Goal: Task Accomplishment & Management: Complete application form

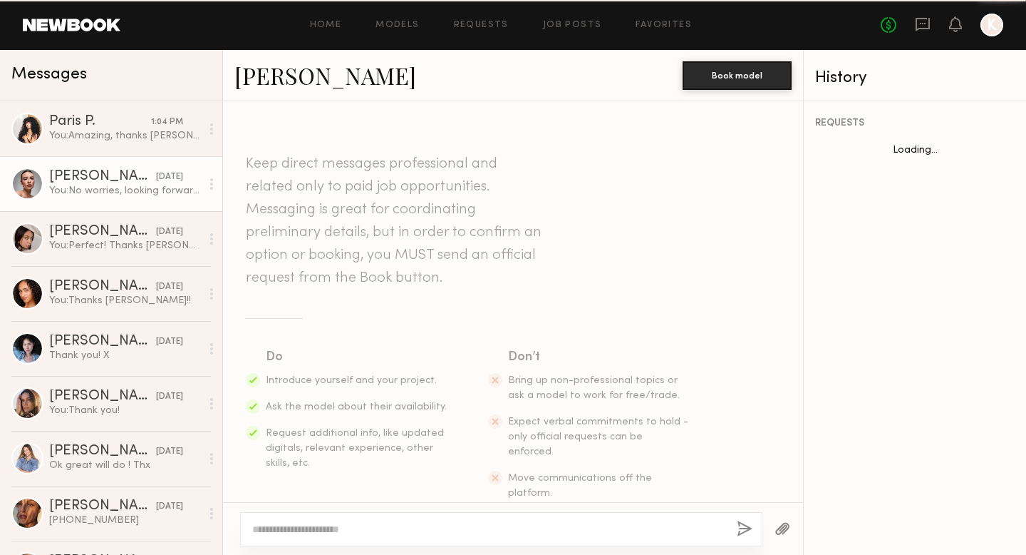
scroll to position [912, 0]
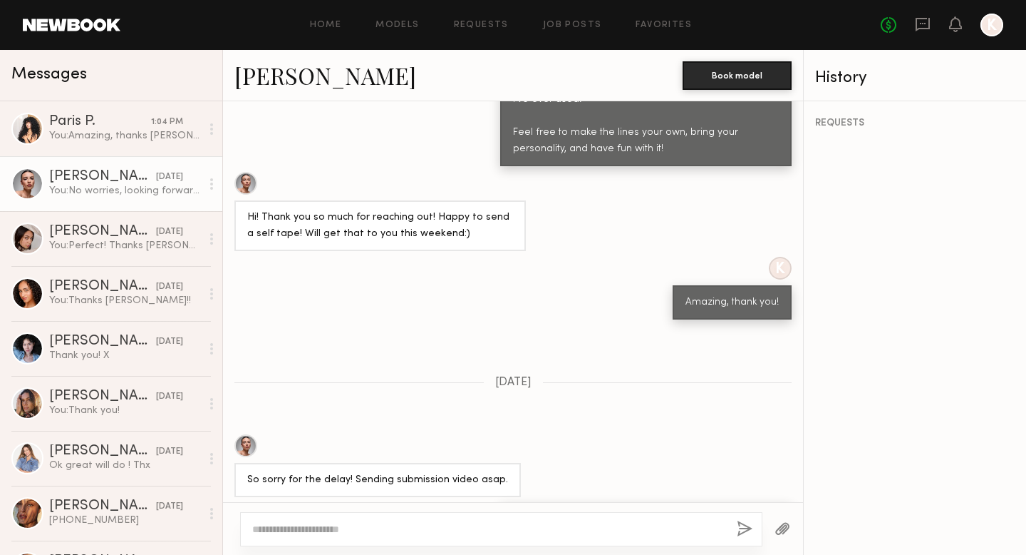
click at [674, 15] on div "Home Models Requests Job Posts Favorites Sign Out No fees up to $5,000 K" at bounding box center [561, 25] width 883 height 23
click at [672, 19] on div "Home Models Requests Job Posts Favorites Sign Out No fees up to $5,000 K" at bounding box center [561, 25] width 883 height 23
click at [668, 23] on link "Favorites" at bounding box center [664, 25] width 56 height 9
click at [654, 24] on link "Favorites" at bounding box center [664, 25] width 56 height 9
click at [532, 24] on div "Home Models Requests Job Posts Favorites Sign Out" at bounding box center [500, 25] width 760 height 9
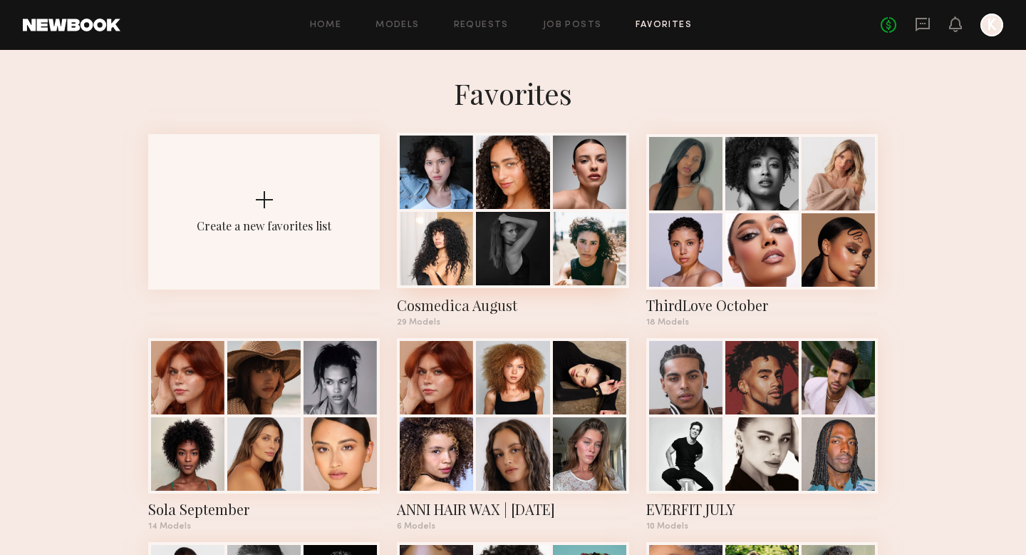
click at [532, 240] on div at bounding box center [512, 248] width 73 height 73
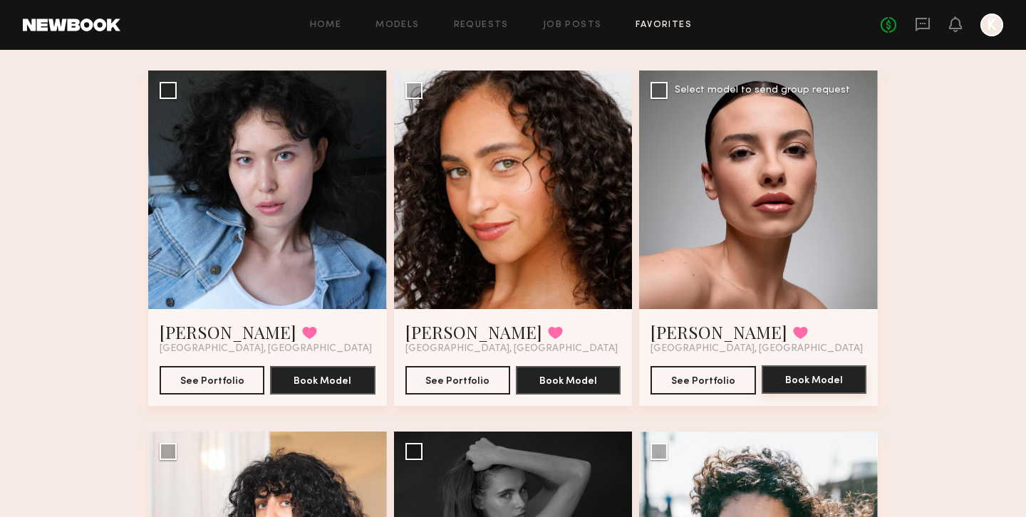
scroll to position [98, 0]
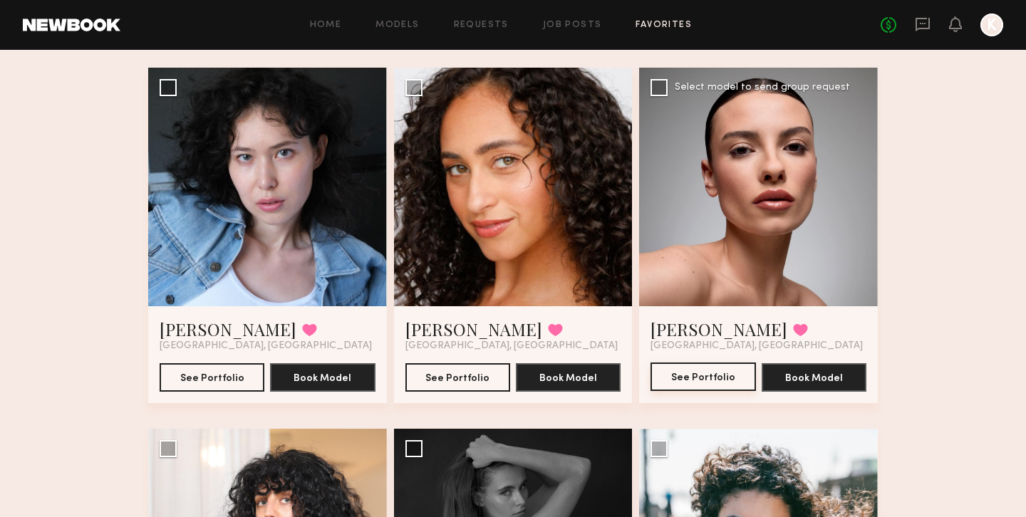
click at [726, 371] on button "See Portfolio" at bounding box center [703, 377] width 105 height 29
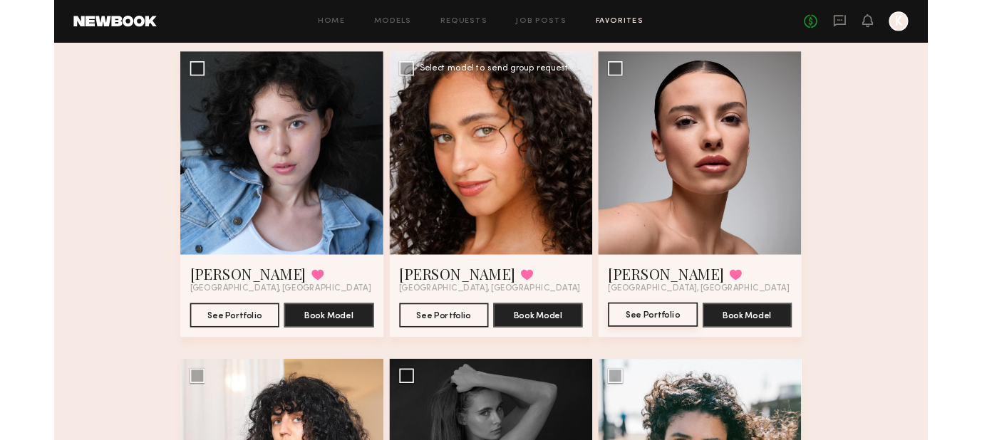
scroll to position [110, 0]
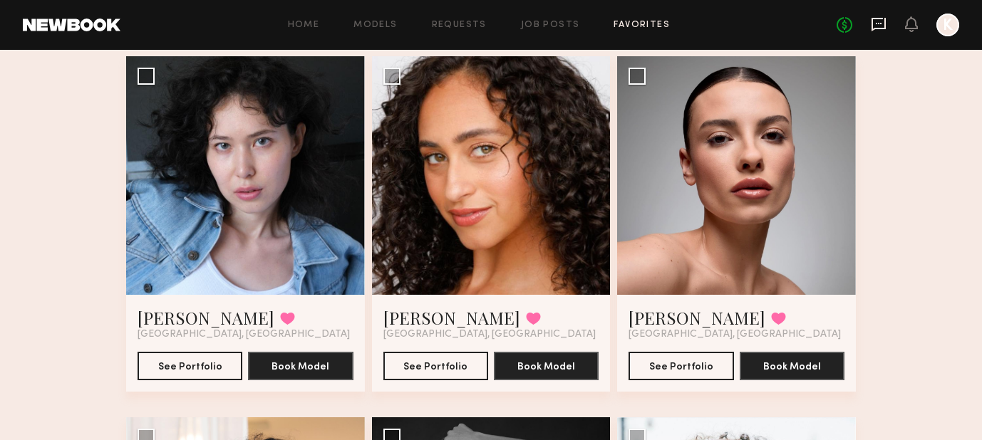
click at [883, 29] on icon at bounding box center [879, 25] width 14 height 14
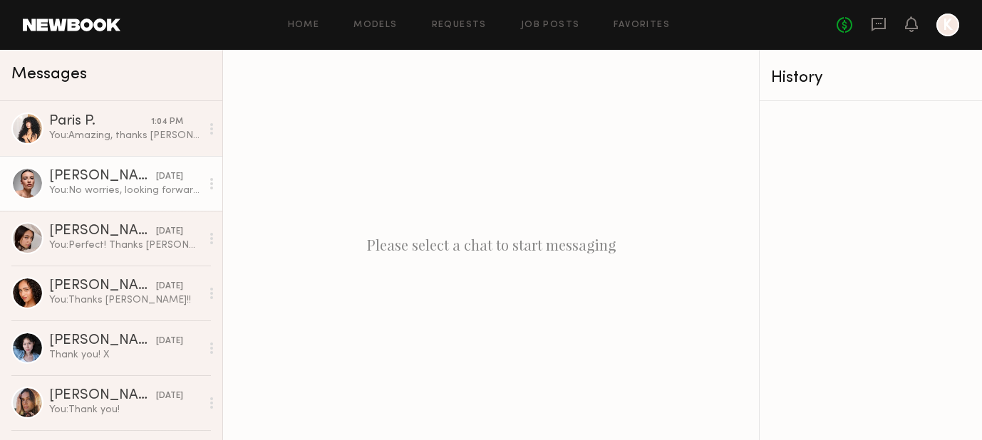
click at [156, 181] on div "yesterday" at bounding box center [169, 177] width 27 height 14
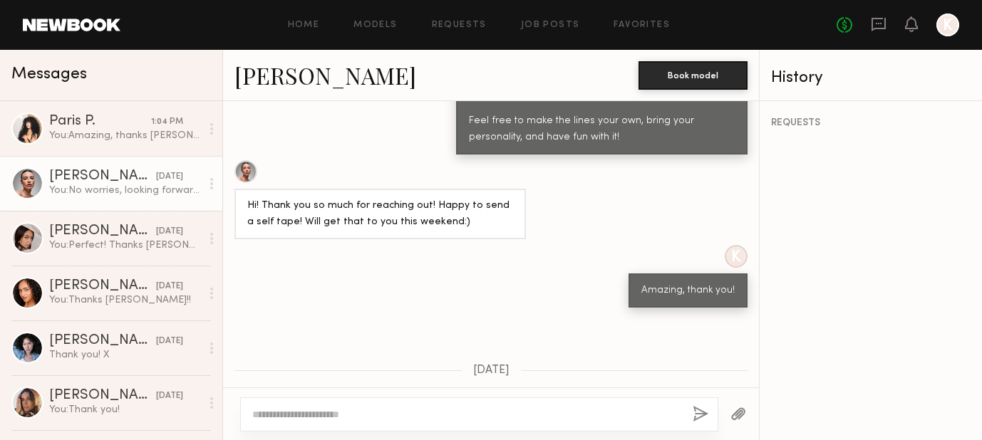
scroll to position [1068, 0]
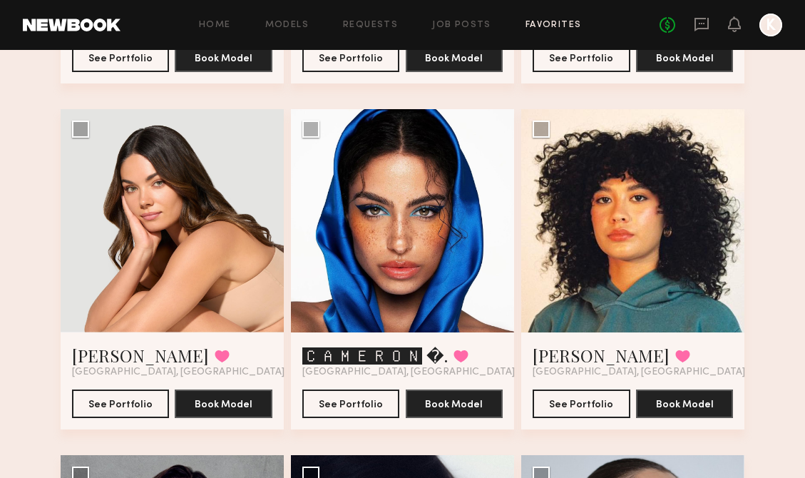
scroll to position [1427, 0]
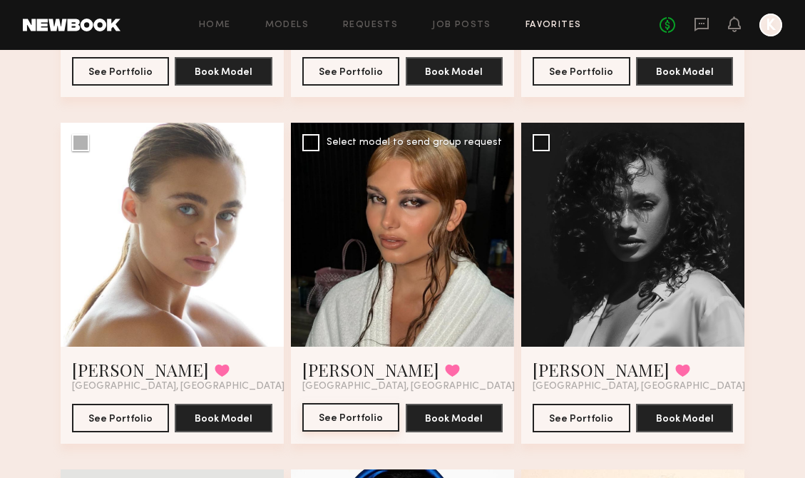
click at [345, 408] on button "See Portfolio" at bounding box center [351, 417] width 98 height 29
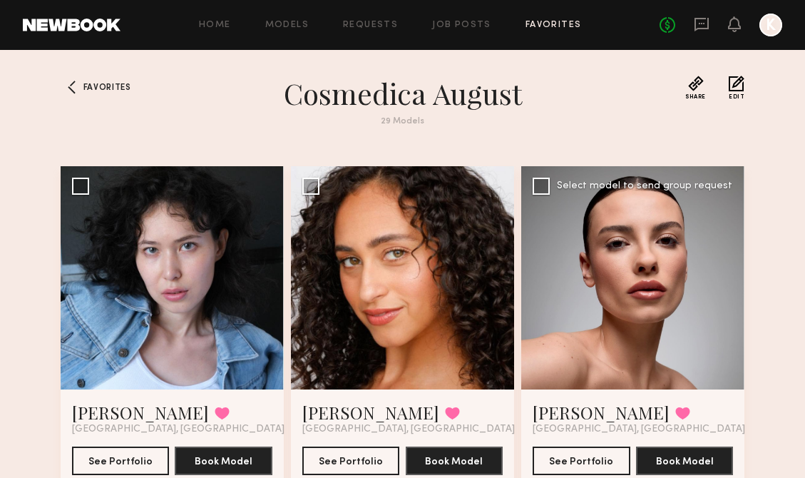
scroll to position [115, 0]
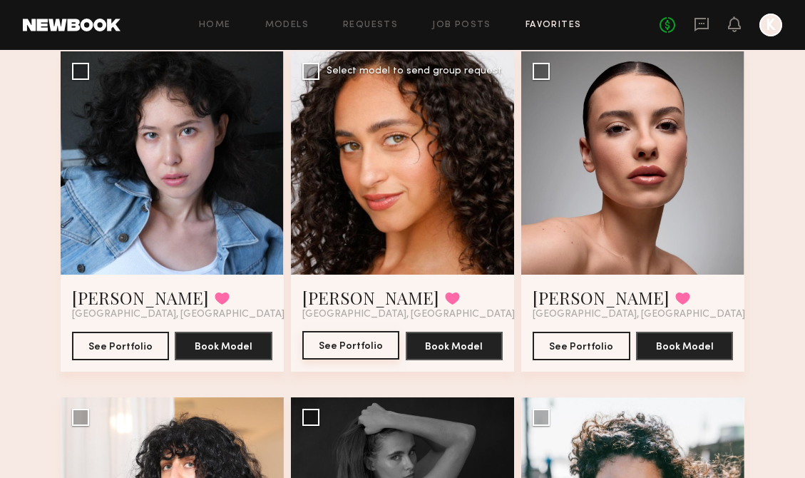
click at [360, 343] on button "See Portfolio" at bounding box center [351, 345] width 98 height 29
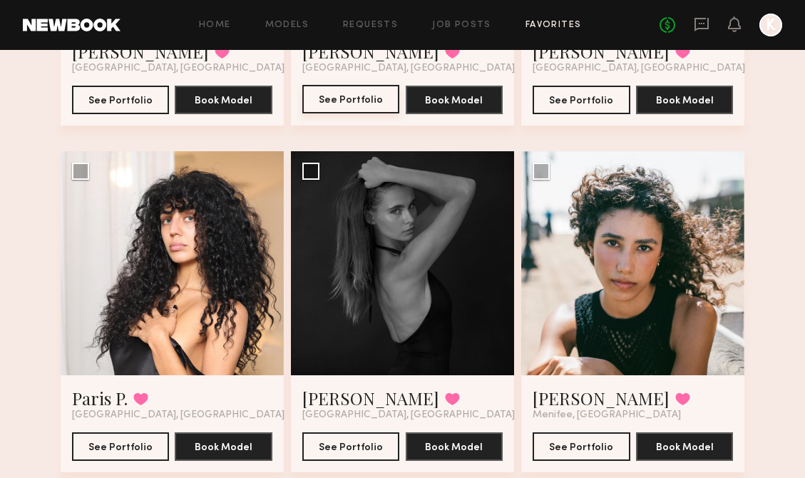
scroll to position [381, 0]
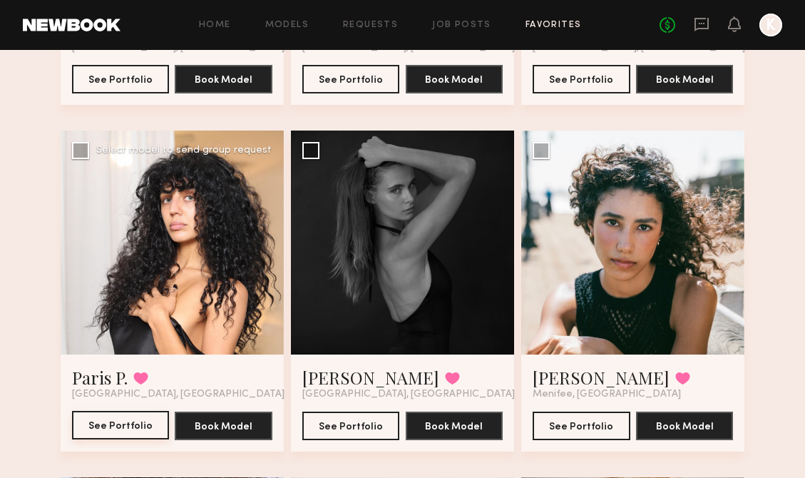
click at [130, 418] on button "See Portfolio" at bounding box center [121, 425] width 98 height 29
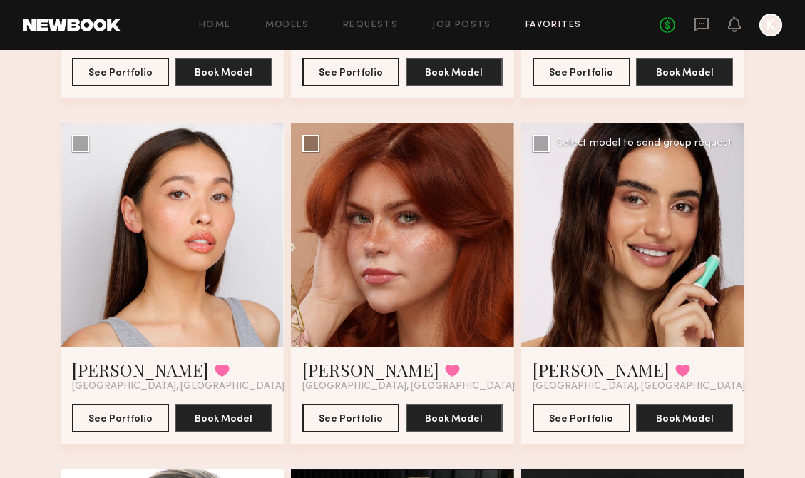
scroll to position [1082, 0]
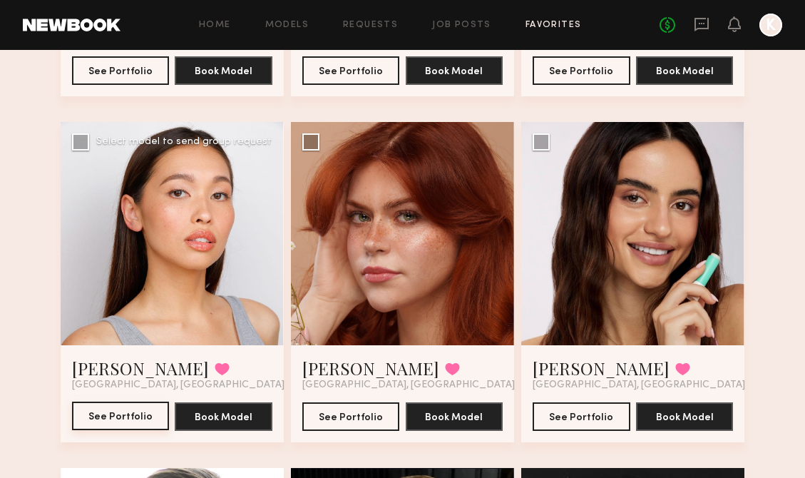
click at [122, 411] on button "See Portfolio" at bounding box center [121, 415] width 98 height 29
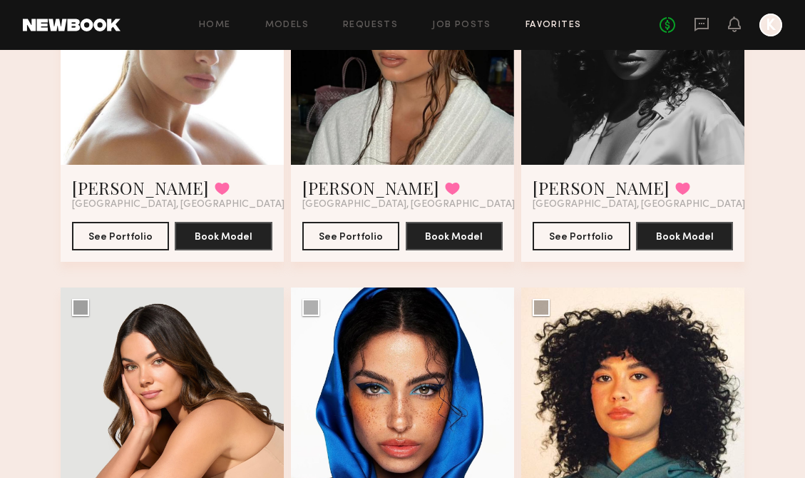
scroll to position [1620, 0]
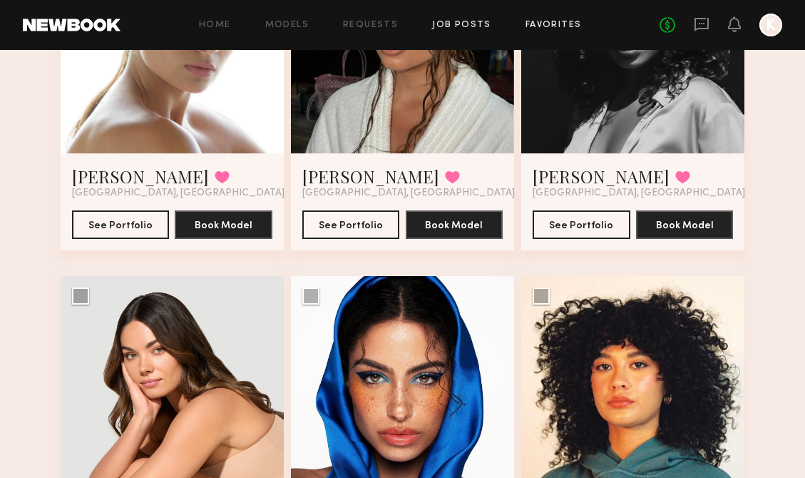
click at [468, 21] on link "Job Posts" at bounding box center [461, 25] width 59 height 9
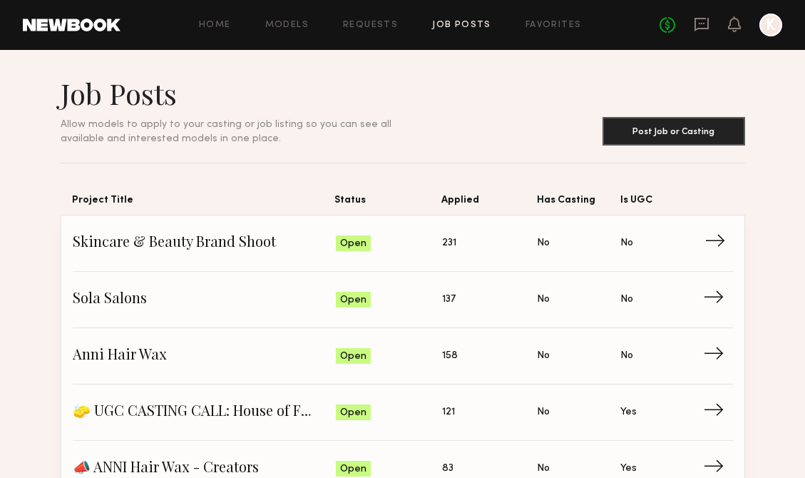
click at [150, 247] on span "Skincare & Beauty Brand Shoot" at bounding box center [204, 242] width 263 height 21
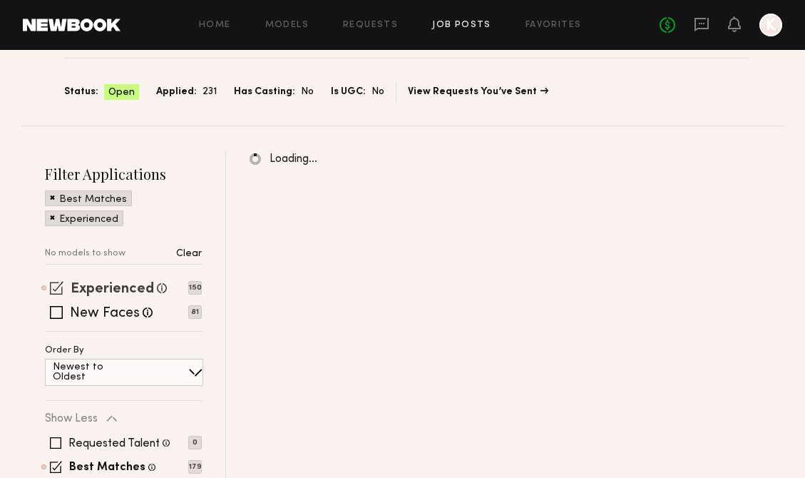
scroll to position [165, 0]
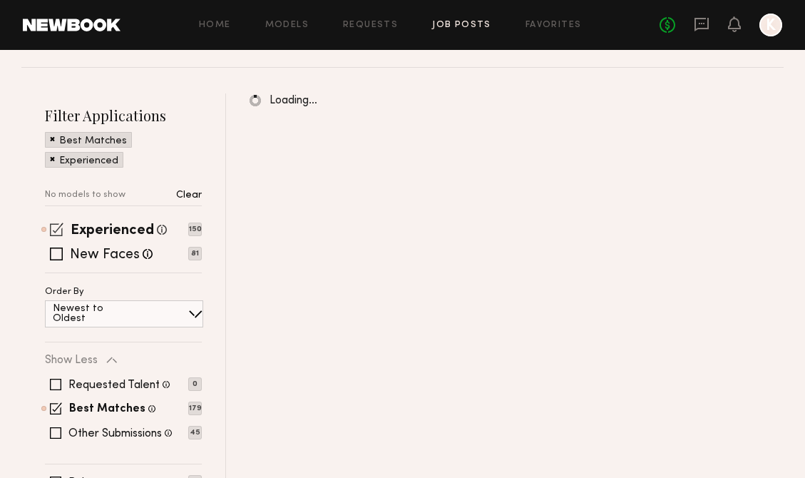
click at [52, 230] on span at bounding box center [57, 229] width 14 height 14
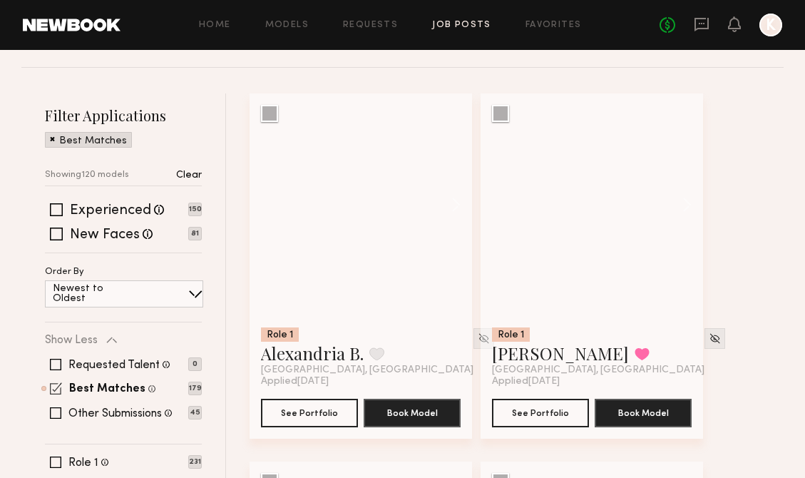
click at [57, 393] on span at bounding box center [56, 388] width 12 height 12
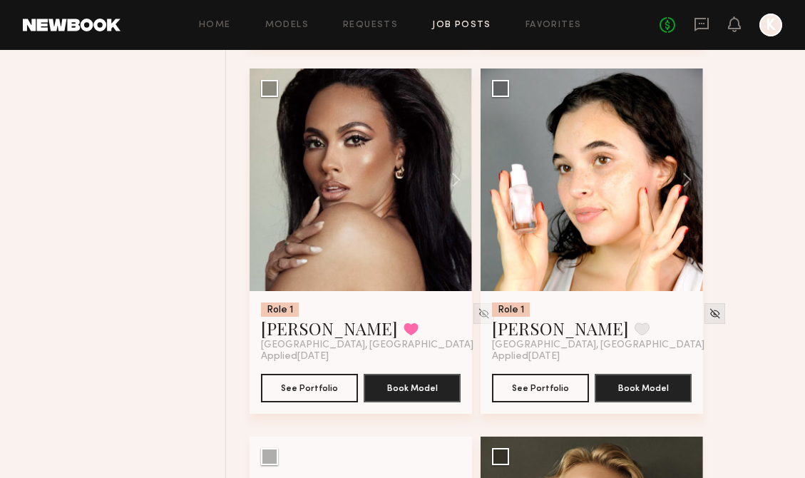
scroll to position [2755, 0]
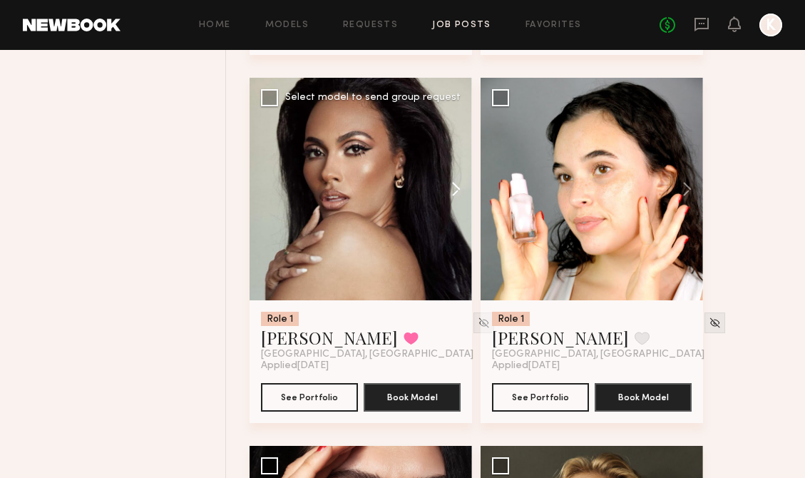
click at [450, 195] on button at bounding box center [449, 189] width 46 height 222
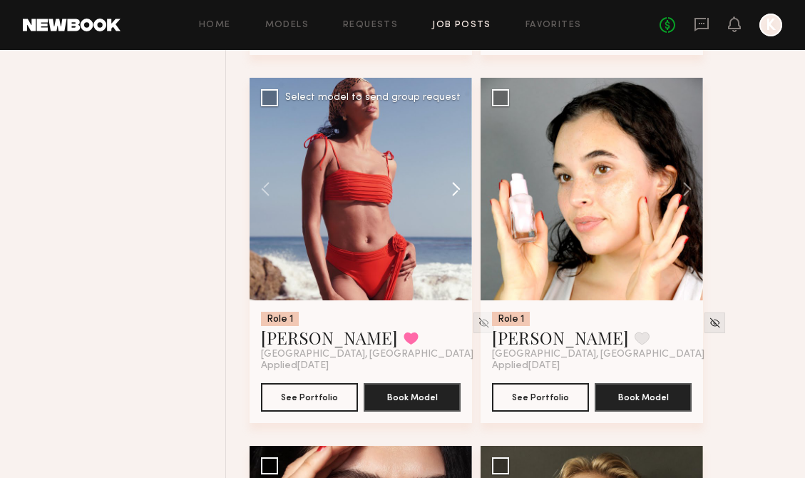
click at [450, 195] on button at bounding box center [449, 189] width 46 height 222
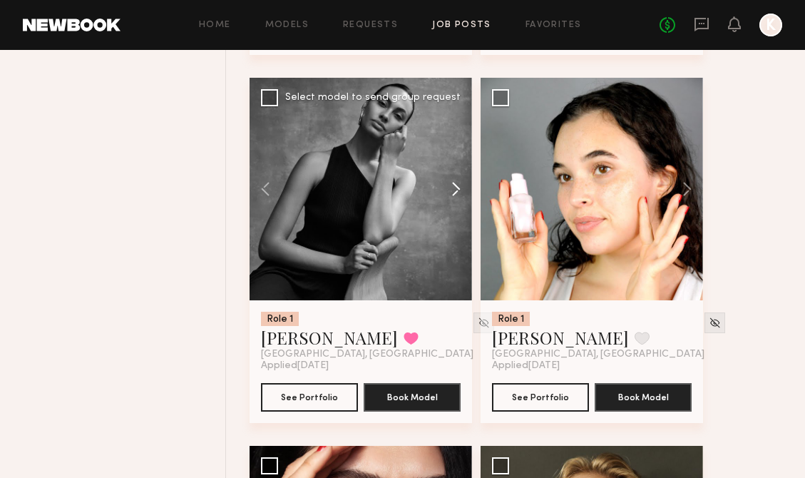
click at [450, 195] on button at bounding box center [449, 189] width 46 height 222
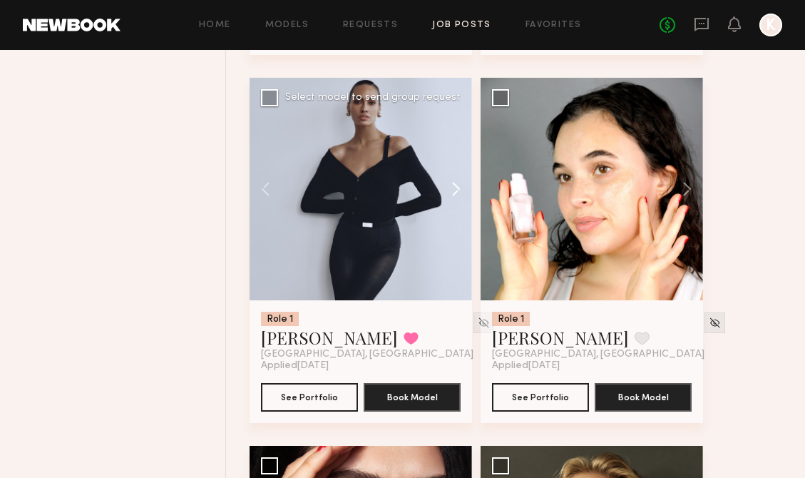
click at [450, 195] on button at bounding box center [449, 189] width 46 height 222
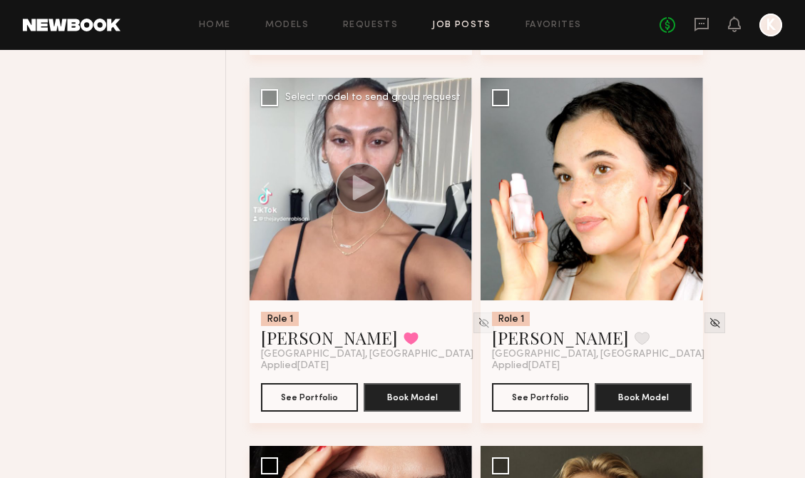
click at [360, 192] on icon at bounding box center [364, 187] width 22 height 25
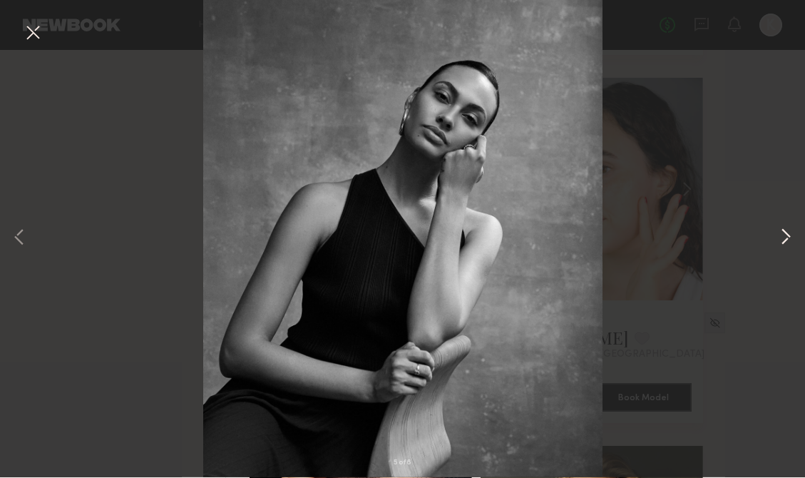
click at [784, 237] on button at bounding box center [785, 239] width 17 height 382
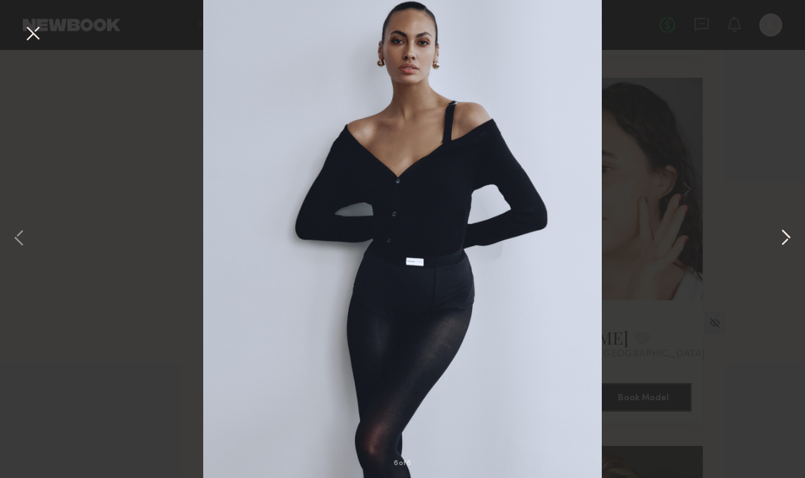
click at [784, 237] on button at bounding box center [785, 239] width 17 height 382
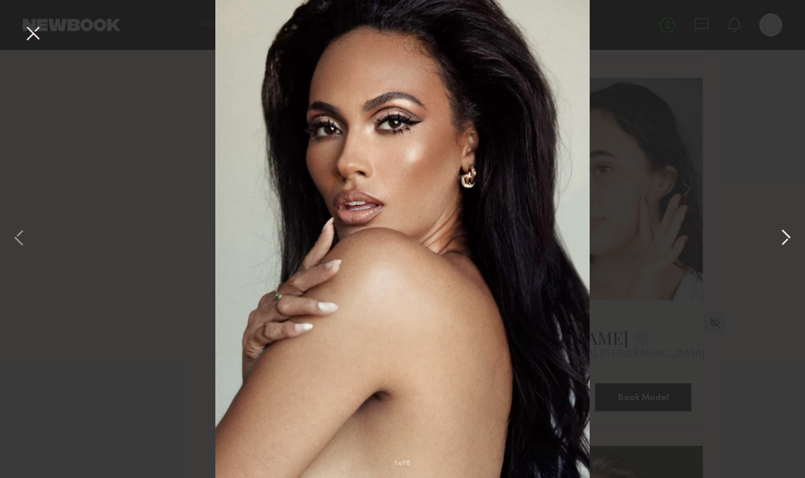
click at [784, 237] on button at bounding box center [785, 239] width 17 height 382
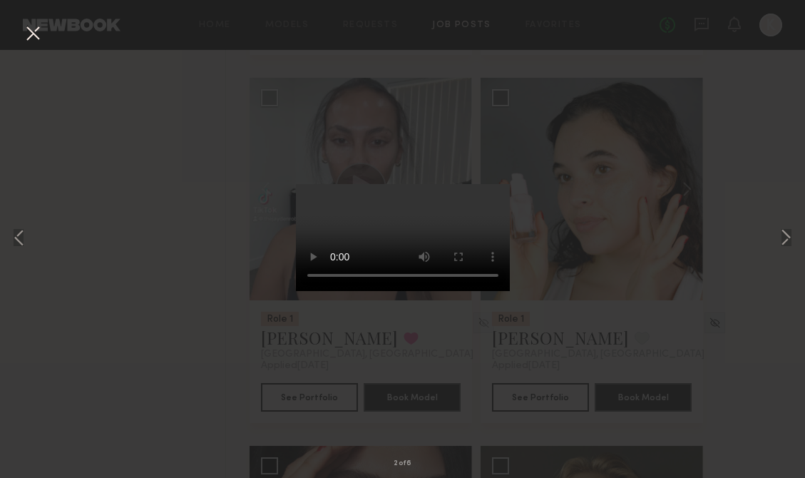
click at [38, 41] on button at bounding box center [32, 34] width 23 height 26
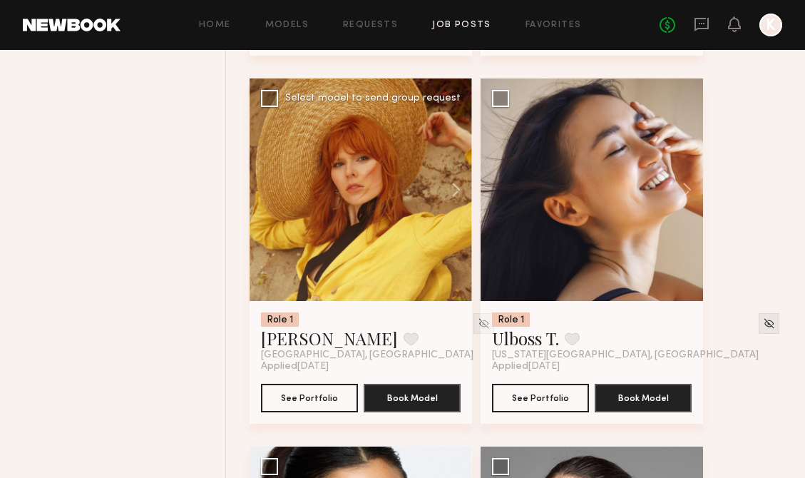
scroll to position [5699, 0]
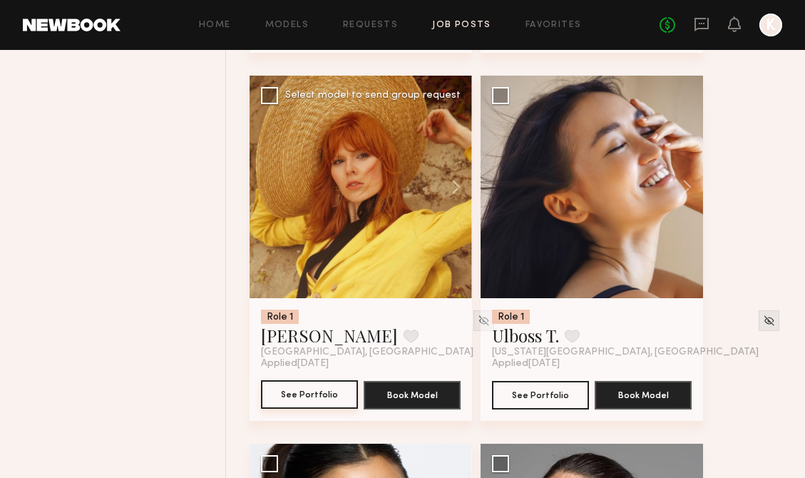
click at [316, 393] on button "See Portfolio" at bounding box center [309, 394] width 97 height 29
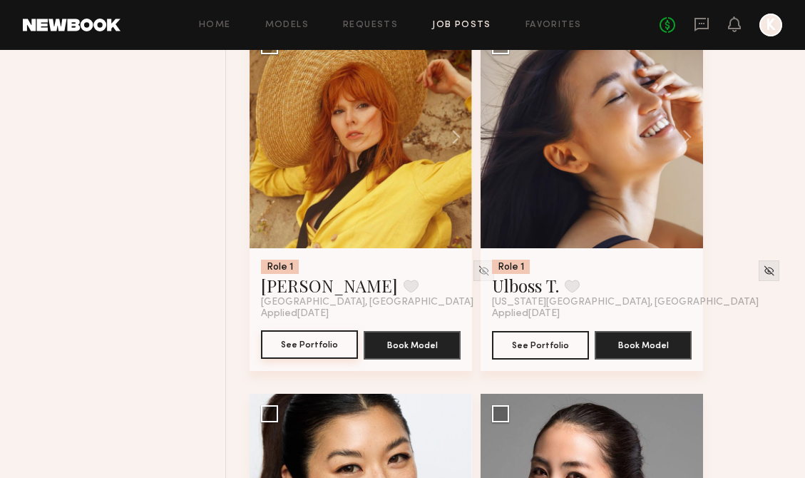
scroll to position [5727, 0]
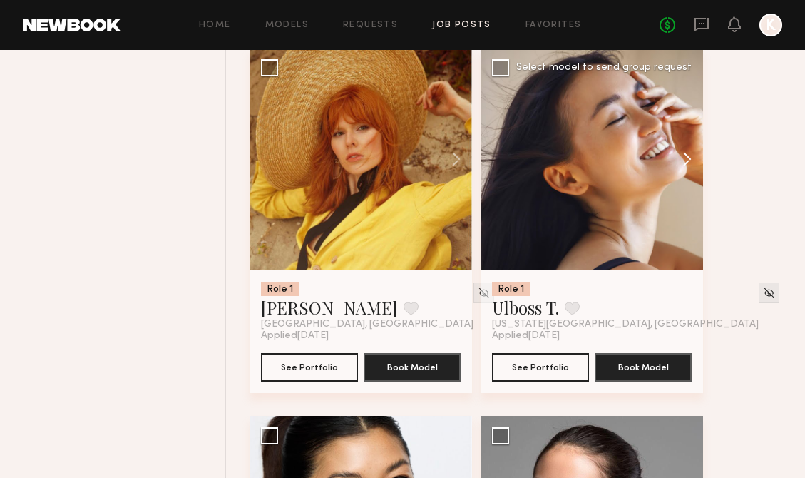
click at [681, 170] on button at bounding box center [680, 159] width 46 height 222
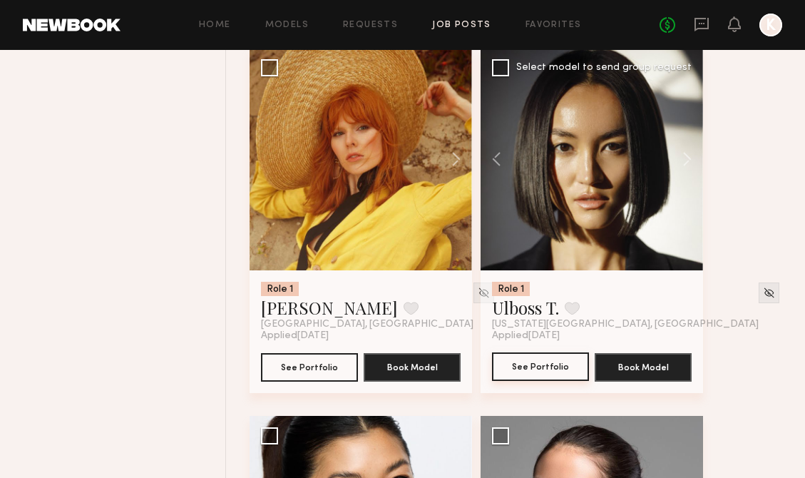
click at [540, 361] on button "See Portfolio" at bounding box center [540, 366] width 97 height 29
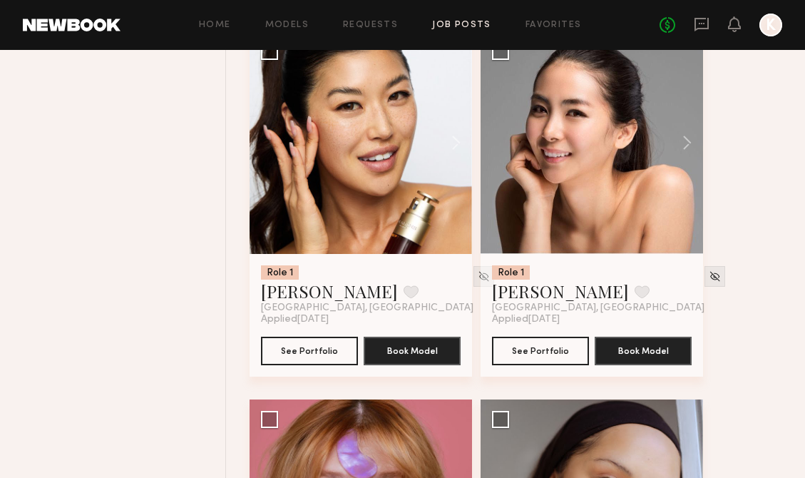
scroll to position [6112, 0]
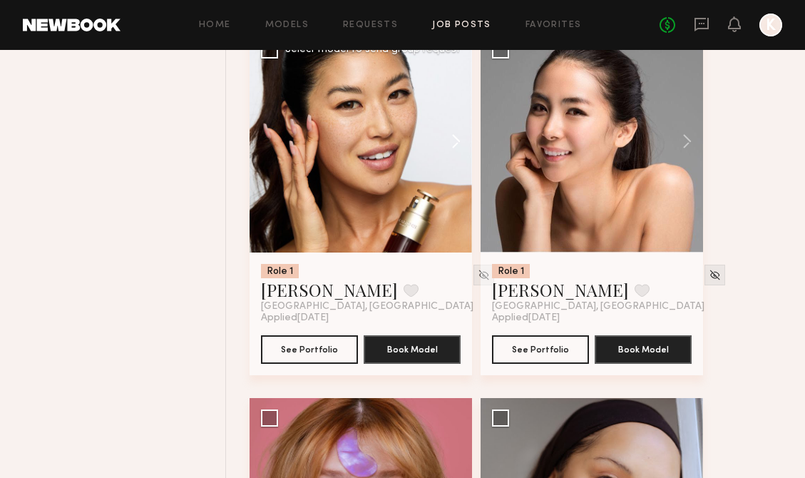
click at [455, 152] on button at bounding box center [449, 141] width 46 height 222
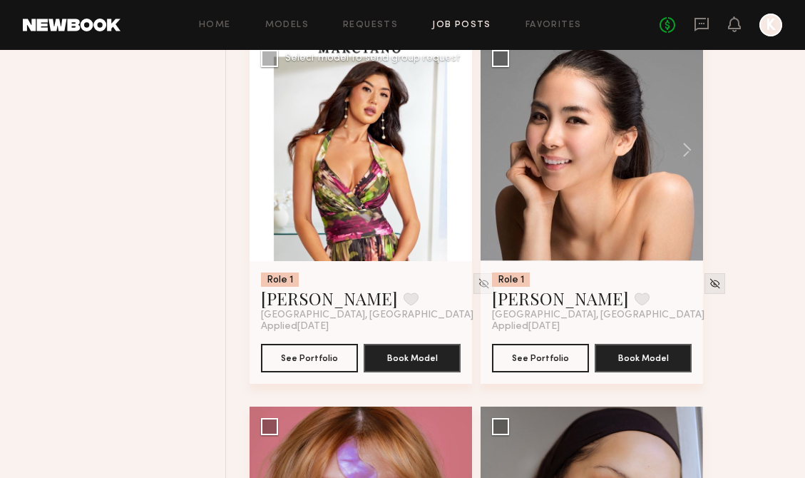
scroll to position [6103, 0]
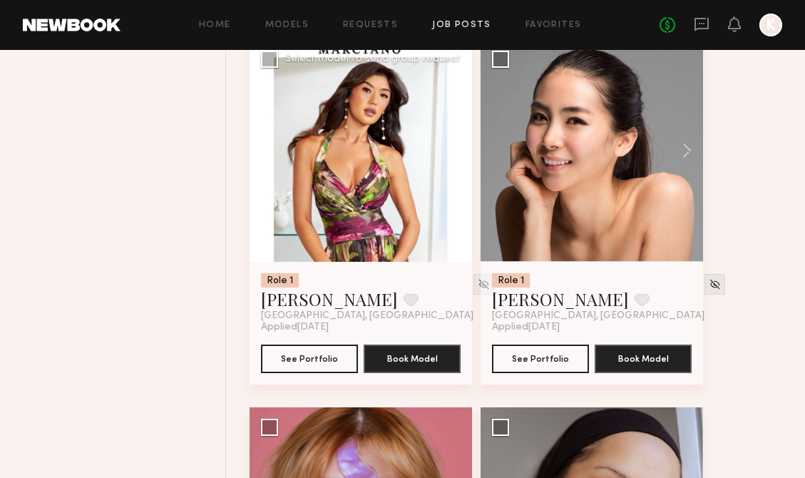
click at [455, 152] on button at bounding box center [449, 150] width 46 height 222
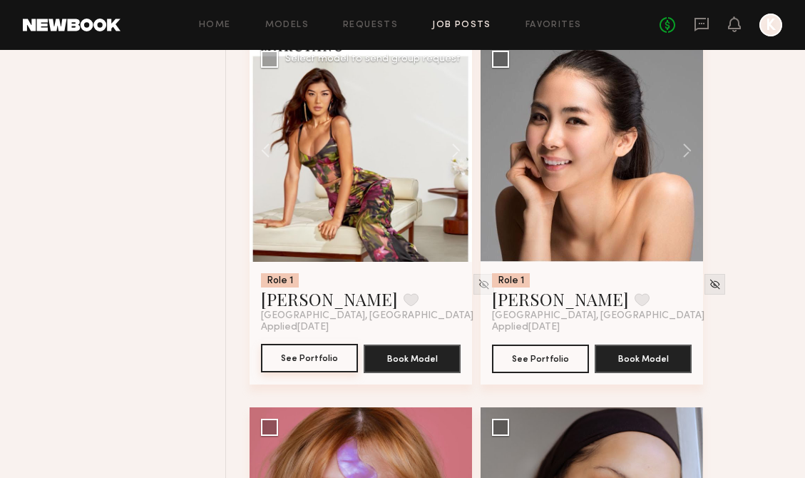
click at [299, 367] on button "See Portfolio" at bounding box center [309, 358] width 97 height 29
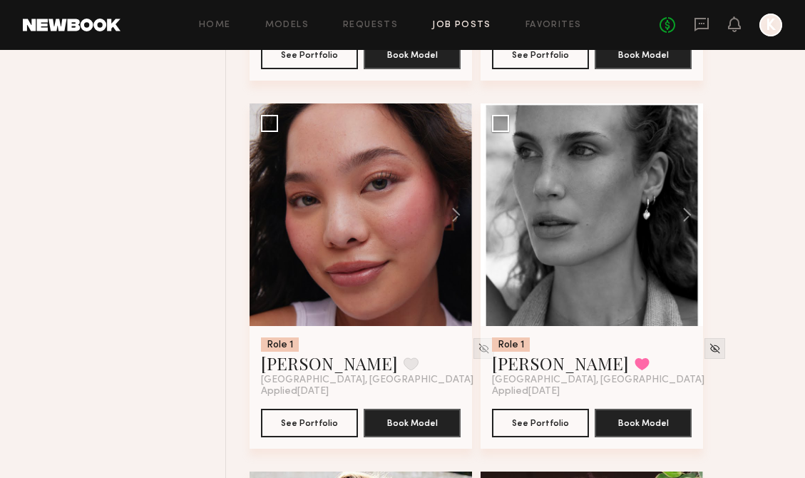
scroll to position [6775, 0]
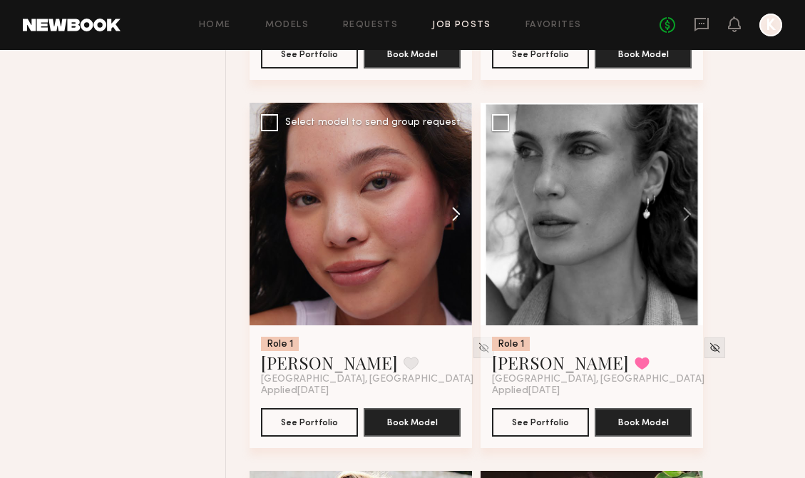
click at [450, 225] on button at bounding box center [449, 214] width 46 height 222
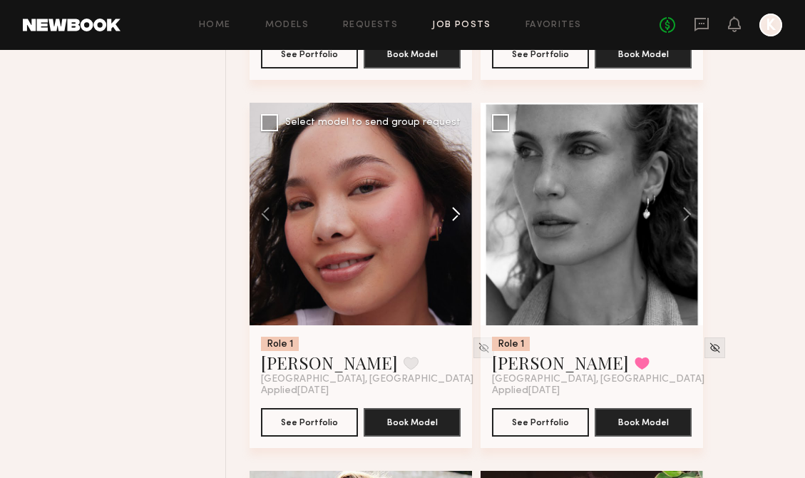
click at [450, 228] on button at bounding box center [449, 214] width 46 height 222
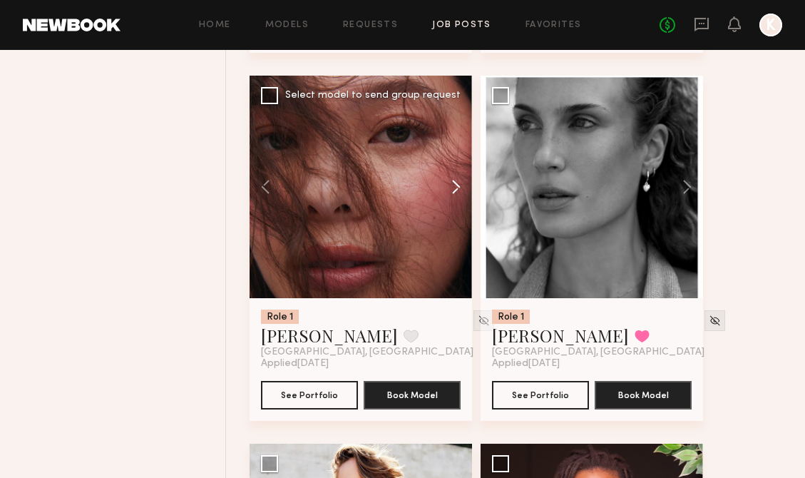
scroll to position [6801, 0]
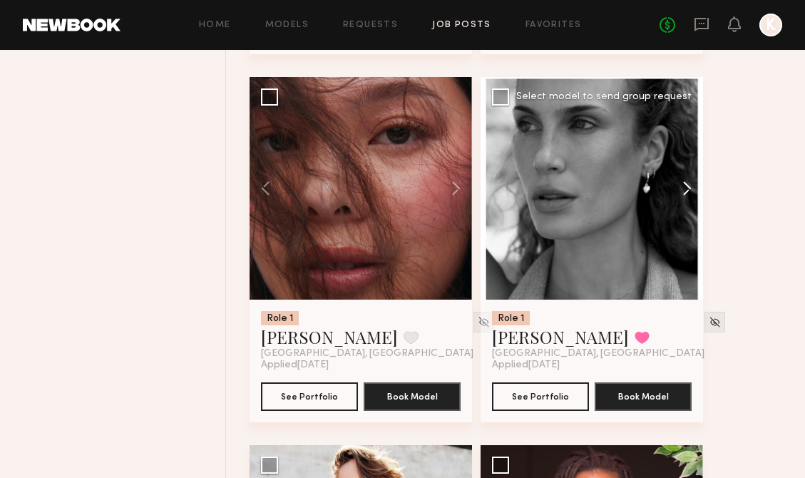
click at [688, 192] on button at bounding box center [680, 188] width 46 height 222
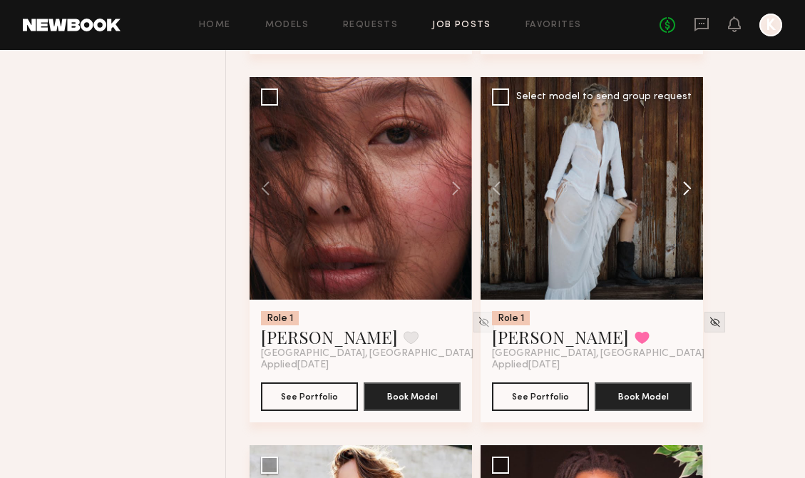
click at [688, 192] on button at bounding box center [680, 188] width 46 height 222
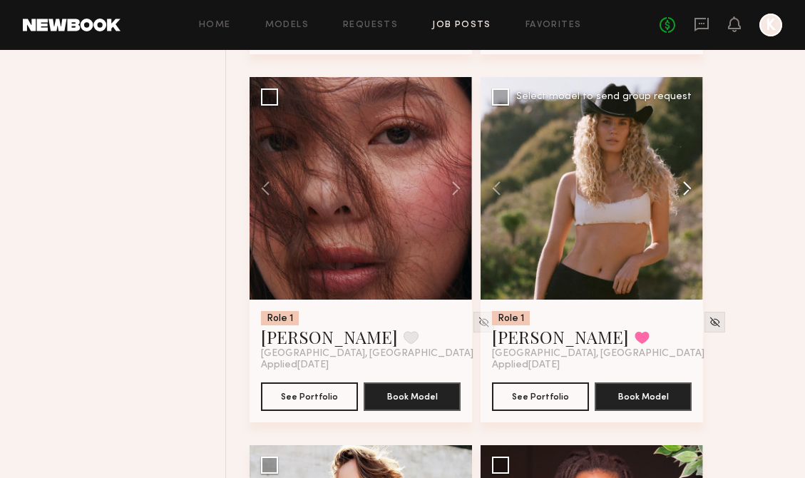
click at [688, 193] on button at bounding box center [680, 188] width 46 height 222
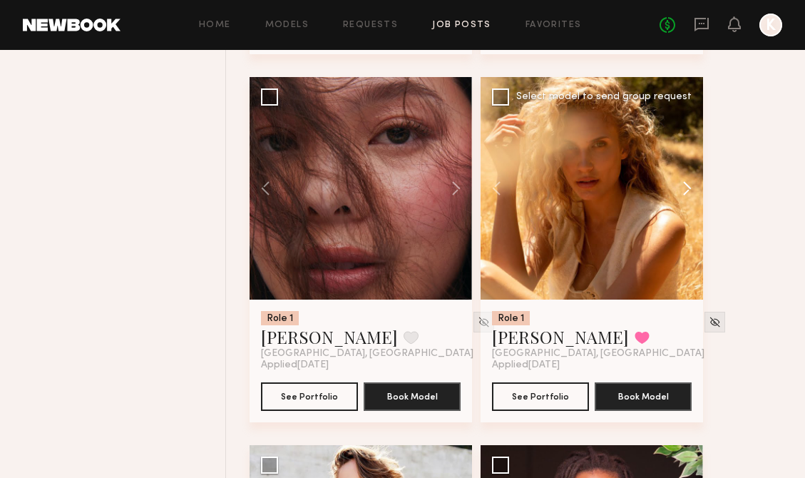
click at [688, 193] on button at bounding box center [680, 188] width 46 height 222
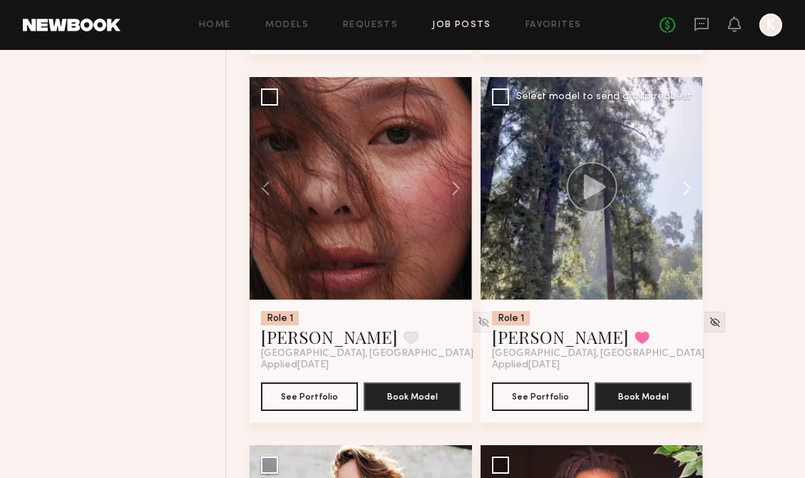
click at [688, 193] on button at bounding box center [680, 188] width 46 height 222
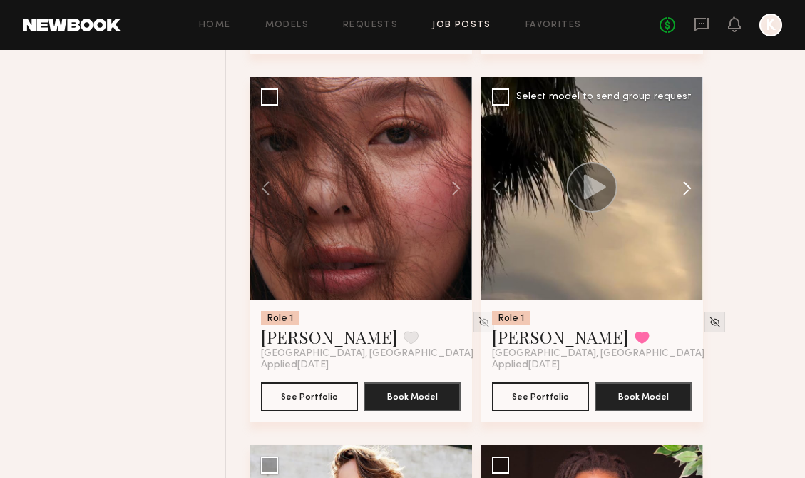
click at [688, 193] on button at bounding box center [680, 188] width 46 height 222
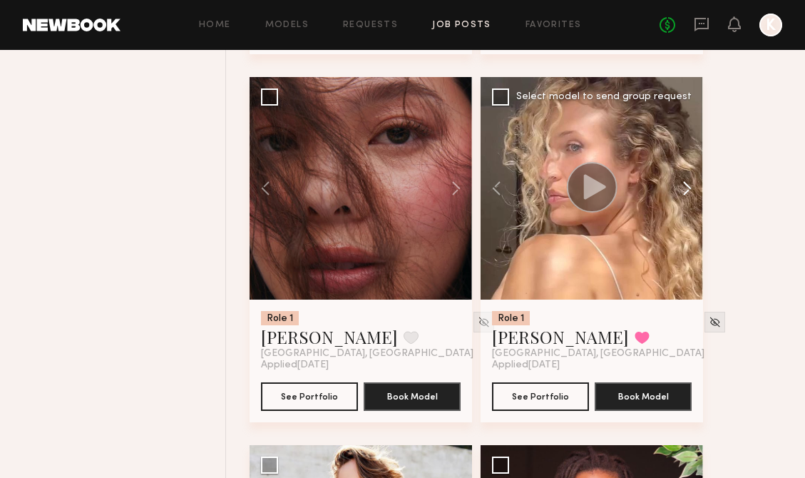
click at [691, 192] on button at bounding box center [680, 188] width 46 height 222
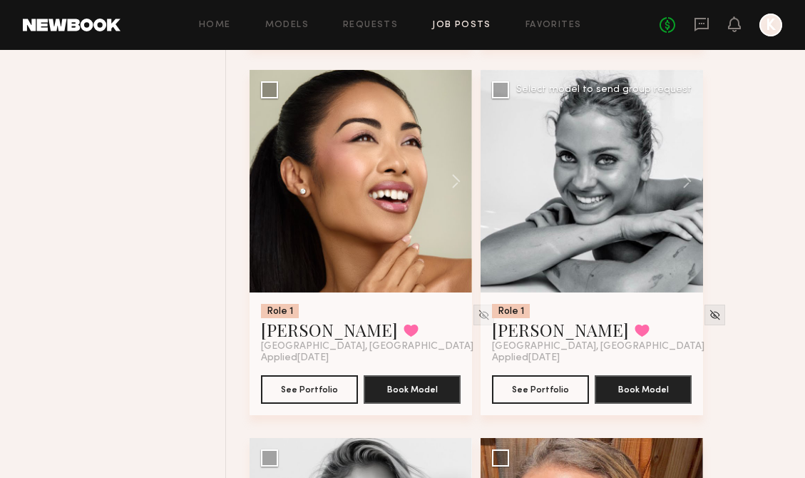
scroll to position [8307, 0]
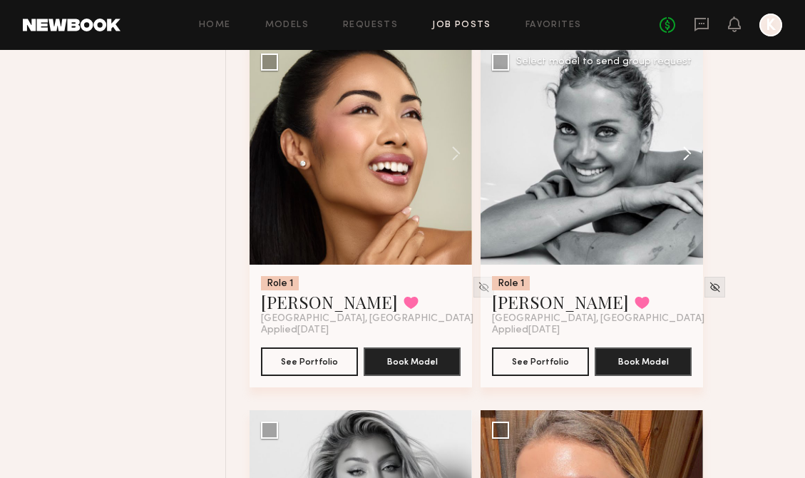
click at [681, 169] on button at bounding box center [680, 153] width 46 height 222
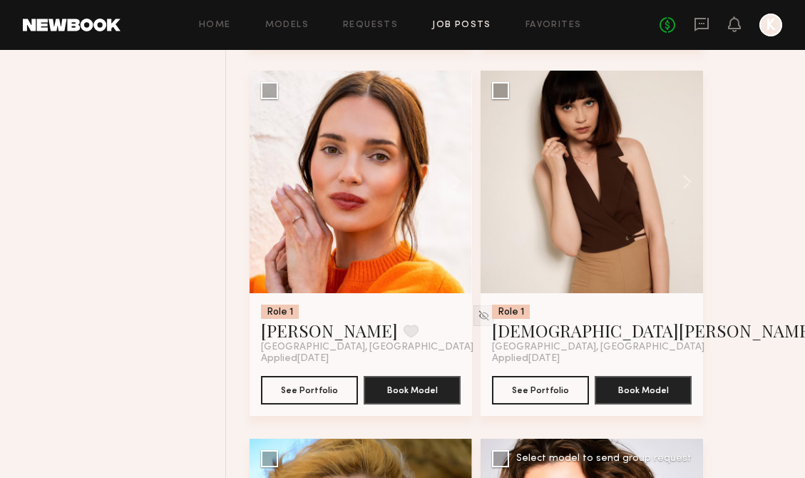
scroll to position [12691, 0]
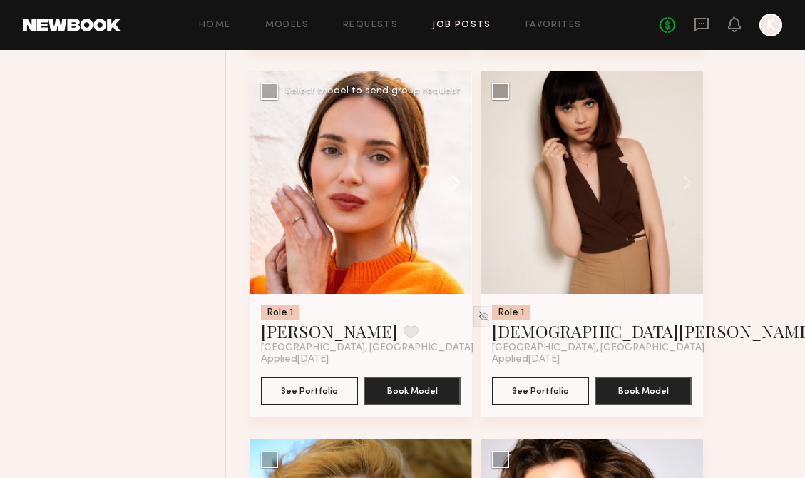
click at [455, 195] on button at bounding box center [449, 182] width 46 height 222
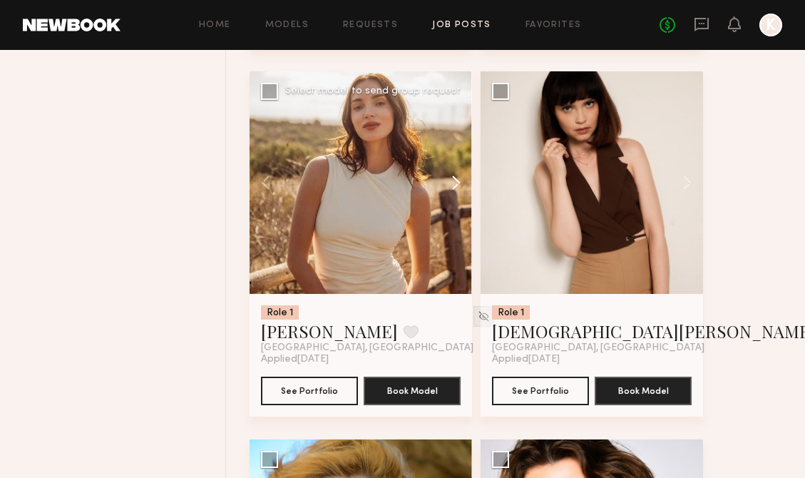
click at [455, 195] on button at bounding box center [449, 182] width 46 height 222
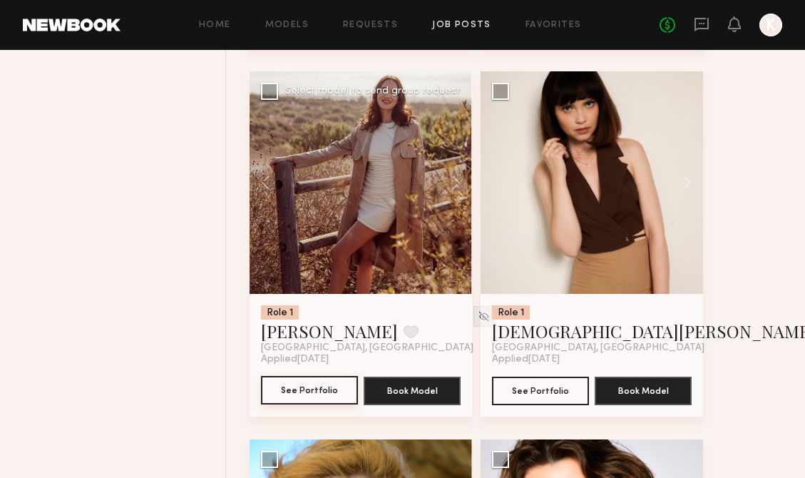
click at [325, 401] on button "See Portfolio" at bounding box center [309, 390] width 97 height 29
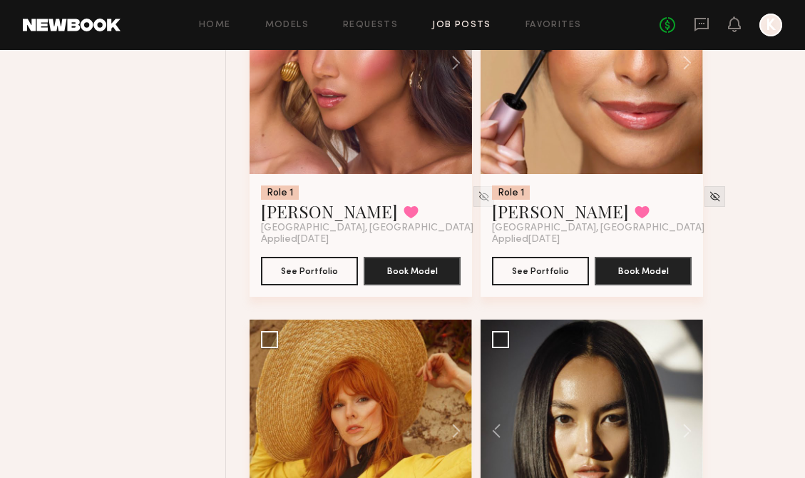
scroll to position [5095, 0]
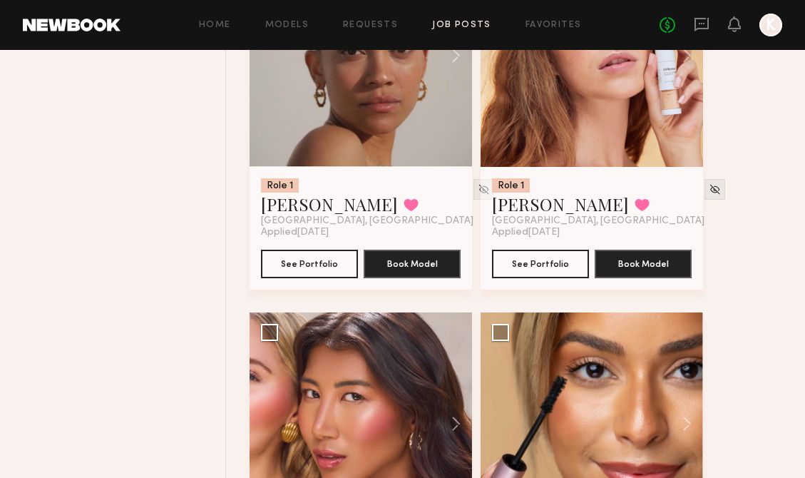
click at [270, 31] on div "Home Models Requests Job Posts Favorites Sign Out No fees up to $5,000 K" at bounding box center [450, 25] width 661 height 23
click at [278, 31] on div "Home Models Requests Job Posts Favorites Sign Out No fees up to $5,000 K" at bounding box center [450, 25] width 661 height 23
click at [285, 24] on link "Models" at bounding box center [286, 25] width 43 height 9
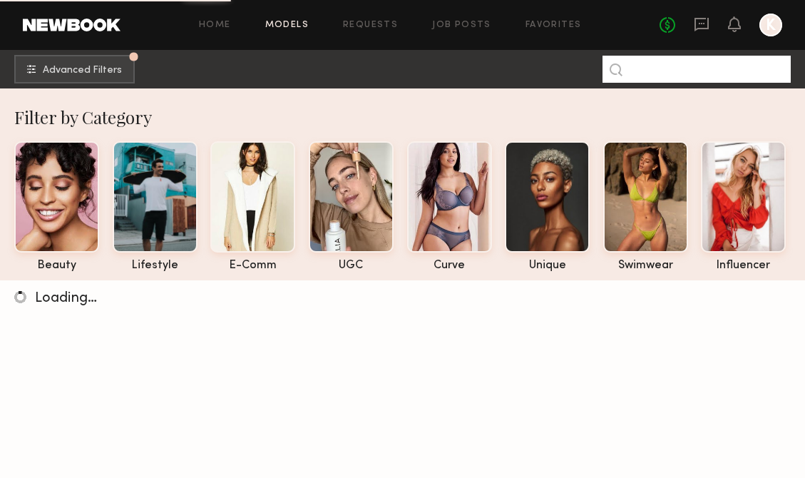
click at [651, 76] on input at bounding box center [696, 69] width 188 height 27
type input "******"
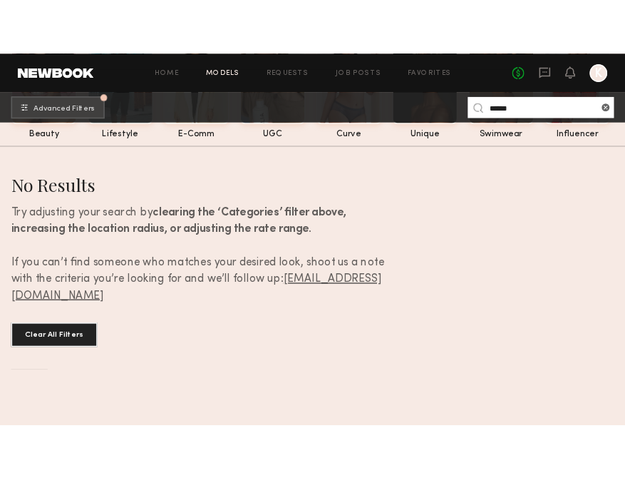
scroll to position [62, 0]
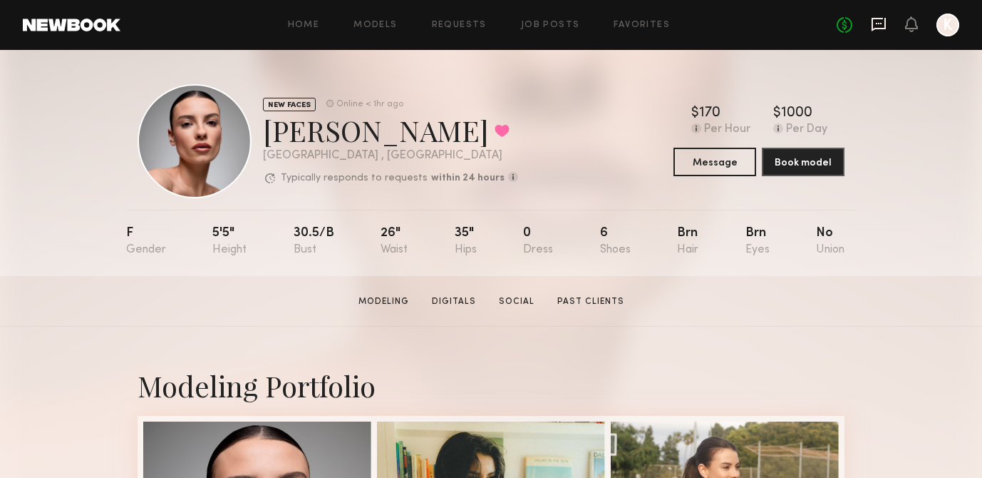
click at [882, 26] on icon at bounding box center [879, 24] width 16 height 16
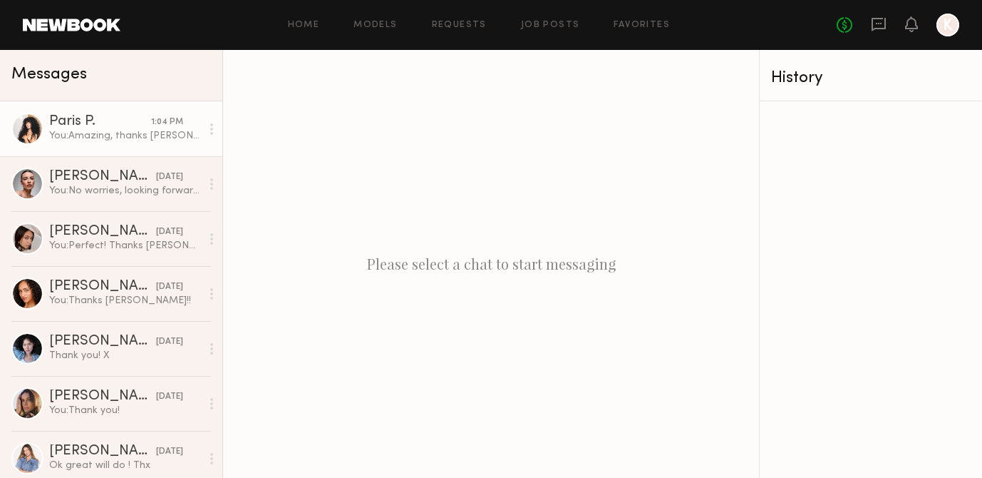
click at [154, 124] on div "1:04 PM" at bounding box center [167, 122] width 32 height 14
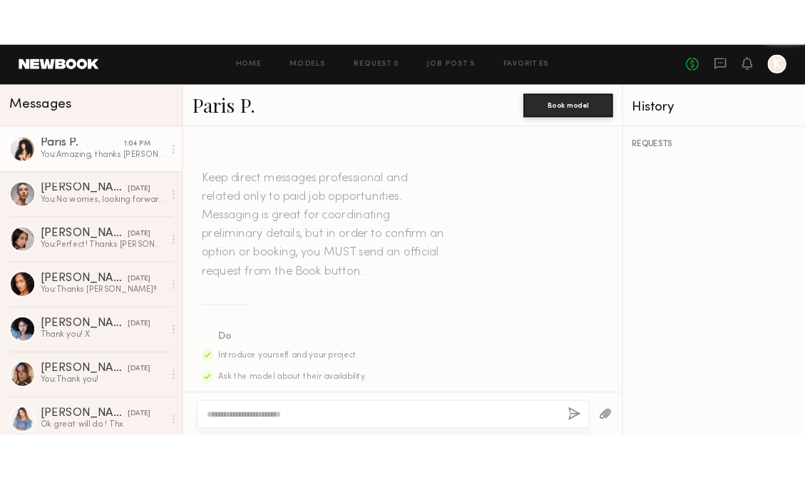
scroll to position [1548, 0]
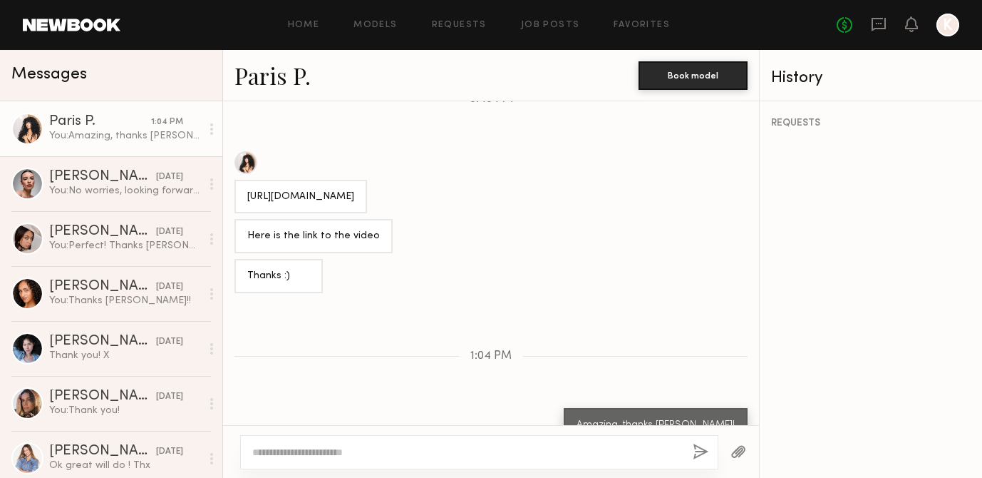
drag, startPoint x: 246, startPoint y: 150, endPoint x: 395, endPoint y: 177, distance: 151.5
click at [367, 180] on div "https://drive.google.com/file/d/1JIBNZBt8TQgJ3g8r2xf5jO8_HSlrJ8sA/view?usp=driv…" at bounding box center [300, 197] width 133 height 34
copy div "https://drive.google.com/file/d/1JIBNZBt8TQgJ3g8r2xf5jO8_HSlrJ8sA/view?usp=driv…"
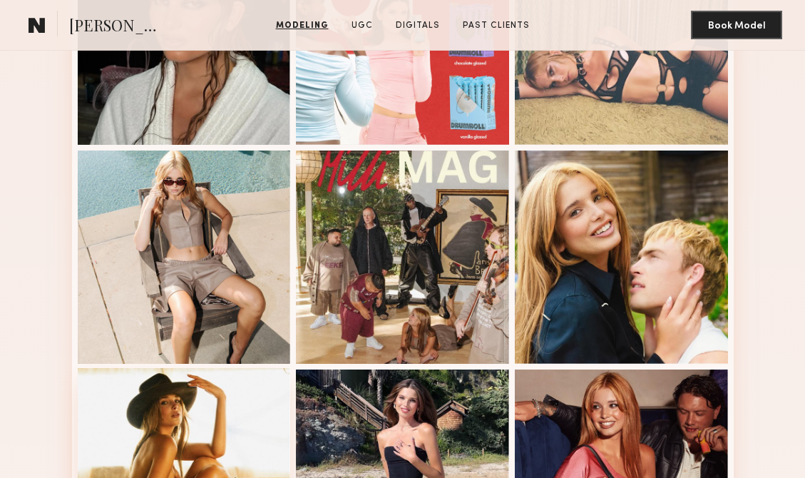
scroll to position [555, 0]
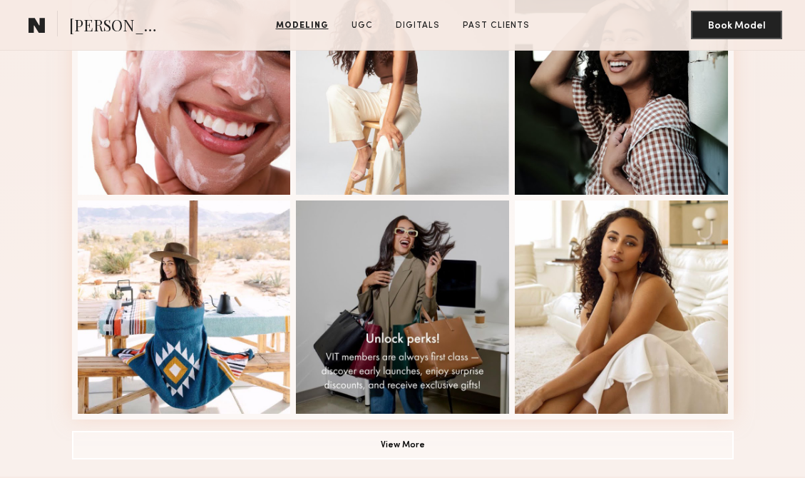
scroll to position [858, 0]
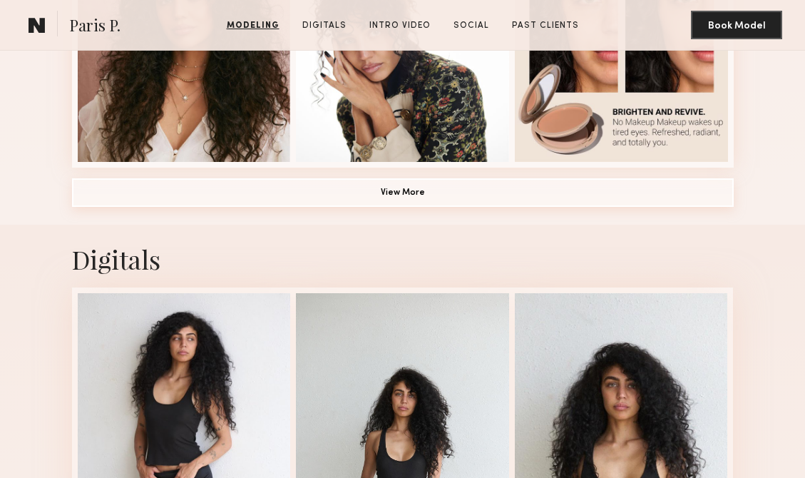
scroll to position [1344, 0]
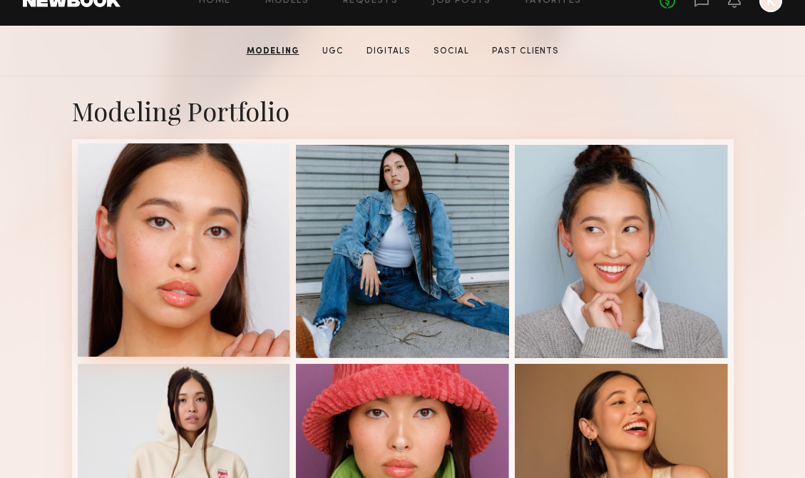
scroll to position [326, 0]
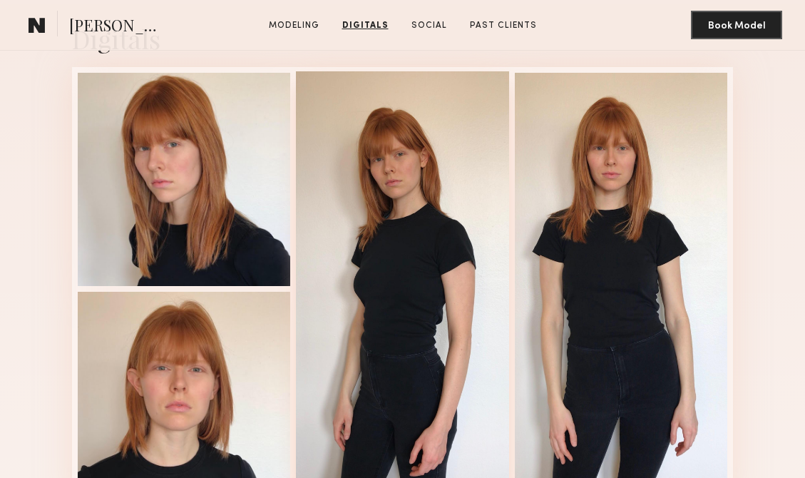
scroll to position [1078, 0]
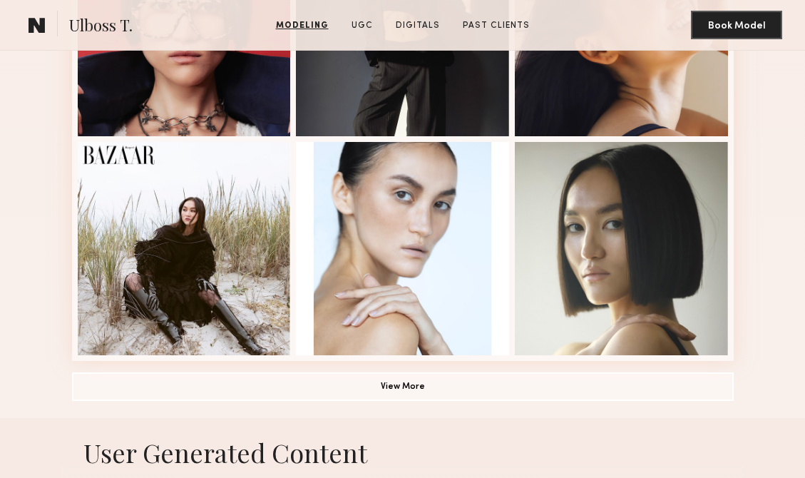
scroll to position [904, 0]
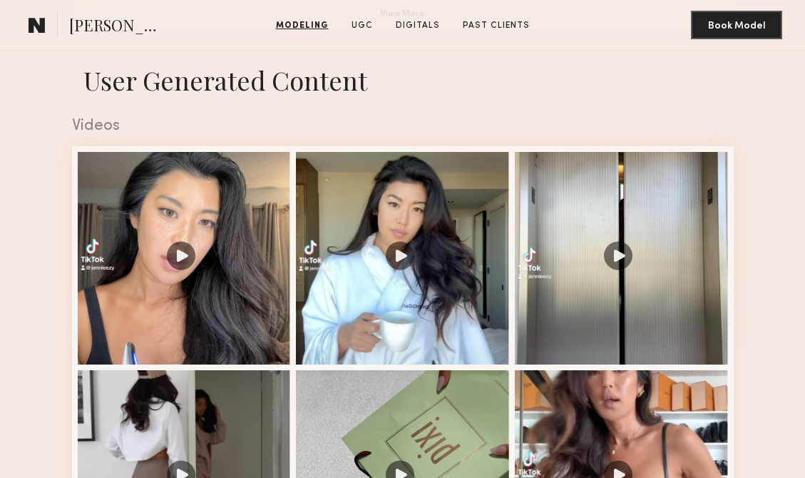
scroll to position [1279, 0]
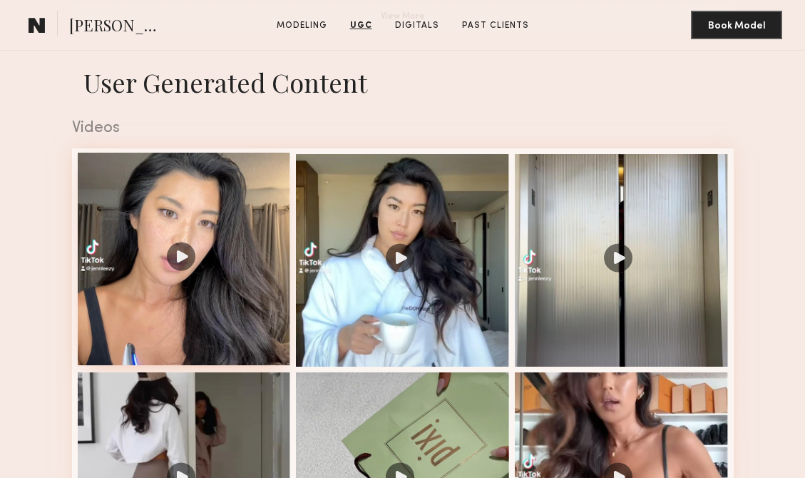
click at [187, 257] on div at bounding box center [184, 259] width 213 height 213
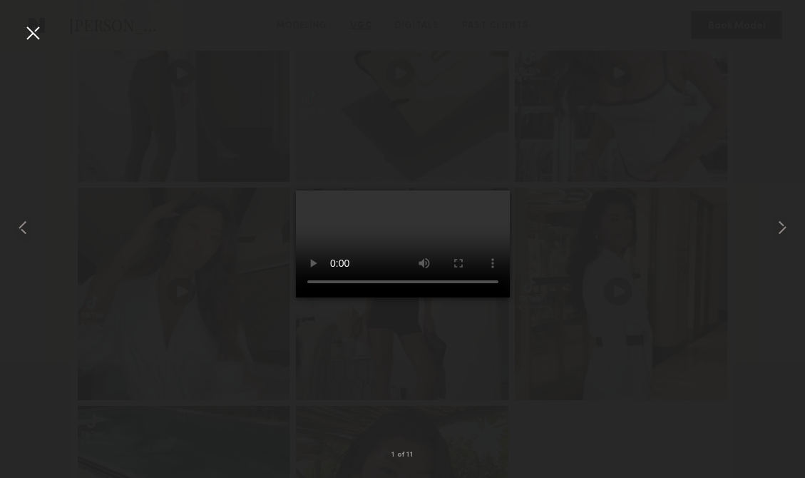
scroll to position [1742, 0]
click at [38, 31] on div at bounding box center [32, 32] width 23 height 23
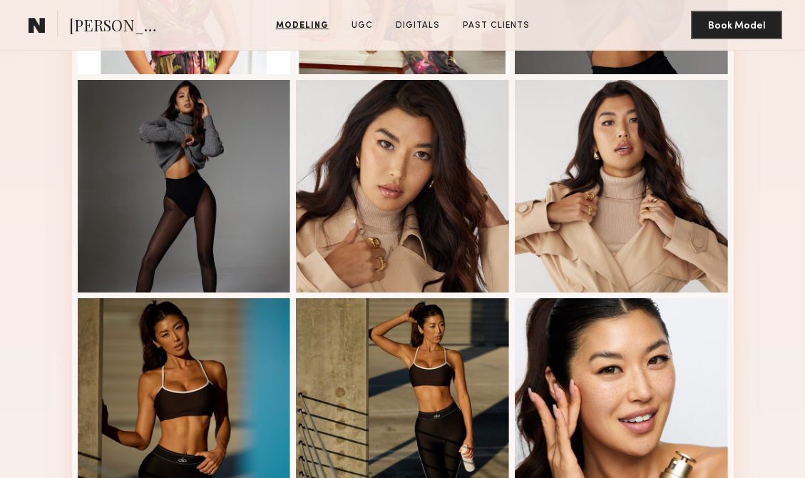
scroll to position [0, 0]
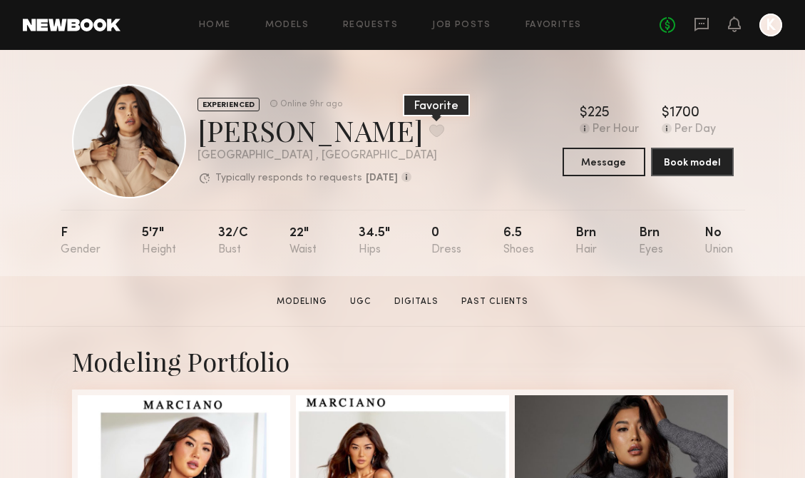
click at [429, 133] on button at bounding box center [436, 130] width 15 height 13
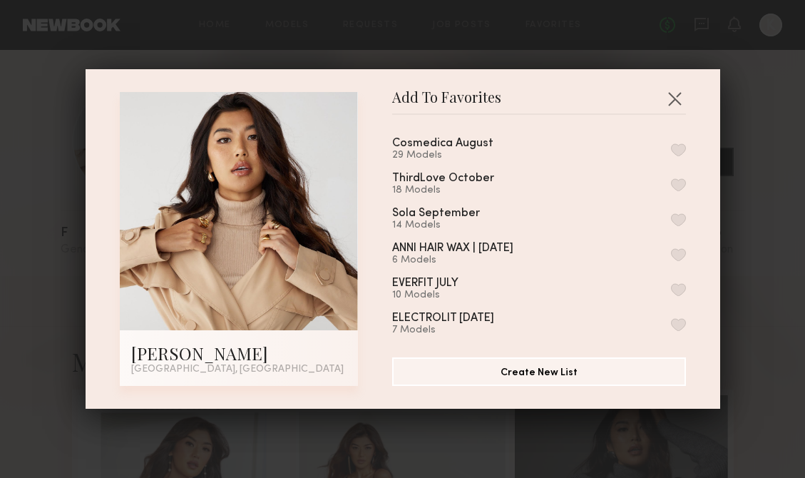
click at [677, 147] on button "button" at bounding box center [678, 149] width 15 height 13
click at [676, 88] on button "button" at bounding box center [674, 98] width 23 height 23
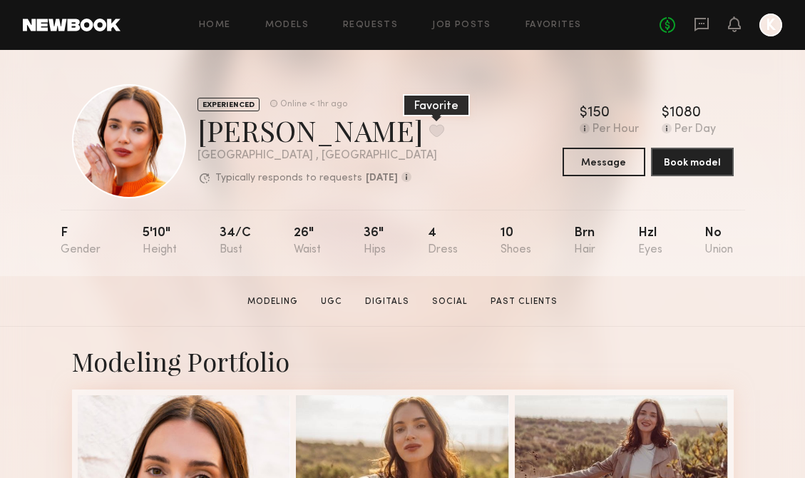
click at [429, 125] on button at bounding box center [436, 130] width 15 height 13
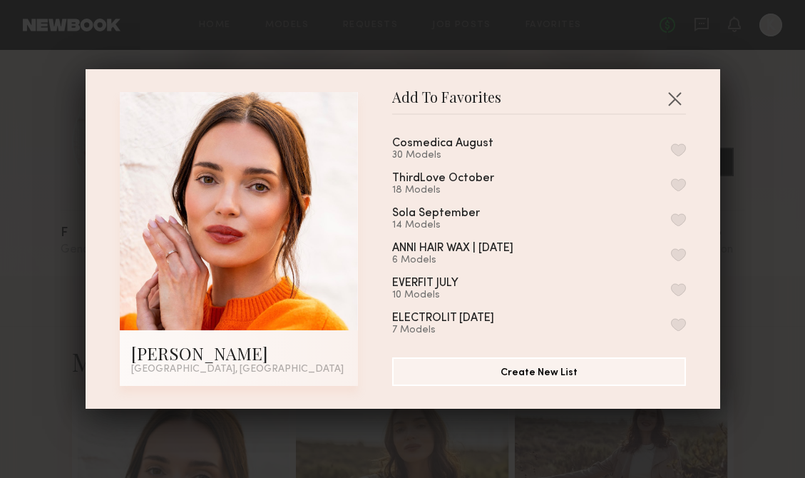
click at [679, 147] on button "button" at bounding box center [678, 149] width 15 height 13
click at [675, 96] on button "button" at bounding box center [674, 98] width 23 height 23
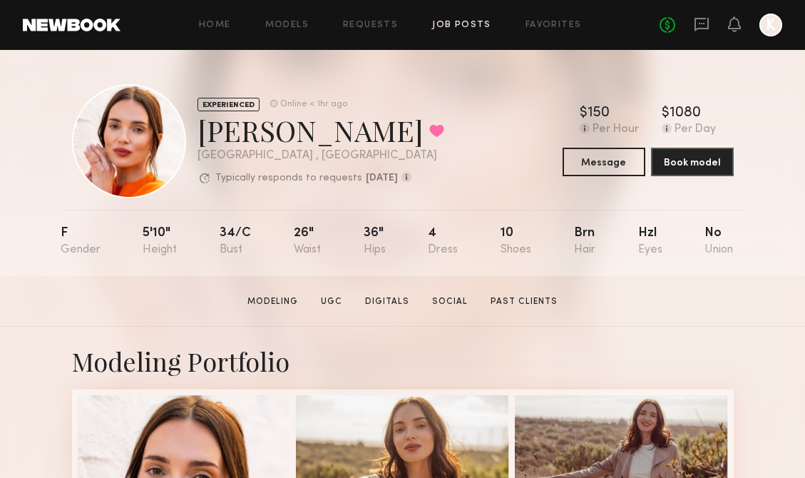
click at [450, 26] on link "Job Posts" at bounding box center [461, 25] width 59 height 9
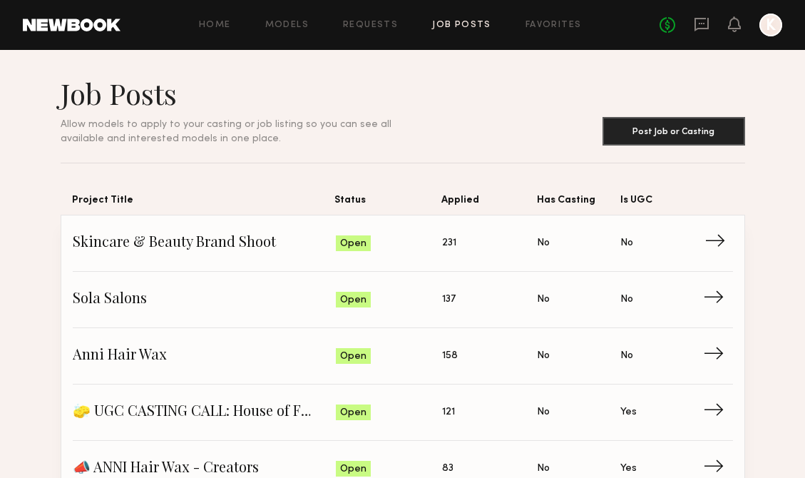
click at [263, 240] on span "Skincare & Beauty Brand Shoot" at bounding box center [204, 242] width 263 height 21
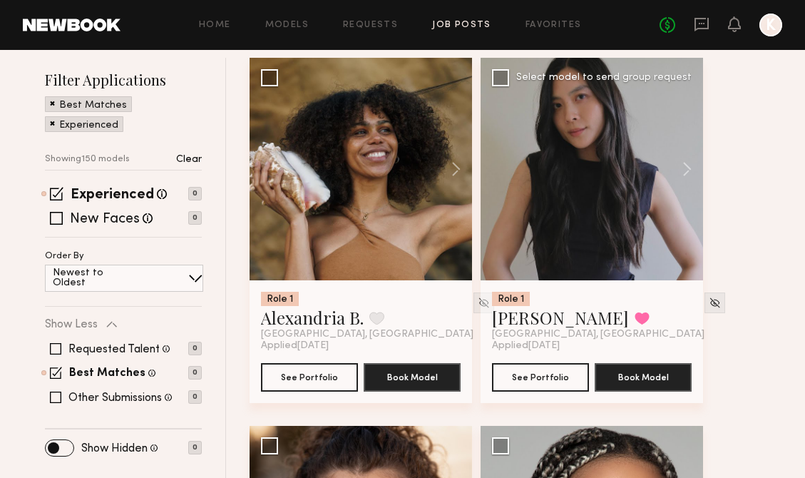
scroll to position [272, 0]
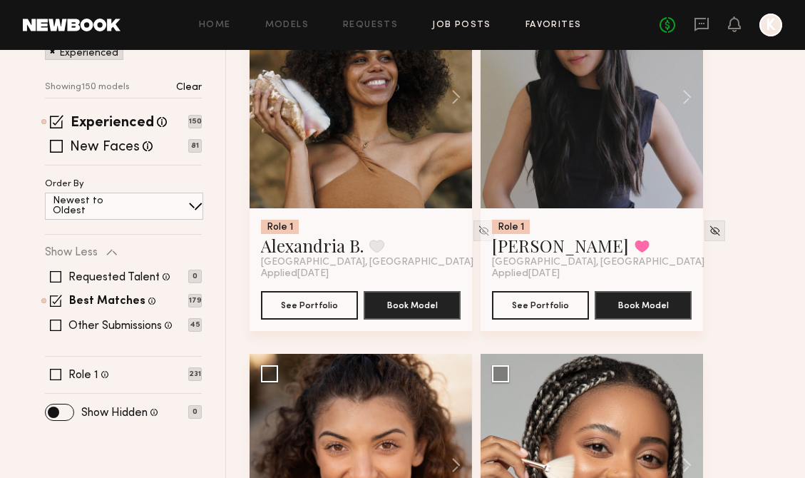
click at [562, 21] on link "Favorites" at bounding box center [553, 25] width 56 height 9
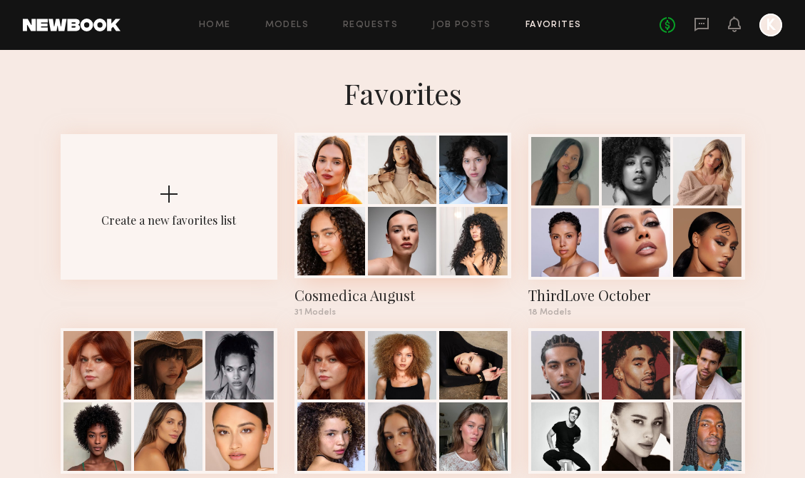
click at [410, 195] on div at bounding box center [402, 169] width 68 height 68
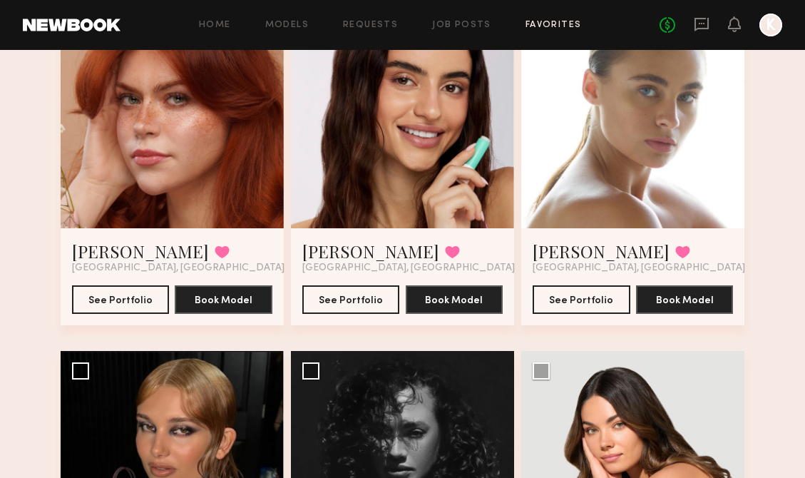
scroll to position [1531, 0]
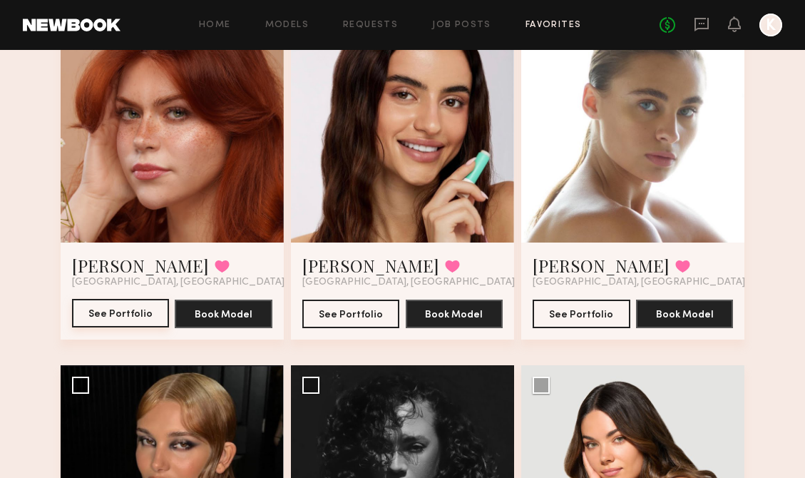
click at [135, 314] on button "See Portfolio" at bounding box center [121, 313] width 98 height 29
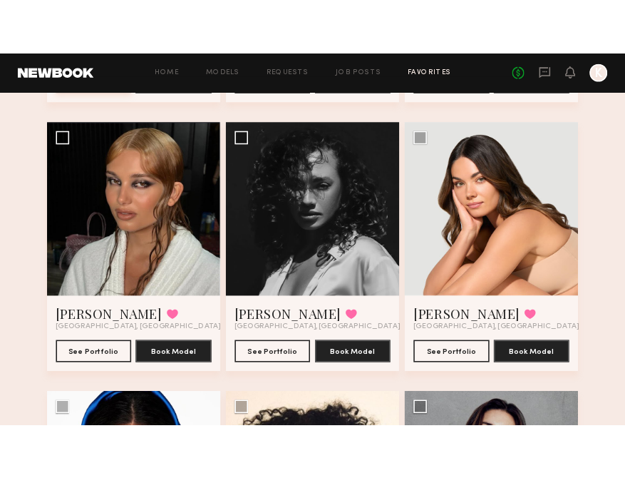
scroll to position [1805, 0]
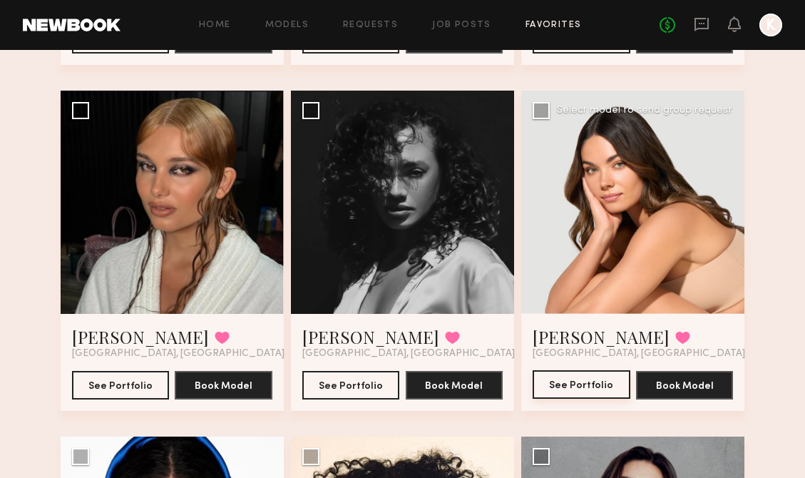
click at [557, 380] on button "See Portfolio" at bounding box center [581, 384] width 98 height 29
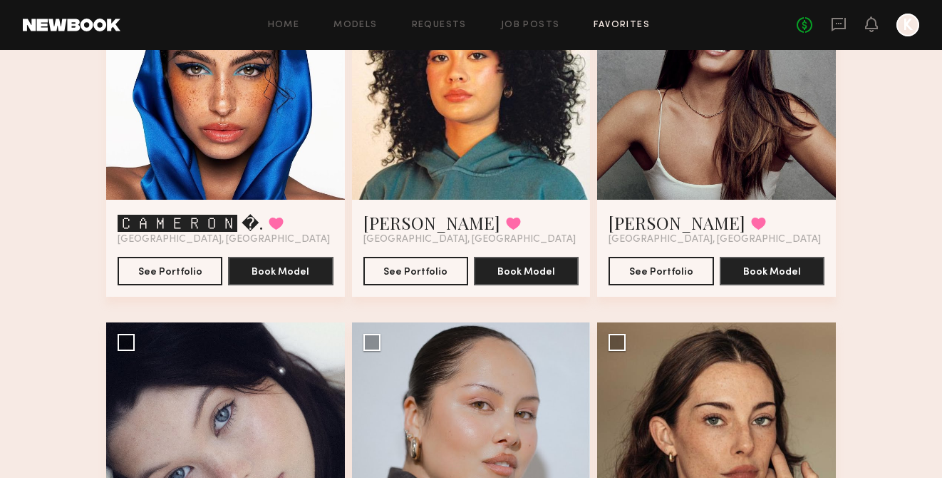
scroll to position [1929, 0]
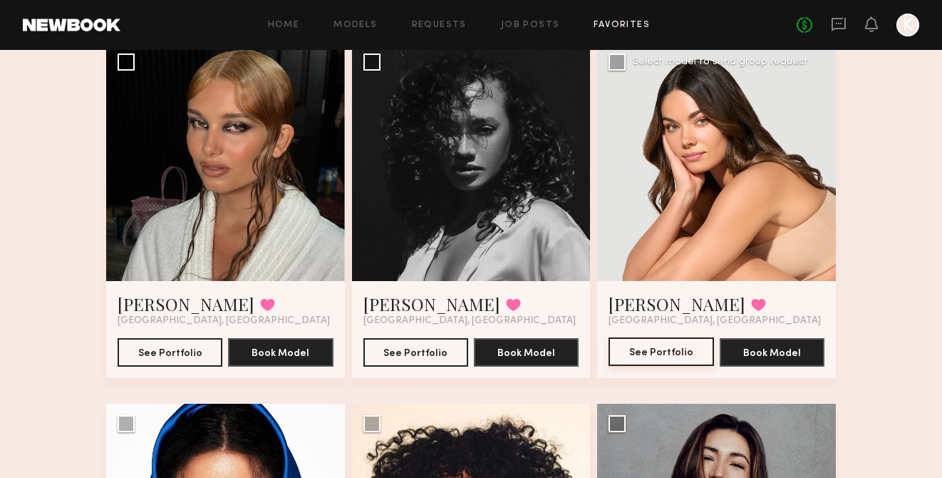
click at [679, 350] on button "See Portfolio" at bounding box center [661, 351] width 105 height 29
click at [628, 23] on link "Favorites" at bounding box center [622, 25] width 56 height 9
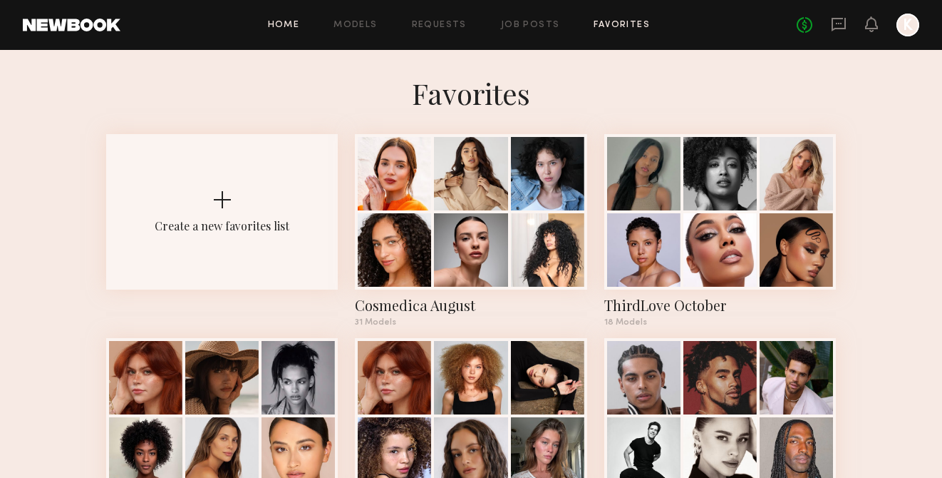
click at [272, 27] on link "Home" at bounding box center [284, 25] width 32 height 9
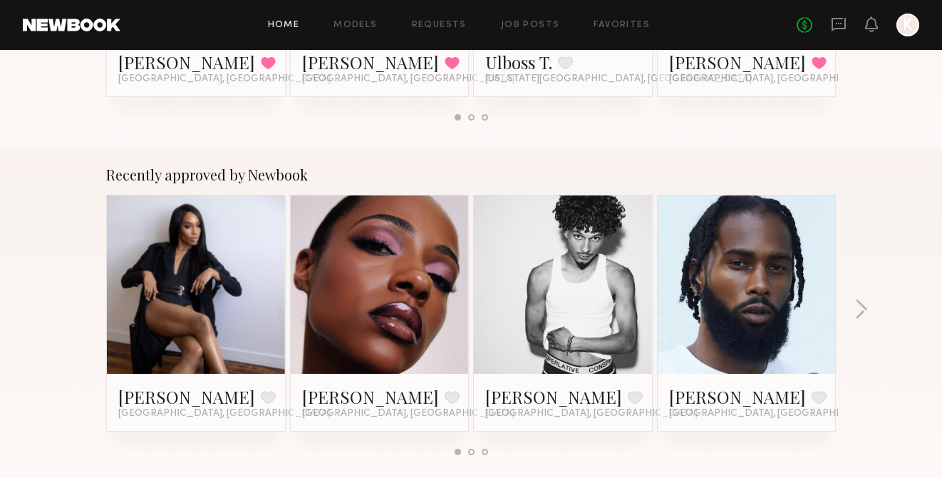
scroll to position [463, 0]
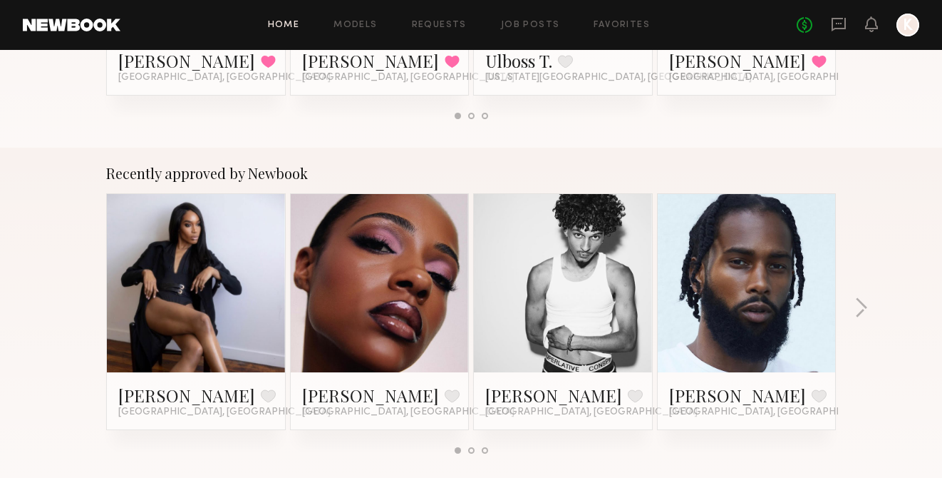
click at [804, 34] on div "No fees up to $5,000 K" at bounding box center [858, 25] width 123 height 23
click at [804, 28] on icon at bounding box center [839, 25] width 14 height 14
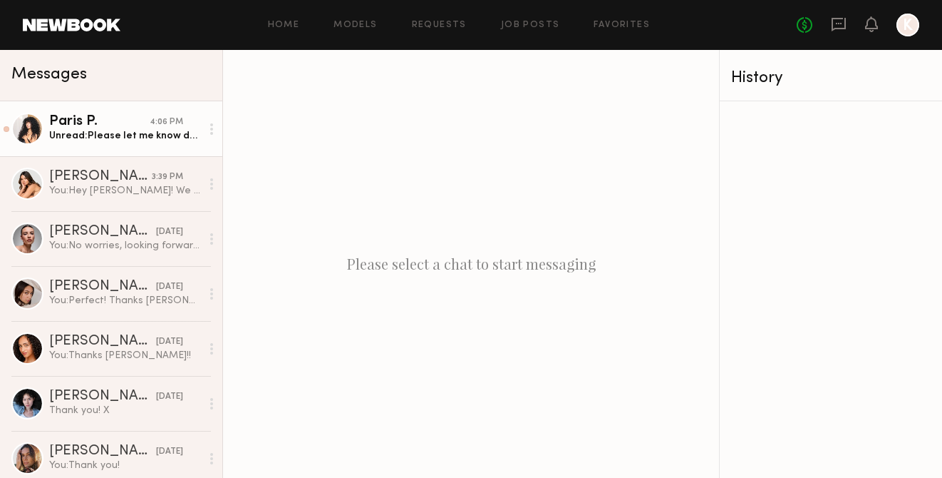
click at [136, 144] on link "Paris P. 4:06 PM Unread: Please let me know details :)" at bounding box center [111, 128] width 222 height 55
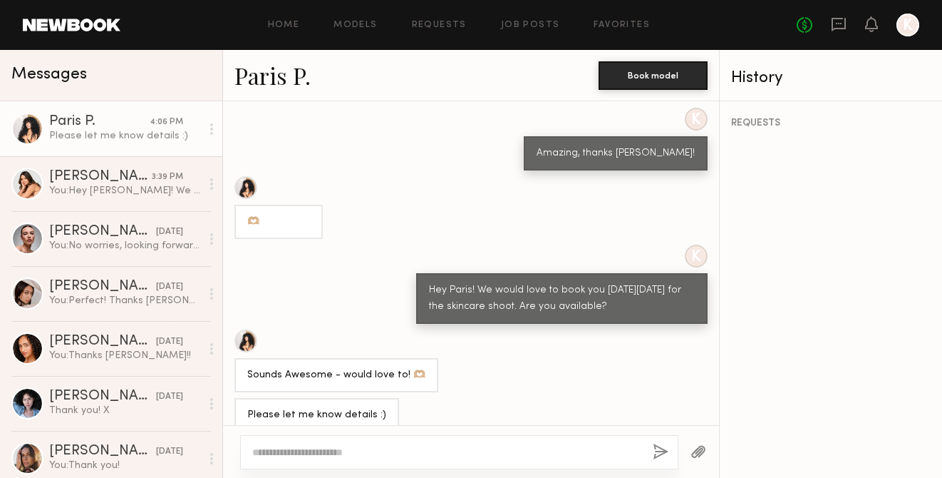
scroll to position [850, 0]
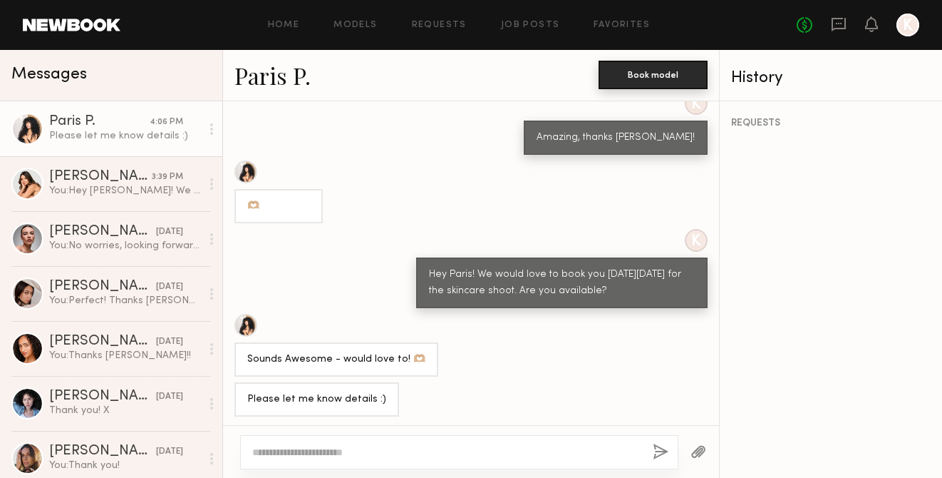
click at [669, 72] on button "Book model" at bounding box center [653, 75] width 109 height 29
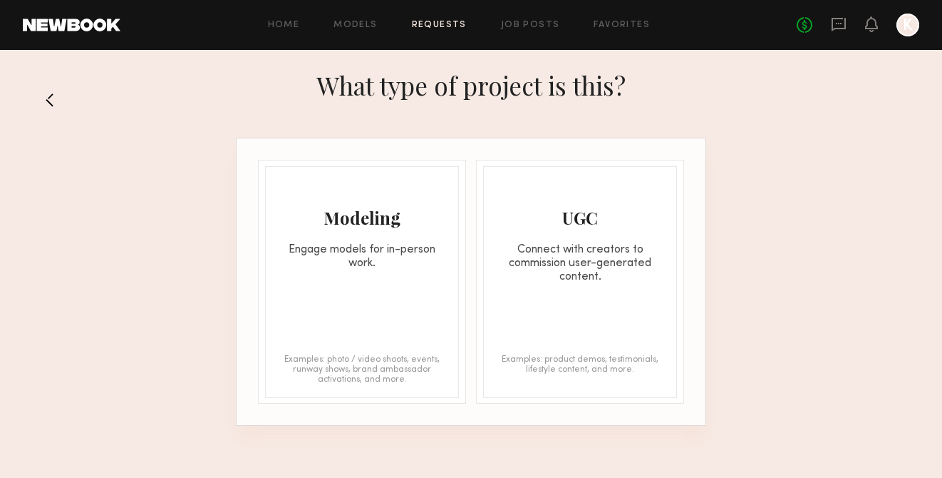
click at [430, 225] on div "Modeling" at bounding box center [362, 217] width 192 height 23
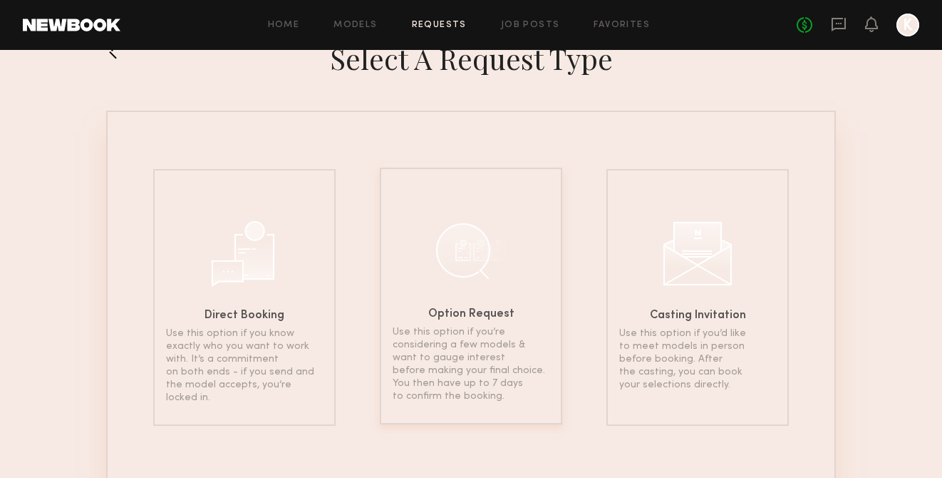
scroll to position [56, 0]
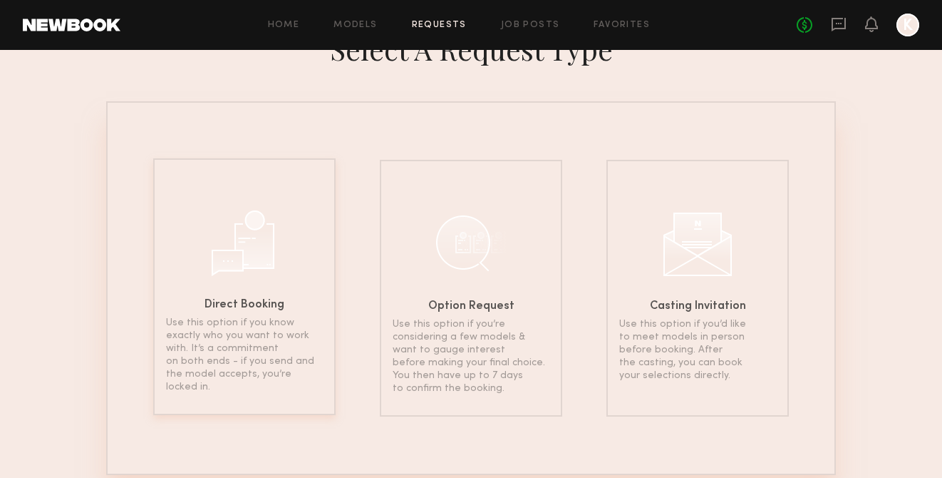
click at [273, 298] on div "Direct Booking Use this option if you know exactly who you want to work with. I…" at bounding box center [244, 286] width 182 height 257
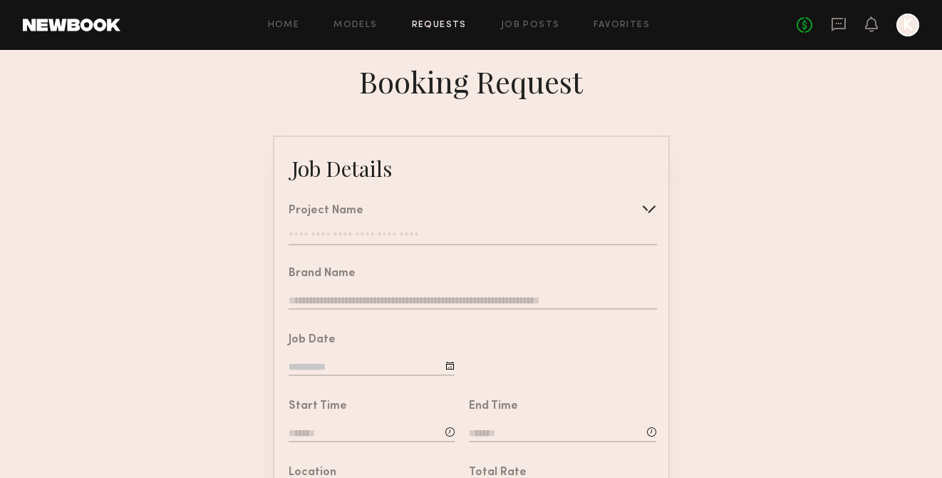
click at [391, 227] on div "Project Name Create Use recent modeling project Skincare & Beauty Brand Shoot t…" at bounding box center [473, 225] width 368 height 40
click at [391, 234] on input "text" at bounding box center [473, 238] width 368 height 14
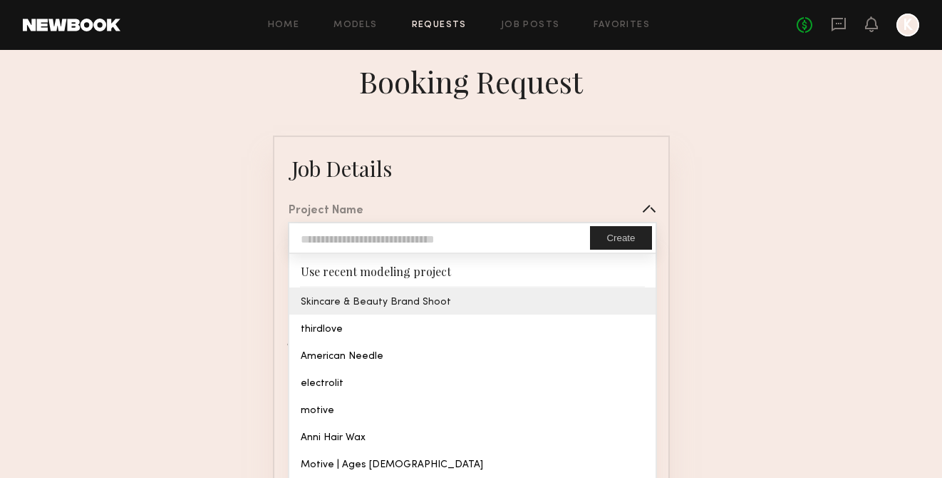
type input "**********"
type textarea "**********"
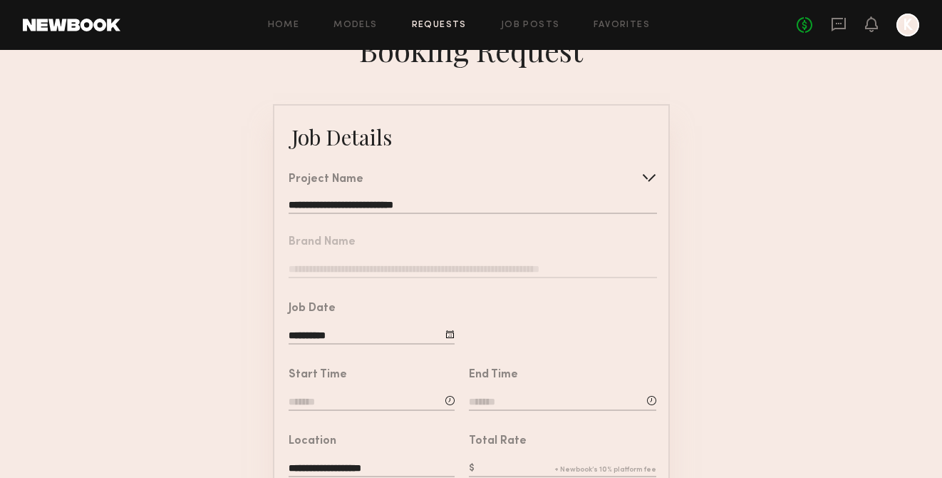
click at [405, 272] on nb-form-field "Brand Name" at bounding box center [471, 253] width 394 height 66
click at [405, 269] on nb-form-field "Brand Name" at bounding box center [471, 253] width 394 height 66
click at [407, 263] on nb-form-field "Brand Name" at bounding box center [471, 253] width 394 height 66
click at [401, 263] on nb-form-field "Brand Name" at bounding box center [471, 253] width 394 height 66
click at [398, 271] on nb-form-field "Brand Name" at bounding box center [471, 253] width 394 height 66
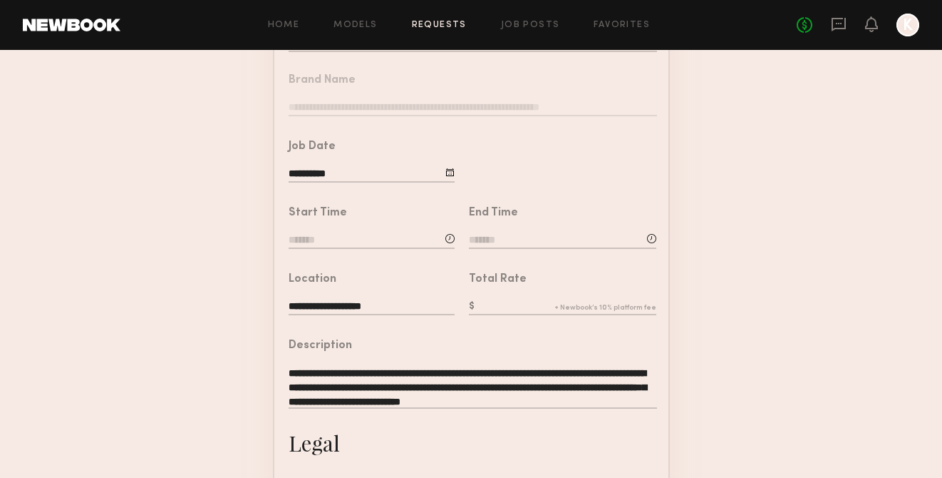
scroll to position [229, 0]
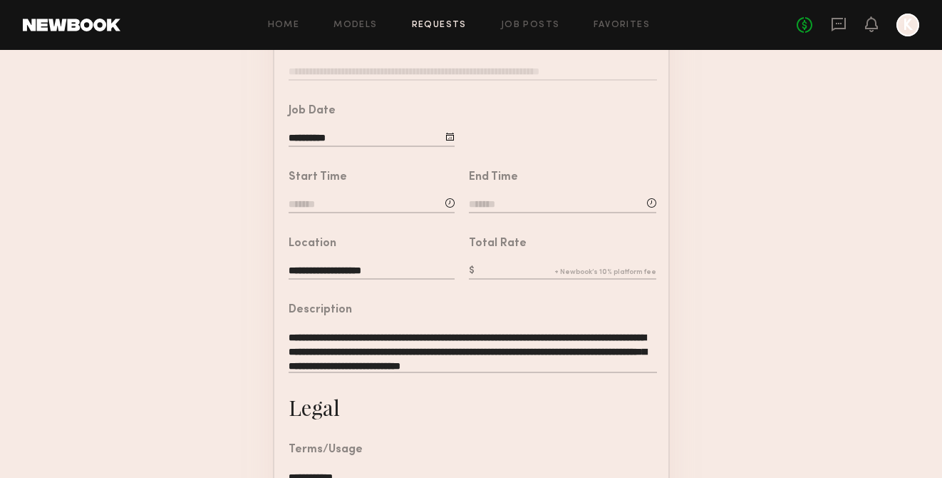
click at [361, 205] on input at bounding box center [372, 205] width 166 height 16
click at [331, 236] on span at bounding box center [330, 239] width 16 height 16
type input "*******"
type input "**"
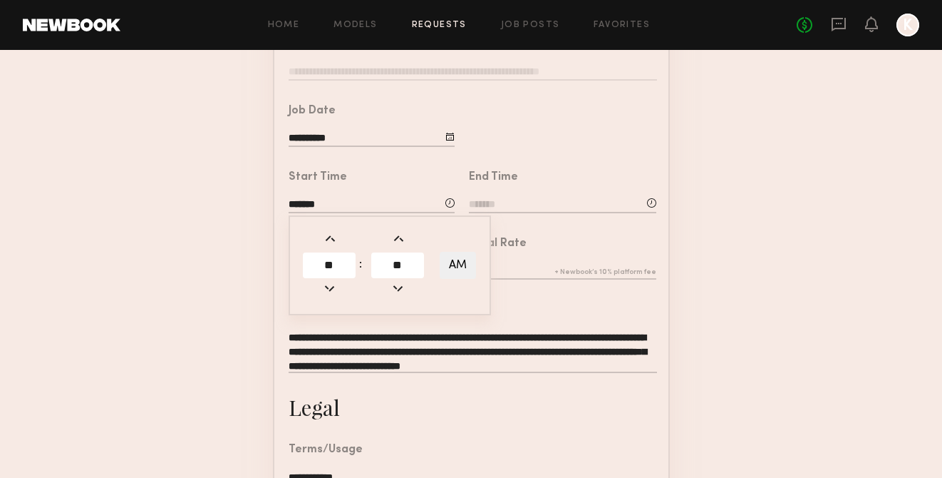
click at [331, 239] on span at bounding box center [330, 239] width 16 height 16
type input "*******"
type input "**"
click at [331, 239] on span at bounding box center [330, 239] width 16 height 16
type input "*******"
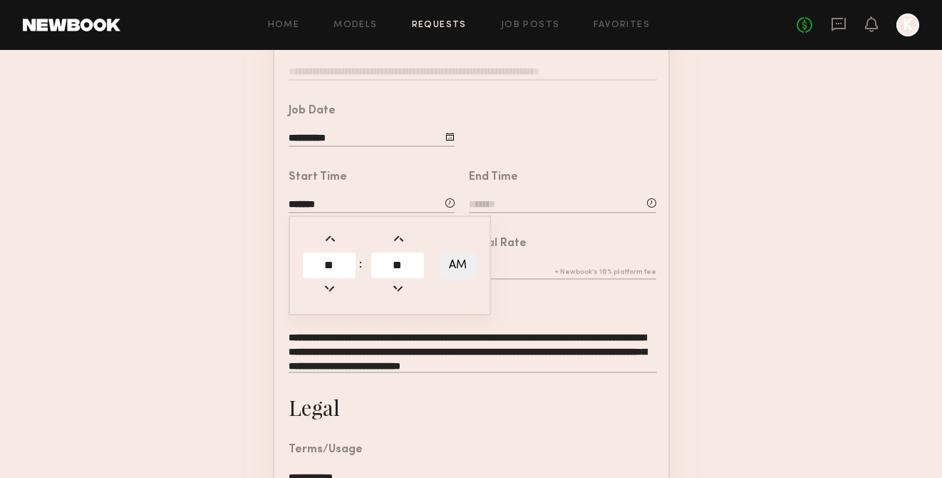
type input "**"
click at [331, 239] on span at bounding box center [330, 239] width 16 height 16
type input "*******"
type input "**"
click at [331, 239] on span at bounding box center [330, 239] width 16 height 16
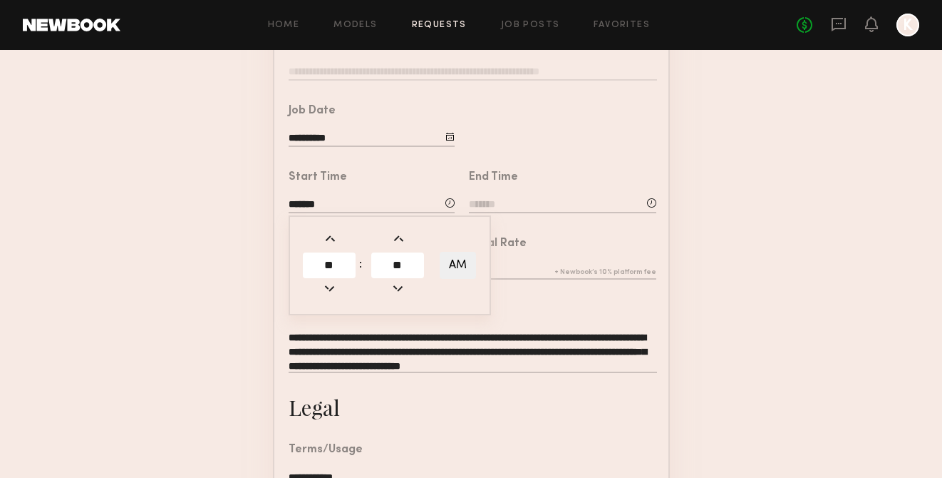
type input "*******"
type input "**"
click at [331, 239] on span at bounding box center [330, 239] width 16 height 16
type input "*******"
type input "**"
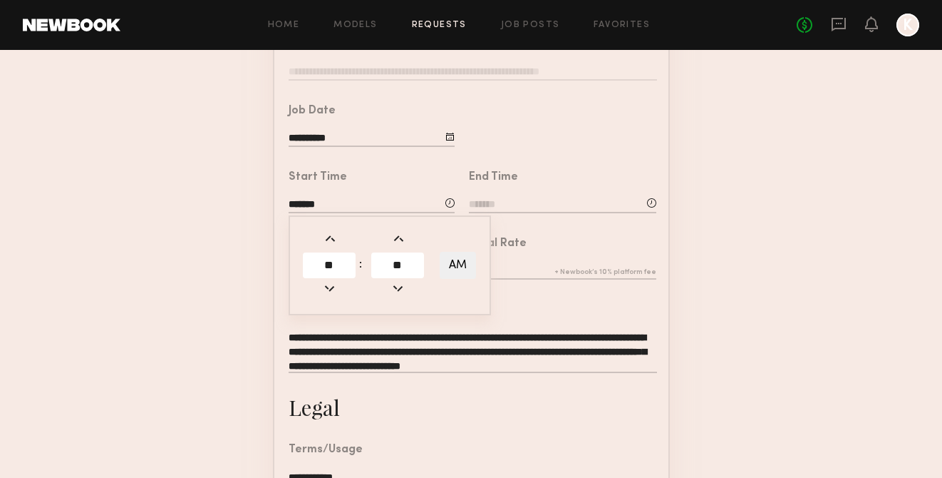
click at [331, 239] on span at bounding box center [330, 239] width 16 height 16
type input "*******"
type input "**"
click at [331, 239] on span at bounding box center [330, 239] width 16 height 16
type input "*******"
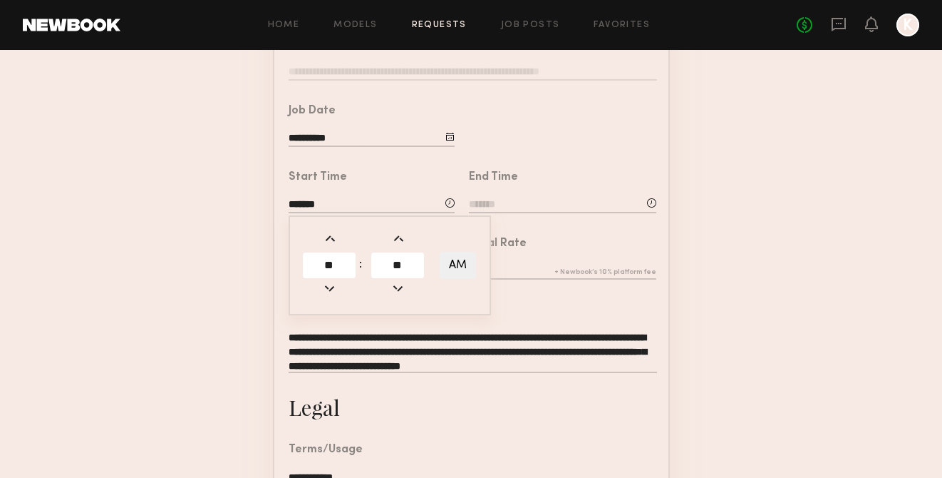
type input "**"
click at [331, 239] on span at bounding box center [330, 239] width 16 height 16
type input "*******"
type input "**"
click at [514, 190] on div "End Time" at bounding box center [562, 193] width 187 height 43
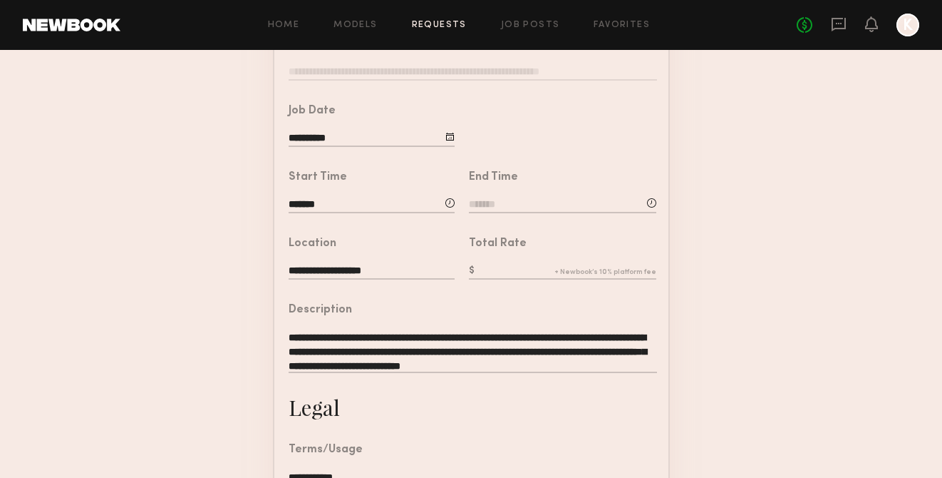
click at [512, 199] on input at bounding box center [562, 205] width 187 height 16
click at [513, 241] on span at bounding box center [510, 239] width 16 height 16
type input "*******"
type input "**"
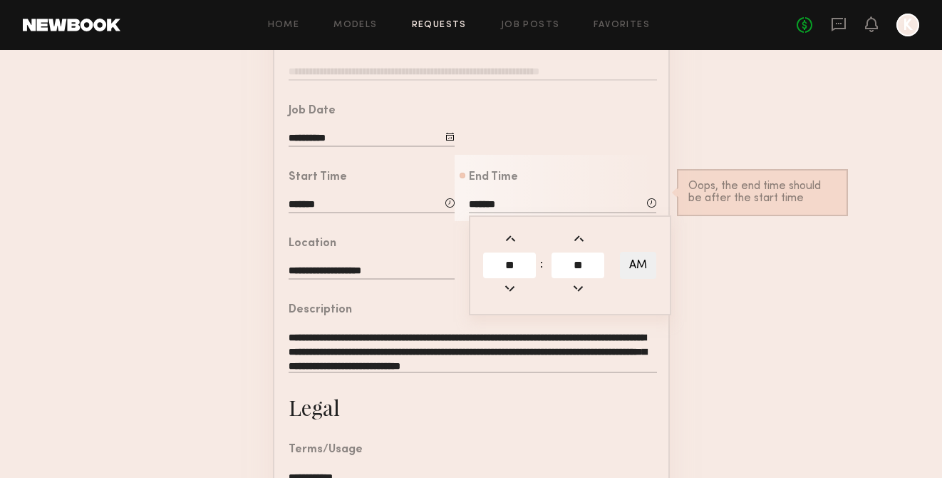
click at [513, 238] on span at bounding box center [510, 239] width 16 height 16
type input "*******"
type input "**"
click at [513, 238] on span at bounding box center [510, 239] width 16 height 16
type input "*******"
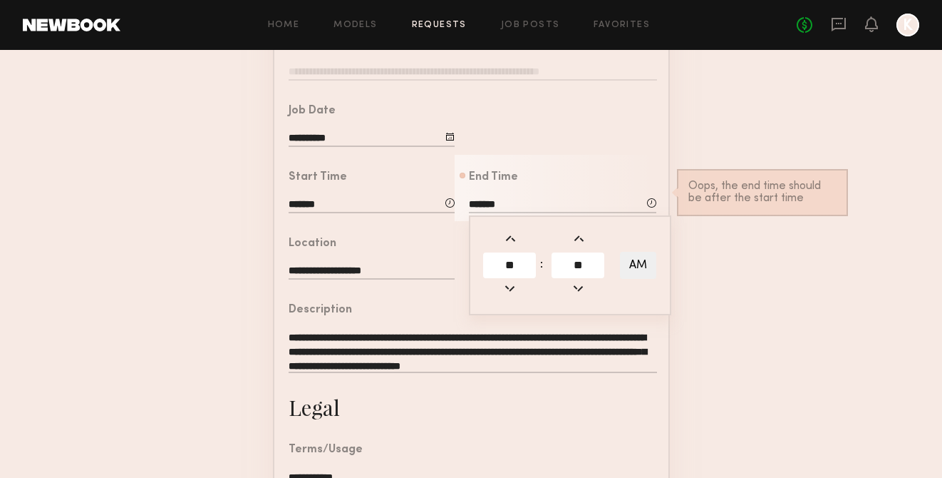
type input "**"
click at [513, 238] on span at bounding box center [510, 239] width 16 height 16
type input "*******"
type input "**"
click at [513, 238] on span at bounding box center [510, 239] width 16 height 16
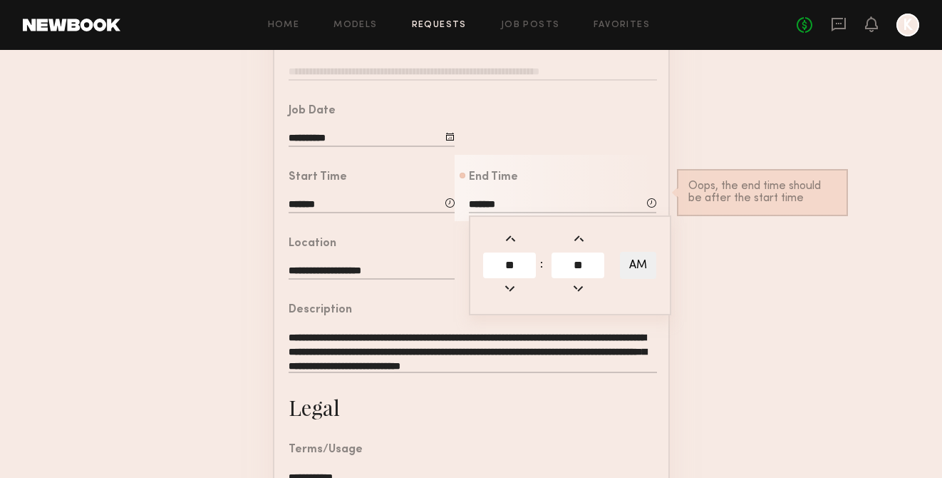
type input "*******"
type input "**"
click at [514, 239] on span at bounding box center [510, 239] width 16 height 16
type input "*******"
type input "**"
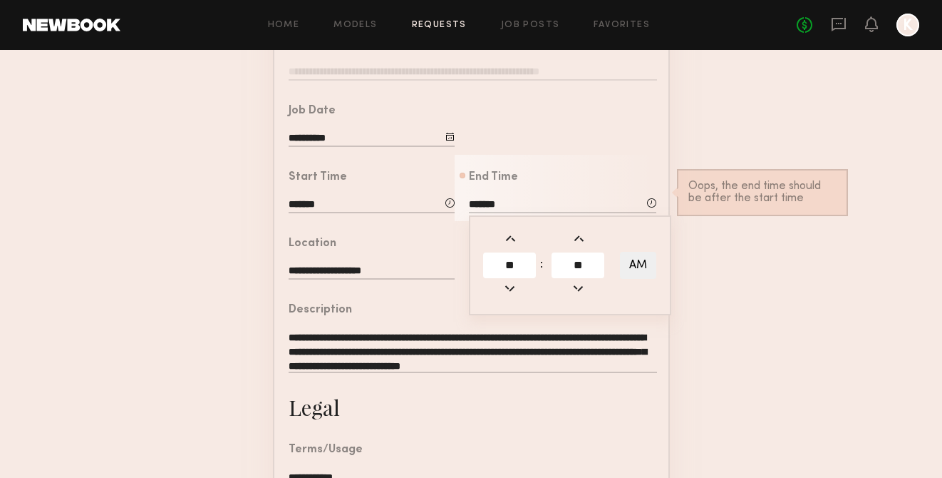
click at [510, 289] on span at bounding box center [510, 288] width 16 height 16
type input "*******"
type input "**"
click at [510, 289] on span at bounding box center [510, 288] width 16 height 16
type input "*******"
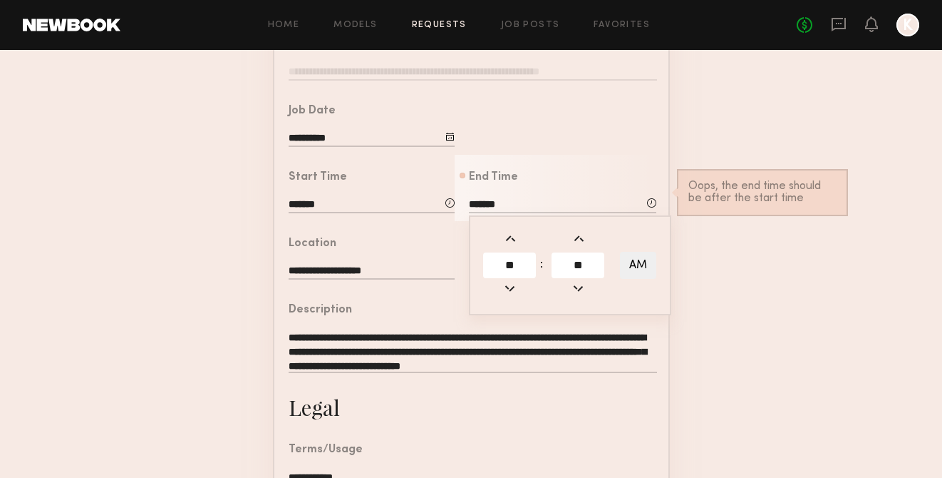
type input "**"
click at [510, 289] on span at bounding box center [510, 288] width 16 height 16
type input "*******"
type input "**"
click at [510, 289] on span at bounding box center [510, 288] width 16 height 16
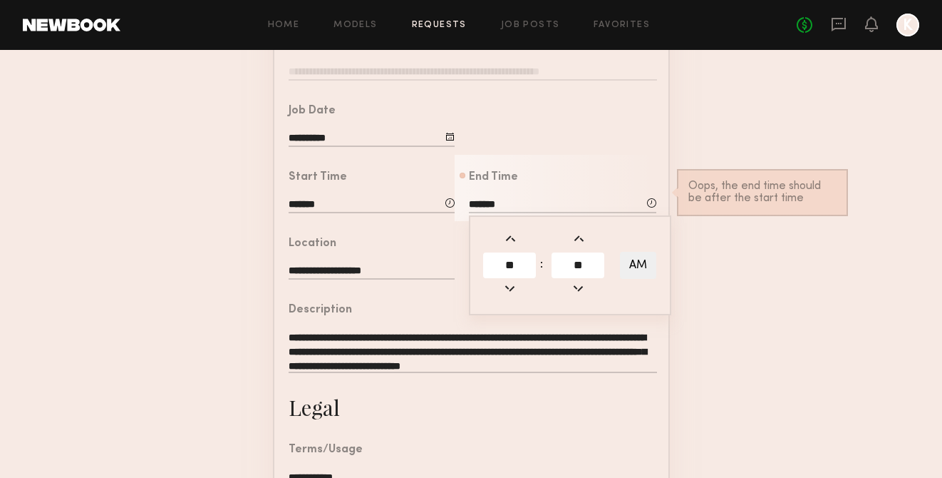
type input "*******"
type input "**"
click at [510, 289] on span at bounding box center [510, 288] width 16 height 16
type input "*******"
type input "**"
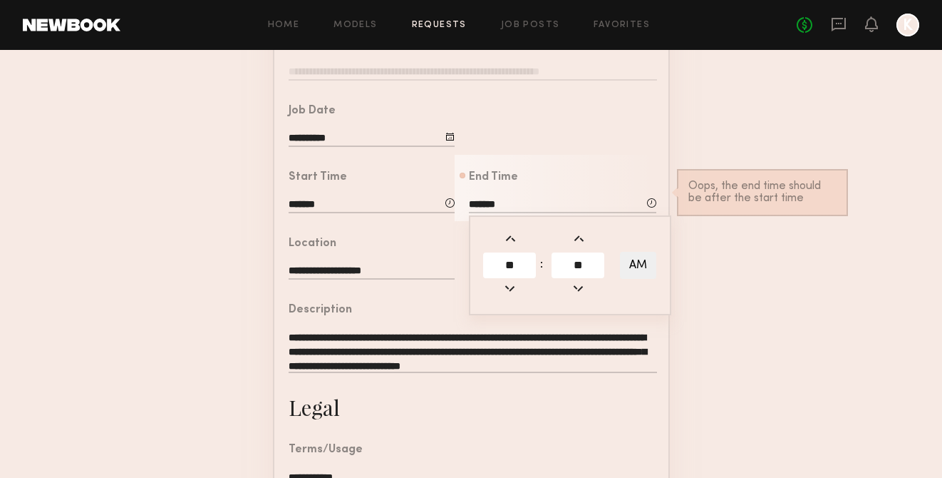
click at [631, 264] on button "AM" at bounding box center [638, 265] width 36 height 27
type input "*******"
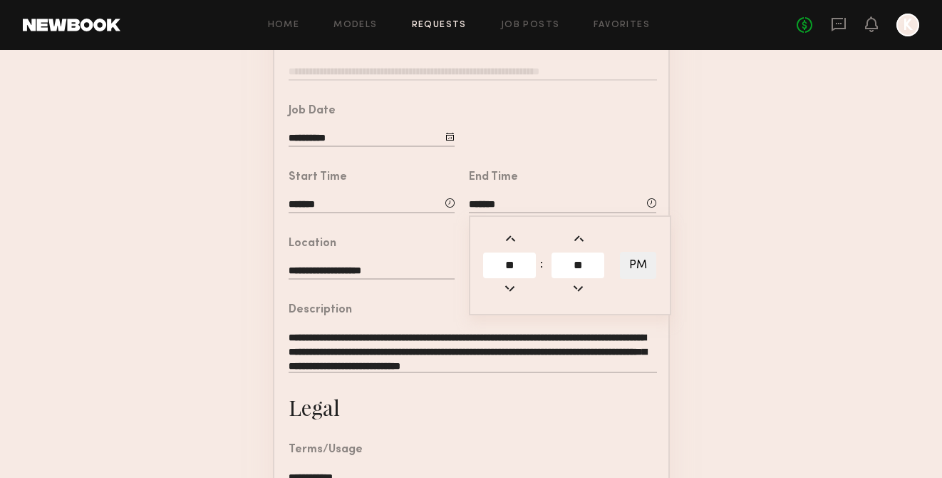
click at [563, 112] on div at bounding box center [562, 121] width 214 height 66
click at [496, 272] on input "text" at bounding box center [562, 272] width 187 height 16
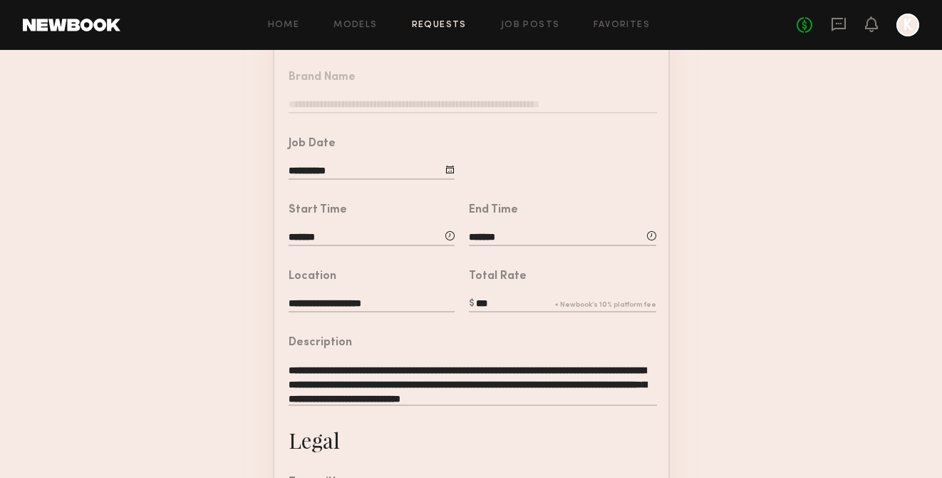
scroll to position [198, 0]
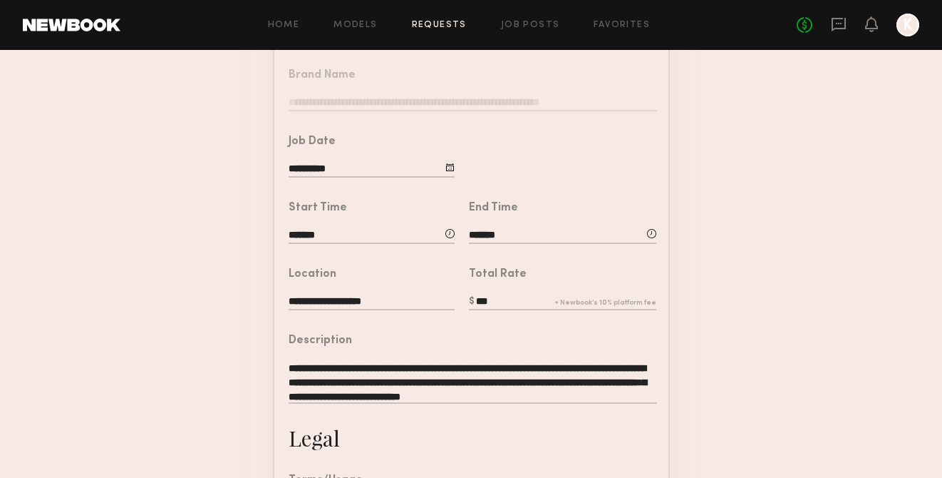
type input "***"
drag, startPoint x: 290, startPoint y: 360, endPoint x: 691, endPoint y: 412, distance: 403.9
click at [691, 412] on form "**********" at bounding box center [471, 334] width 942 height 794
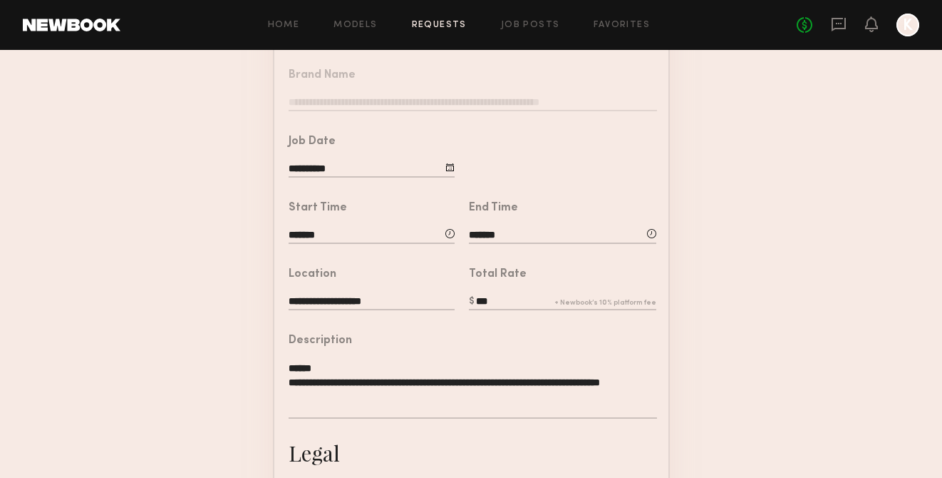
drag, startPoint x: 361, startPoint y: 398, endPoint x: 280, endPoint y: 378, distance: 82.8
click at [280, 378] on div "**********" at bounding box center [465, 378] width 383 height 120
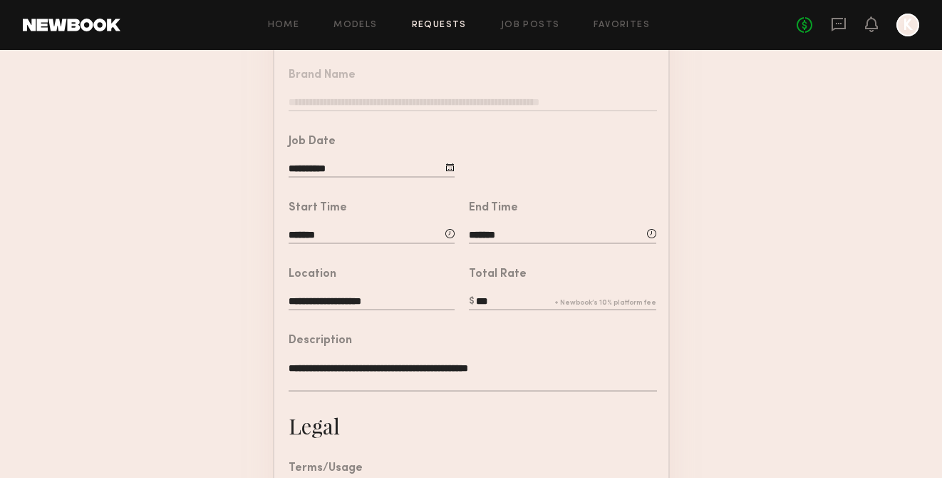
drag, startPoint x: 532, startPoint y: 361, endPoint x: 460, endPoint y: 361, distance: 72.7
click at [460, 361] on textarea "**********" at bounding box center [473, 376] width 368 height 31
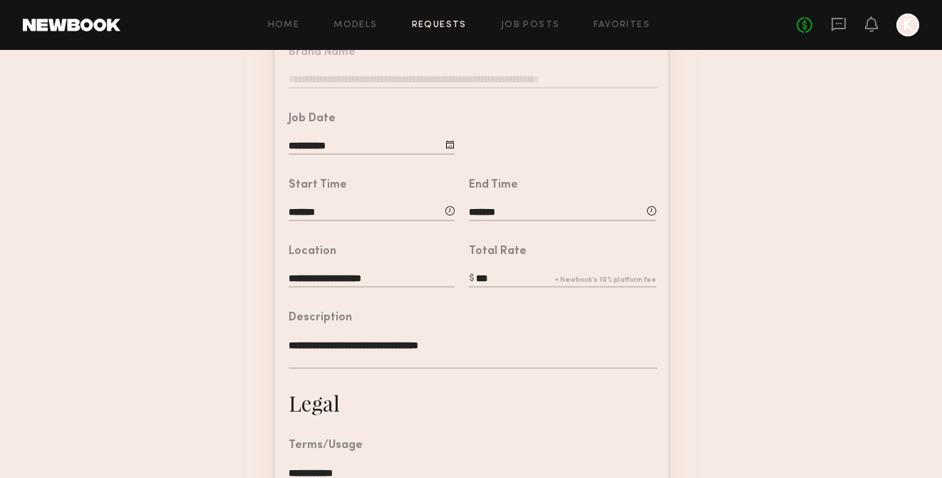
scroll to position [235, 0]
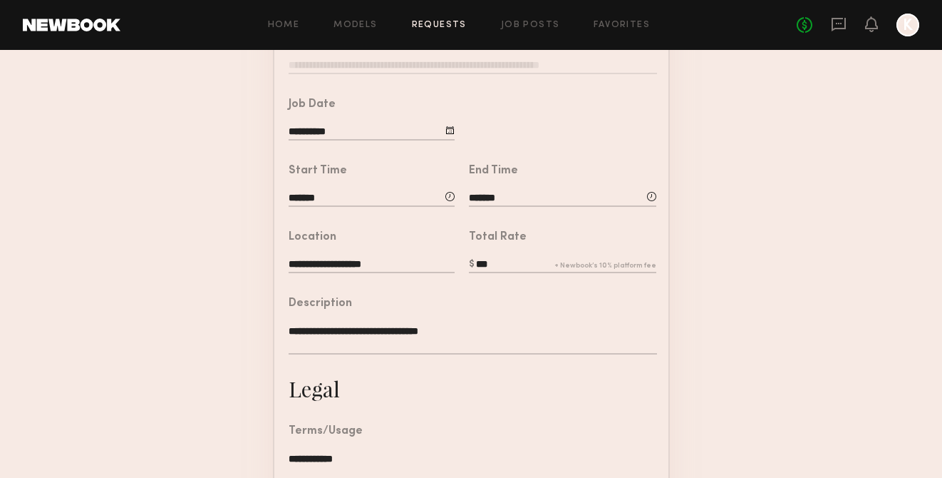
type textarea "**********"
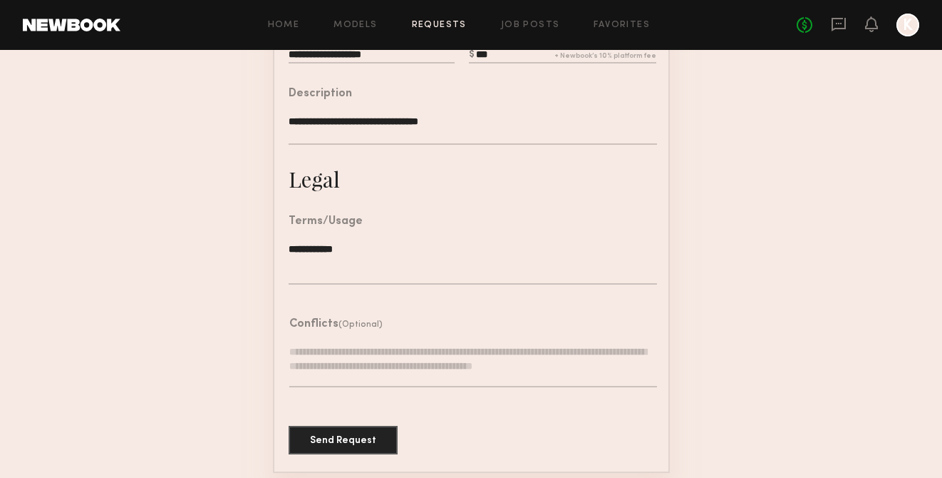
scroll to position [448, 0]
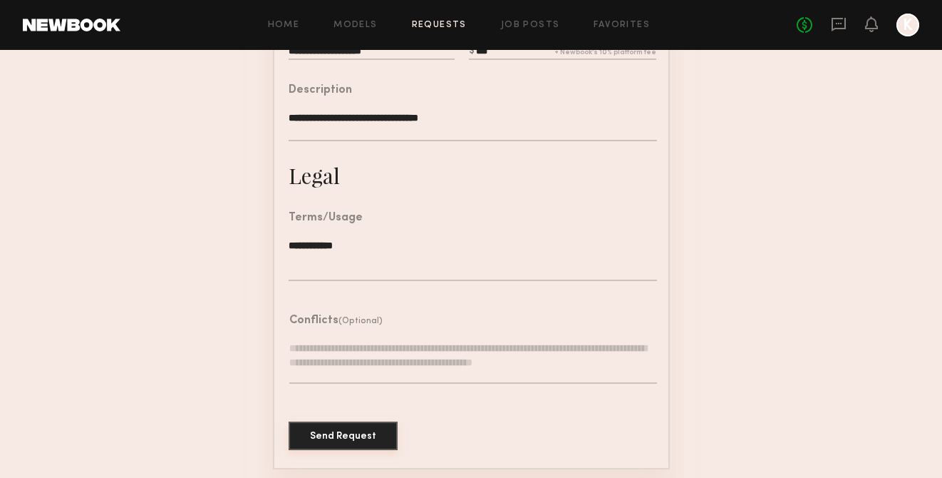
click at [365, 436] on button "Send Request" at bounding box center [343, 435] width 109 height 29
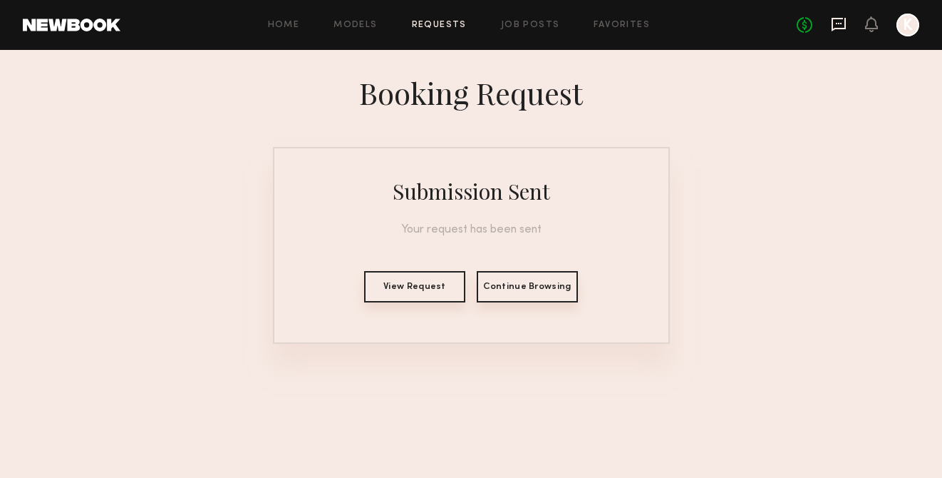
click at [804, 21] on icon at bounding box center [839, 24] width 16 height 16
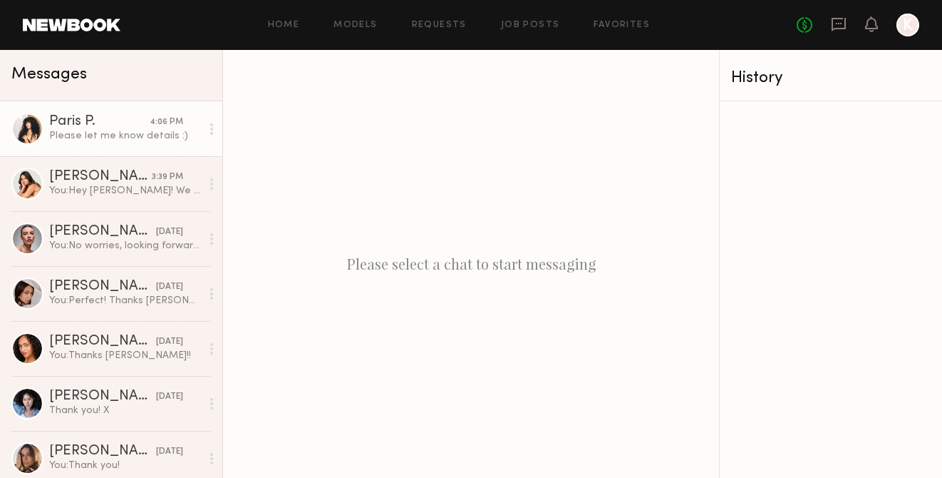
click at [148, 146] on link "Paris P. 4:06 PM Please let me know details :)" at bounding box center [111, 128] width 222 height 55
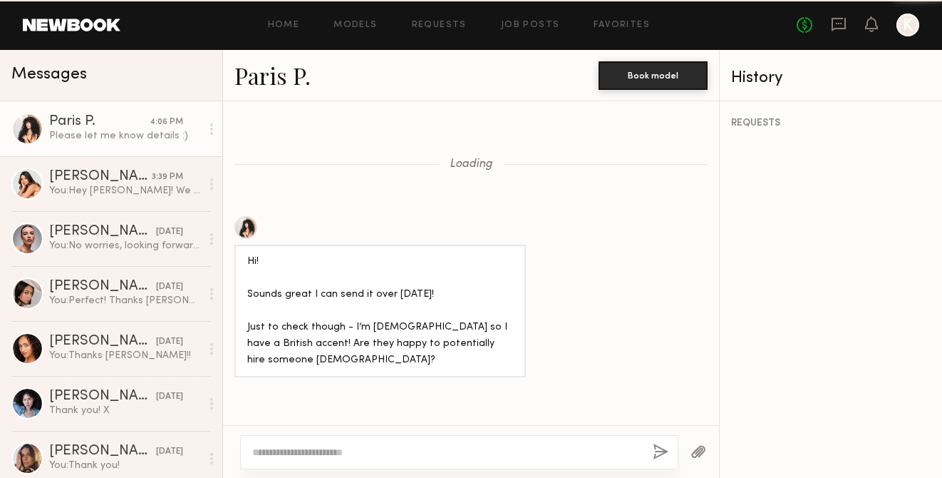
scroll to position [850, 0]
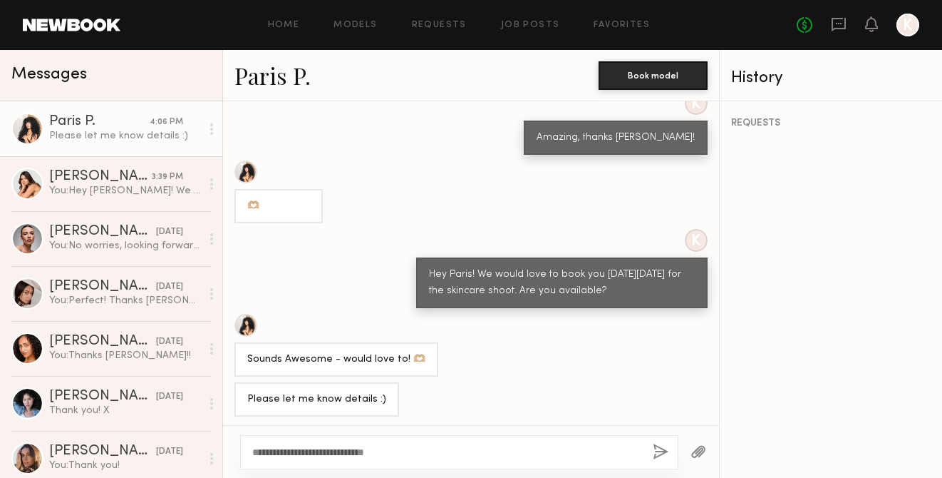
type textarea "**********"
click at [660, 452] on button "button" at bounding box center [661, 452] width 16 height 18
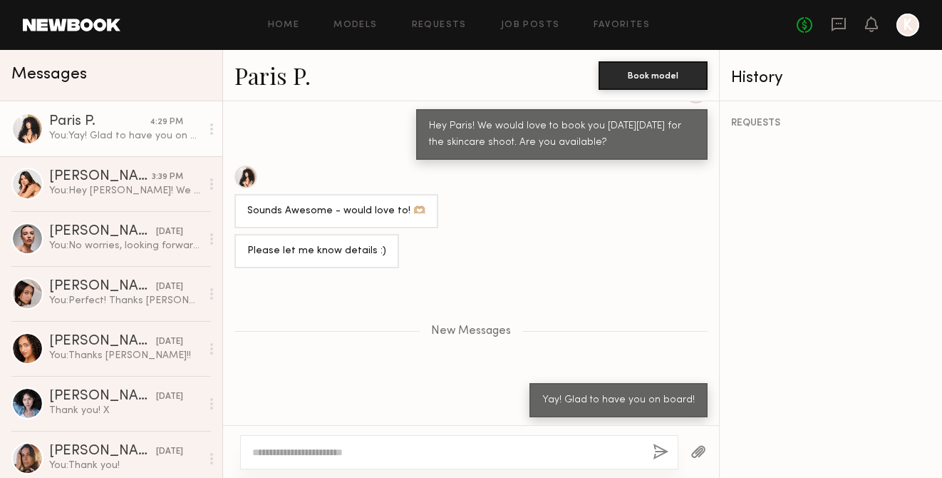
click at [653, 443] on button "button" at bounding box center [661, 452] width 16 height 18
click at [521, 446] on textarea at bounding box center [446, 452] width 389 height 14
type textarea "**********"
click at [661, 451] on button "button" at bounding box center [661, 452] width 16 height 18
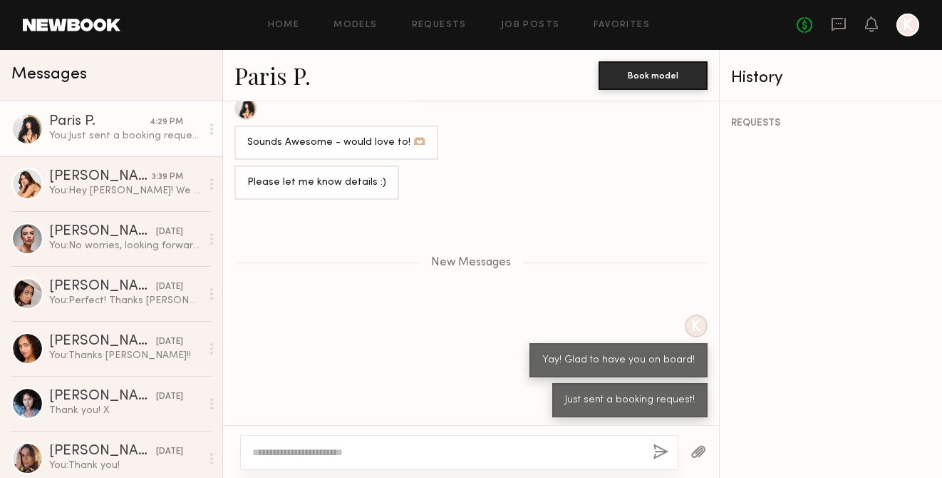
click at [440, 455] on textarea at bounding box center [446, 452] width 389 height 14
click at [421, 455] on textarea "**********" at bounding box center [446, 452] width 389 height 14
click at [510, 453] on textarea "**********" at bounding box center [446, 452] width 389 height 14
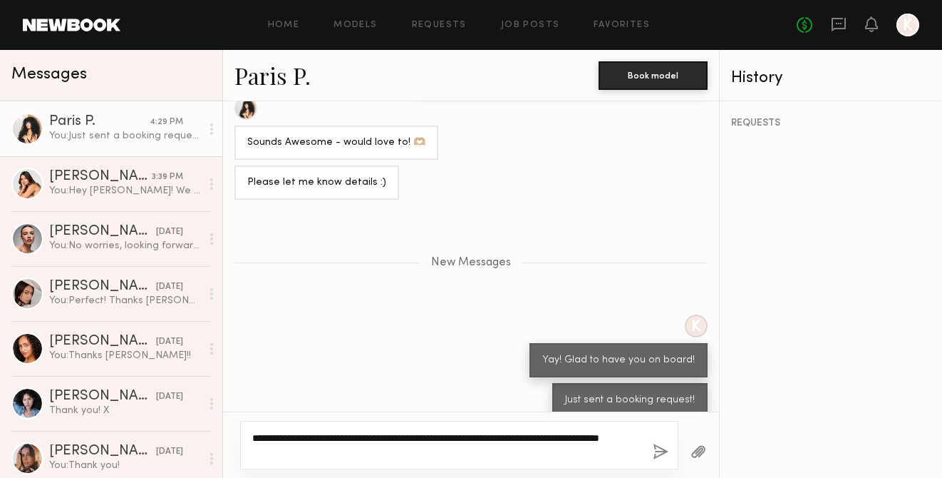
type textarea "**********"
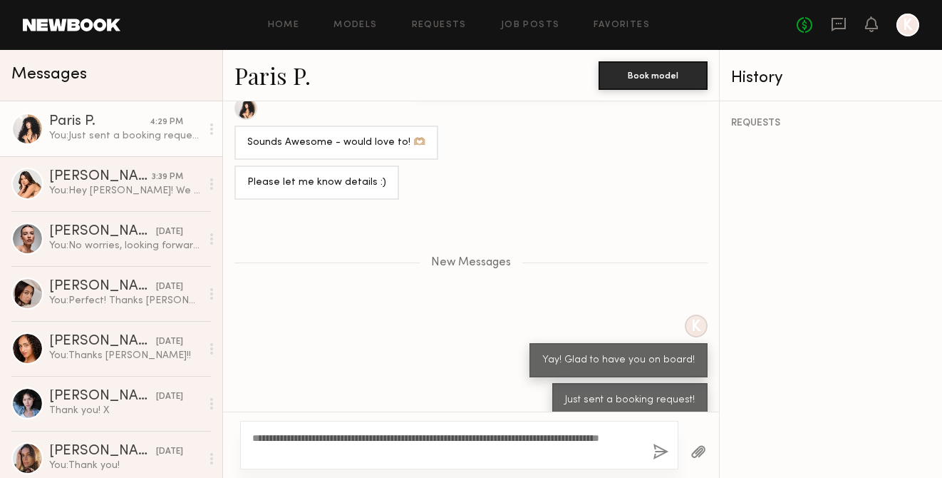
click at [666, 453] on button "button" at bounding box center [661, 452] width 16 height 18
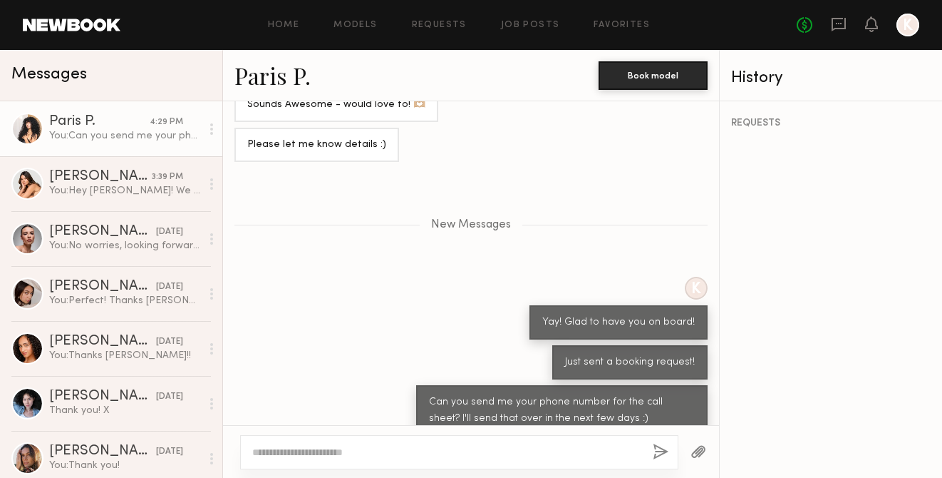
scroll to position [1103, 0]
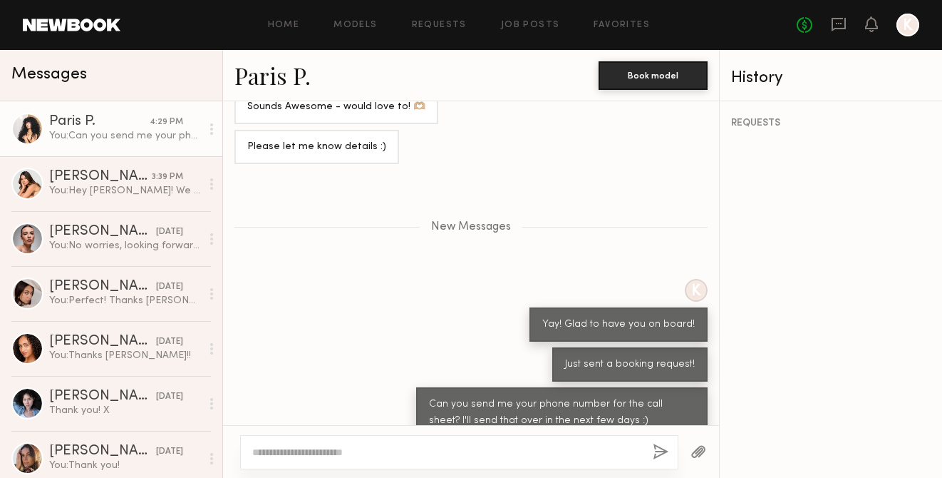
click at [804, 24] on div "No fees up to $5,000 K" at bounding box center [858, 25] width 123 height 23
click at [804, 24] on icon at bounding box center [839, 23] width 6 height 1
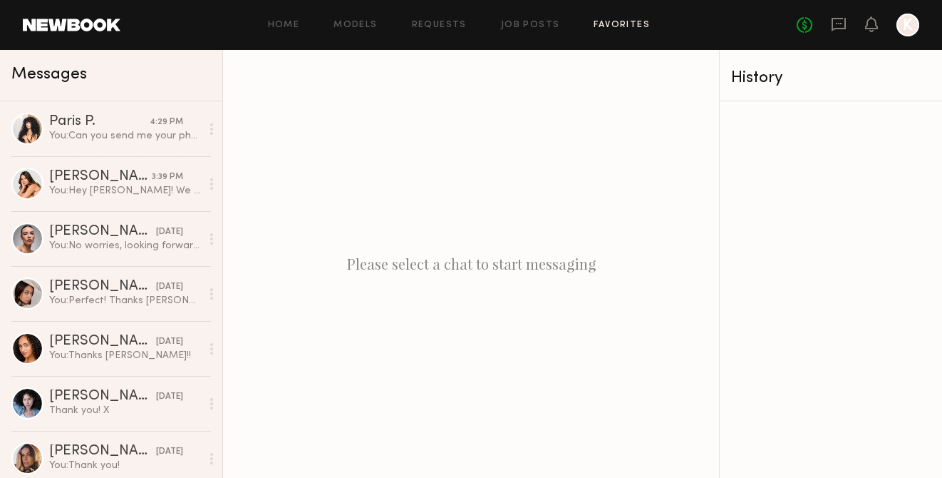
click at [594, 21] on link "Favorites" at bounding box center [622, 25] width 56 height 9
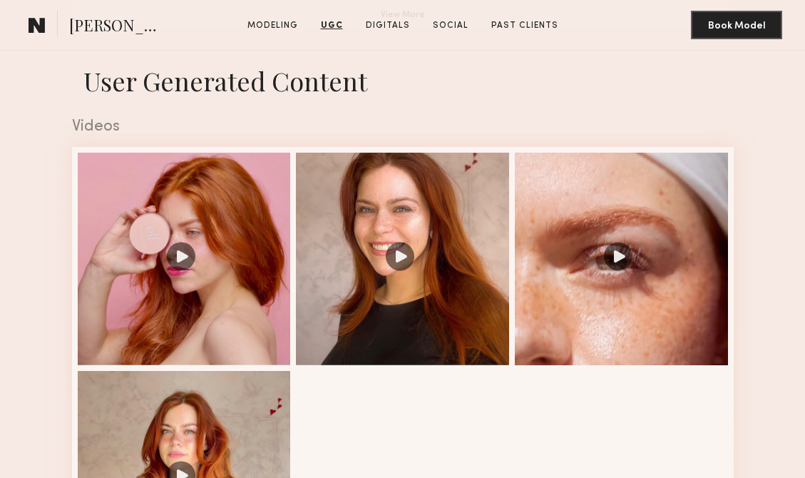
scroll to position [1279, 0]
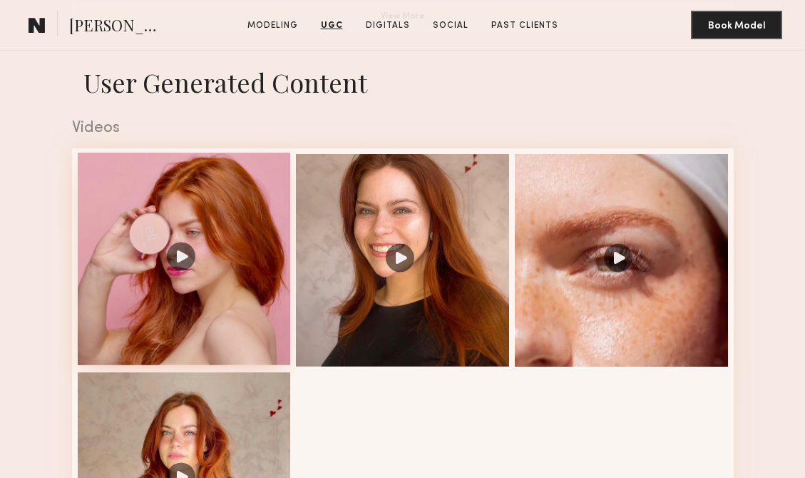
click at [185, 256] on div at bounding box center [184, 259] width 213 height 213
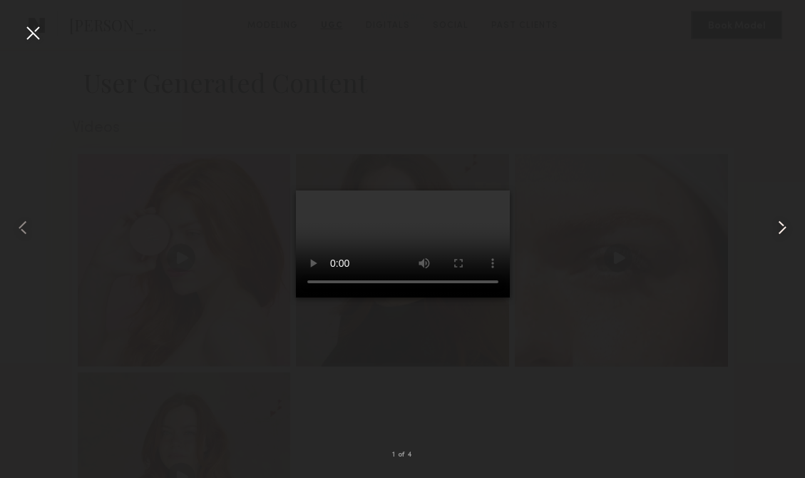
click at [785, 227] on common-icon at bounding box center [781, 227] width 23 height 23
click at [33, 32] on div at bounding box center [32, 32] width 23 height 23
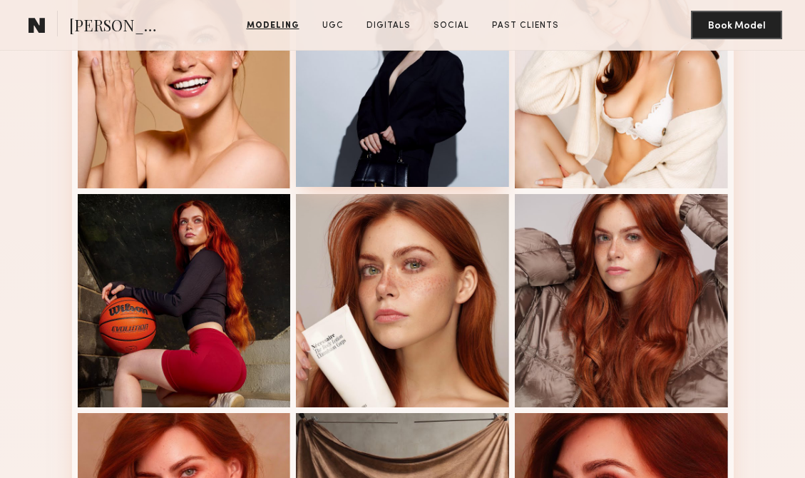
scroll to position [0, 0]
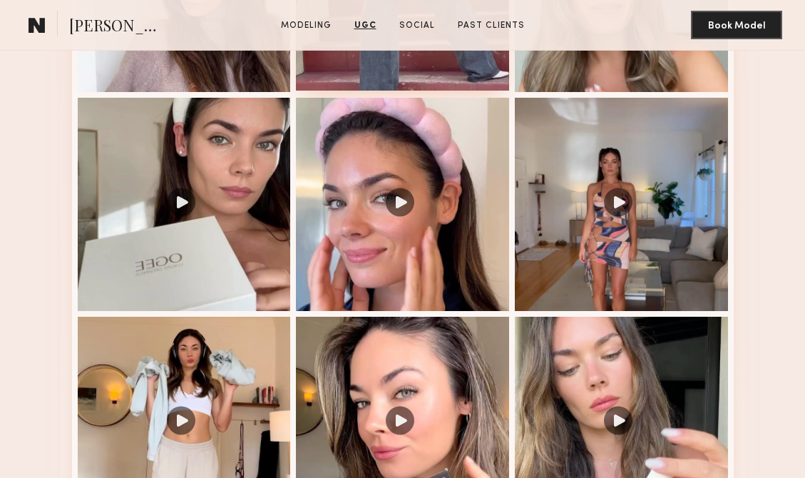
scroll to position [1552, 0]
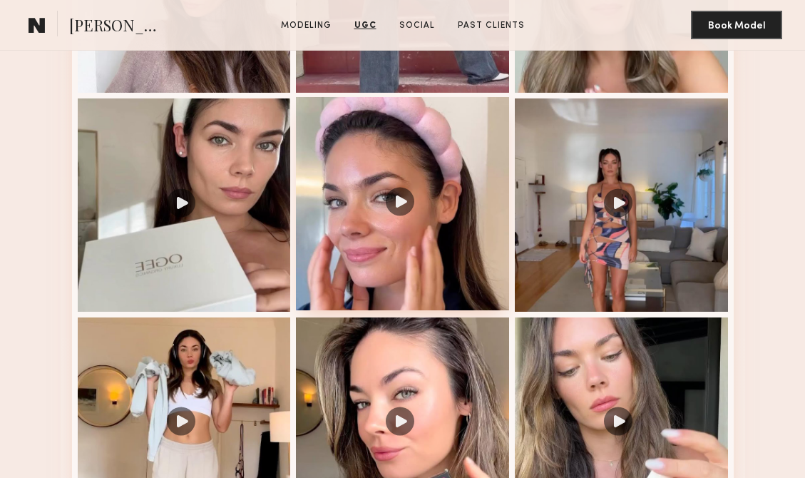
click at [397, 202] on div at bounding box center [402, 203] width 213 height 213
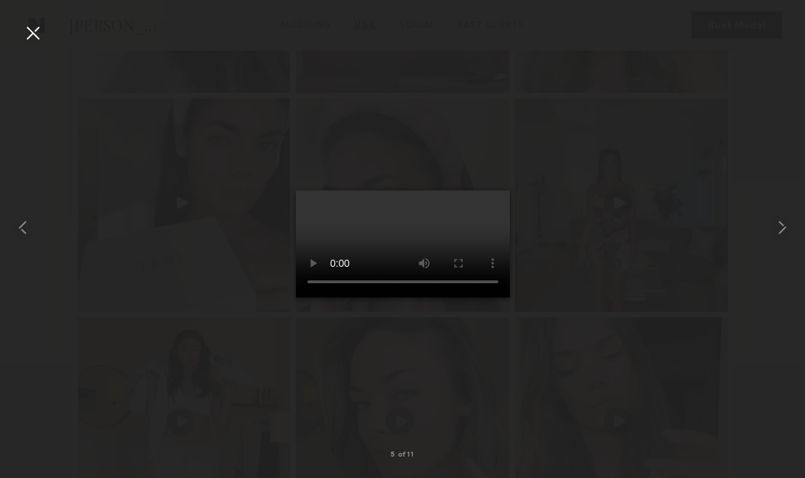
click at [23, 27] on div at bounding box center [32, 32] width 23 height 23
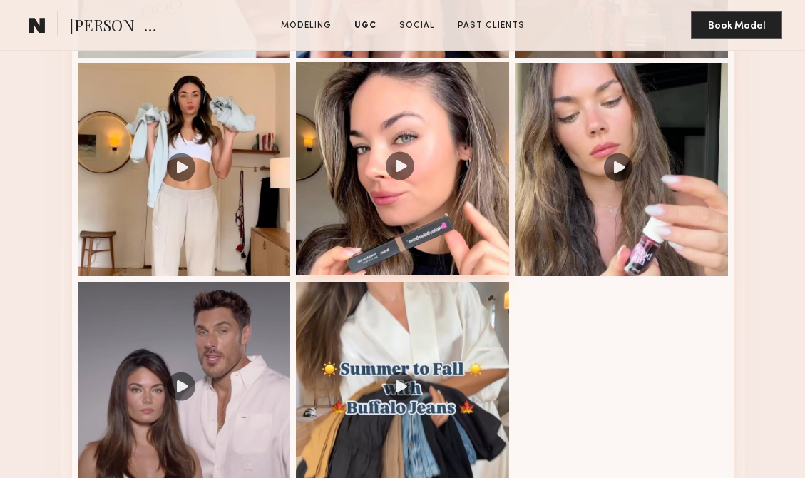
scroll to position [1807, 0]
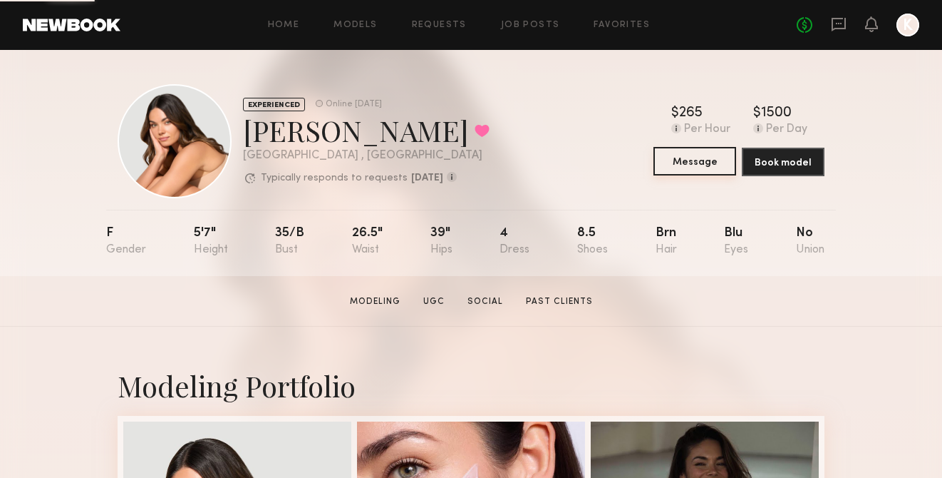
click at [681, 165] on button "Message" at bounding box center [695, 161] width 83 height 29
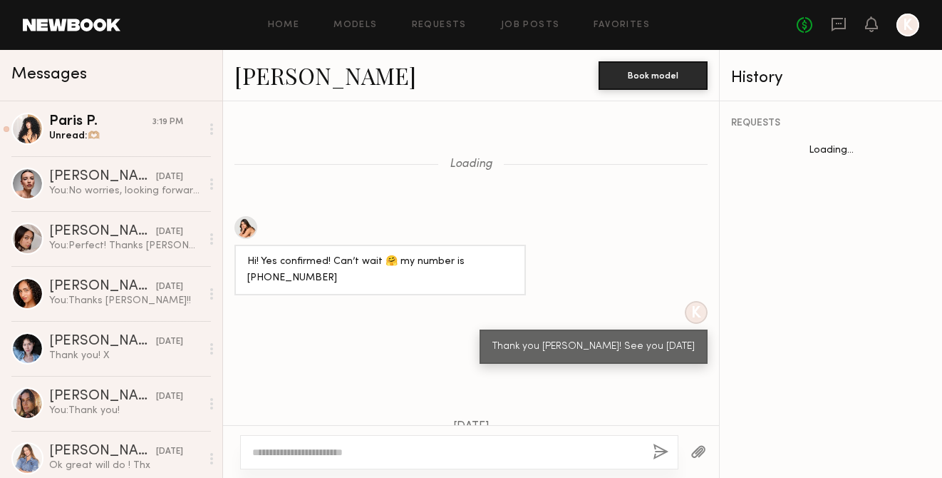
scroll to position [1689, 0]
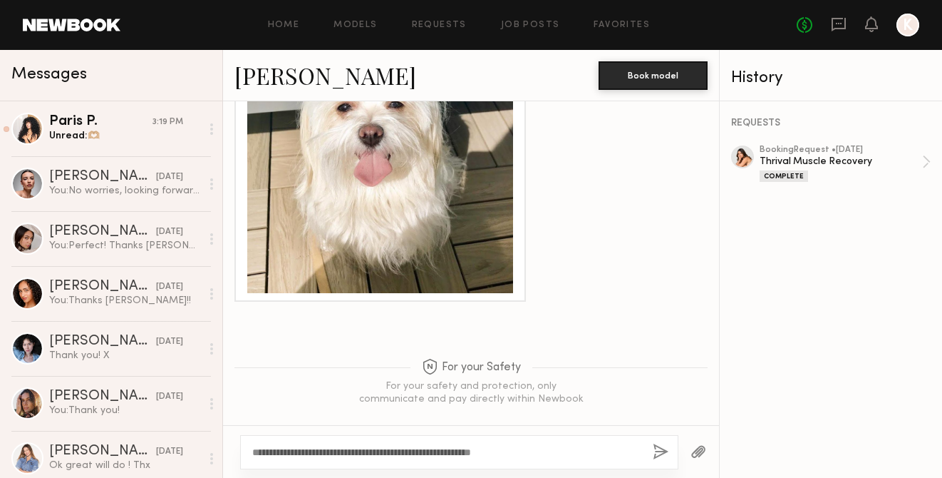
click at [518, 453] on textarea "**********" at bounding box center [446, 452] width 389 height 14
click at [569, 452] on textarea "**********" at bounding box center [446, 452] width 389 height 14
drag, startPoint x: 557, startPoint y: 450, endPoint x: 490, endPoint y: 452, distance: 67.0
click at [490, 452] on textarea "**********" at bounding box center [446, 452] width 389 height 14
click at [544, 453] on textarea "**********" at bounding box center [446, 452] width 389 height 14
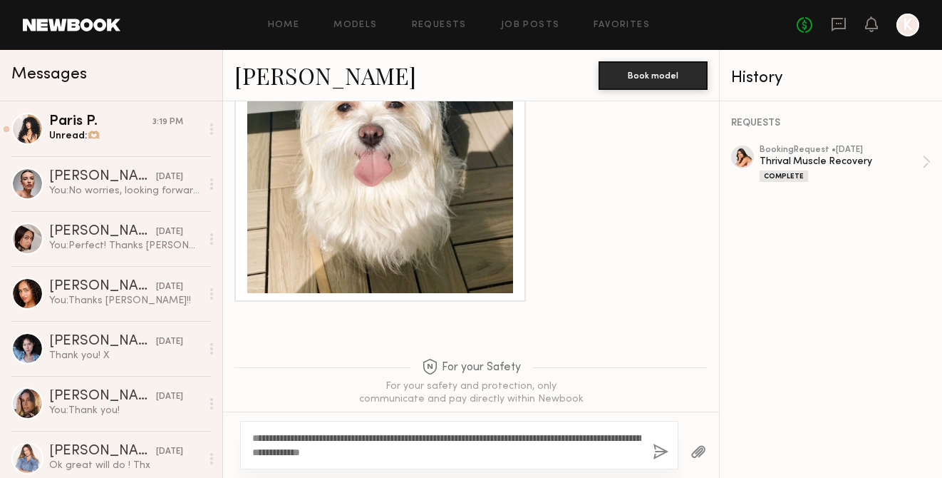
click at [254, 450] on textarea "**********" at bounding box center [446, 444] width 389 height 29
drag, startPoint x: 493, startPoint y: 450, endPoint x: 252, endPoint y: 431, distance: 242.4
click at [252, 431] on div "**********" at bounding box center [459, 445] width 438 height 48
type textarea "**********"
click at [658, 451] on button "button" at bounding box center [661, 452] width 16 height 18
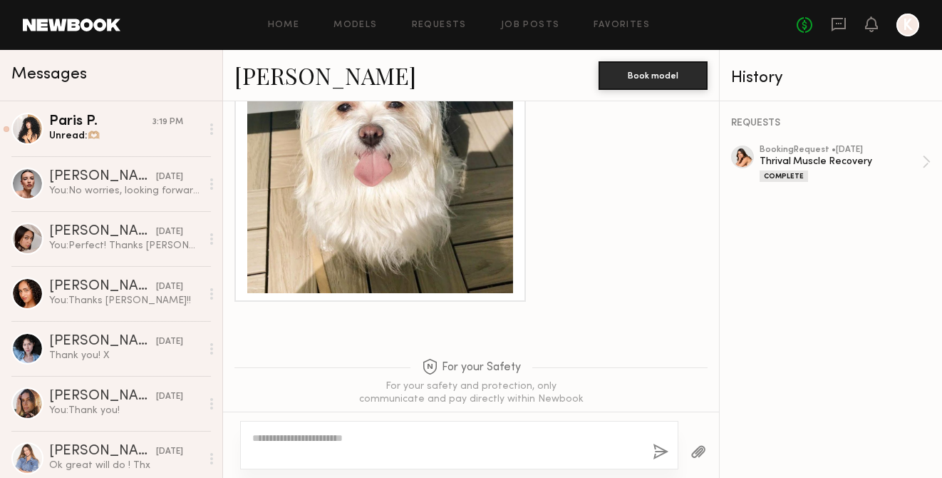
scroll to position [1978, 0]
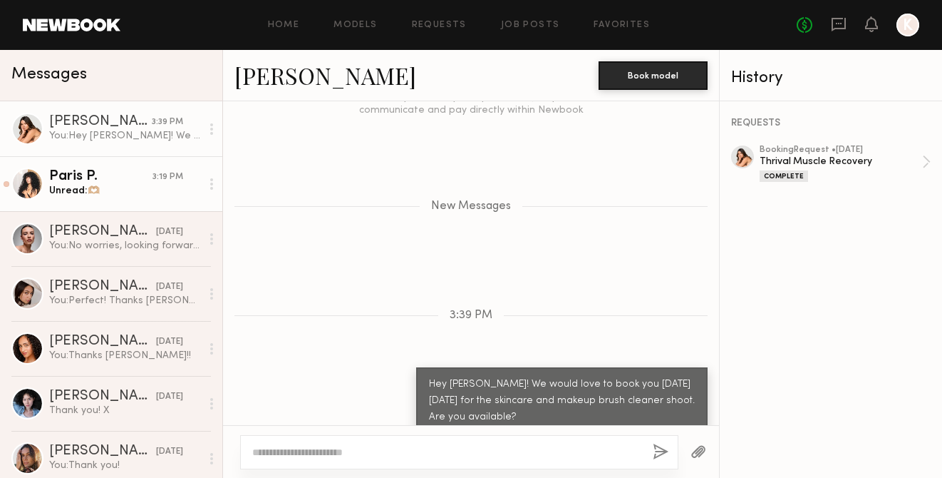
click at [113, 182] on div "Paris P." at bounding box center [100, 177] width 103 height 14
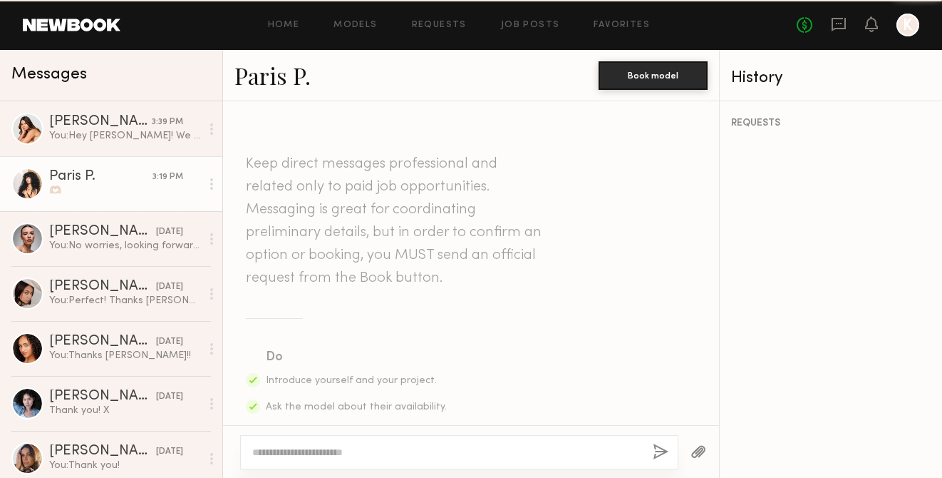
scroll to position [1616, 0]
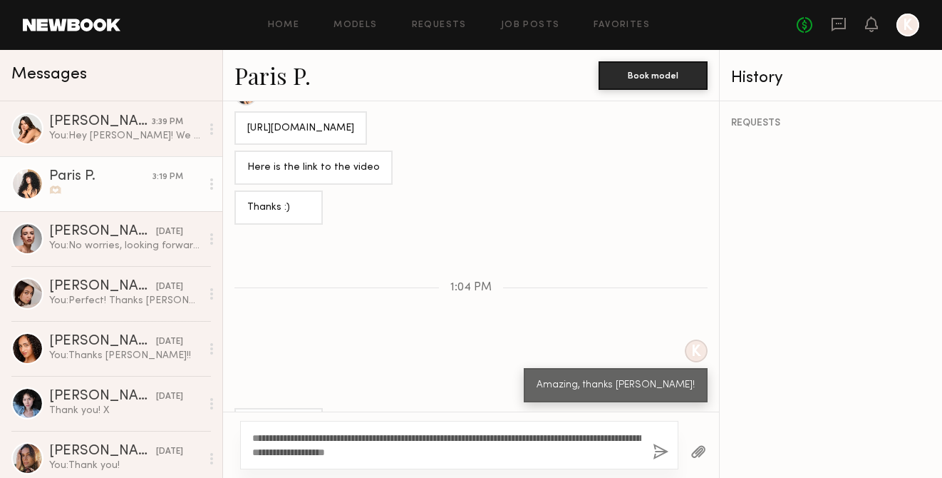
click at [291, 438] on textarea "**********" at bounding box center [446, 444] width 389 height 29
drag, startPoint x: 355, startPoint y: 449, endPoint x: 251, endPoint y: 448, distance: 104.1
click at [251, 448] on div "**********" at bounding box center [459, 445] width 438 height 48
type textarea "**********"
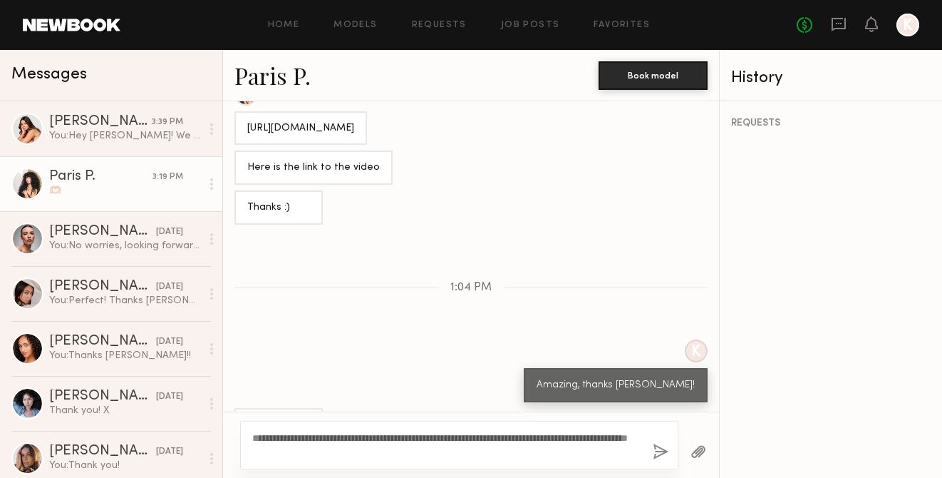
click at [660, 452] on button "button" at bounding box center [661, 452] width 16 height 18
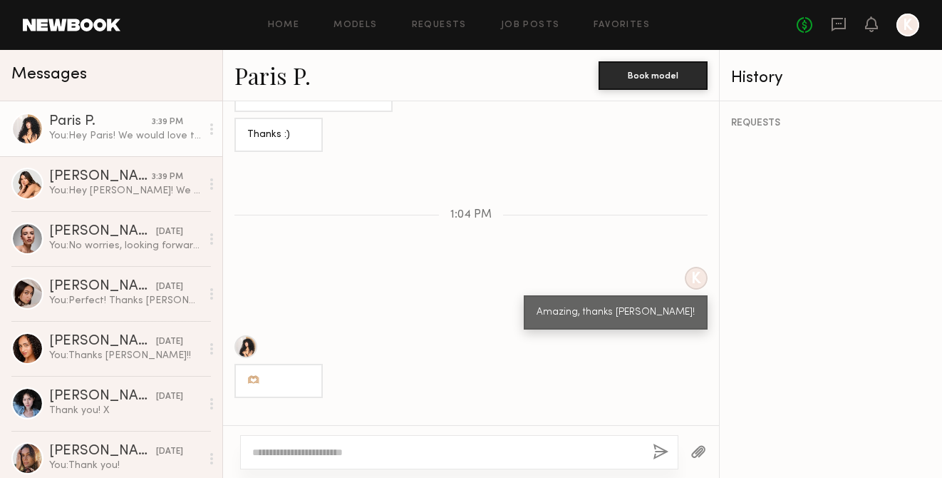
scroll to position [1809, 0]
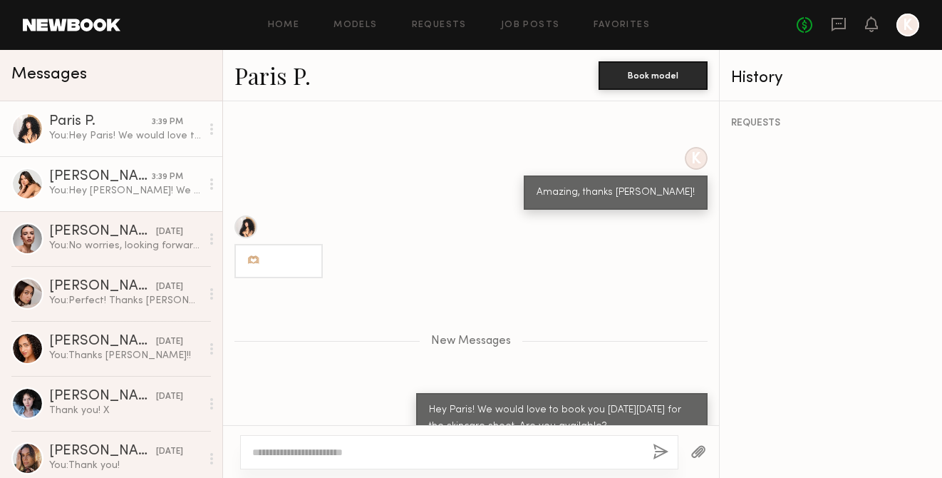
click at [96, 188] on div "You: Hey [PERSON_NAME]! We would love to book you [DATE][DATE] for the skincare…" at bounding box center [125, 191] width 152 height 14
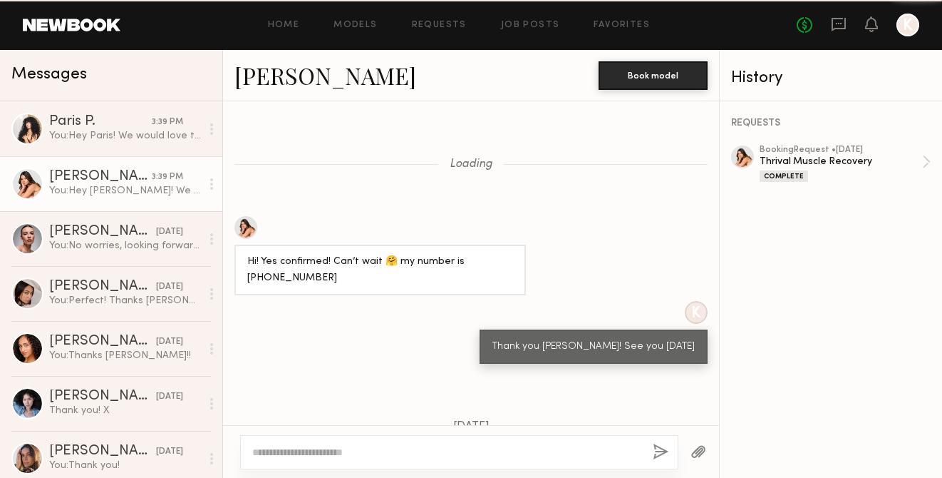
scroll to position [1869, 0]
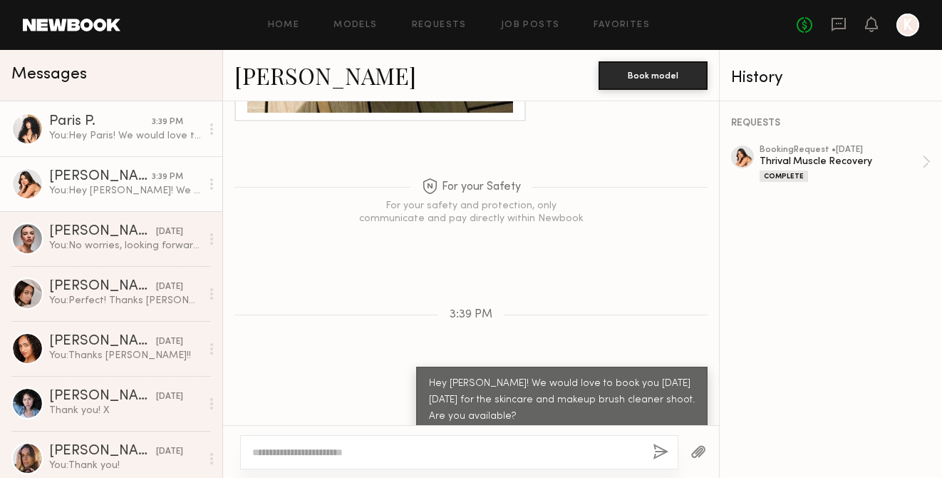
click at [131, 135] on div "You: Hey [PERSON_NAME]! We would love to book you [DATE][DATE] for the skincare…" at bounding box center [125, 136] width 152 height 14
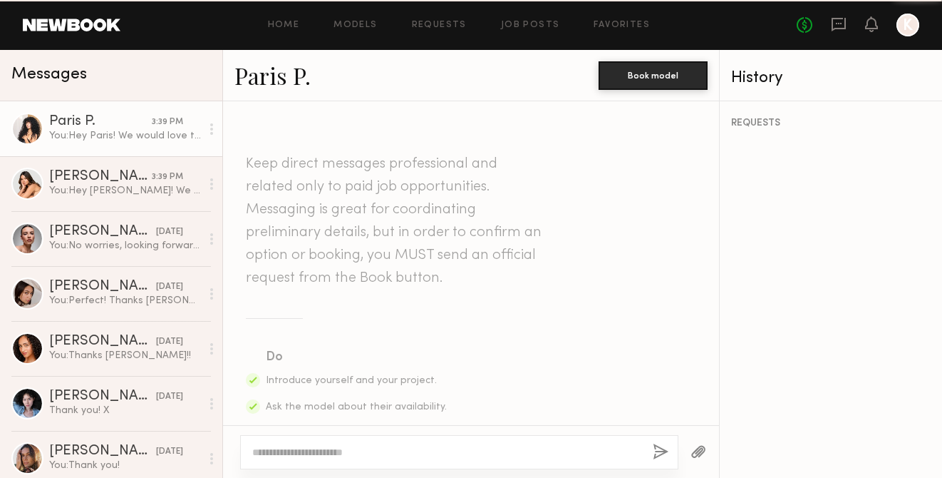
scroll to position [1701, 0]
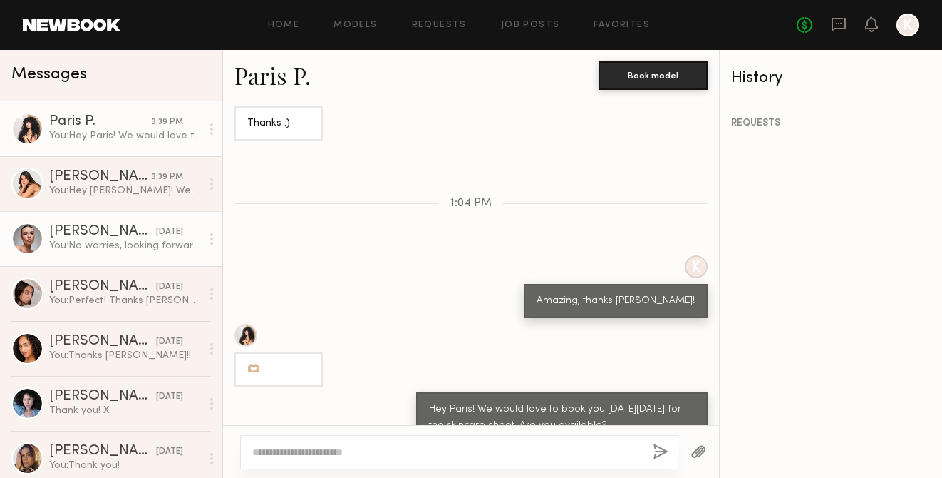
click at [105, 240] on div "You: No worries, looking forward to it! Thanks [PERSON_NAME]!" at bounding box center [125, 246] width 152 height 14
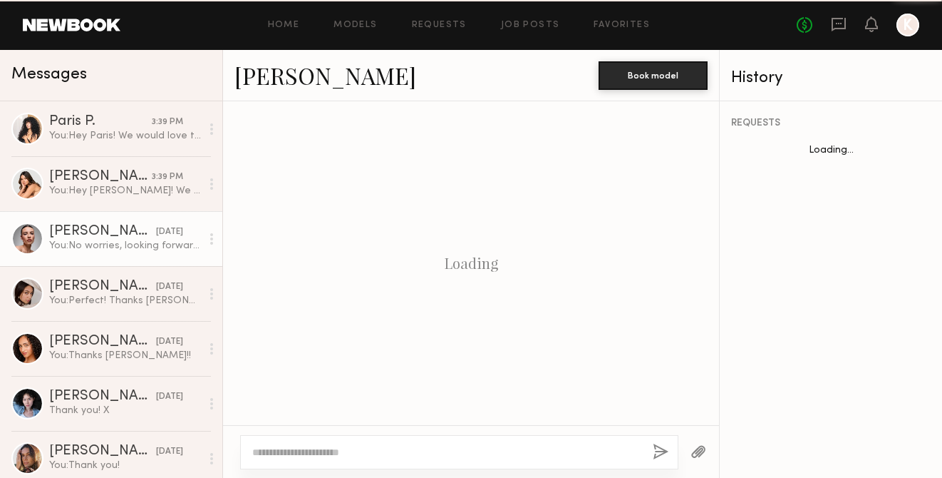
scroll to position [1137, 0]
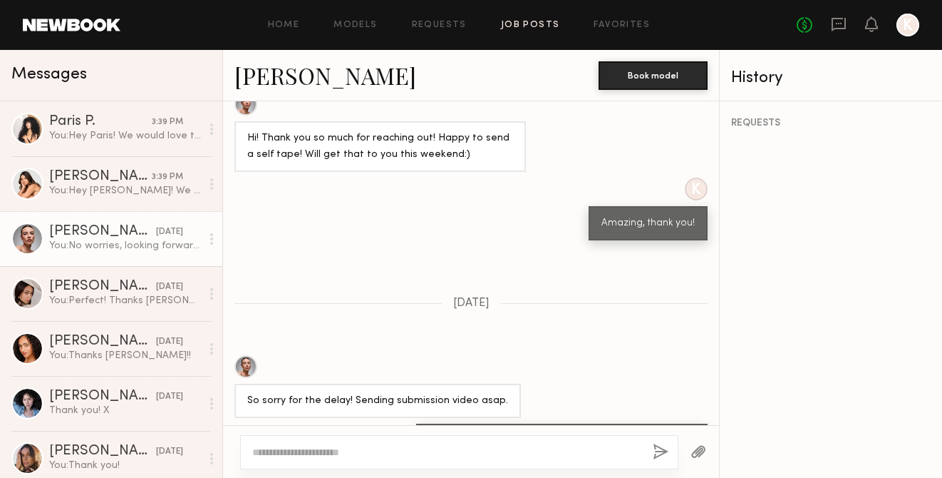
click at [521, 22] on link "Job Posts" at bounding box center [530, 25] width 59 height 9
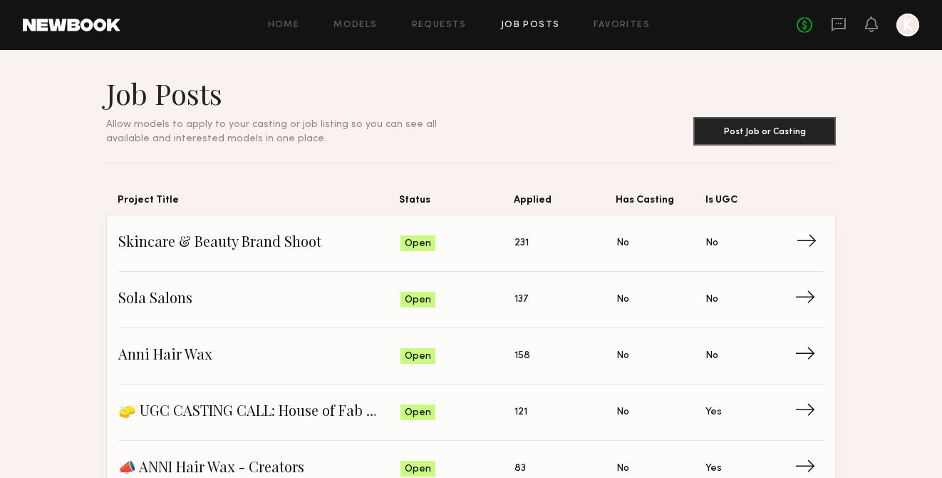
click at [311, 243] on span "Skincare & Beauty Brand Shoot" at bounding box center [259, 242] width 282 height 21
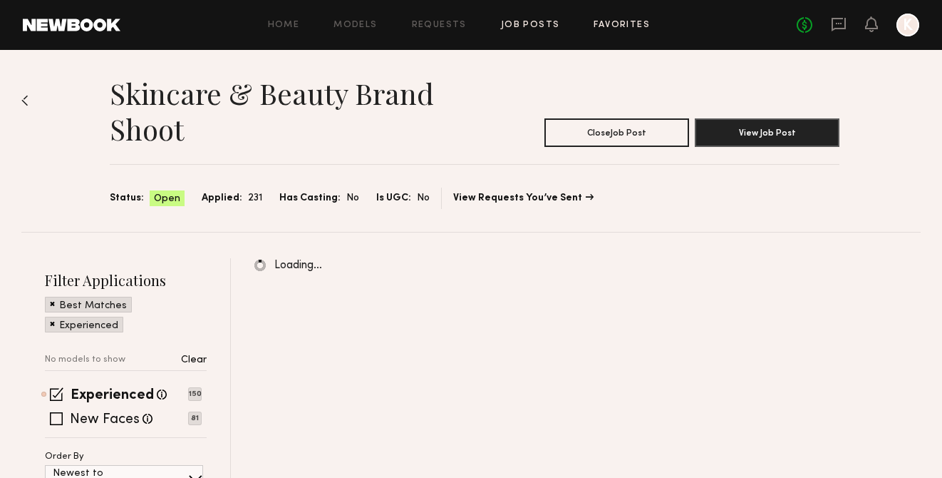
click at [596, 29] on link "Favorites" at bounding box center [622, 25] width 56 height 9
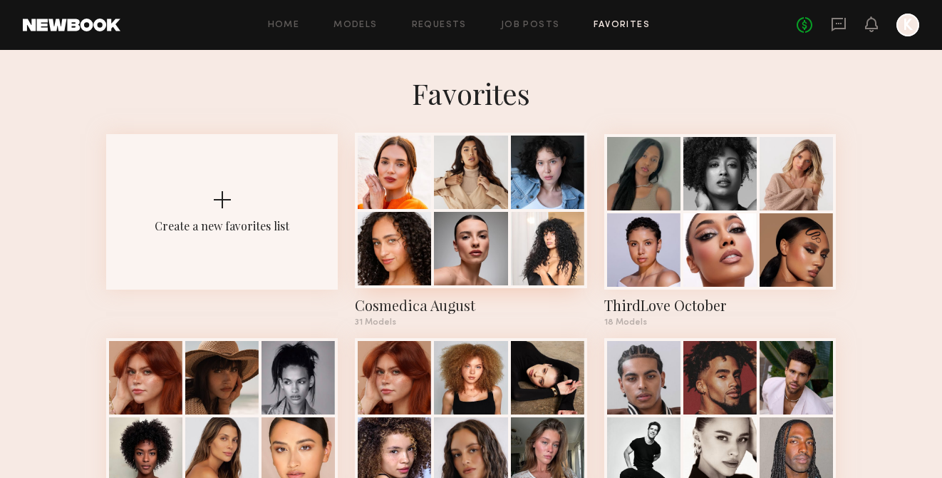
click at [398, 210] on div at bounding box center [471, 210] width 232 height 155
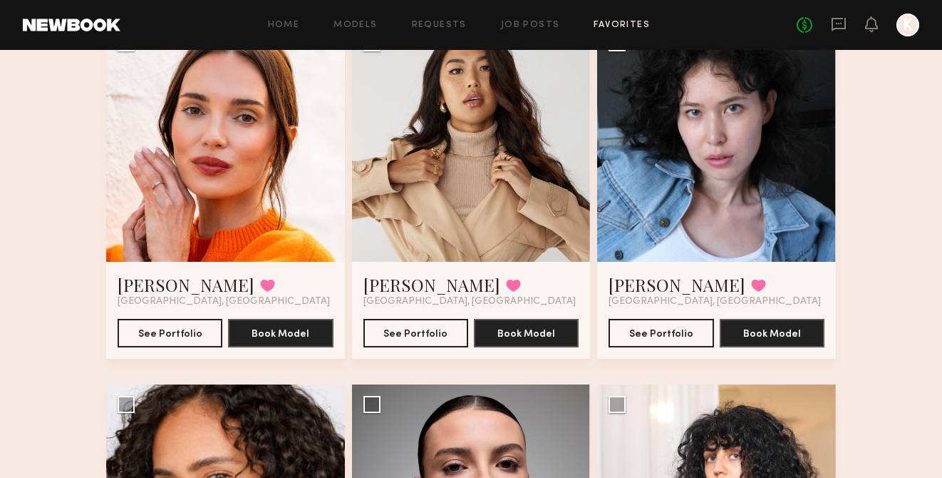
scroll to position [144, 0]
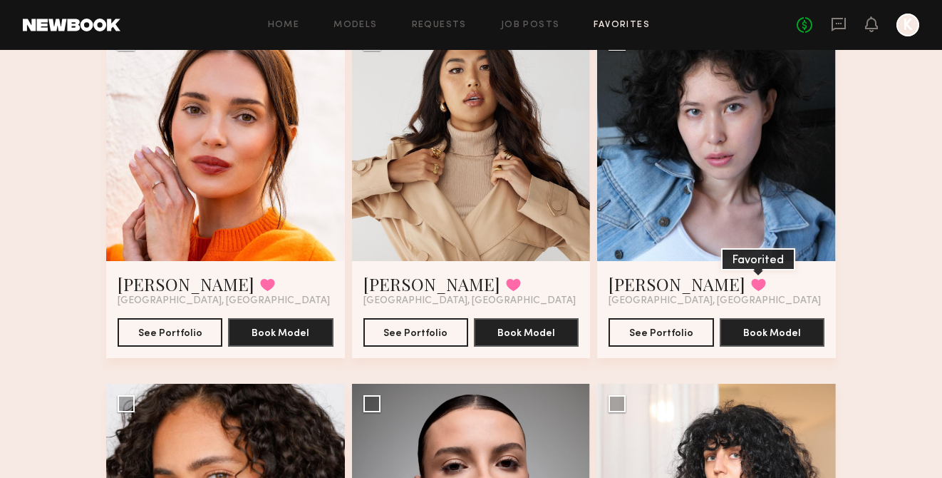
click at [751, 280] on button at bounding box center [758, 284] width 15 height 13
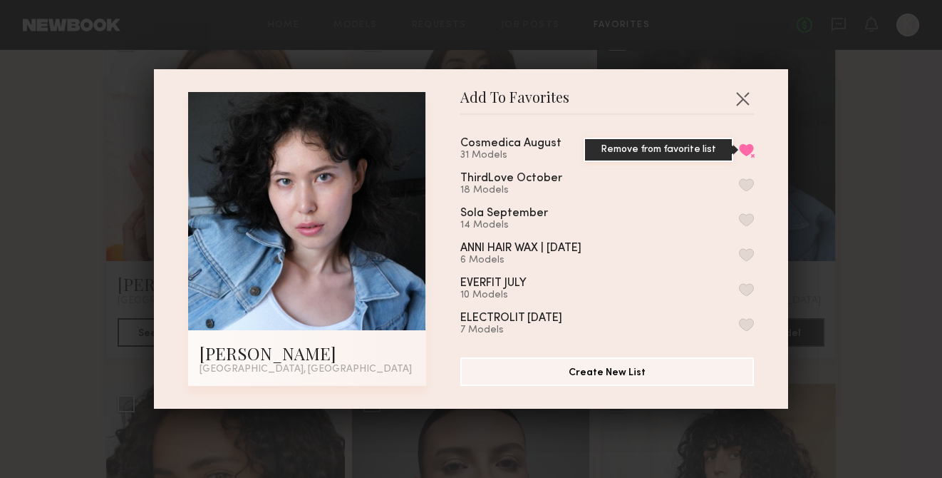
click at [740, 148] on button "Remove from favorite list" at bounding box center [746, 149] width 15 height 13
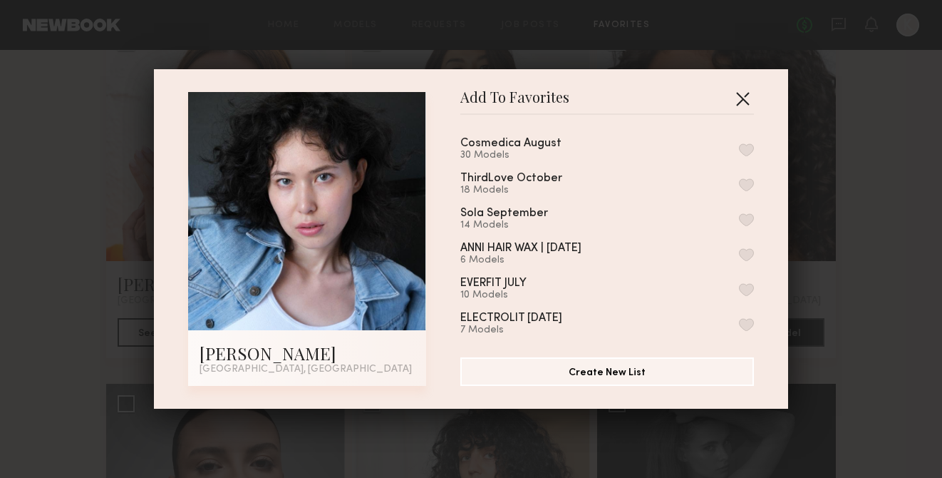
click at [742, 93] on button "button" at bounding box center [742, 98] width 23 height 23
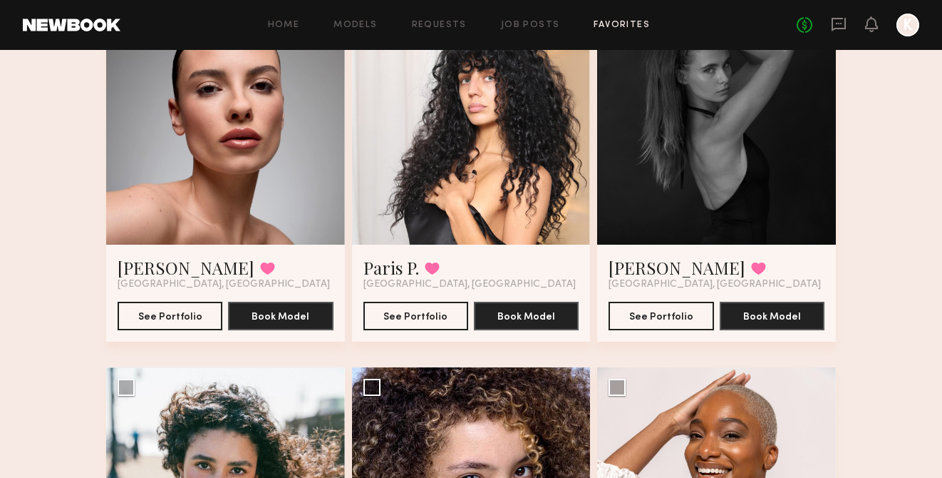
scroll to position [530, 0]
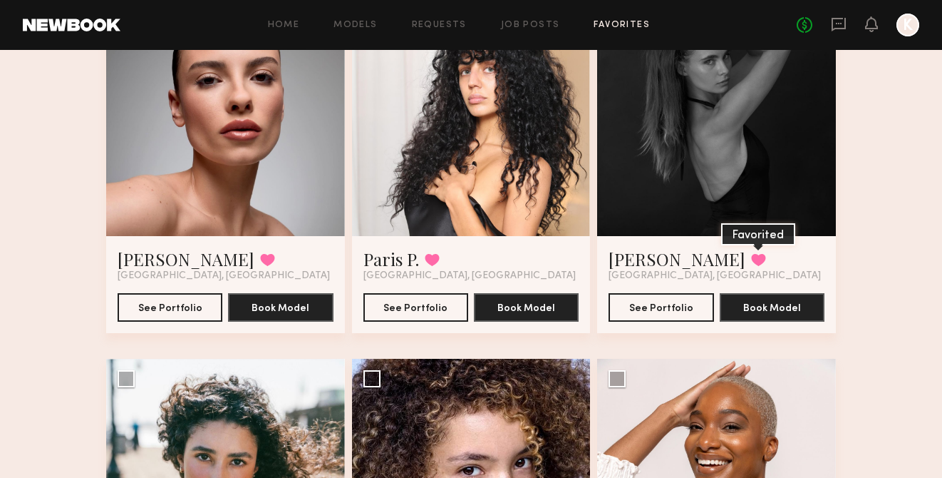
click at [751, 253] on button at bounding box center [758, 259] width 15 height 13
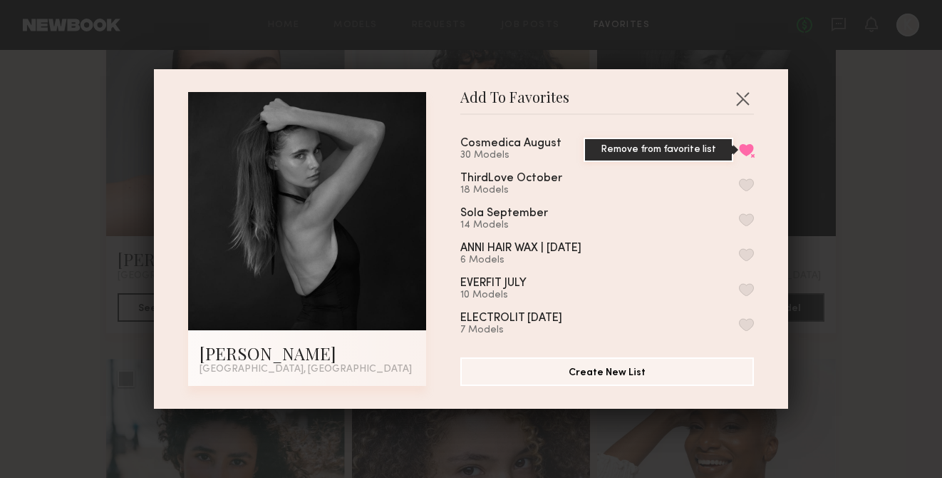
click at [743, 148] on button "Remove from favorite list" at bounding box center [746, 149] width 15 height 13
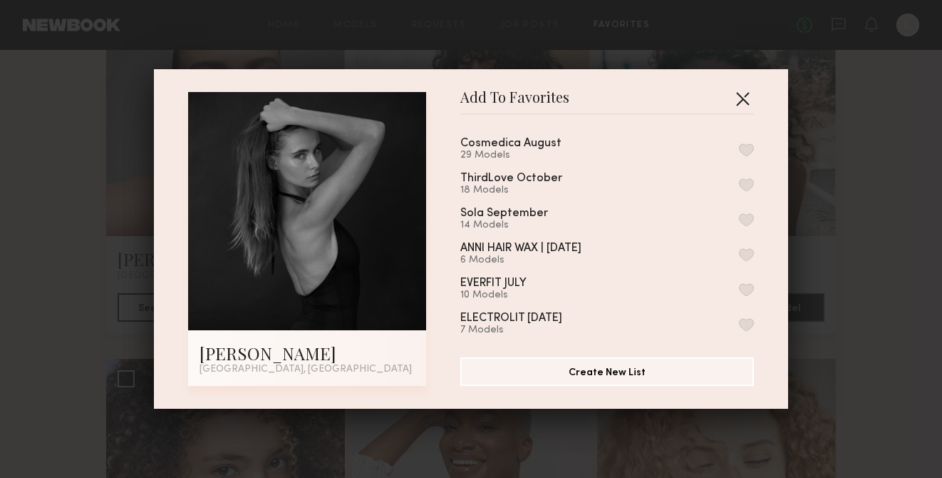
click at [743, 98] on button "button" at bounding box center [742, 98] width 23 height 23
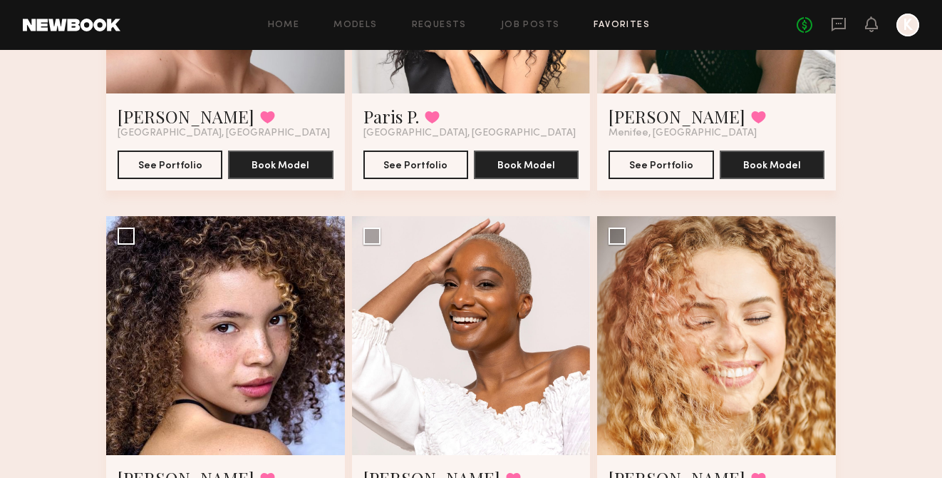
scroll to position [771, 0]
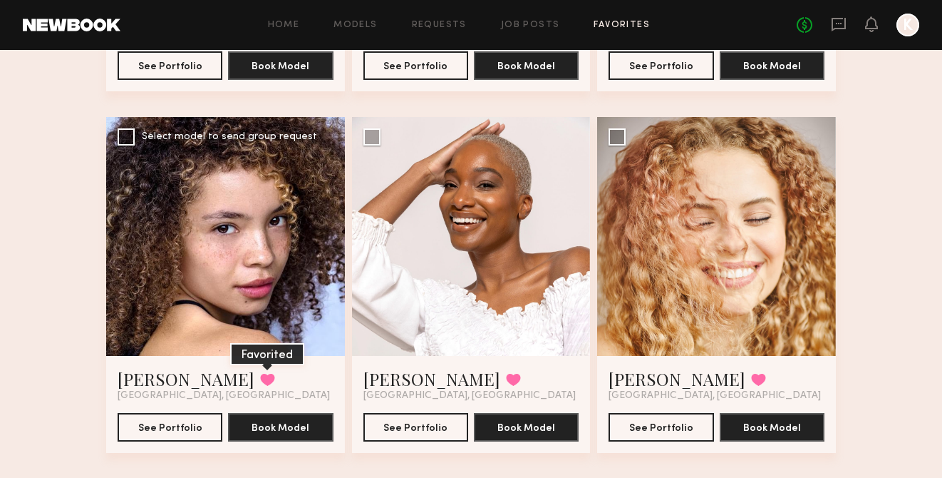
click at [260, 378] on button at bounding box center [267, 379] width 15 height 13
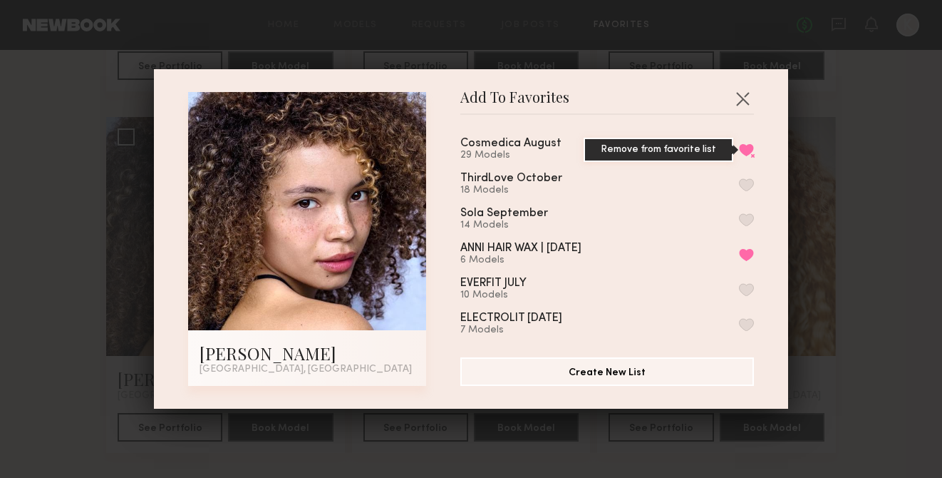
click at [744, 152] on button "Remove from favorite list" at bounding box center [746, 149] width 15 height 13
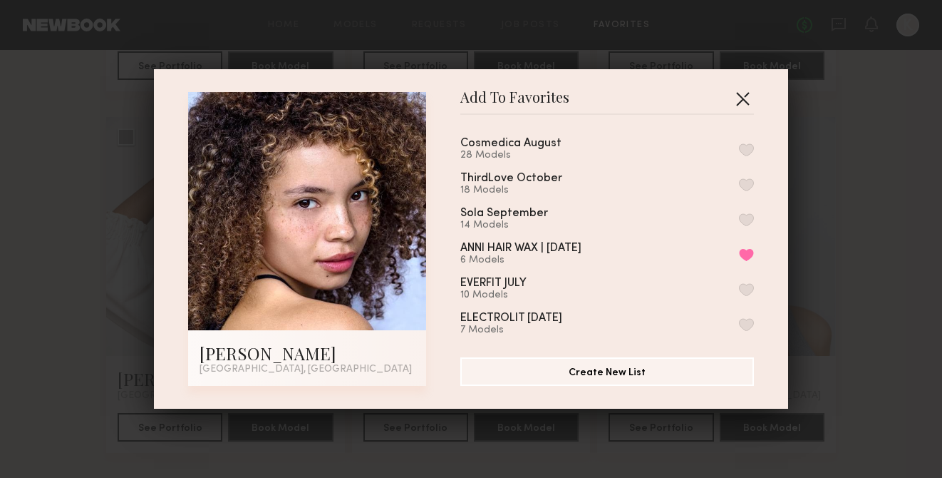
click at [741, 101] on button "button" at bounding box center [742, 98] width 23 height 23
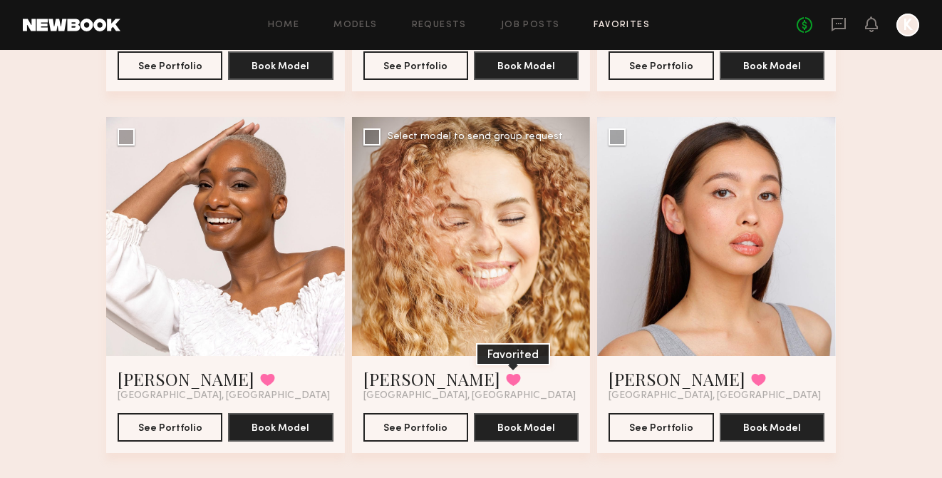
click at [506, 377] on button at bounding box center [513, 379] width 15 height 13
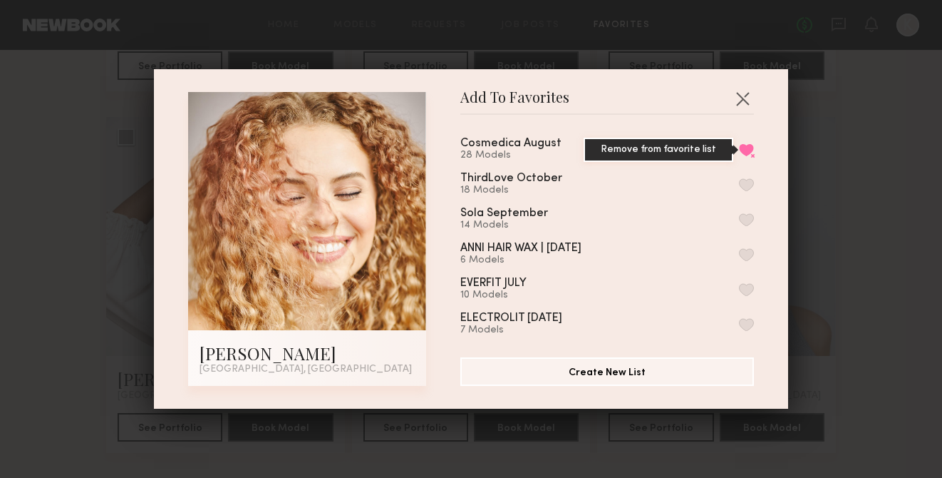
click at [746, 147] on button "Remove from favorite list" at bounding box center [746, 149] width 15 height 13
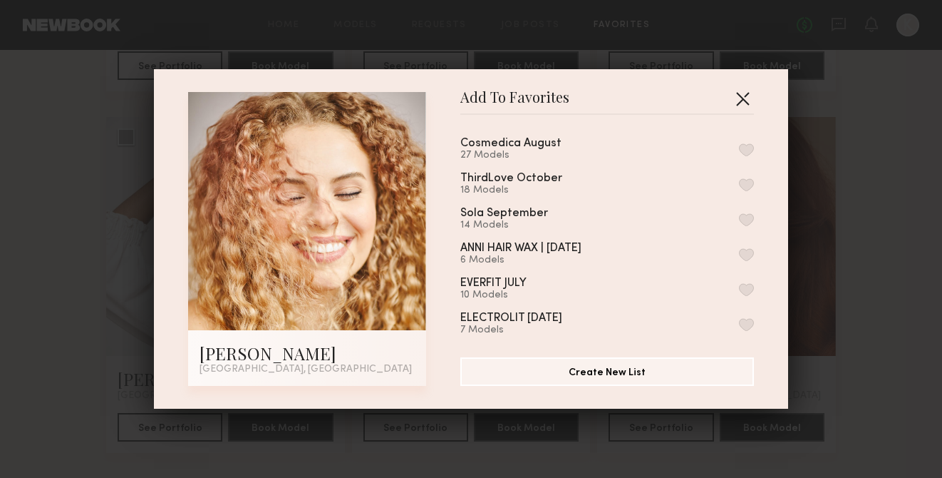
click at [741, 93] on button "button" at bounding box center [742, 98] width 23 height 23
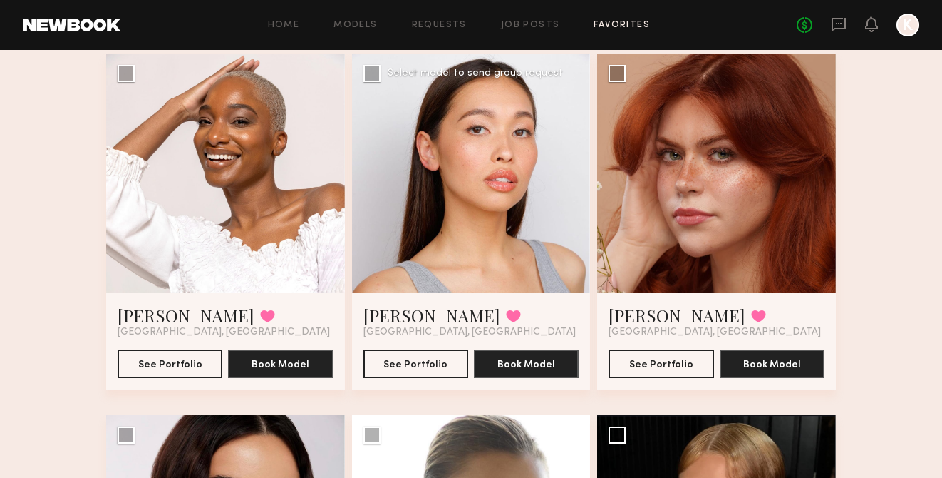
scroll to position [837, 0]
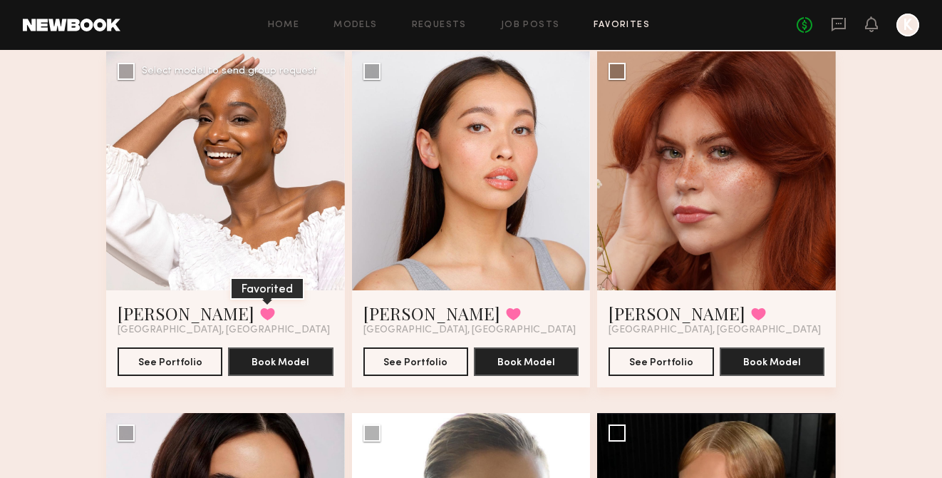
click at [260, 316] on button at bounding box center [267, 313] width 15 height 13
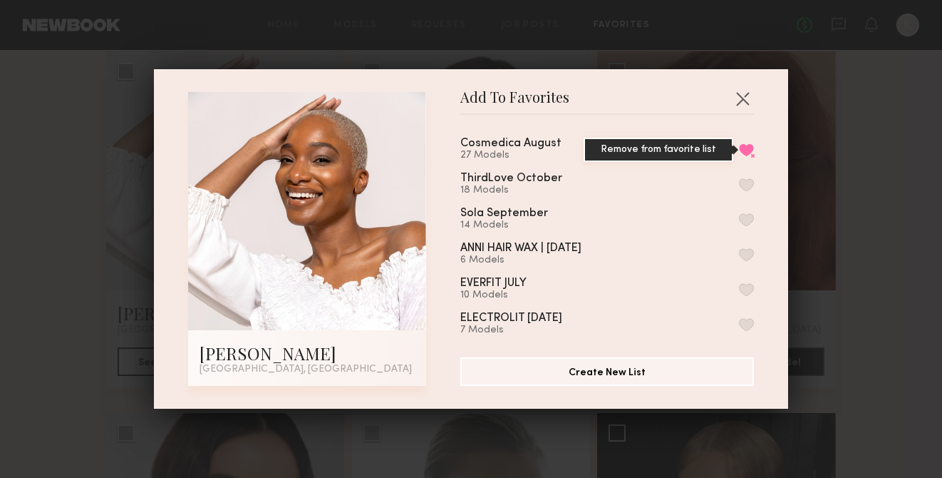
click at [744, 148] on button "Remove from favorite list" at bounding box center [746, 149] width 15 height 13
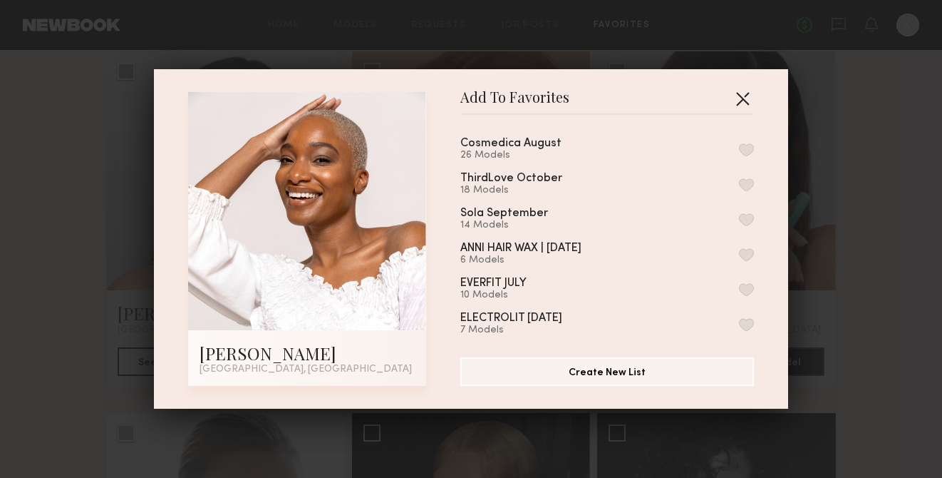
click at [743, 100] on button "button" at bounding box center [742, 98] width 23 height 23
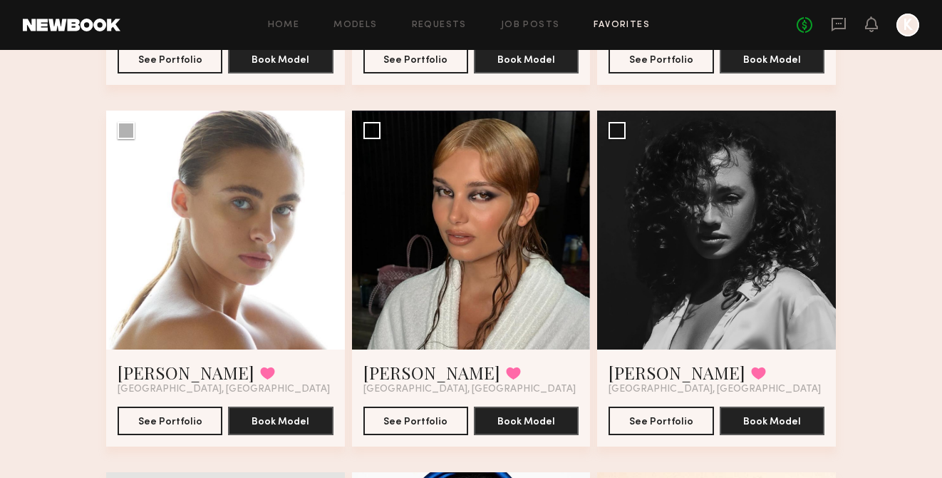
scroll to position [1140, 0]
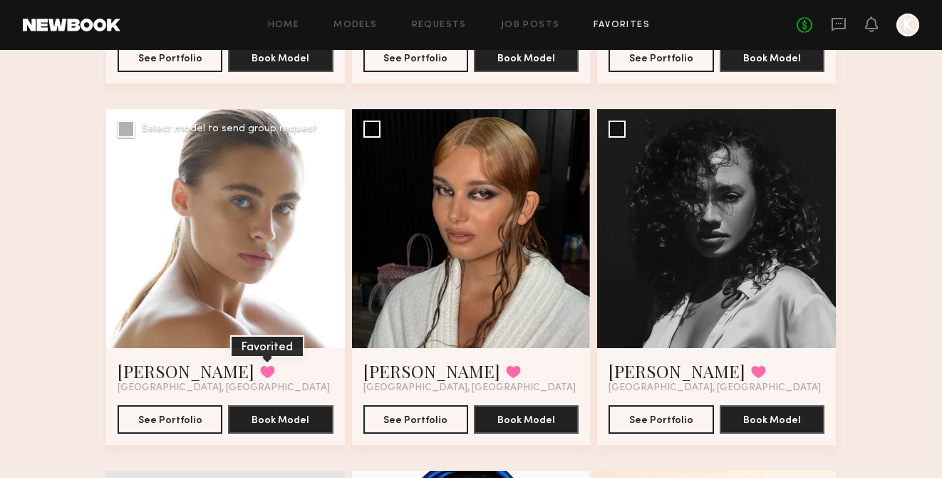
click at [260, 374] on button at bounding box center [267, 371] width 15 height 13
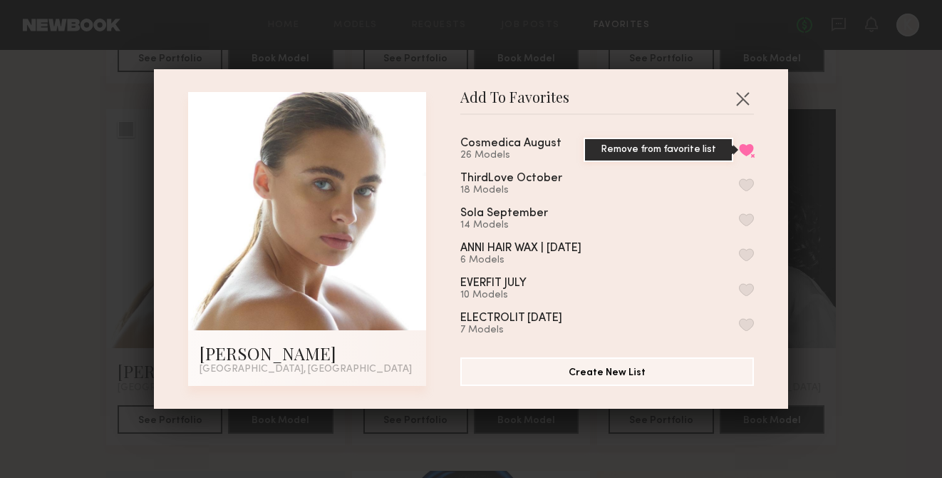
click at [743, 149] on button "Remove from favorite list" at bounding box center [746, 149] width 15 height 13
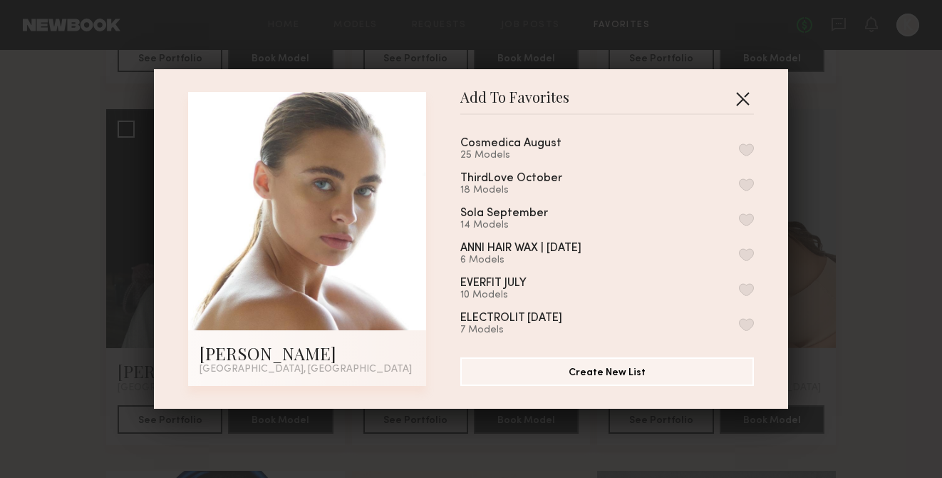
click at [747, 93] on button "button" at bounding box center [742, 98] width 23 height 23
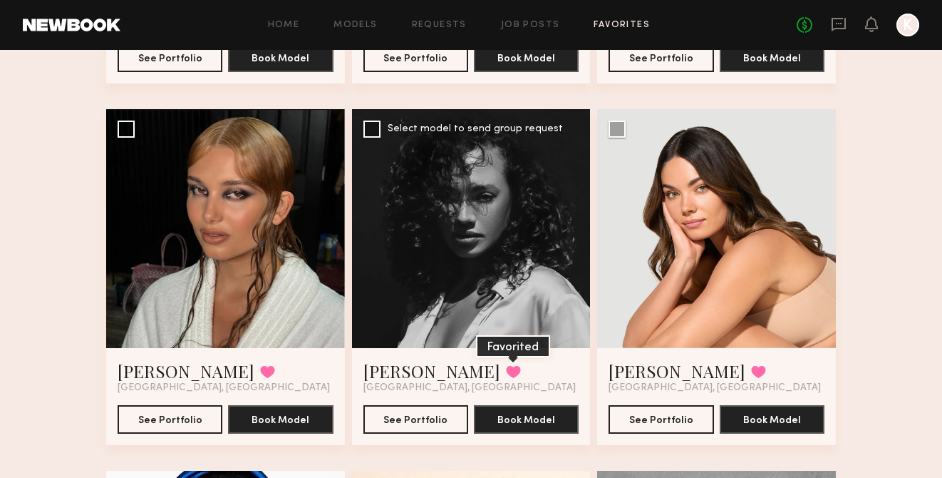
click at [506, 371] on button at bounding box center [513, 371] width 15 height 13
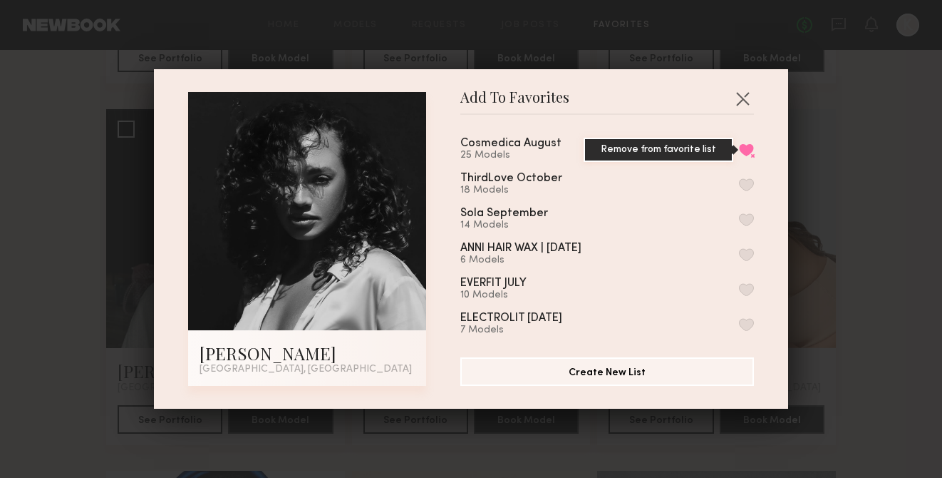
click at [751, 146] on button "Remove from favorite list" at bounding box center [746, 149] width 15 height 13
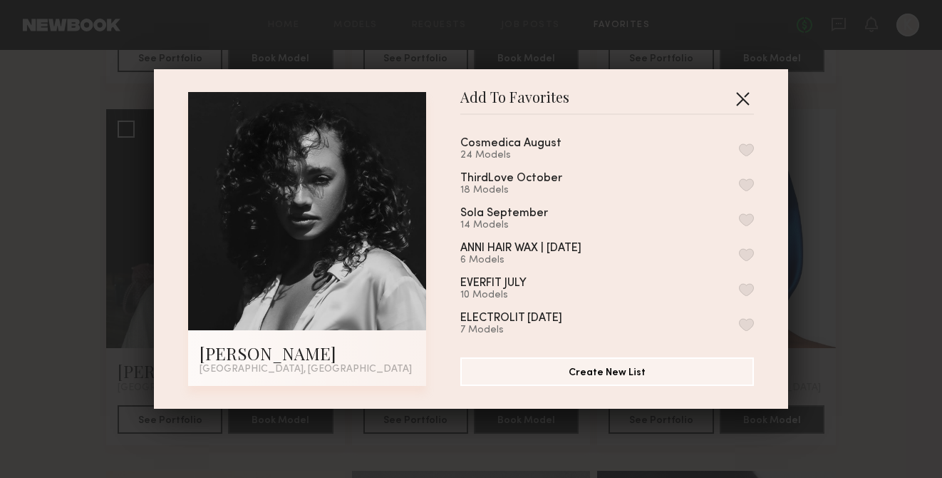
click at [746, 96] on button "button" at bounding box center [742, 98] width 23 height 23
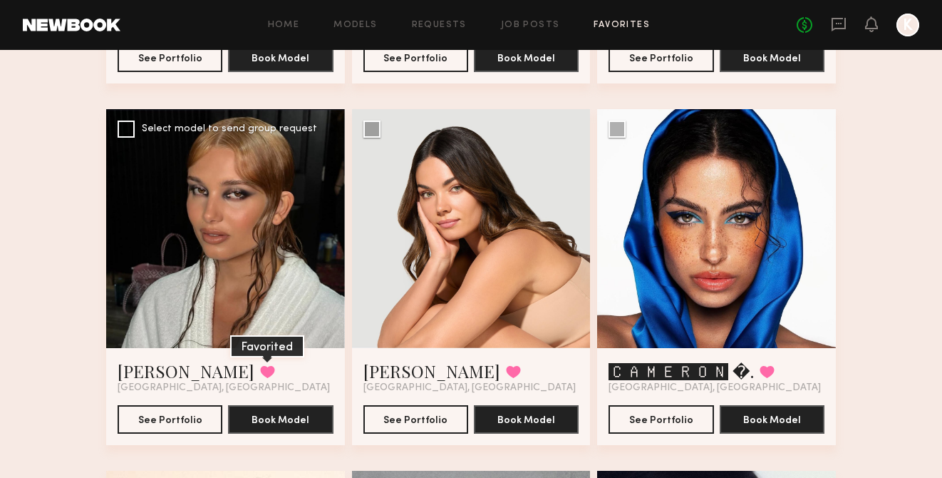
click at [260, 376] on button at bounding box center [267, 371] width 15 height 13
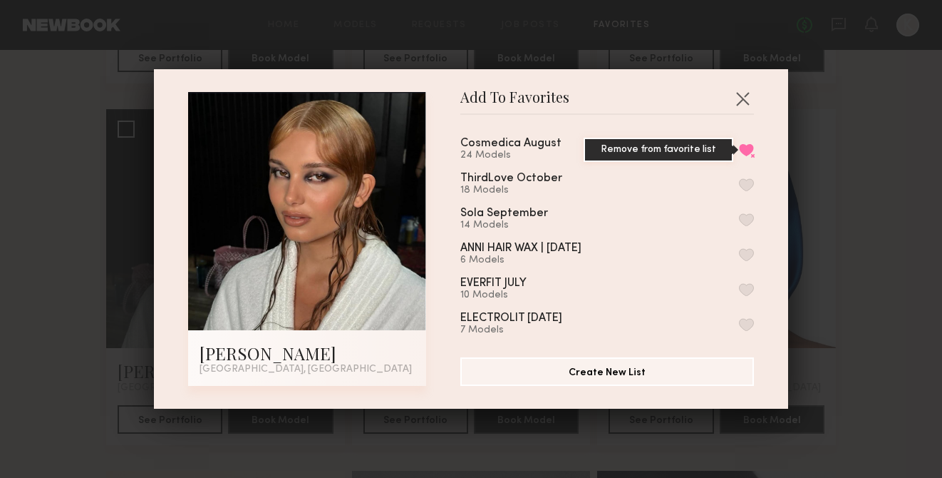
click at [746, 148] on button "Remove from favorite list" at bounding box center [746, 149] width 15 height 13
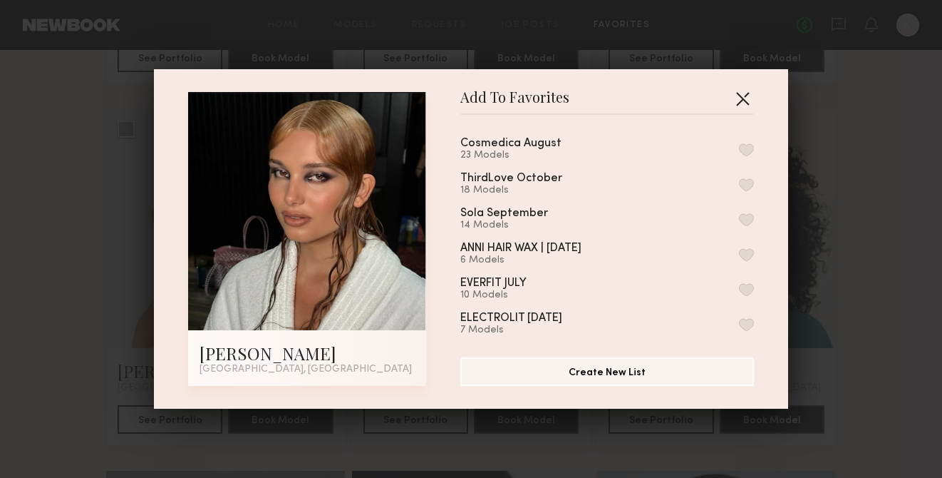
click at [743, 98] on button "button" at bounding box center [742, 98] width 23 height 23
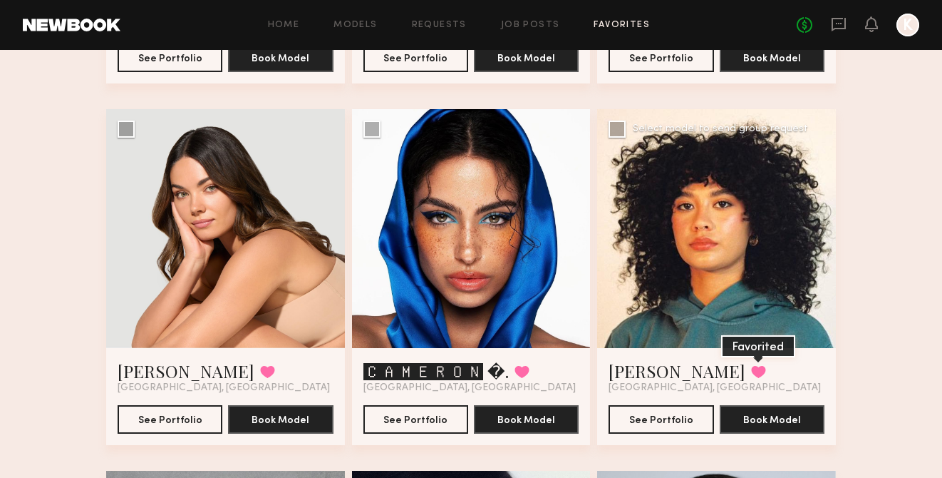
click at [751, 365] on button at bounding box center [758, 371] width 15 height 13
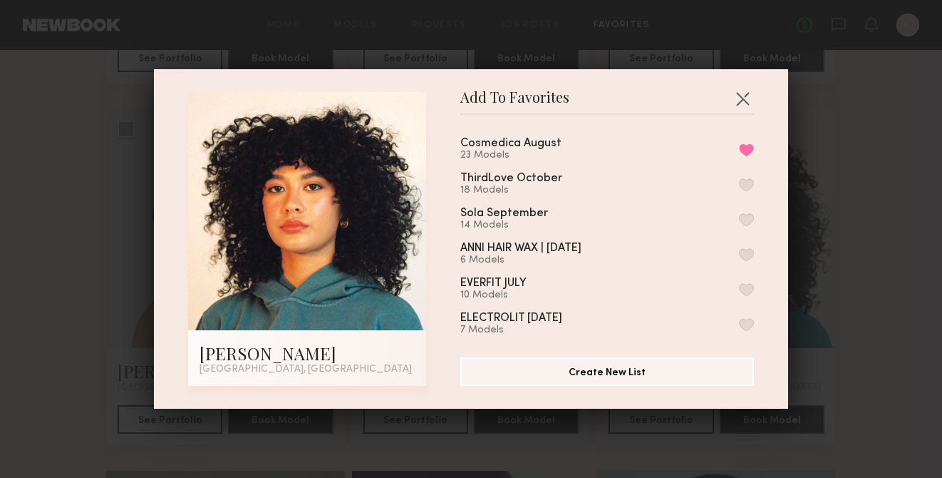
click at [741, 140] on div "Cosmedica August 23 Models Remove from favorite list" at bounding box center [607, 150] width 294 height 24
click at [746, 144] on button "Remove from favorite list" at bounding box center [746, 149] width 15 height 13
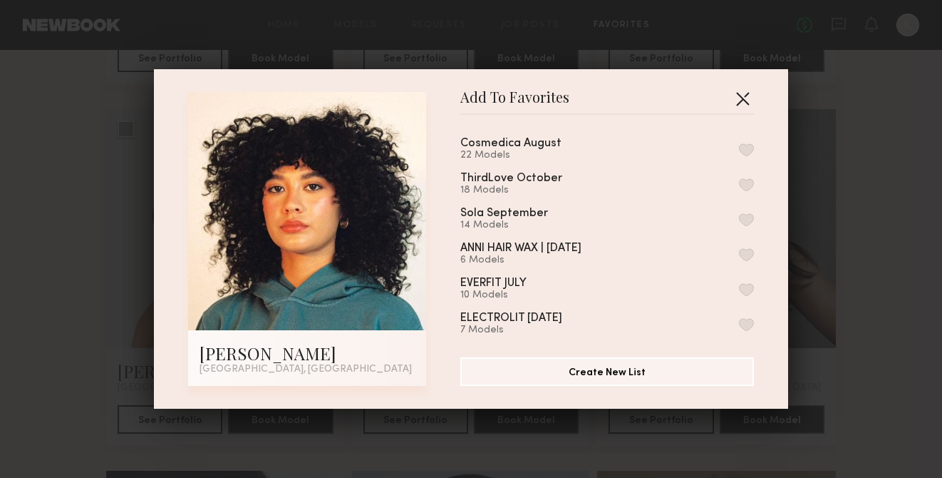
click at [741, 104] on button "button" at bounding box center [742, 98] width 23 height 23
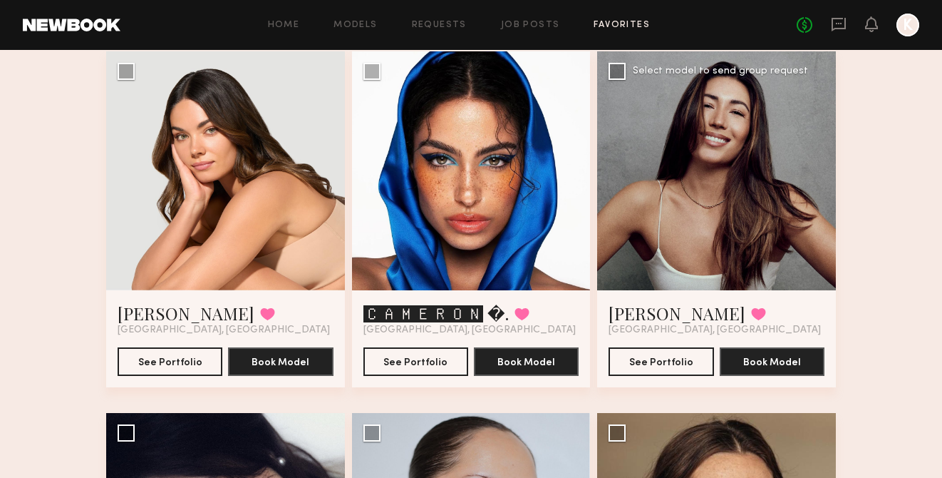
scroll to position [1222, 0]
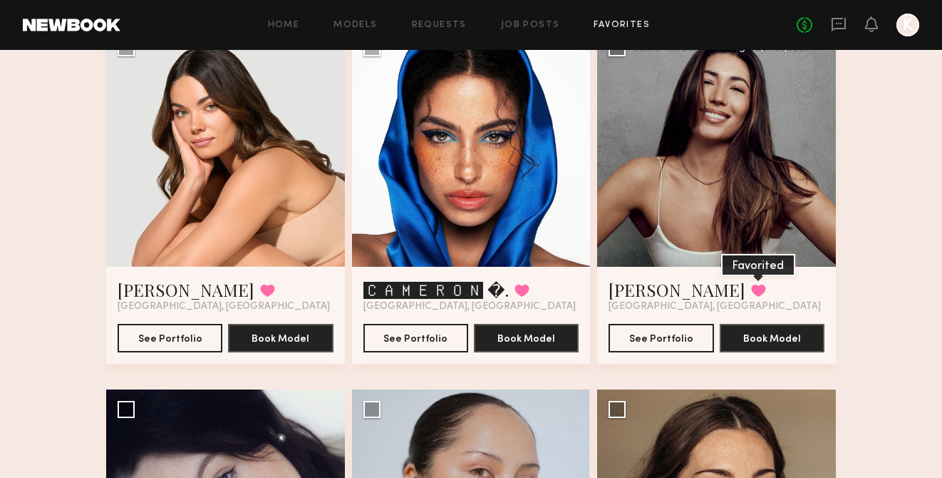
click at [751, 289] on button at bounding box center [758, 290] width 15 height 13
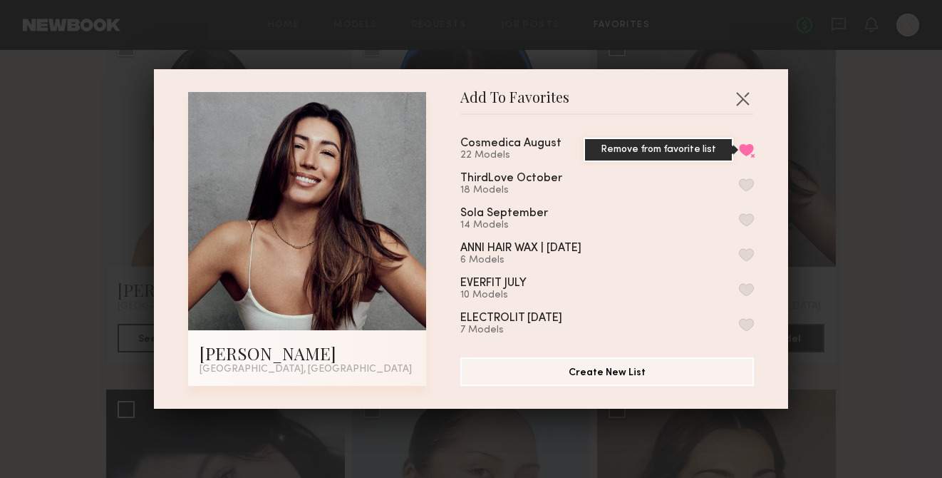
click at [746, 147] on button "Remove from favorite list" at bounding box center [746, 149] width 15 height 13
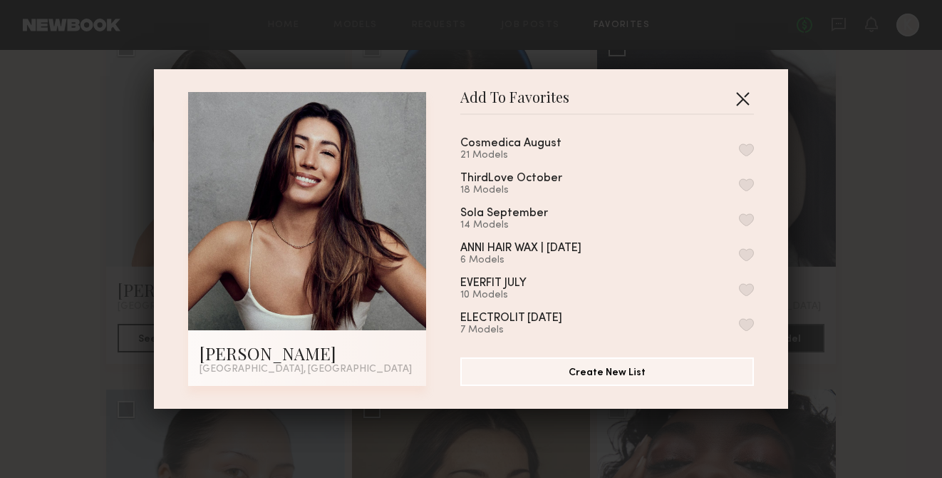
click at [742, 103] on button "button" at bounding box center [742, 98] width 23 height 23
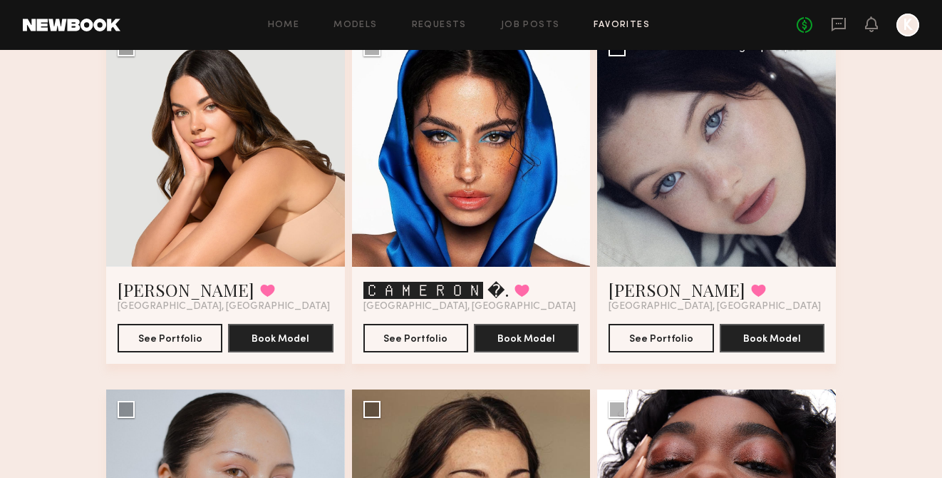
scroll to position [1264, 0]
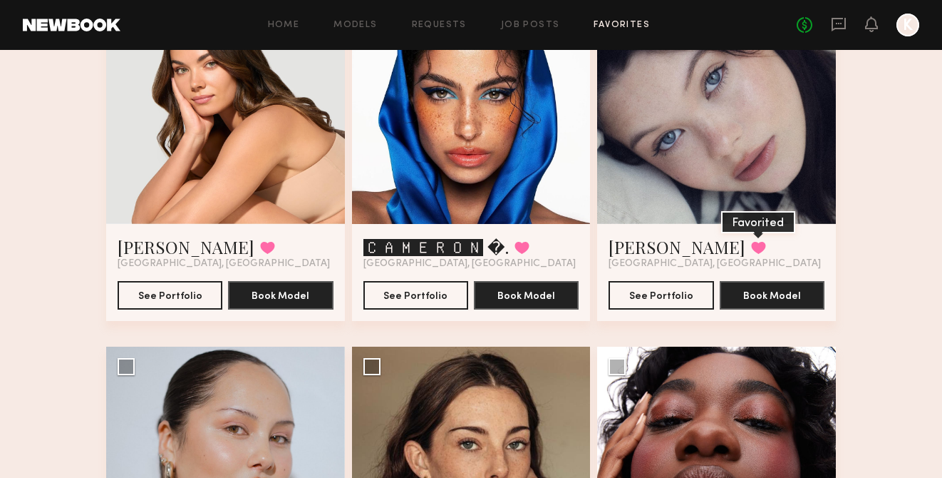
click at [751, 243] on button at bounding box center [758, 247] width 15 height 13
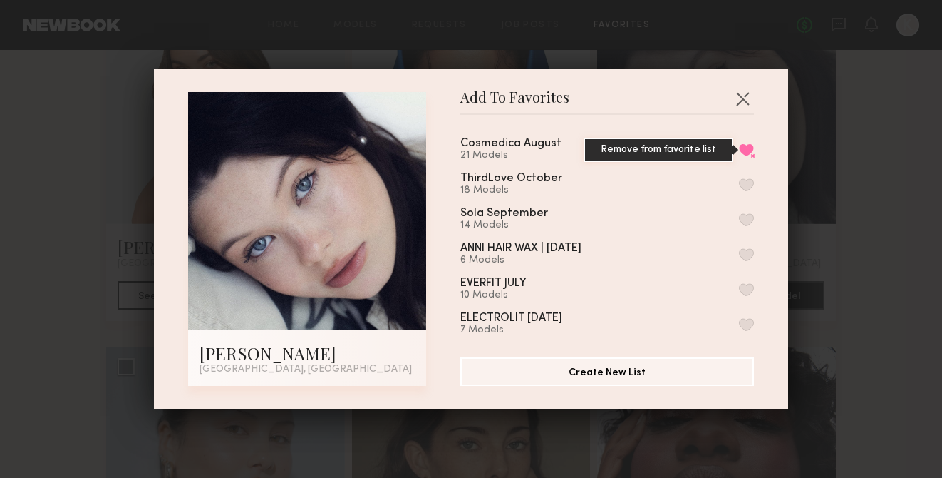
click at [741, 148] on button "Remove from favorite list" at bounding box center [746, 149] width 15 height 13
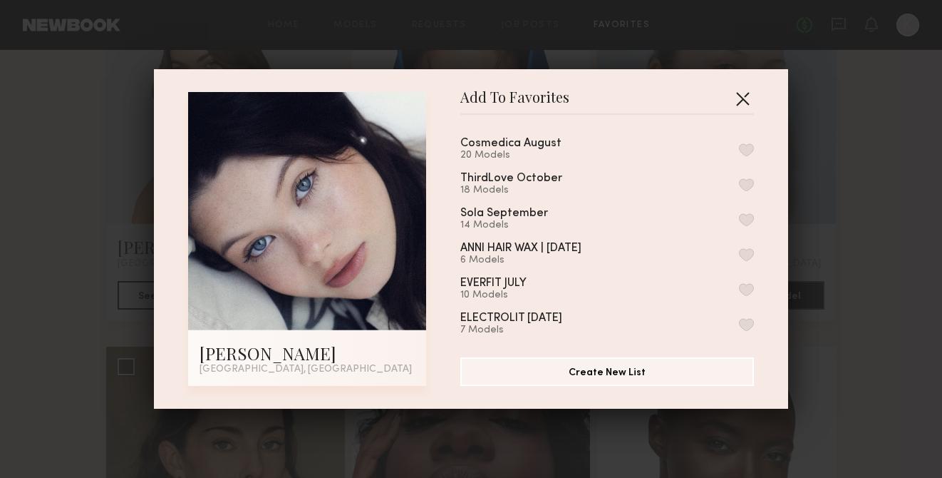
click at [742, 102] on button "button" at bounding box center [742, 98] width 23 height 23
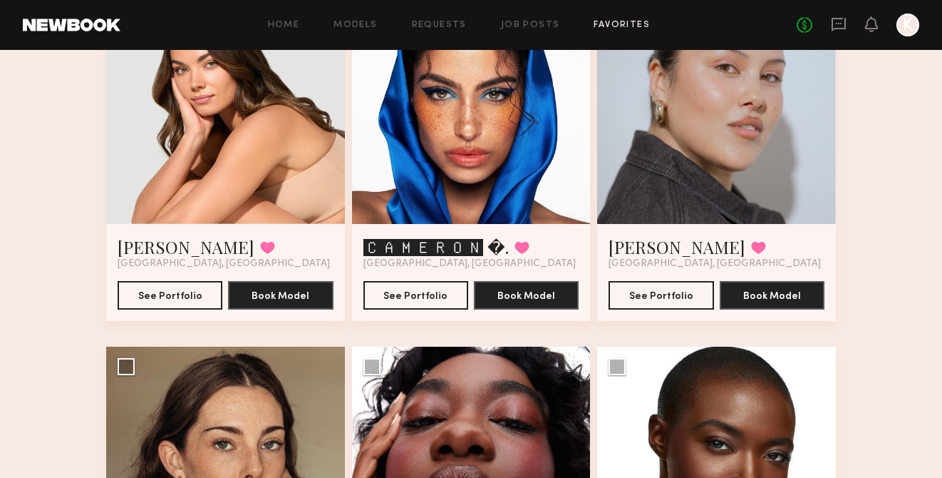
scroll to position [1253, 0]
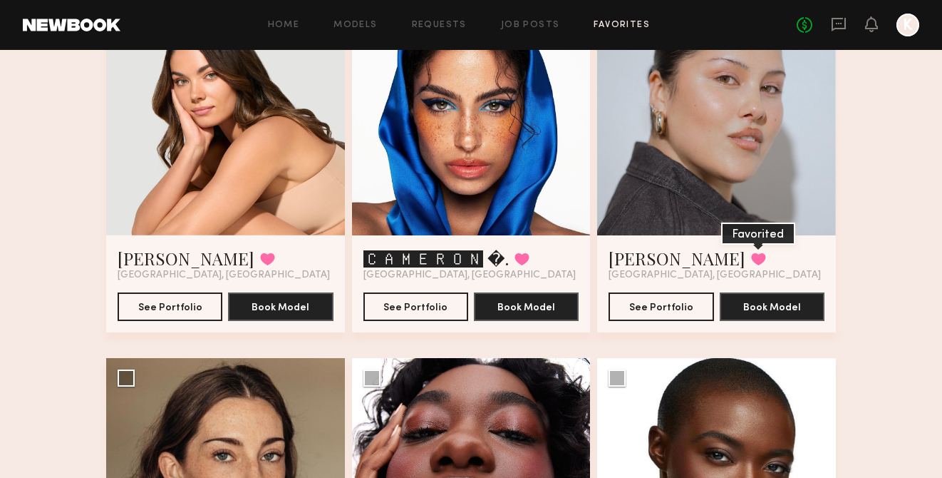
click at [751, 257] on button at bounding box center [758, 258] width 15 height 13
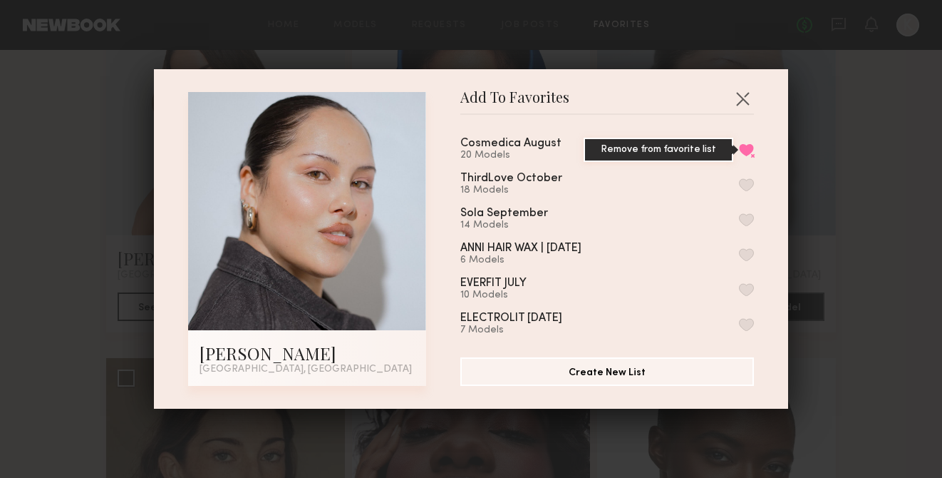
click at [746, 148] on button "Remove from favorite list" at bounding box center [746, 149] width 15 height 13
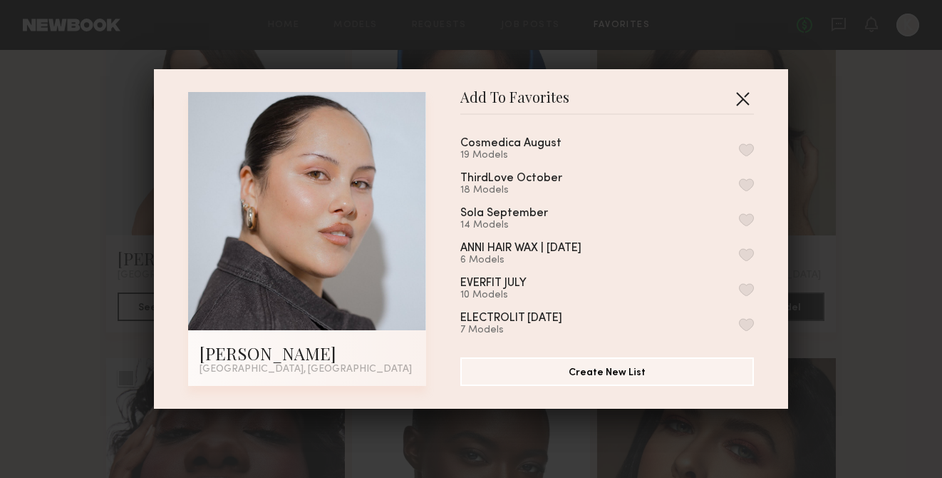
click at [746, 98] on button "button" at bounding box center [742, 98] width 23 height 23
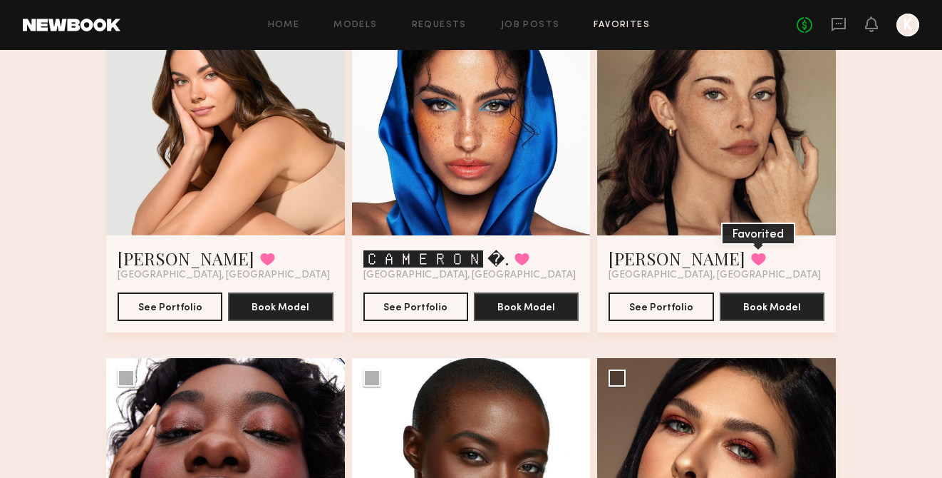
click at [751, 259] on button at bounding box center [758, 258] width 15 height 13
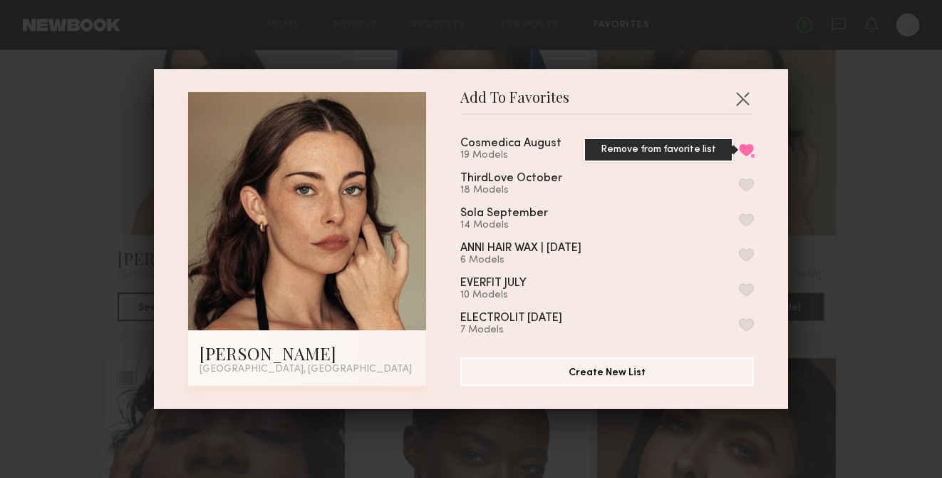
click at [750, 145] on button "Remove from favorite list" at bounding box center [746, 149] width 15 height 13
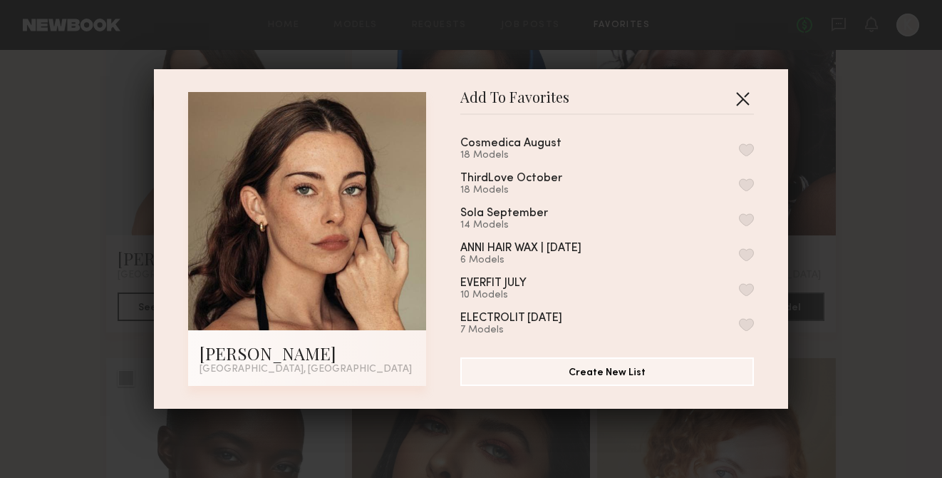
click at [744, 96] on button "button" at bounding box center [742, 98] width 23 height 23
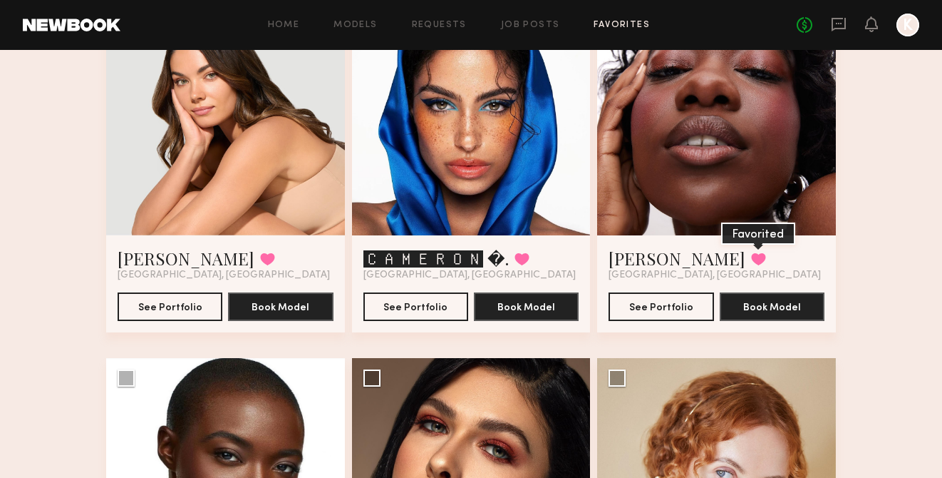
click at [751, 256] on button at bounding box center [758, 258] width 15 height 13
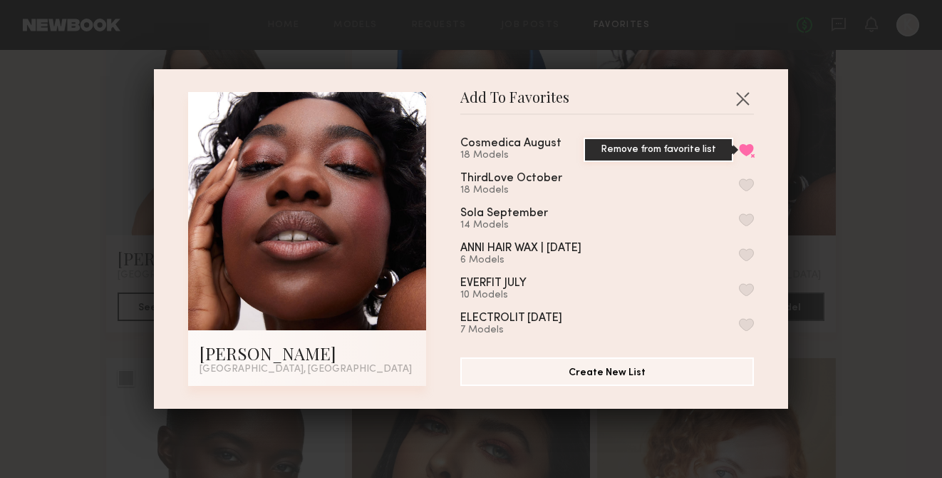
click at [748, 143] on button "Remove from favorite list" at bounding box center [746, 149] width 15 height 13
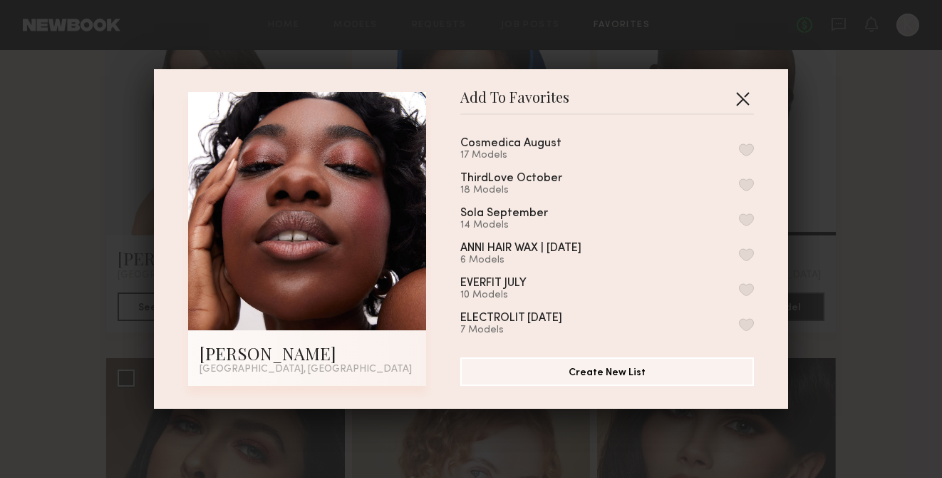
click at [746, 102] on button "button" at bounding box center [742, 98] width 23 height 23
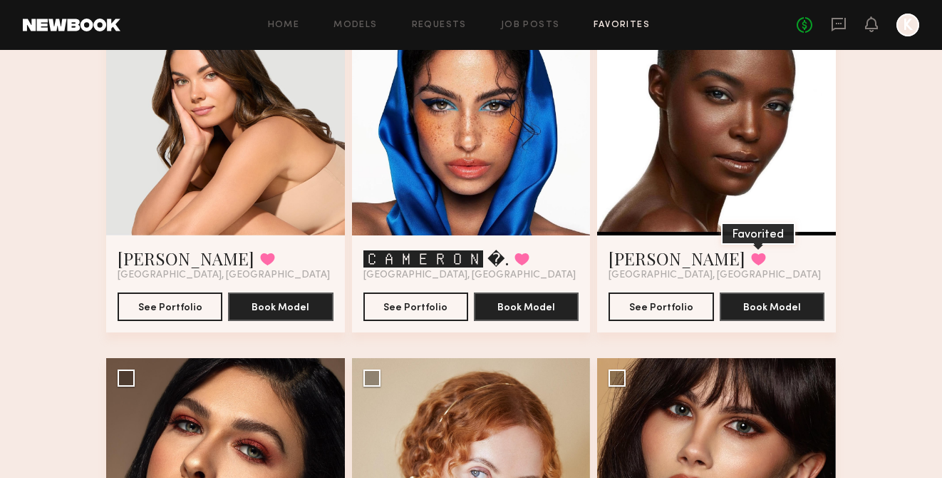
click at [751, 254] on button at bounding box center [758, 258] width 15 height 13
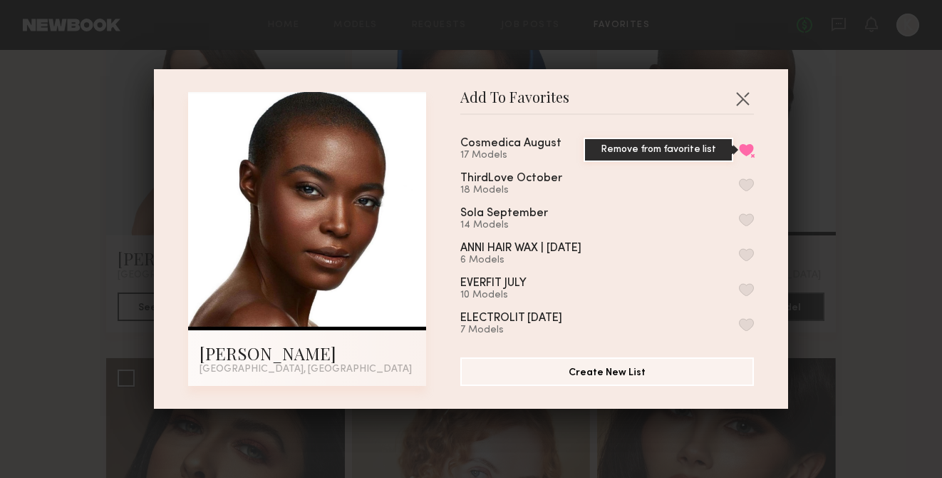
click at [746, 143] on button "Remove from favorite list" at bounding box center [746, 149] width 15 height 13
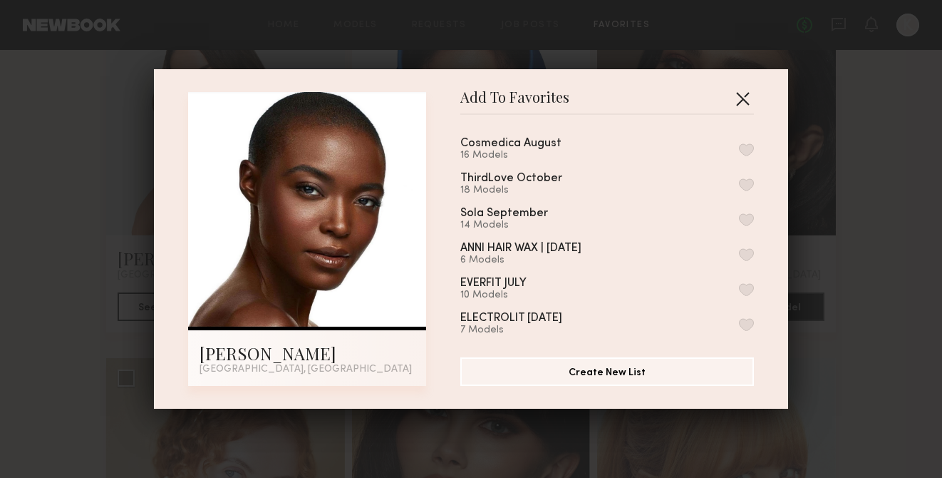
click at [741, 93] on button "button" at bounding box center [742, 98] width 23 height 23
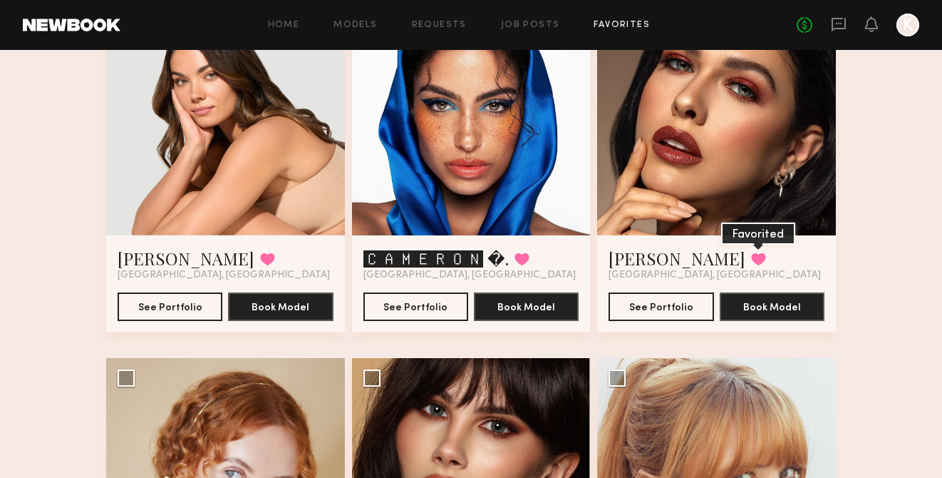
click at [751, 260] on button at bounding box center [758, 258] width 15 height 13
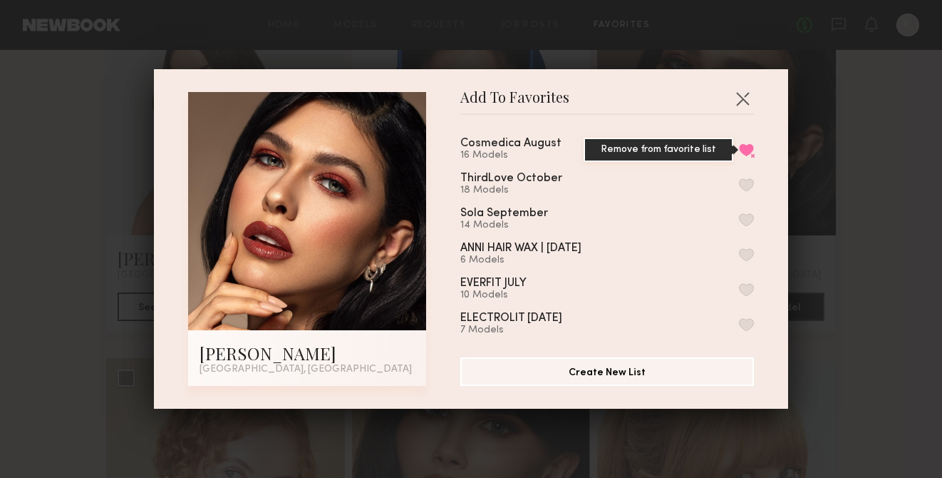
click at [748, 149] on button "Remove from favorite list" at bounding box center [746, 149] width 15 height 13
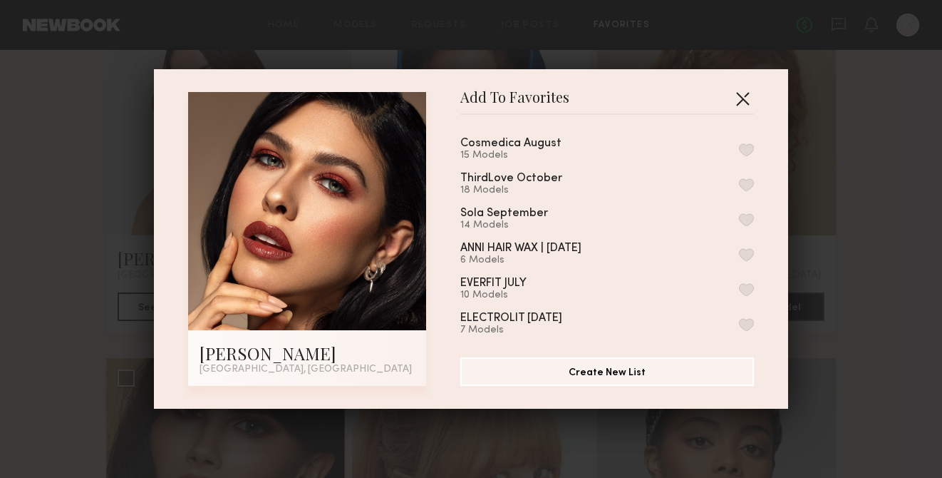
click at [748, 96] on button "button" at bounding box center [742, 98] width 23 height 23
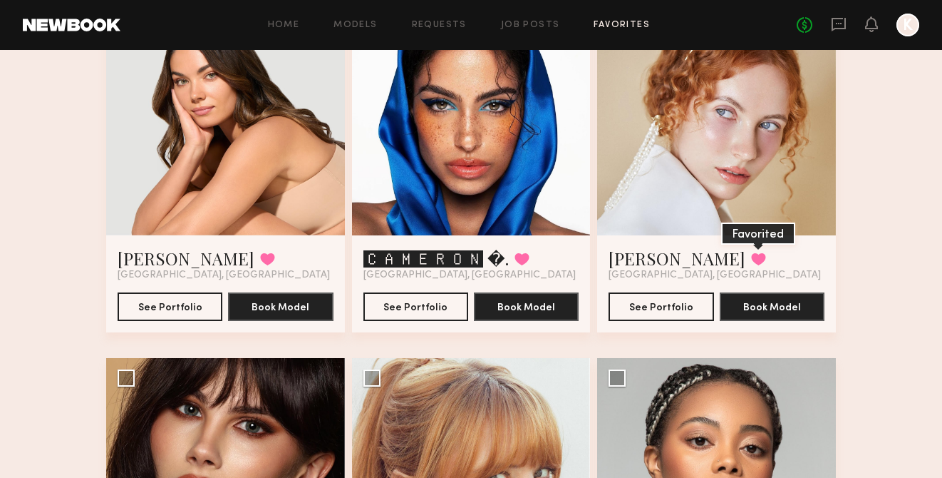
click at [751, 260] on button at bounding box center [758, 258] width 15 height 13
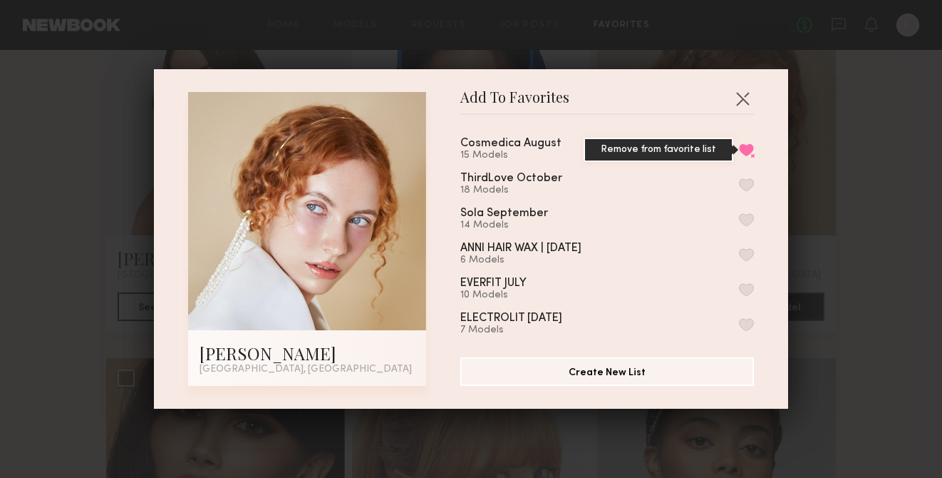
click at [743, 151] on button "Remove from favorite list" at bounding box center [746, 149] width 15 height 13
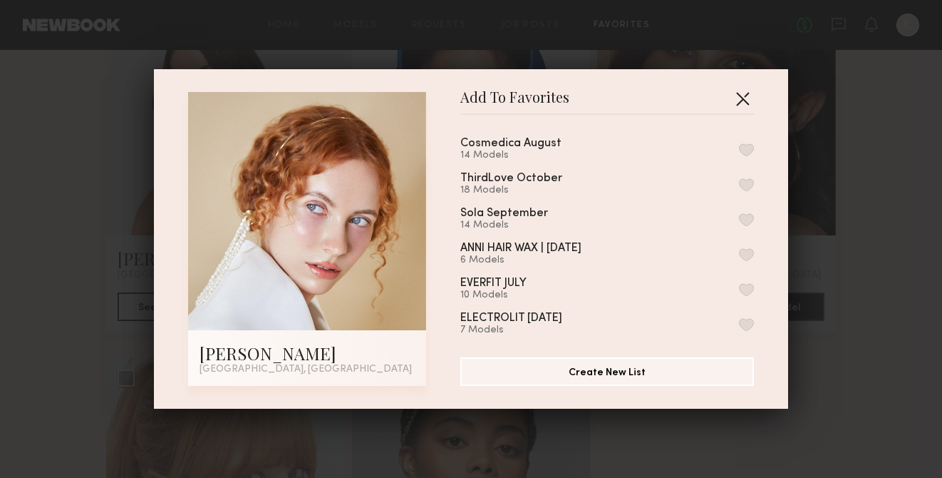
click at [744, 96] on button "button" at bounding box center [742, 98] width 23 height 23
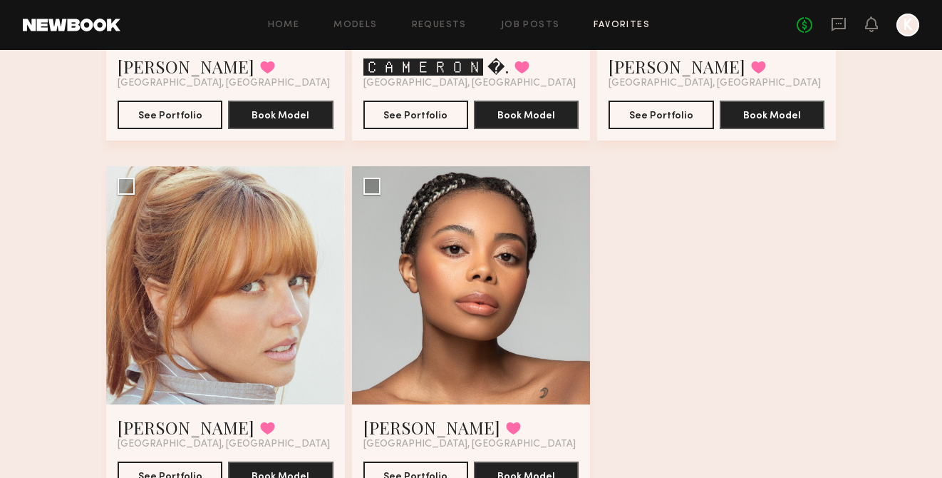
scroll to position [1467, 0]
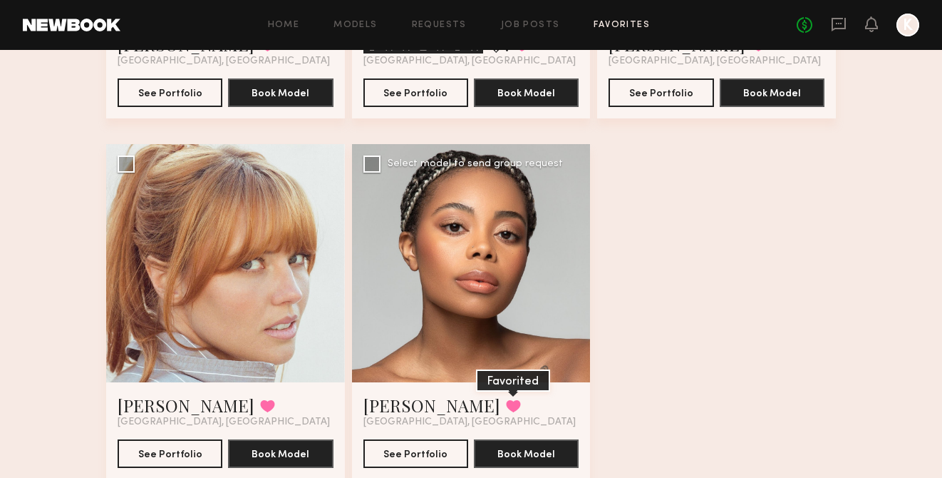
click at [506, 406] on button at bounding box center [513, 405] width 15 height 13
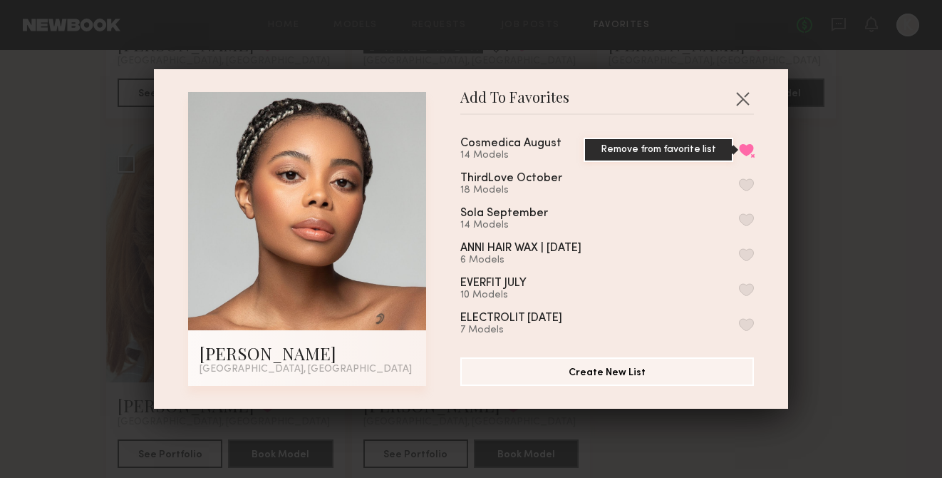
click at [743, 145] on button "Remove from favorite list" at bounding box center [746, 149] width 15 height 13
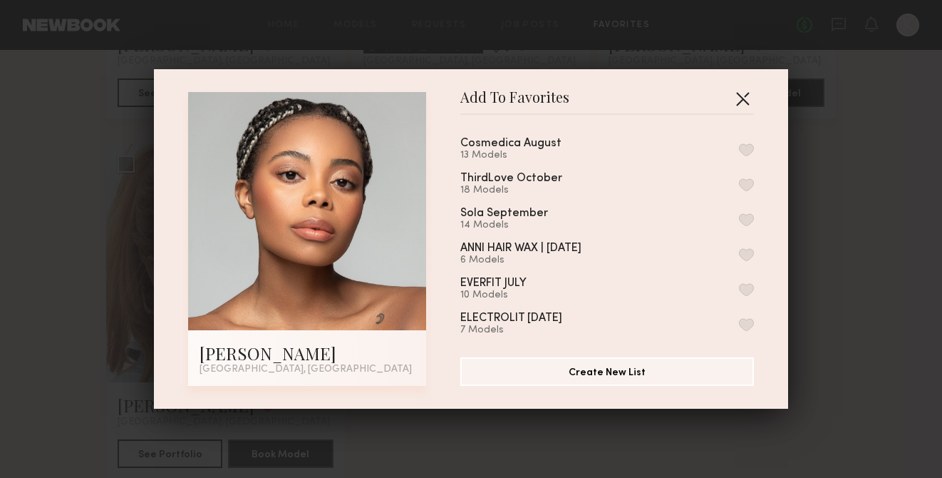
click at [739, 103] on button "button" at bounding box center [742, 98] width 23 height 23
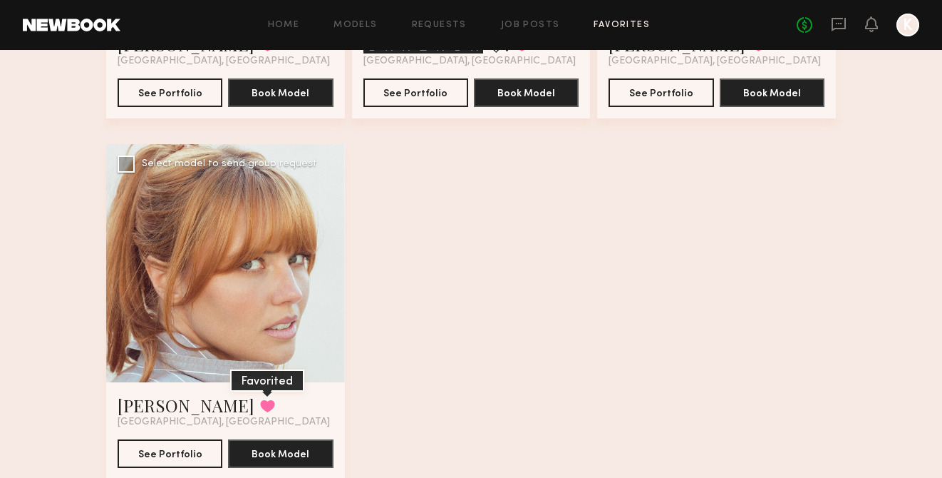
click at [260, 401] on button at bounding box center [267, 405] width 15 height 13
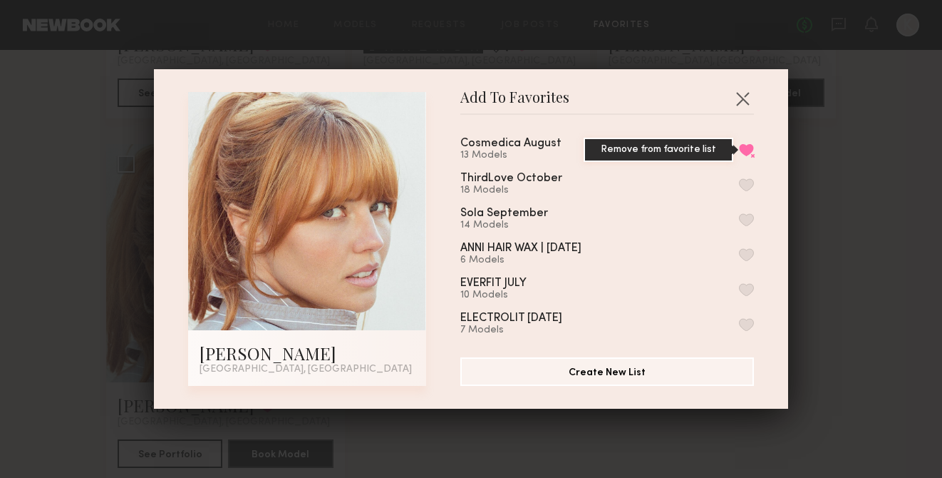
click at [744, 148] on button "Remove from favorite list" at bounding box center [746, 149] width 15 height 13
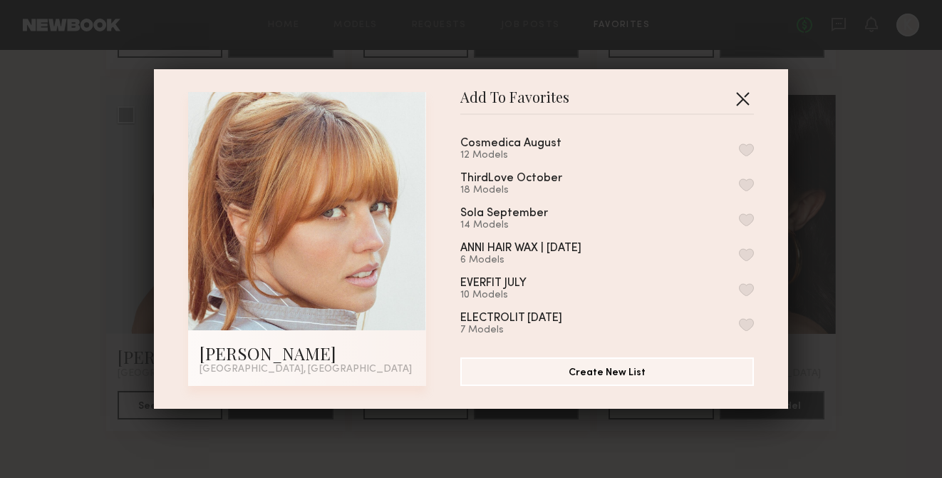
click at [744, 95] on button "button" at bounding box center [742, 98] width 23 height 23
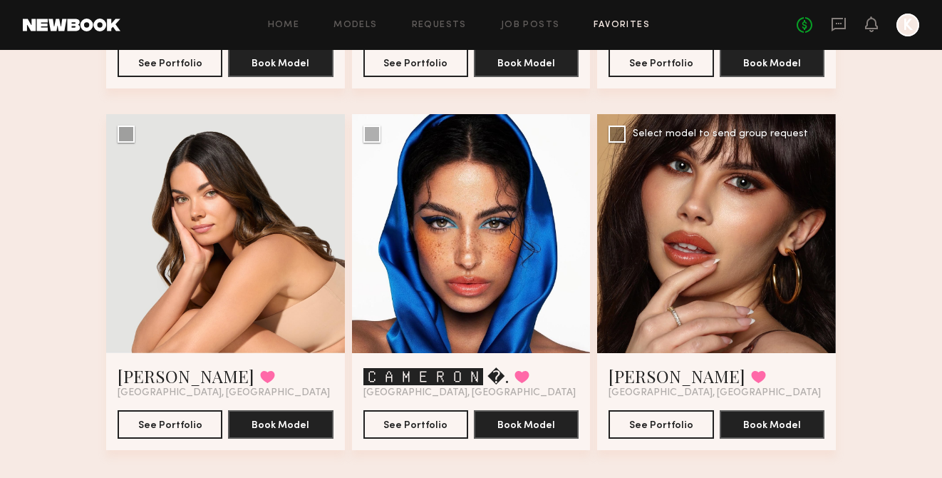
scroll to position [1135, 0]
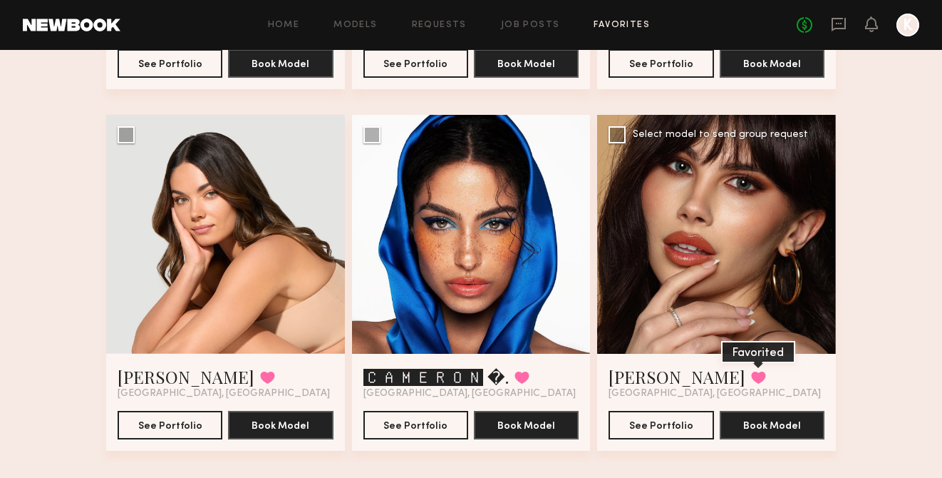
click at [751, 380] on button at bounding box center [758, 377] width 15 height 13
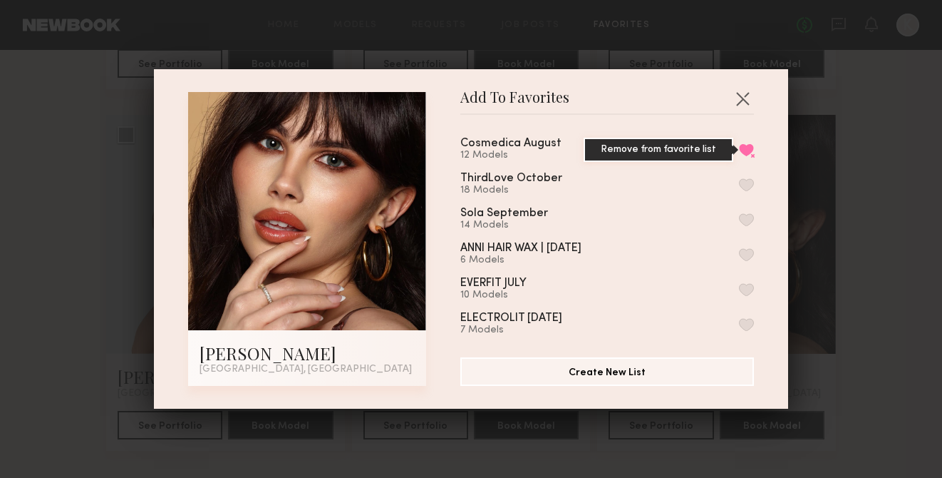
click at [749, 145] on button "Remove from favorite list" at bounding box center [746, 149] width 15 height 13
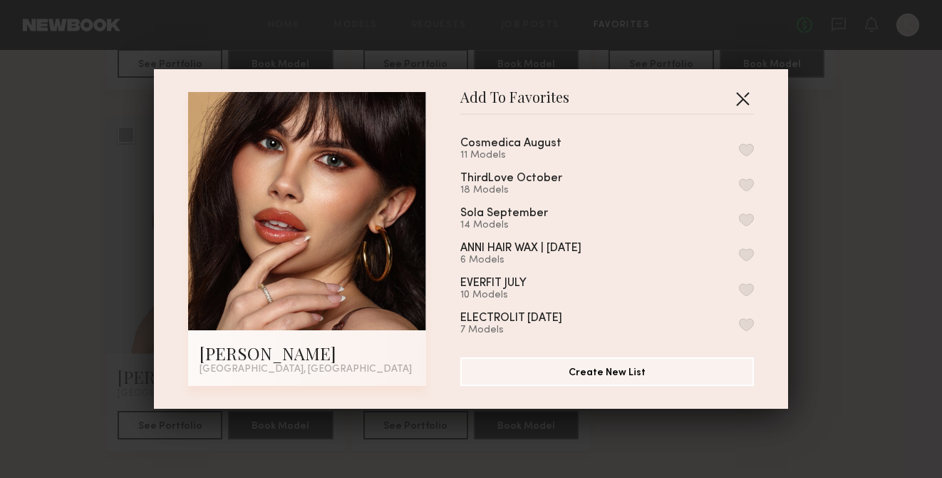
click at [748, 103] on button "button" at bounding box center [742, 98] width 23 height 23
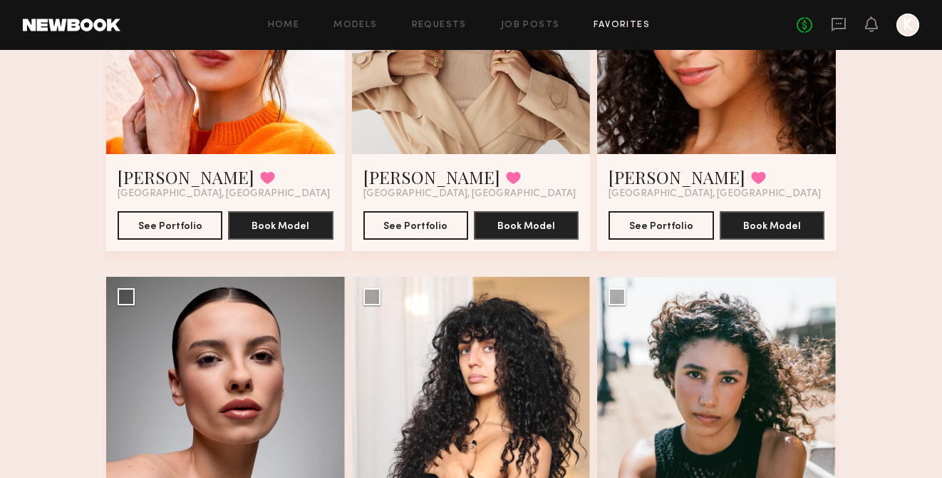
scroll to position [498, 0]
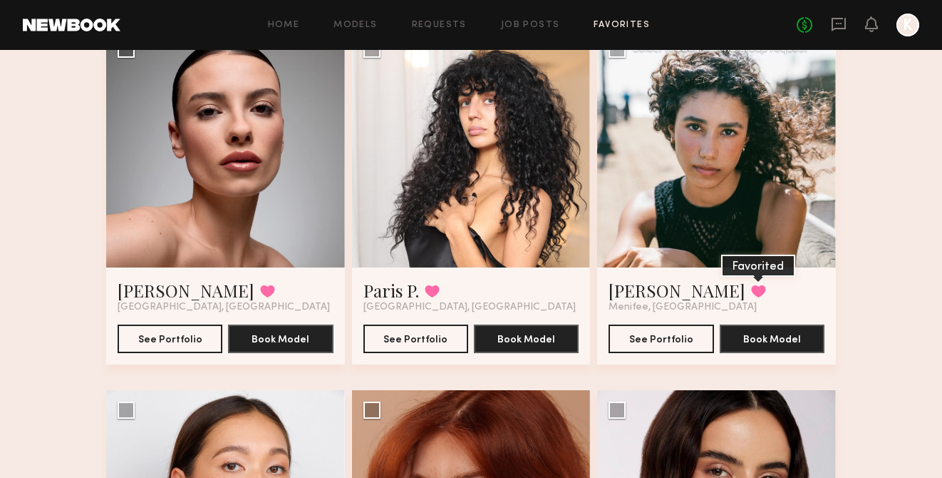
click at [751, 290] on button at bounding box center [758, 290] width 15 height 13
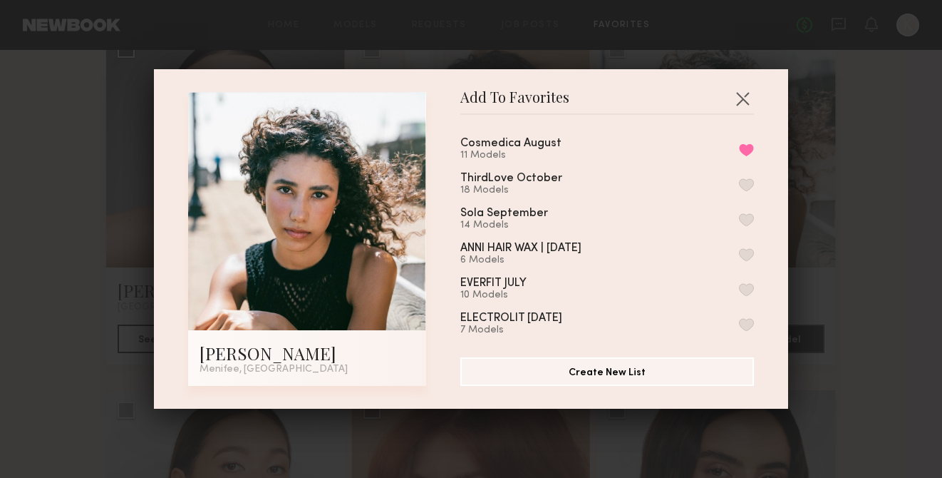
click at [744, 155] on div "Cosmedica August 11 Models Remove from favorite list" at bounding box center [607, 150] width 294 height 24
click at [744, 148] on button "Remove from favorite list" at bounding box center [746, 149] width 15 height 13
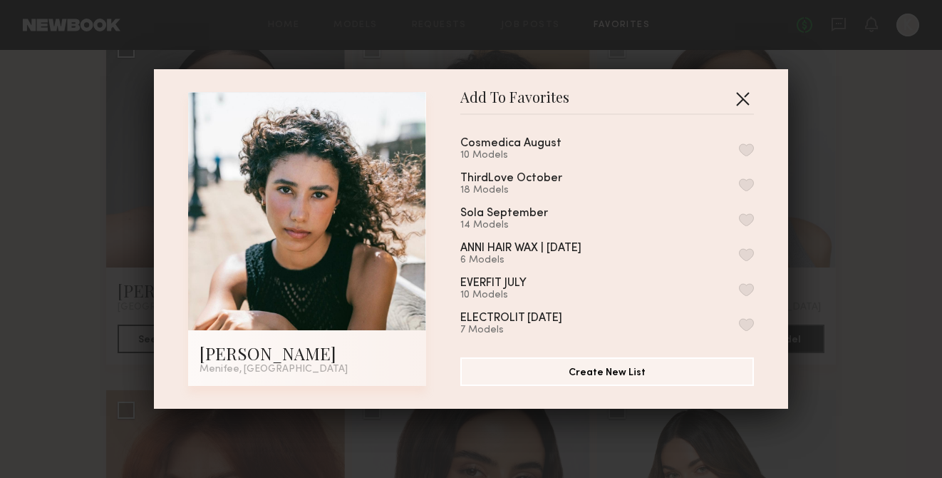
click at [743, 98] on button "button" at bounding box center [742, 98] width 23 height 23
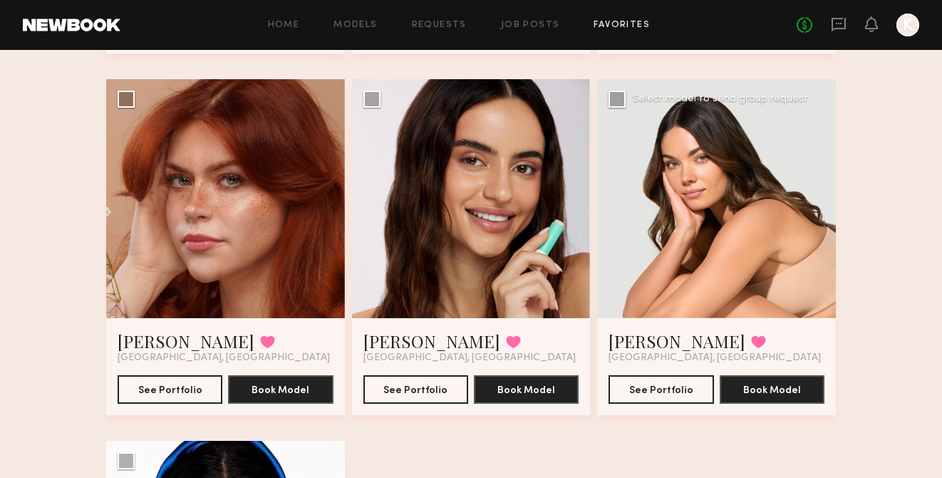
scroll to position [811, 0]
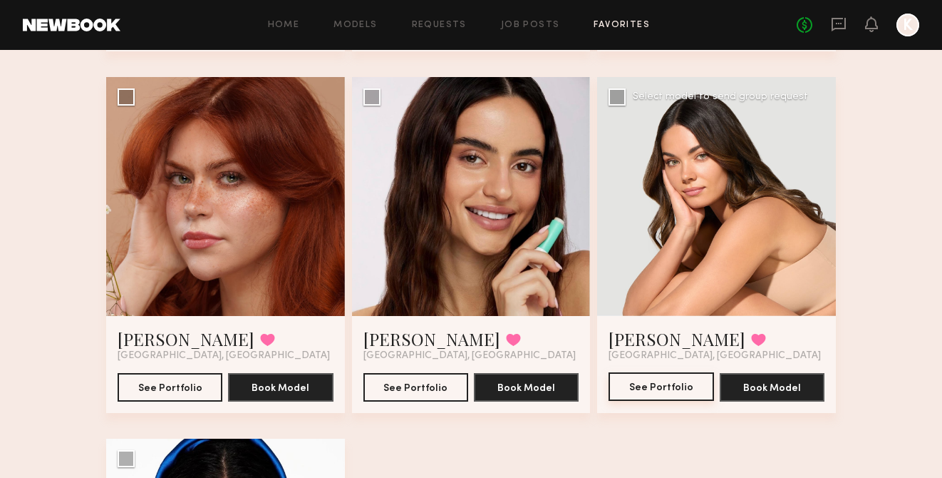
click at [671, 381] on button "See Portfolio" at bounding box center [661, 386] width 105 height 29
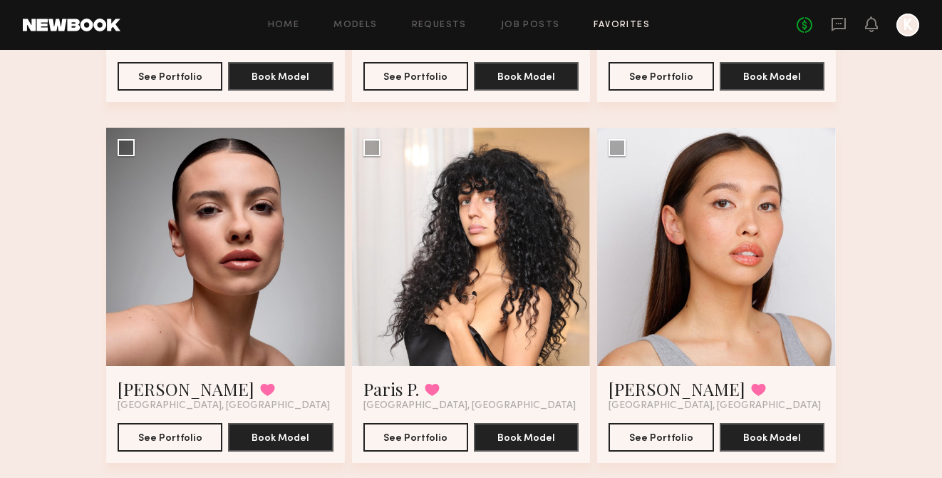
scroll to position [367, 0]
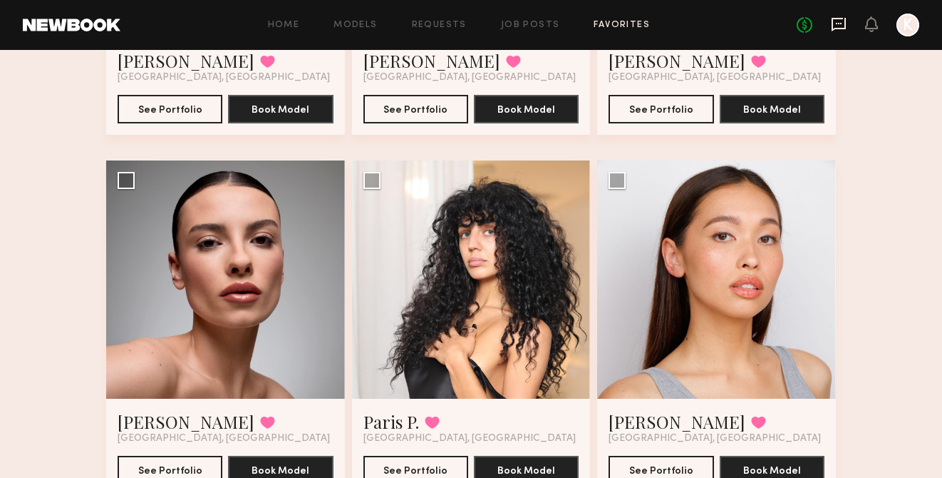
click at [838, 26] on icon at bounding box center [839, 24] width 16 height 16
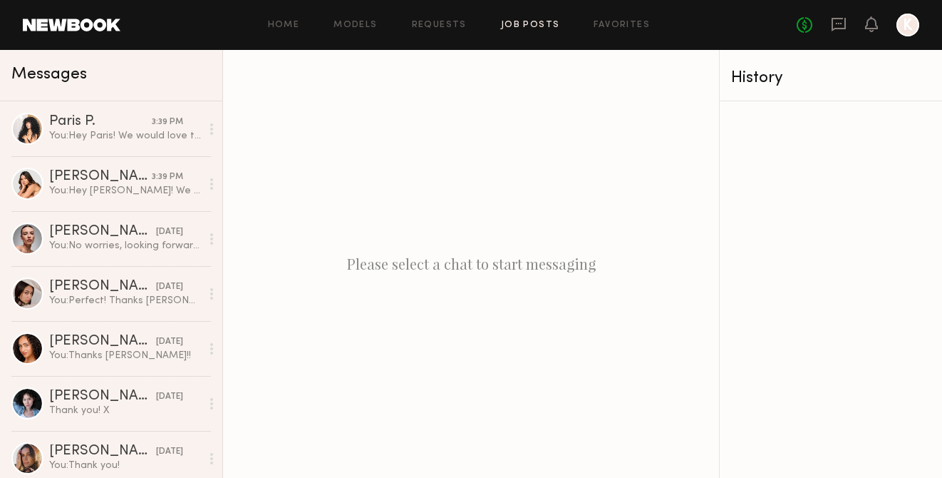
click at [533, 26] on link "Job Posts" at bounding box center [530, 25] width 59 height 9
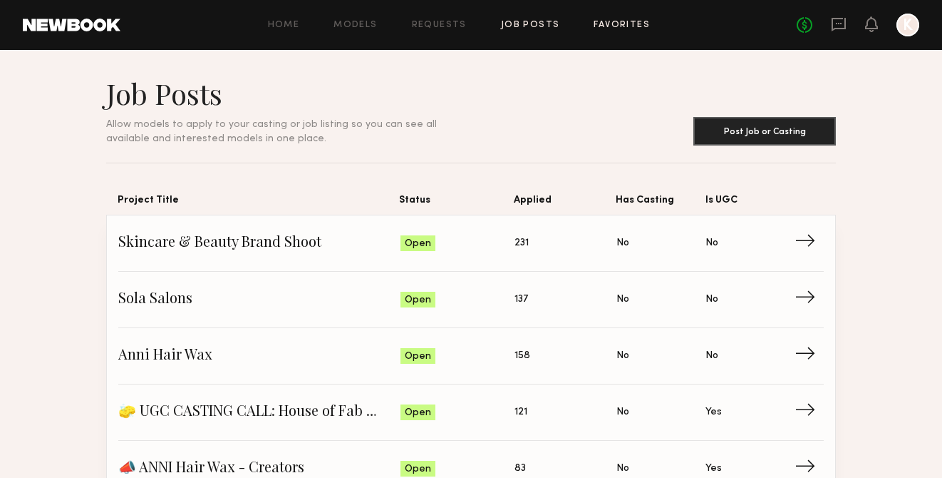
click at [626, 24] on link "Favorites" at bounding box center [622, 25] width 56 height 9
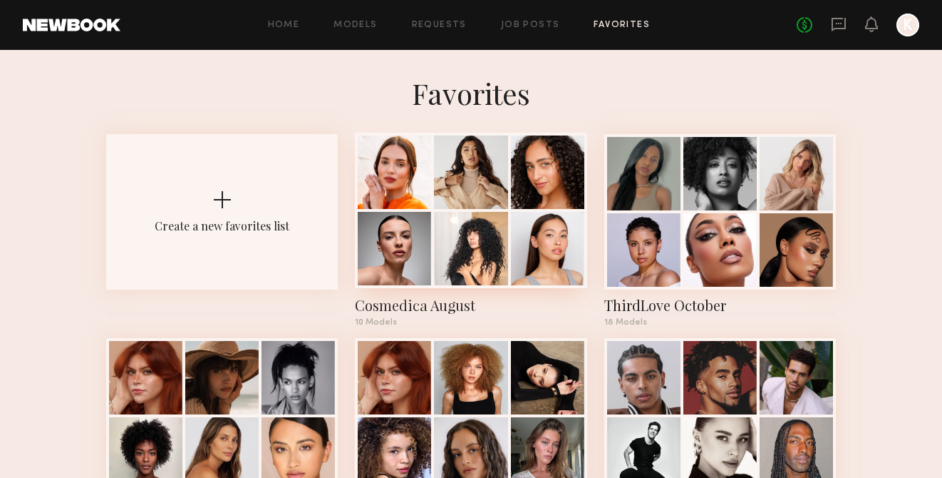
click at [486, 217] on div at bounding box center [470, 248] width 73 height 73
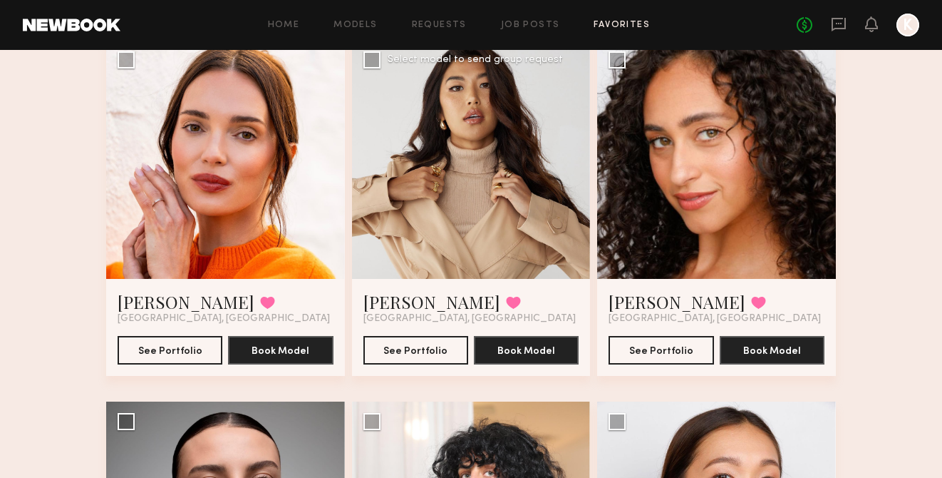
scroll to position [150, 0]
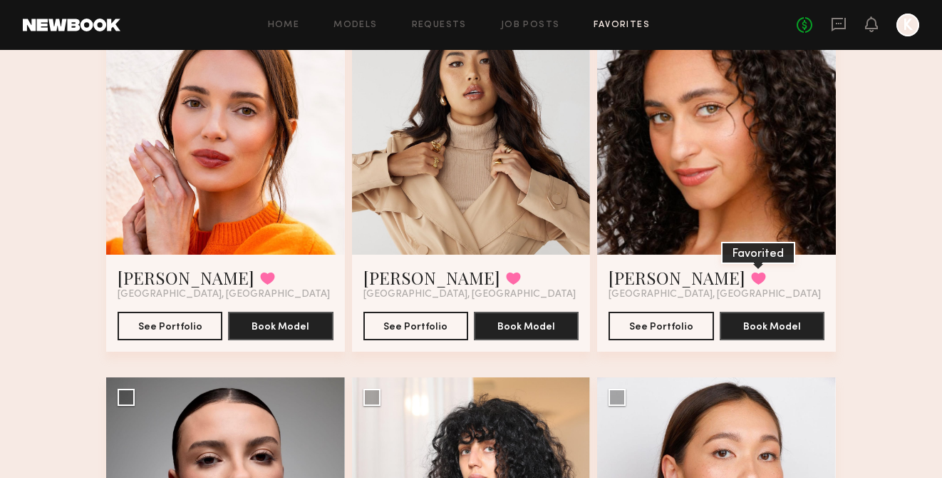
click at [751, 273] on button at bounding box center [758, 278] width 15 height 13
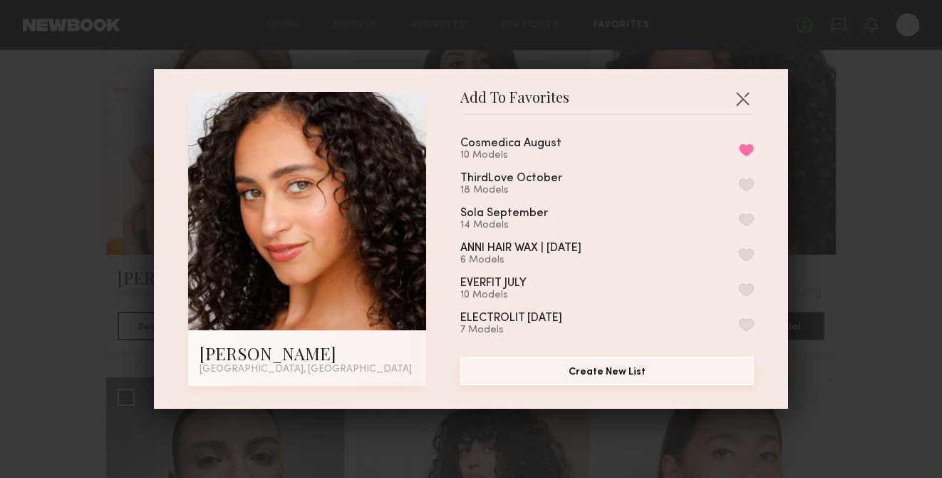
click at [654, 367] on button "Create New List" at bounding box center [607, 370] width 294 height 29
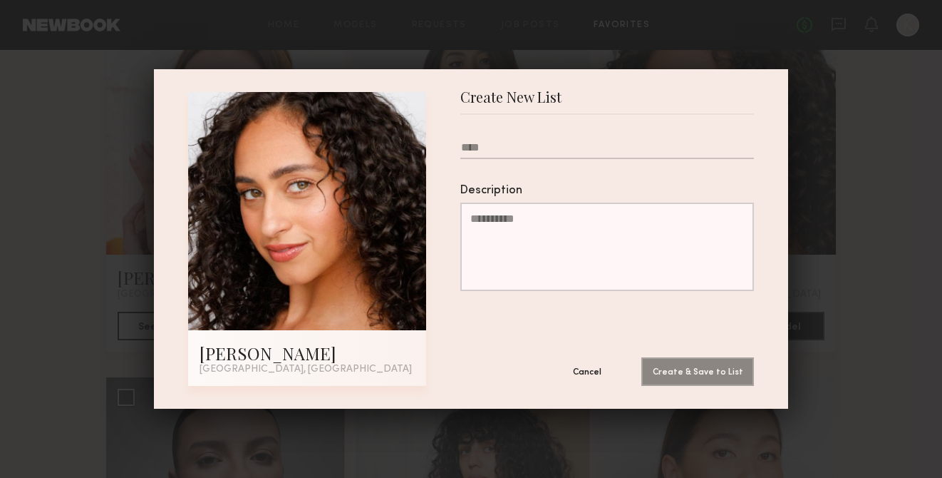
type input "*"
type input "**********"
click at [686, 377] on button "Create & Save to List" at bounding box center [697, 370] width 113 height 29
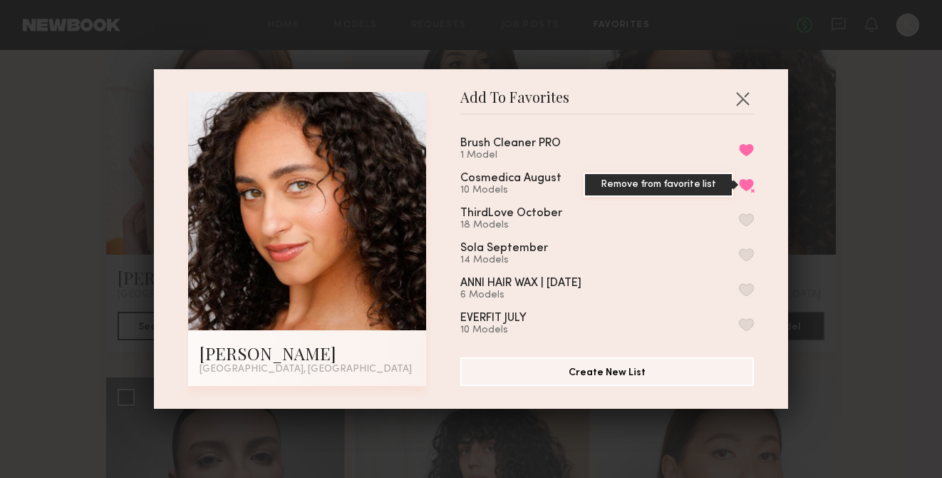
click at [742, 182] on button "Remove from favorite list" at bounding box center [746, 184] width 15 height 13
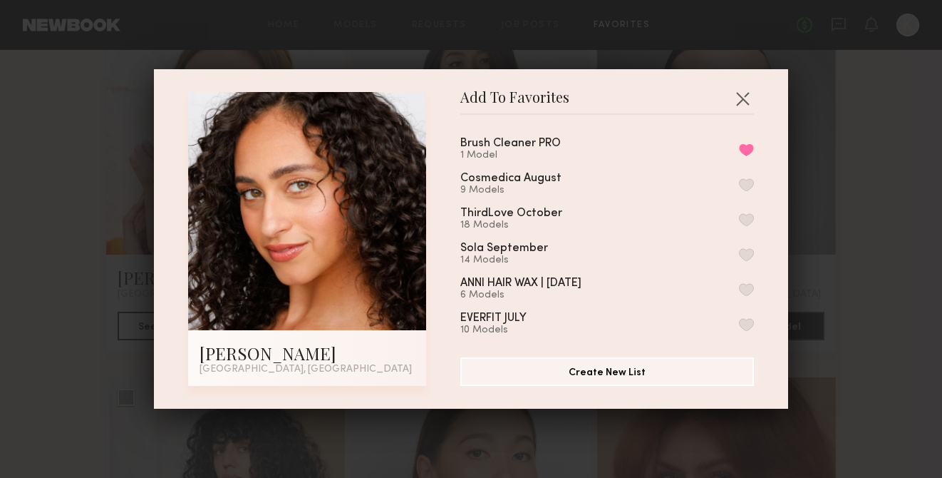
click at [815, 187] on div "Add To Favorites Brandi O. Los Angeles, CA Add To Favorites Brush Cleaner PRO 1…" at bounding box center [471, 239] width 942 height 478
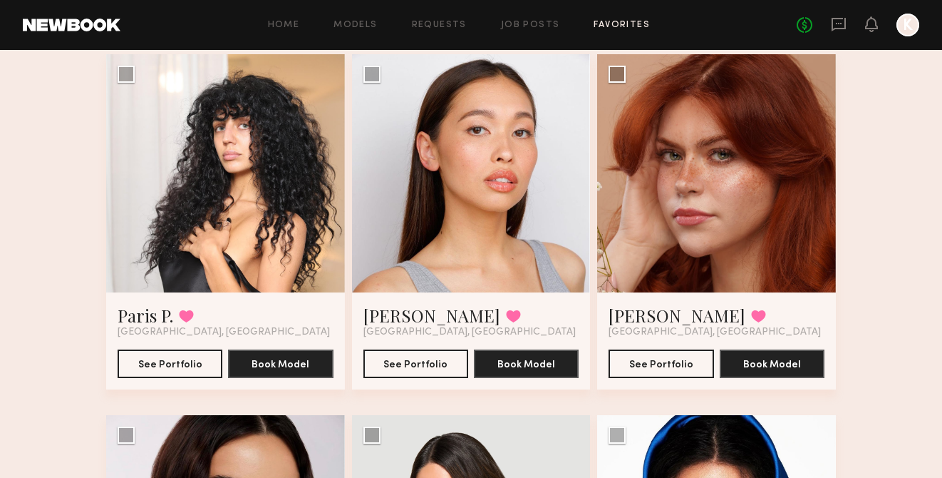
scroll to position [490, 0]
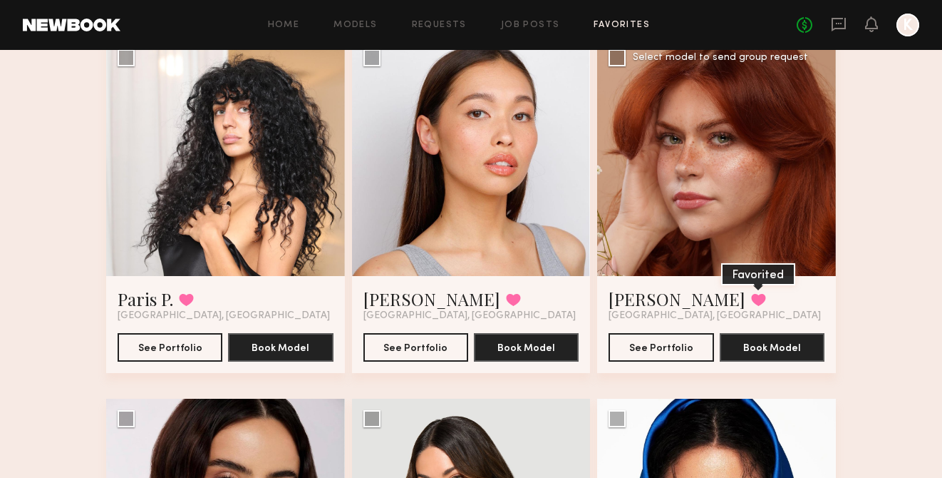
click at [751, 298] on button at bounding box center [758, 299] width 15 height 13
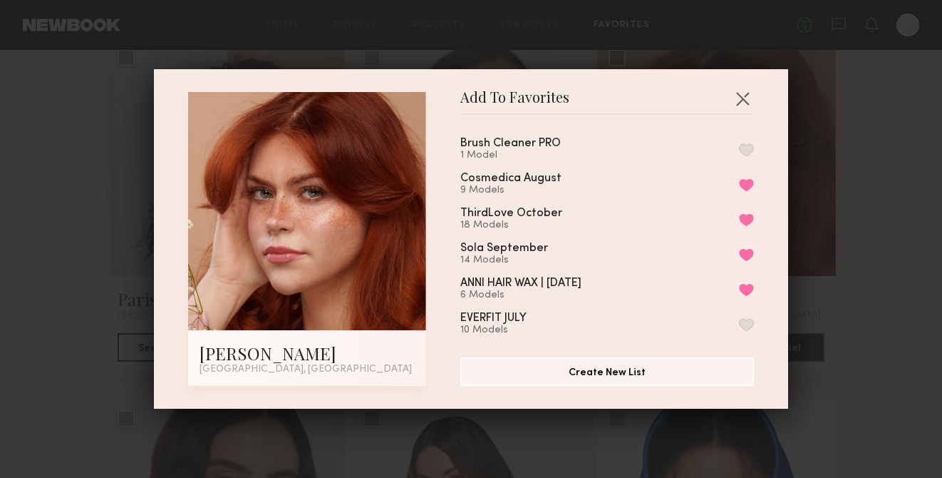
click at [746, 148] on button "button" at bounding box center [746, 149] width 15 height 13
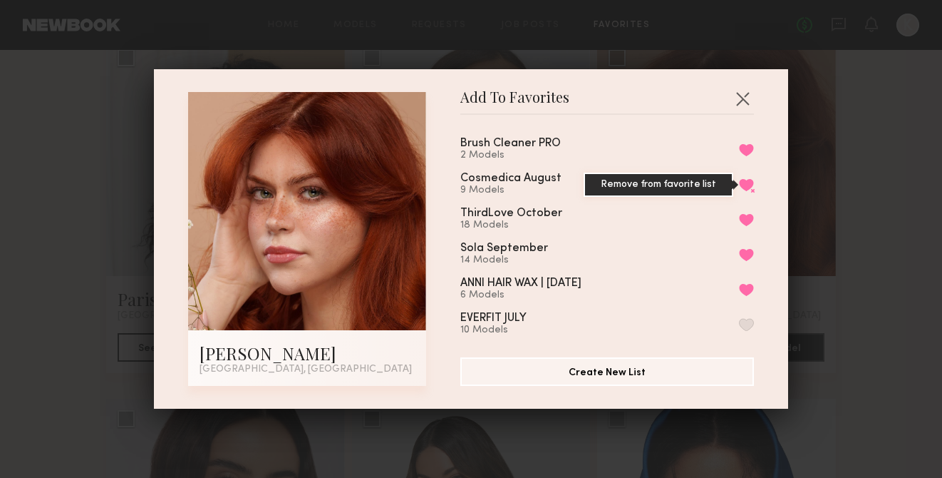
click at [745, 179] on button "Remove from favorite list" at bounding box center [746, 184] width 15 height 13
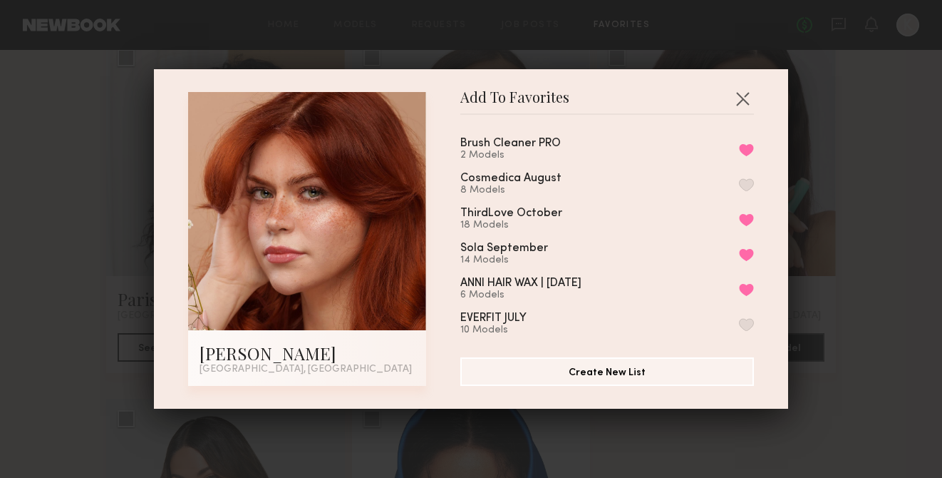
click at [744, 111] on header "Add To Favorites" at bounding box center [607, 103] width 294 height 23
click at [744, 100] on button "button" at bounding box center [742, 98] width 23 height 23
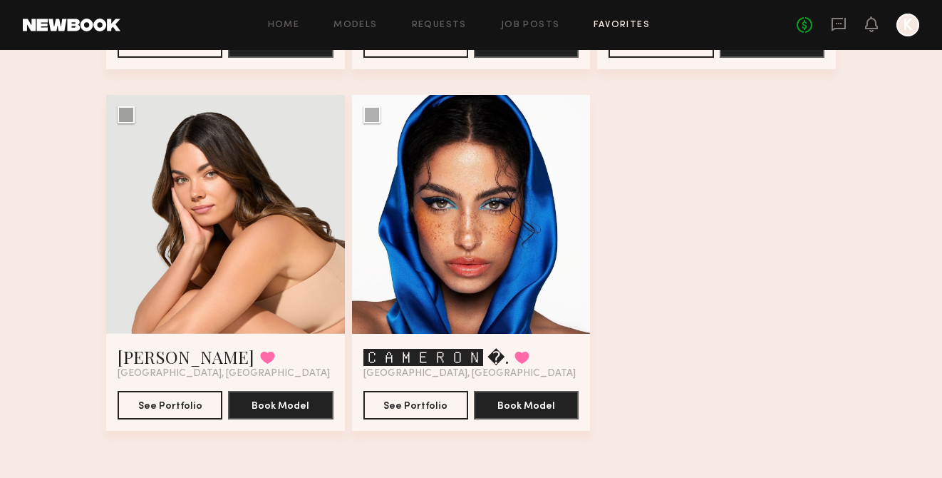
scroll to position [793, 0]
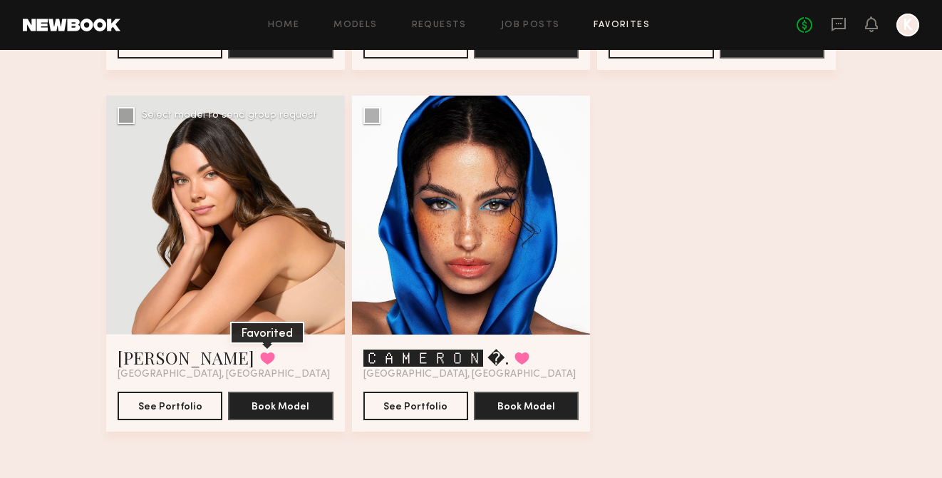
click at [260, 354] on button at bounding box center [267, 357] width 15 height 13
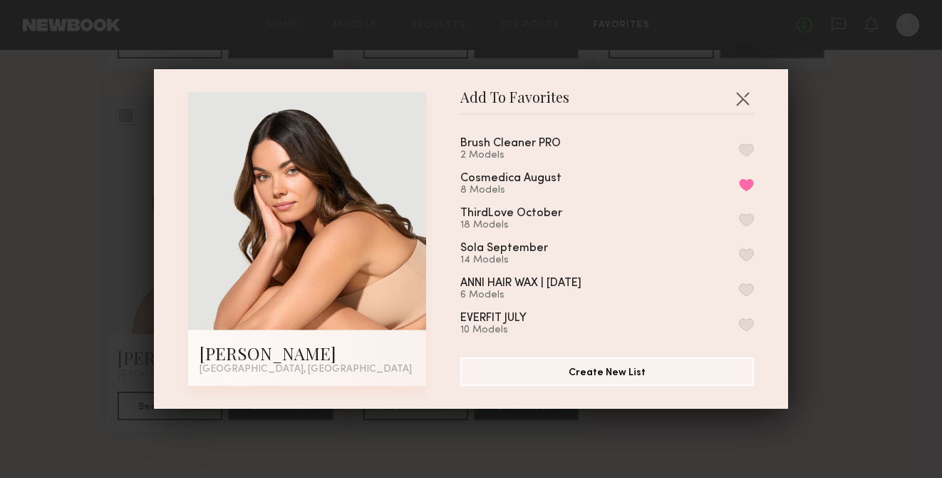
click at [744, 146] on button "button" at bounding box center [746, 149] width 15 height 13
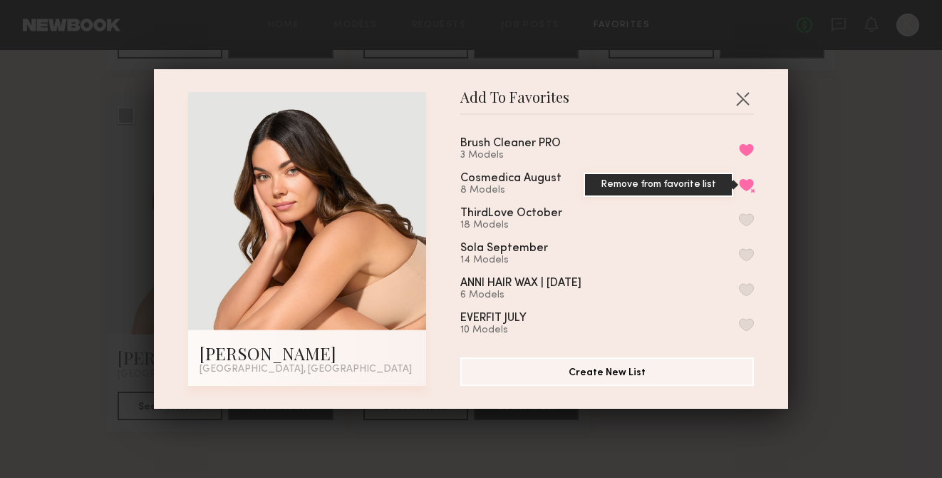
click at [746, 183] on button "Remove from favorite list" at bounding box center [746, 184] width 15 height 13
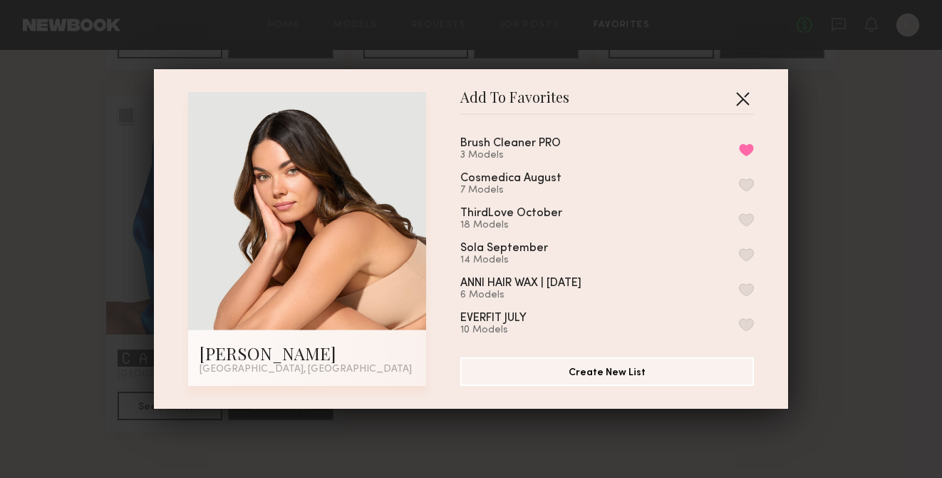
click at [746, 101] on button "button" at bounding box center [742, 98] width 23 height 23
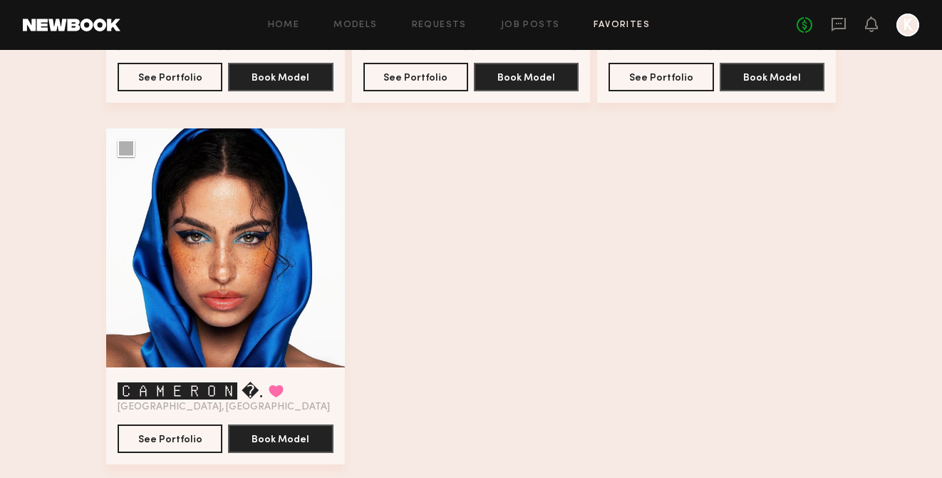
scroll to position [779, 0]
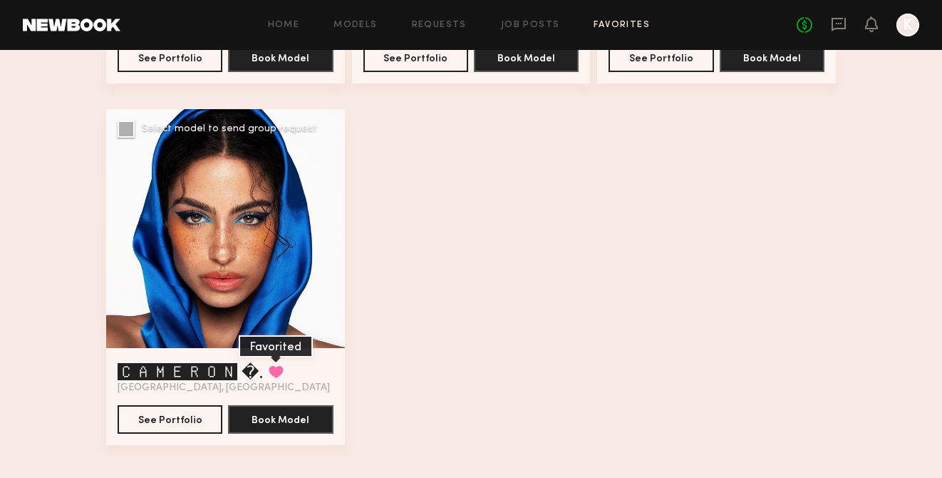
click at [277, 371] on button at bounding box center [276, 371] width 15 height 13
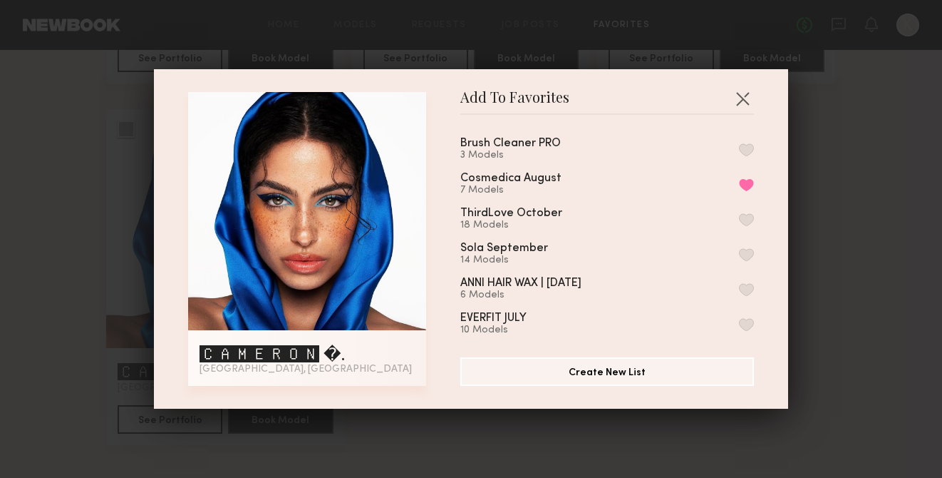
click at [747, 150] on button "button" at bounding box center [746, 149] width 15 height 13
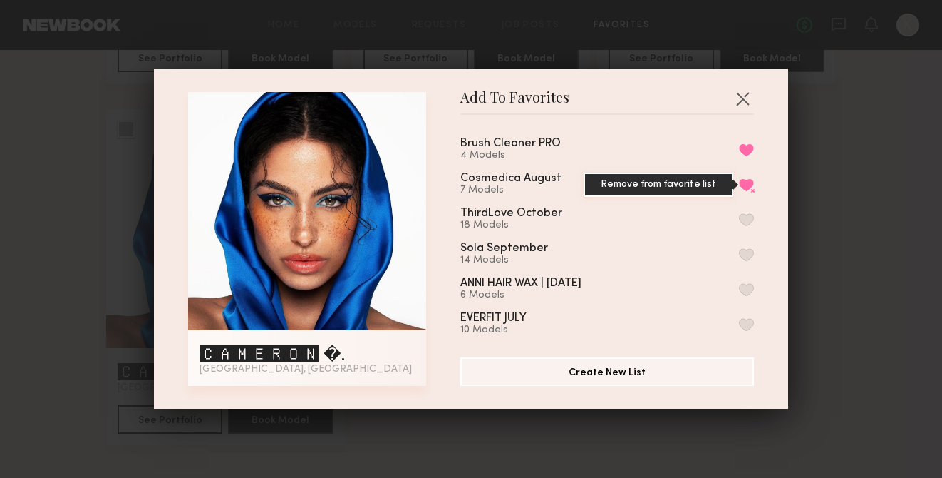
click at [748, 178] on button "Remove from favorite list" at bounding box center [746, 184] width 15 height 13
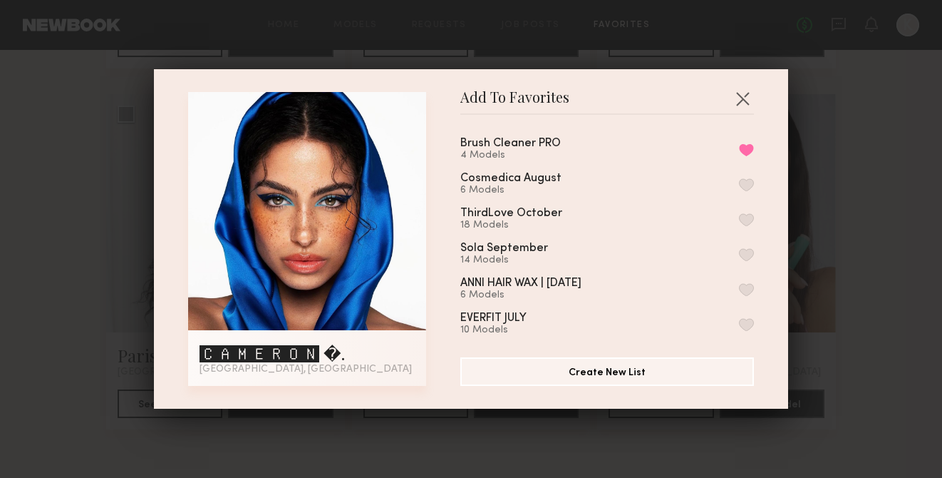
scroll to position [433, 0]
click at [745, 100] on button "button" at bounding box center [742, 98] width 23 height 23
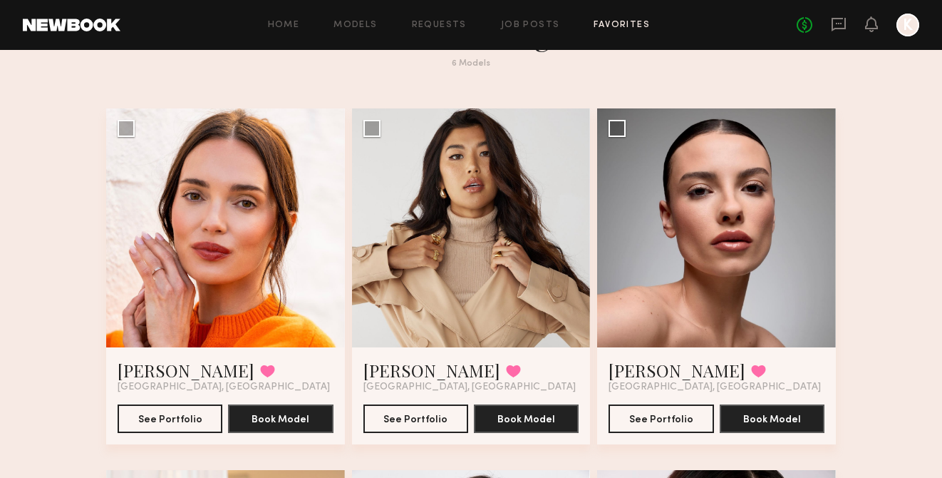
scroll to position [0, 0]
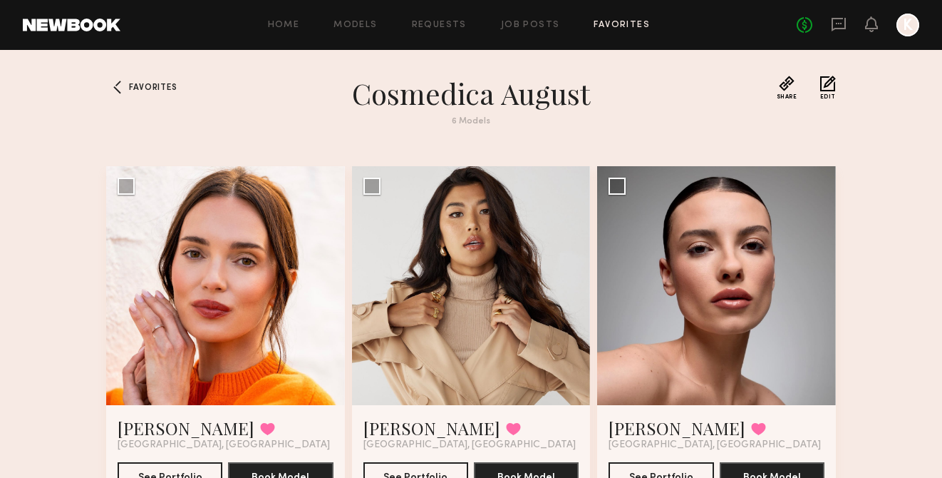
click at [631, 26] on link "Favorites" at bounding box center [622, 25] width 56 height 9
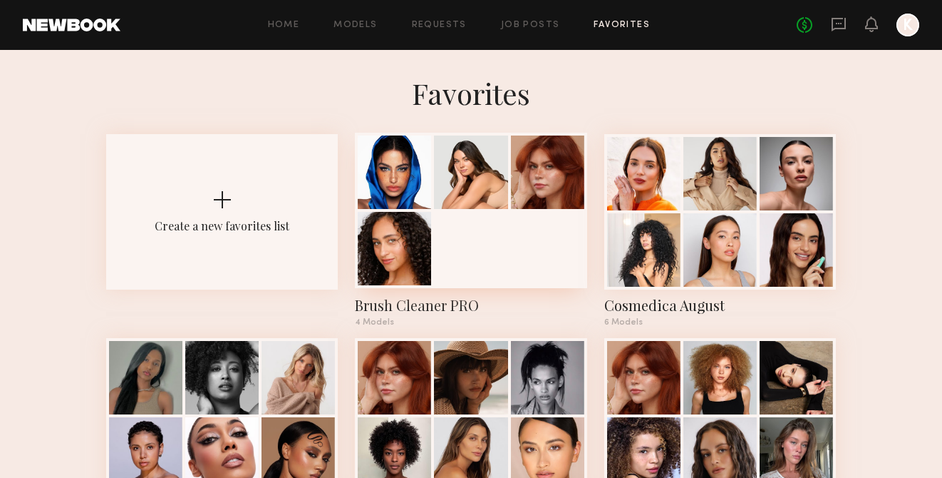
click at [506, 240] on div at bounding box center [471, 210] width 232 height 155
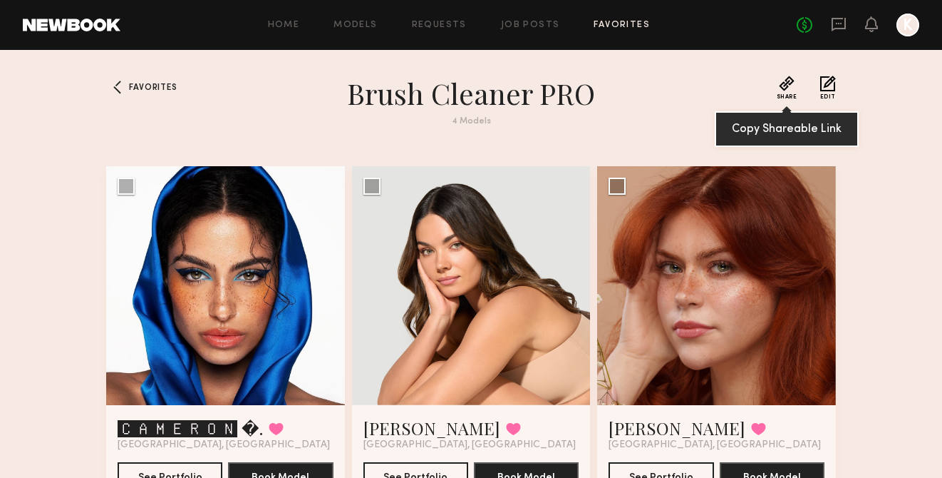
click at [790, 87] on button "Share" at bounding box center [787, 88] width 21 height 24
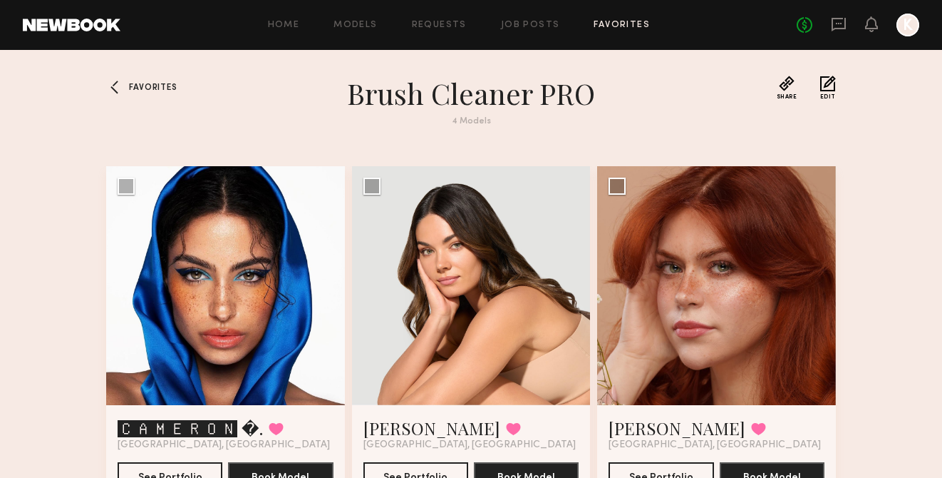
click at [155, 83] on span "Favorites" at bounding box center [153, 87] width 48 height 9
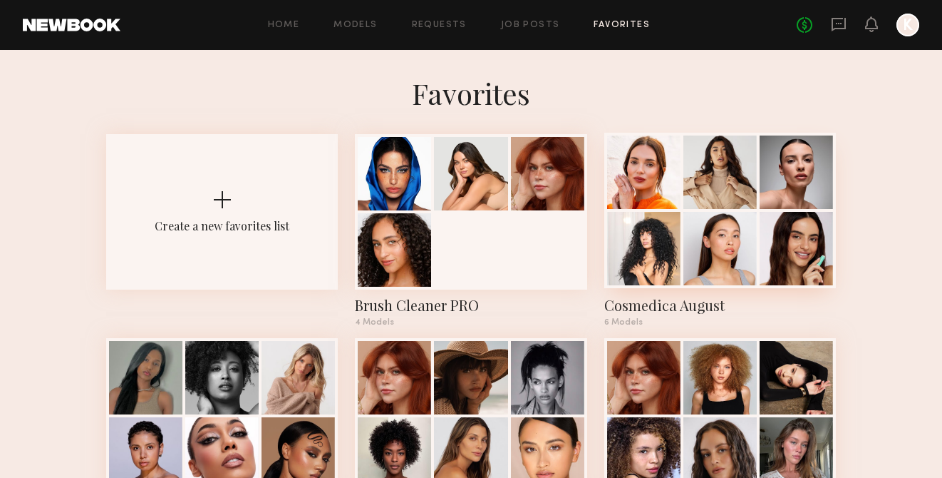
click at [658, 230] on div at bounding box center [643, 248] width 73 height 73
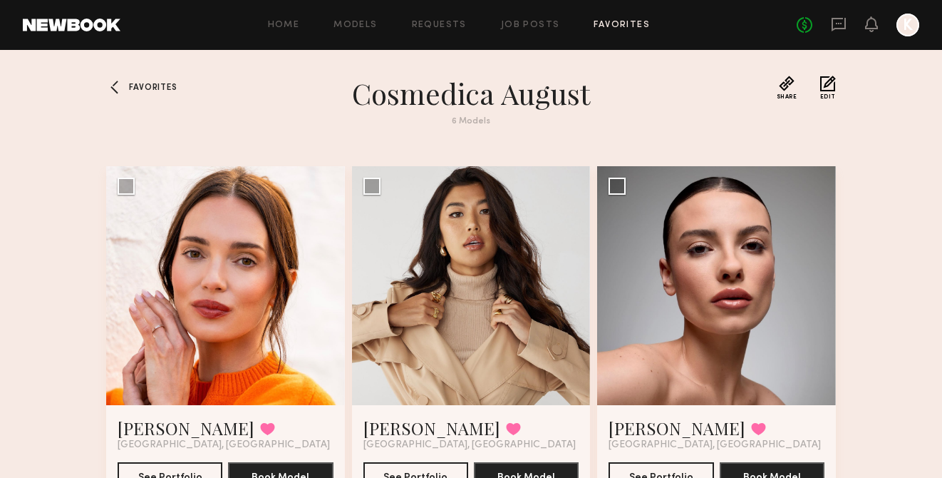
click at [135, 91] on span "Favorites" at bounding box center [153, 87] width 48 height 9
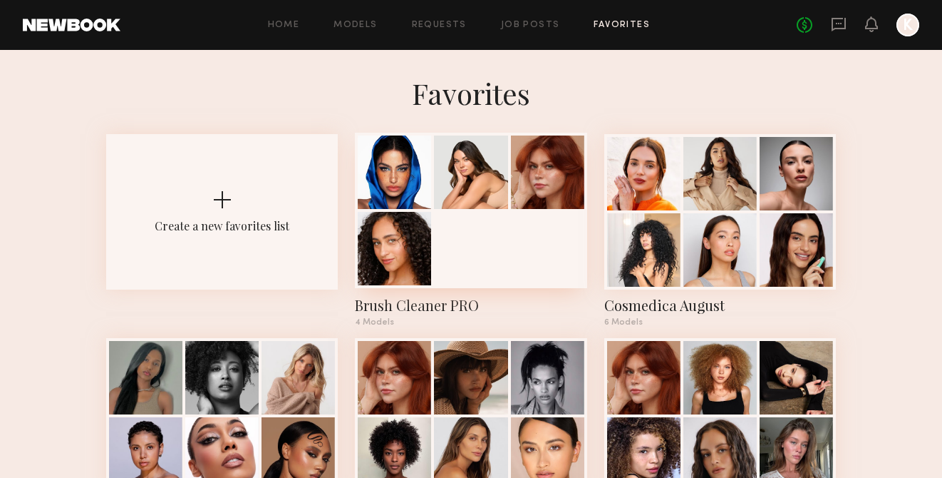
click at [475, 200] on div at bounding box center [470, 171] width 73 height 73
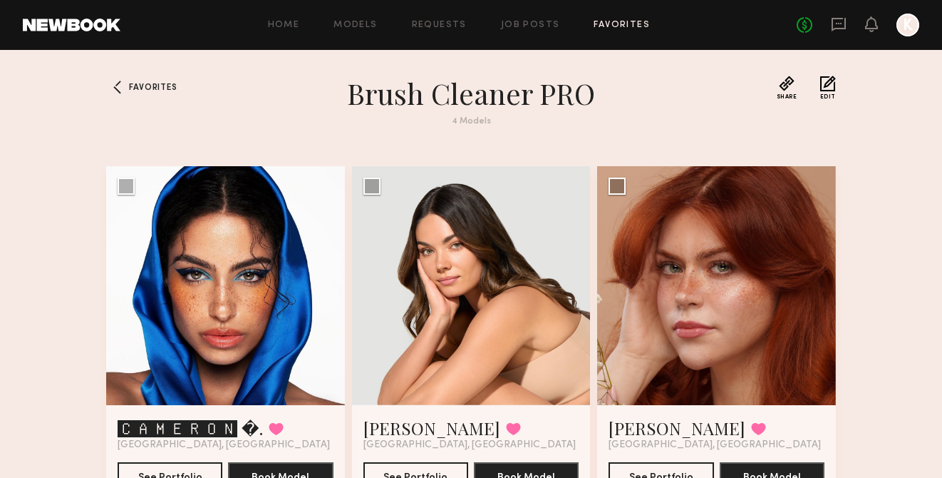
click at [821, 88] on button "Edit" at bounding box center [828, 88] width 16 height 24
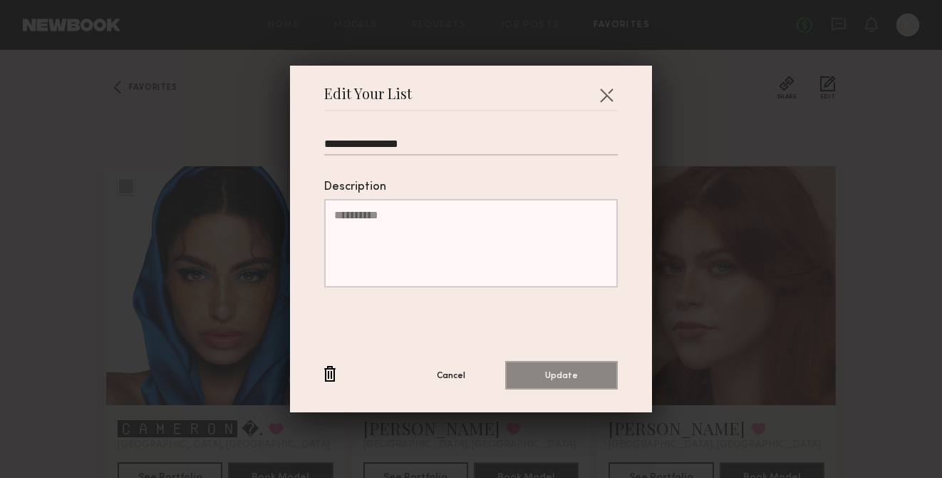
click at [396, 143] on input "**********" at bounding box center [471, 147] width 294 height 18
type input "**********"
click at [530, 370] on button "Update" at bounding box center [561, 374] width 113 height 29
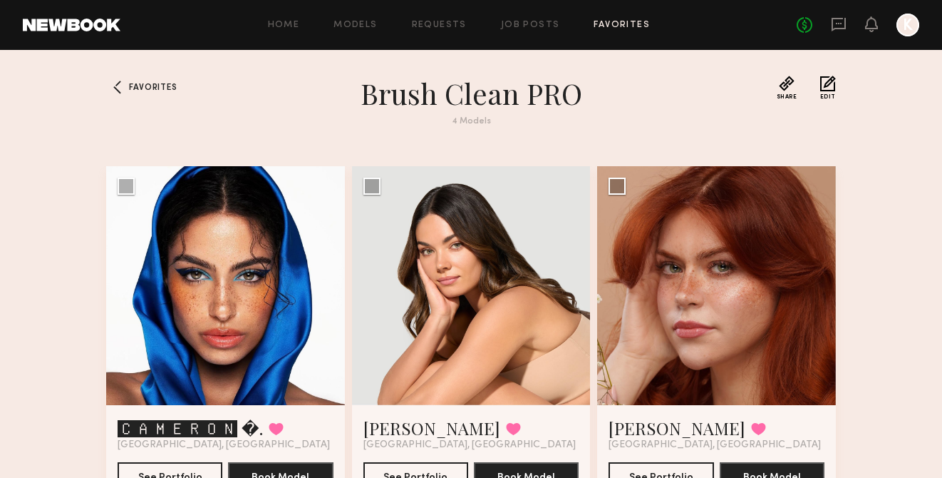
click at [153, 81] on div "Favorites" at bounding box center [138, 110] width 64 height 68
click at [133, 85] on span "Favorites" at bounding box center [153, 87] width 48 height 9
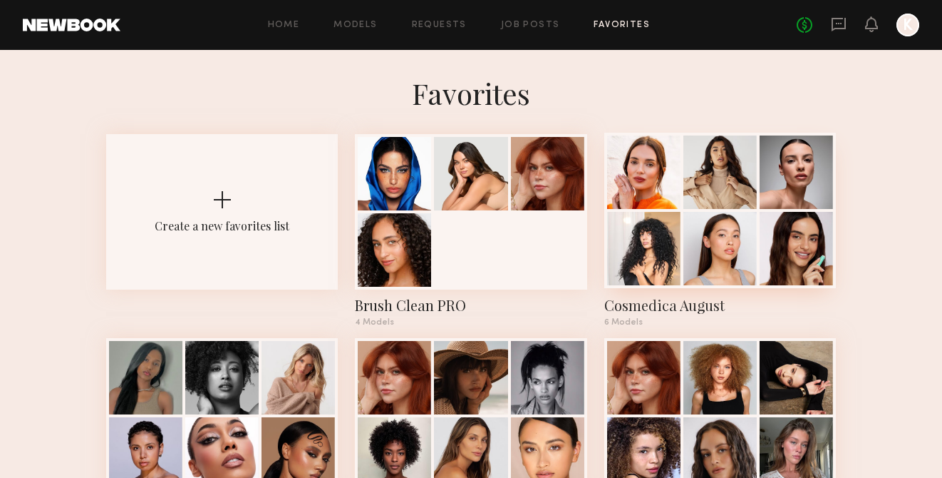
click at [687, 231] on div at bounding box center [720, 248] width 73 height 73
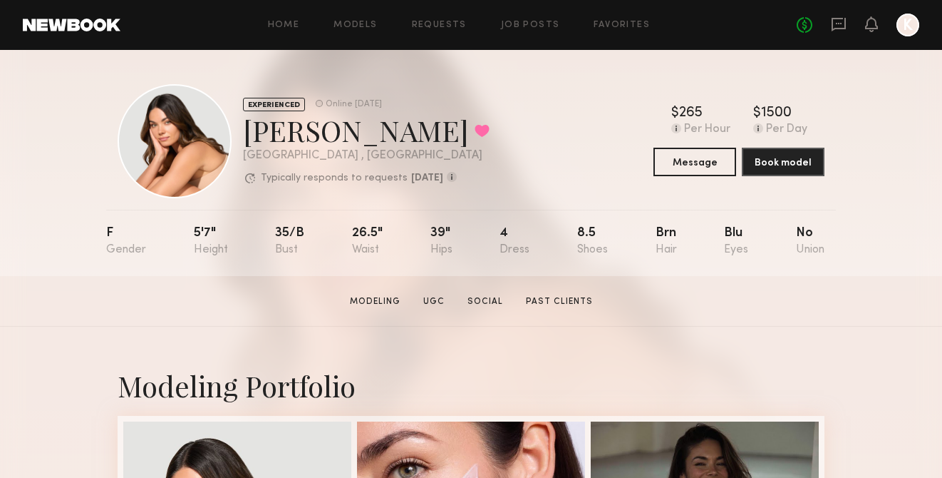
click at [619, 32] on div "Home Models Requests Job Posts Favorites Sign Out No fees up to $5,000 K" at bounding box center [519, 25] width 799 height 23
click at [619, 23] on link "Favorites" at bounding box center [622, 25] width 56 height 9
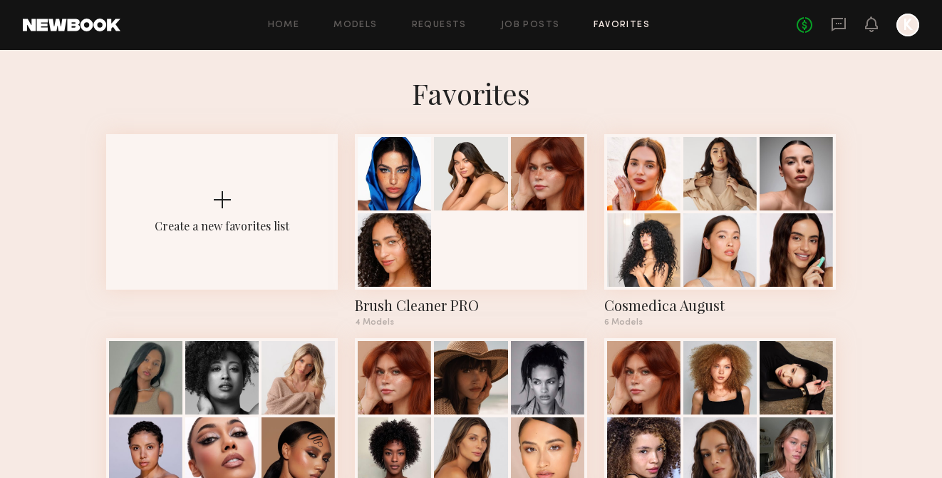
click at [829, 25] on div "No fees up to $5,000 K" at bounding box center [858, 25] width 123 height 23
click at [837, 25] on icon at bounding box center [839, 24] width 16 height 16
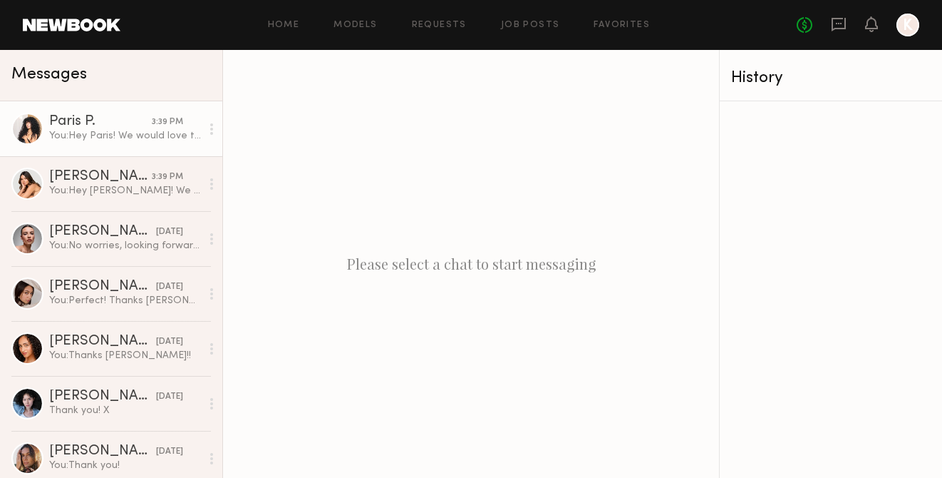
click at [103, 120] on div "Paris P." at bounding box center [100, 122] width 103 height 14
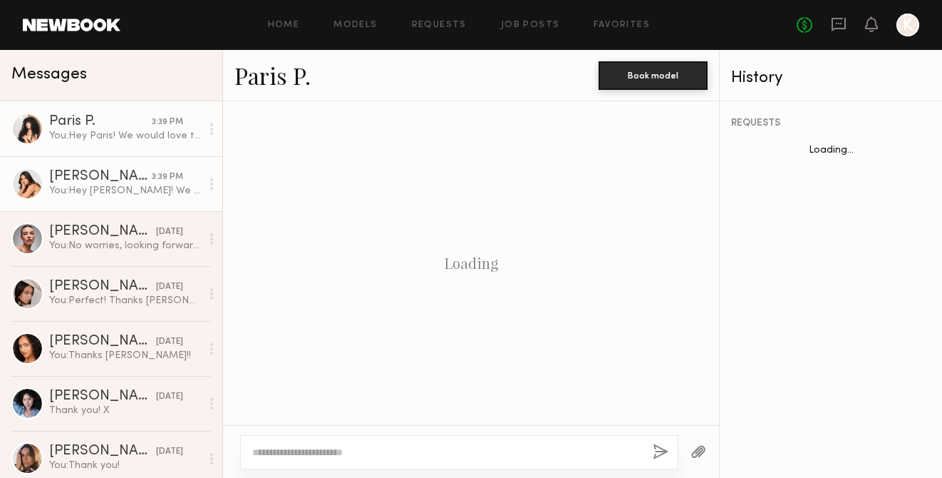
scroll to position [1701, 0]
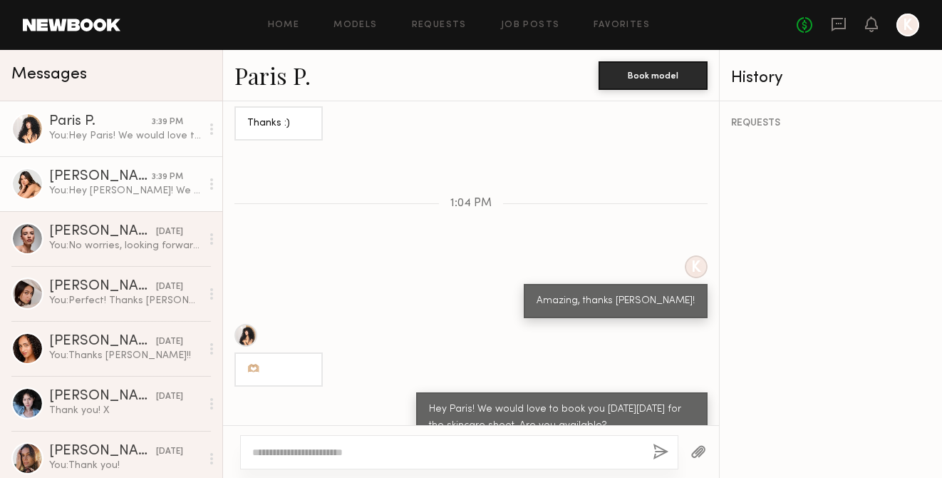
click at [128, 175] on div "[PERSON_NAME]" at bounding box center [100, 177] width 103 height 14
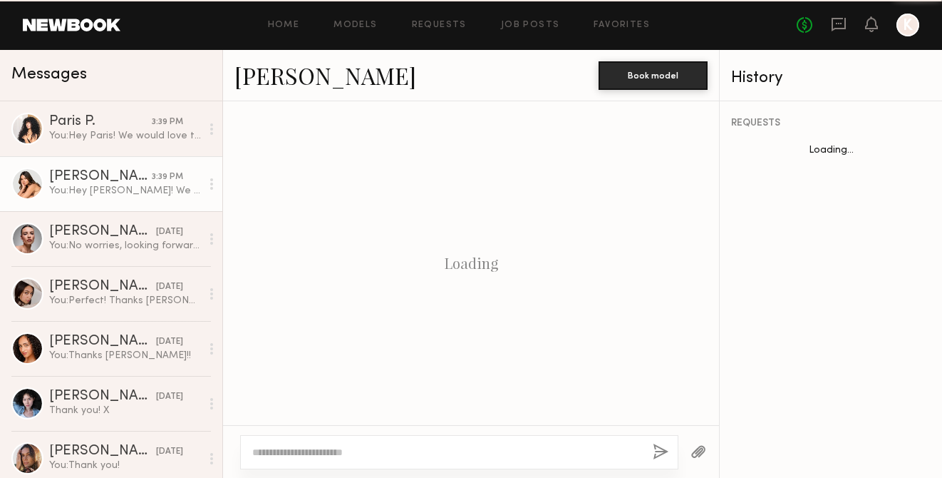
scroll to position [1785, 0]
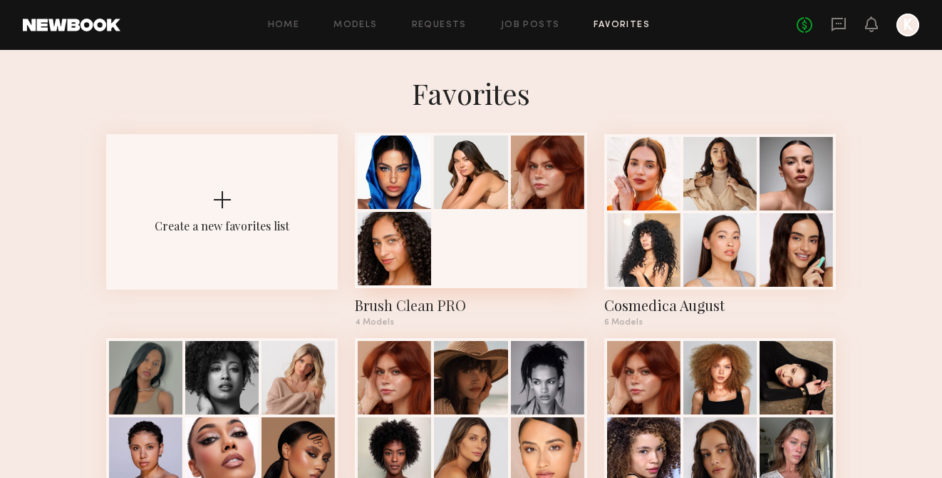
click at [502, 231] on div at bounding box center [471, 210] width 232 height 155
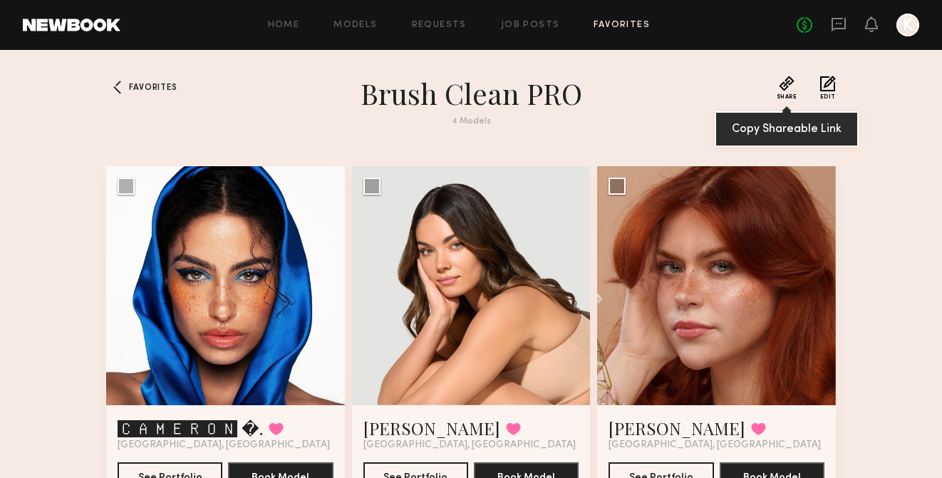
click at [784, 82] on button "Share" at bounding box center [787, 88] width 21 height 24
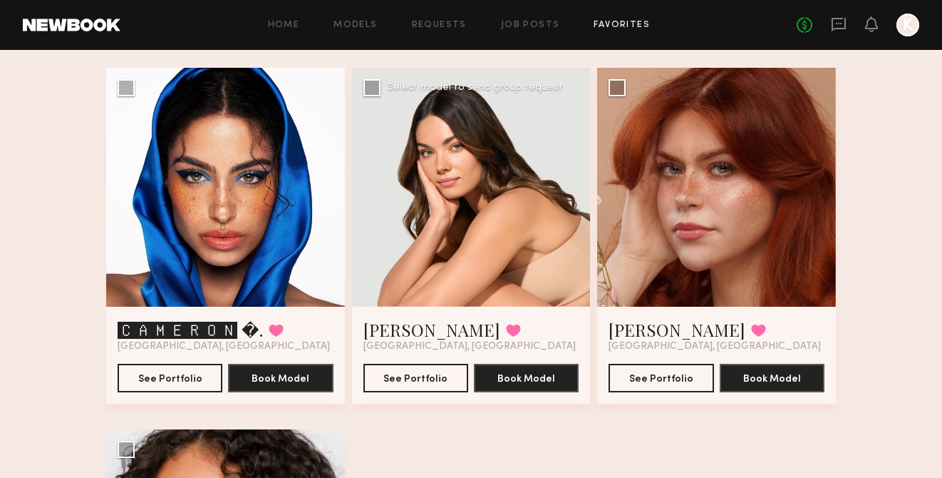
scroll to position [96, 0]
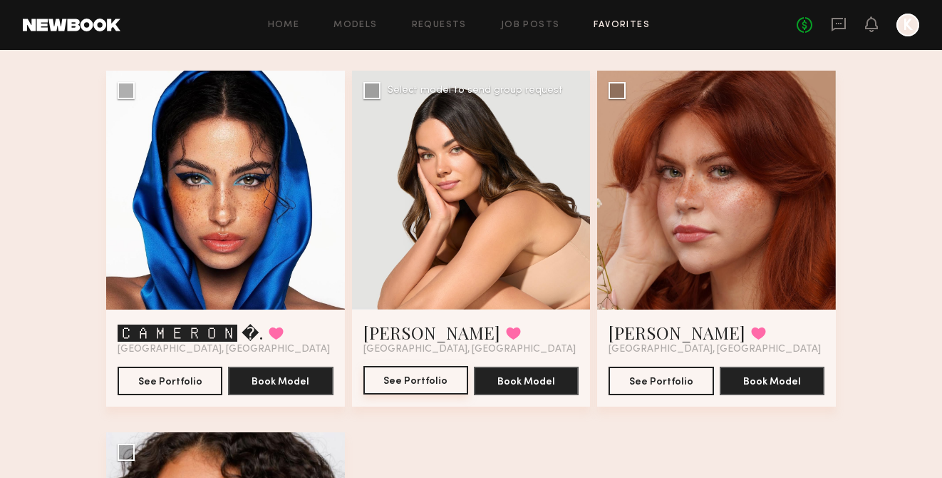
click at [405, 380] on button "See Portfolio" at bounding box center [415, 380] width 105 height 29
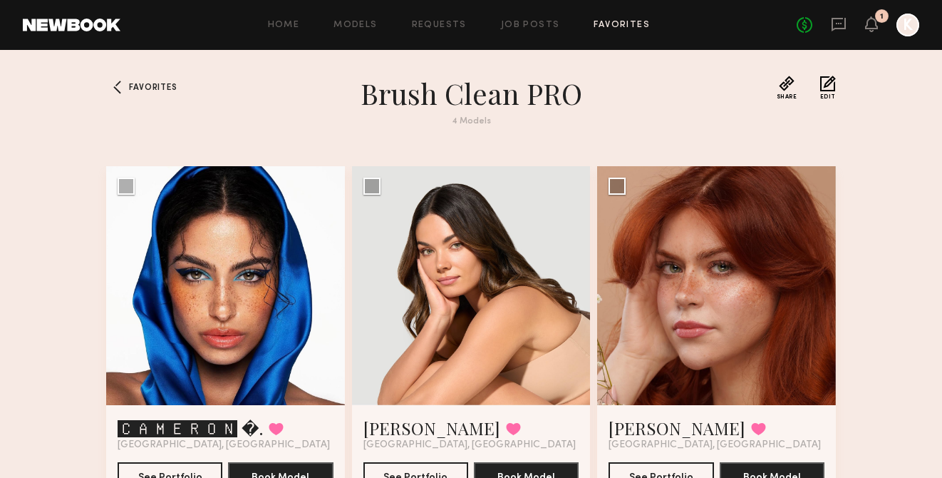
click at [862, 19] on div "No fees up to $5,000 1 K" at bounding box center [858, 25] width 123 height 23
click at [867, 21] on icon at bounding box center [871, 24] width 11 height 10
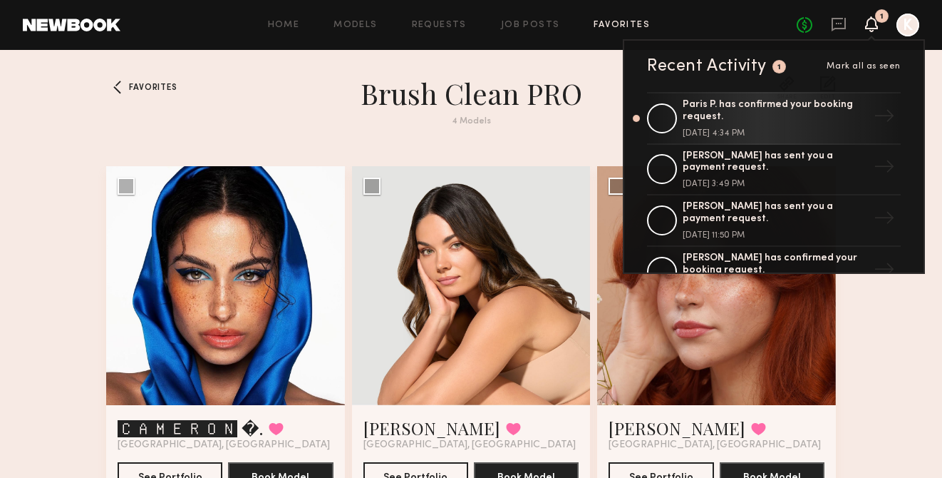
click at [877, 39] on div "Recent Activity 1 Mark all as seen Paris P. has confirmed your booking request.…" at bounding box center [774, 156] width 302 height 234
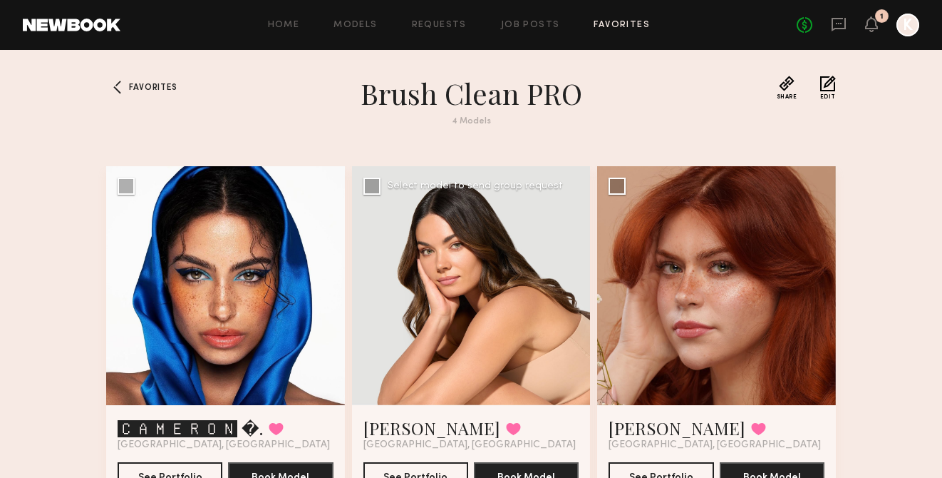
scroll to position [10, 0]
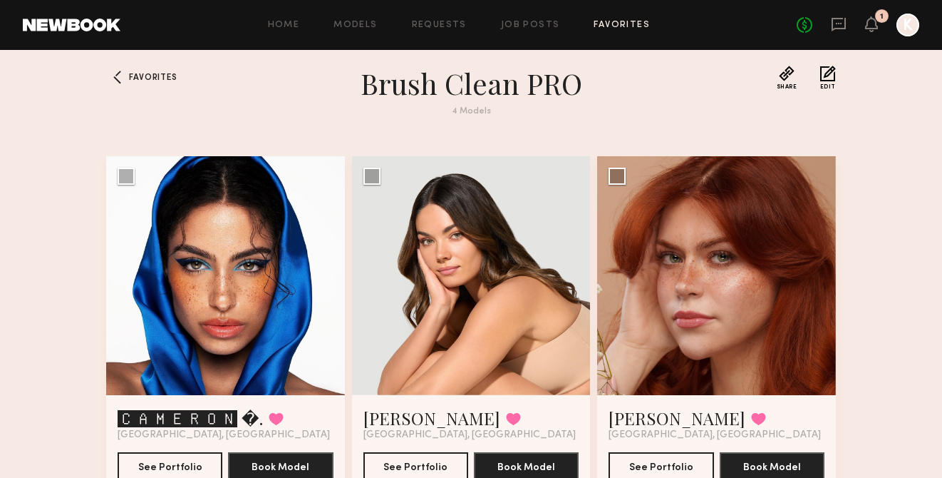
click at [161, 81] on div "Favorites" at bounding box center [138, 100] width 64 height 68
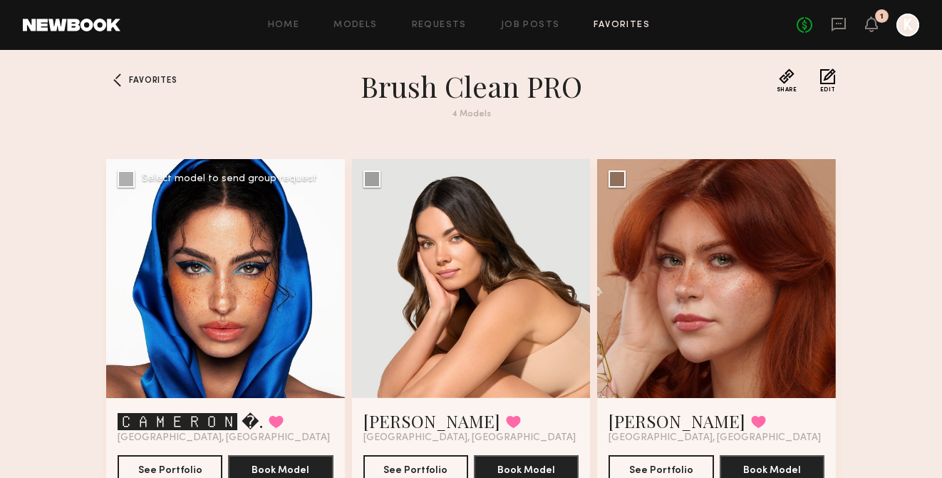
scroll to position [0, 0]
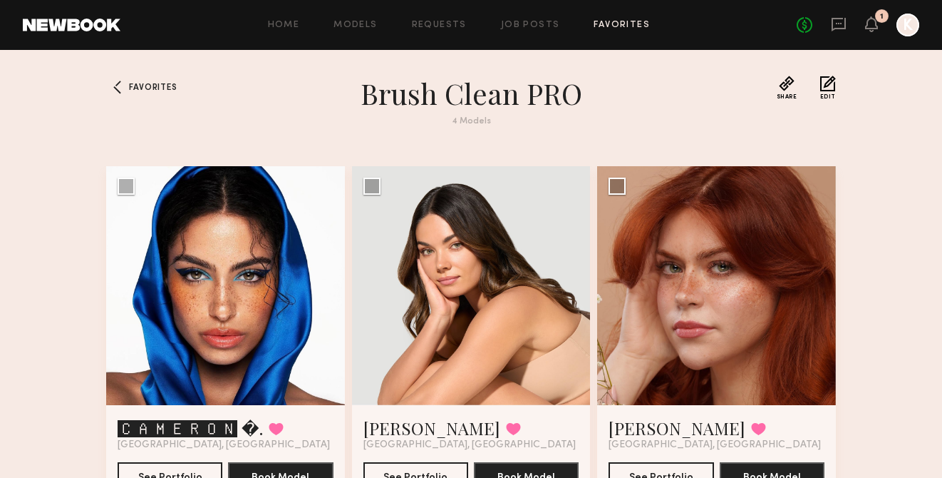
click at [880, 23] on div "No fees up to $5,000 1 K" at bounding box center [858, 25] width 123 height 23
click at [874, 23] on icon at bounding box center [871, 24] width 11 height 10
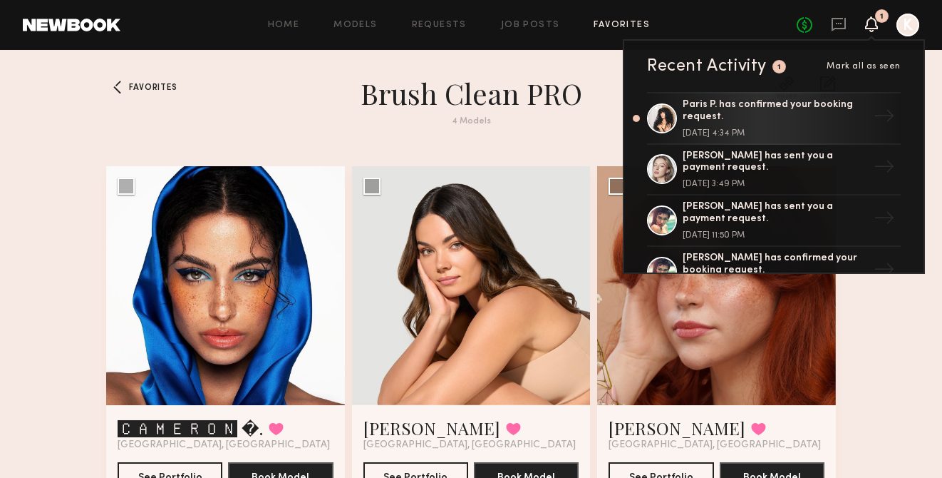
click at [529, 130] on section "Brush Clean PRO 4 Models" at bounding box center [471, 110] width 513 height 68
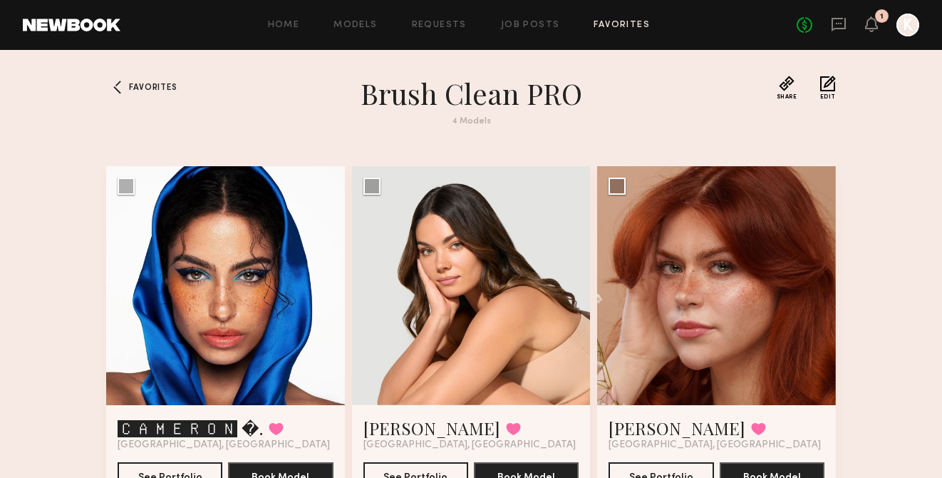
click at [130, 97] on div "Favorites" at bounding box center [138, 110] width 64 height 68
click at [139, 88] on span "Favorites" at bounding box center [153, 87] width 48 height 9
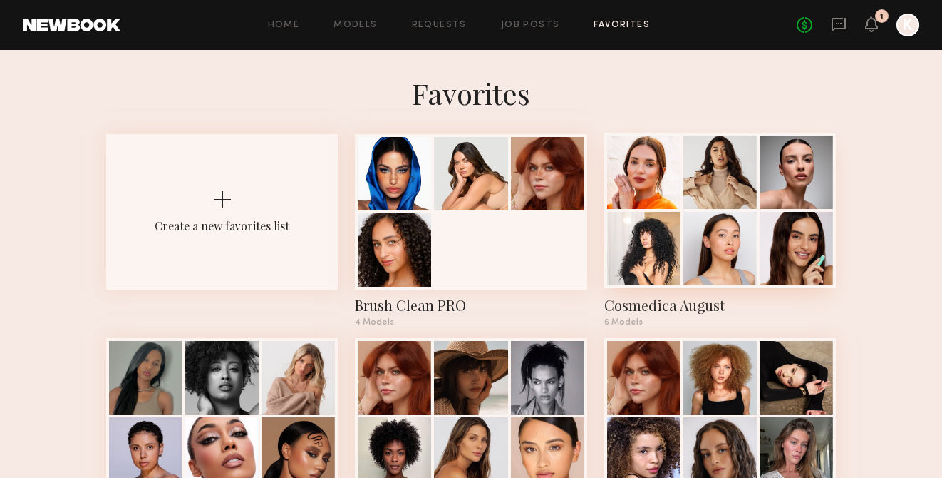
click at [710, 223] on div at bounding box center [720, 248] width 73 height 73
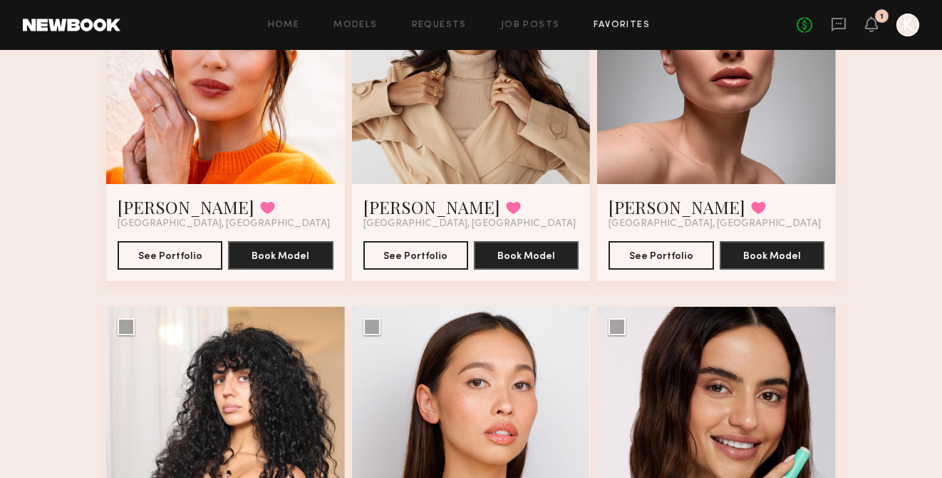
scroll to position [337, 0]
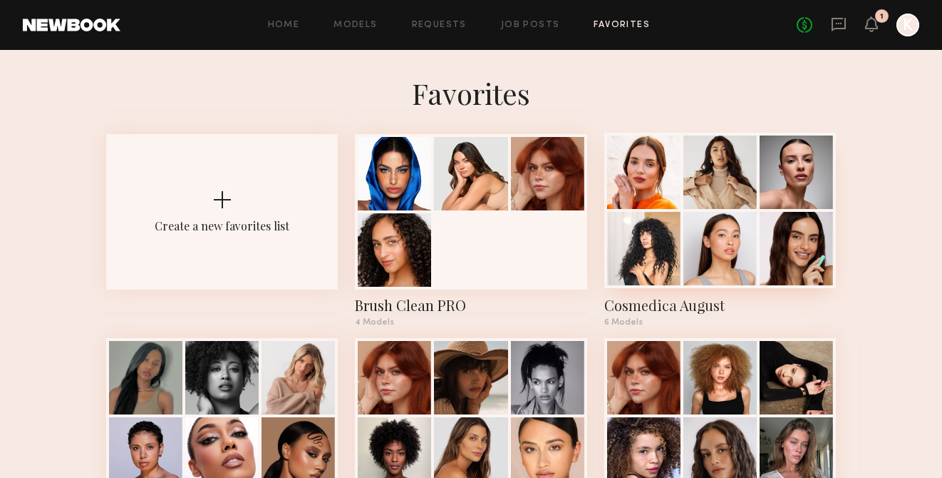
click at [716, 239] on div at bounding box center [720, 248] width 73 height 73
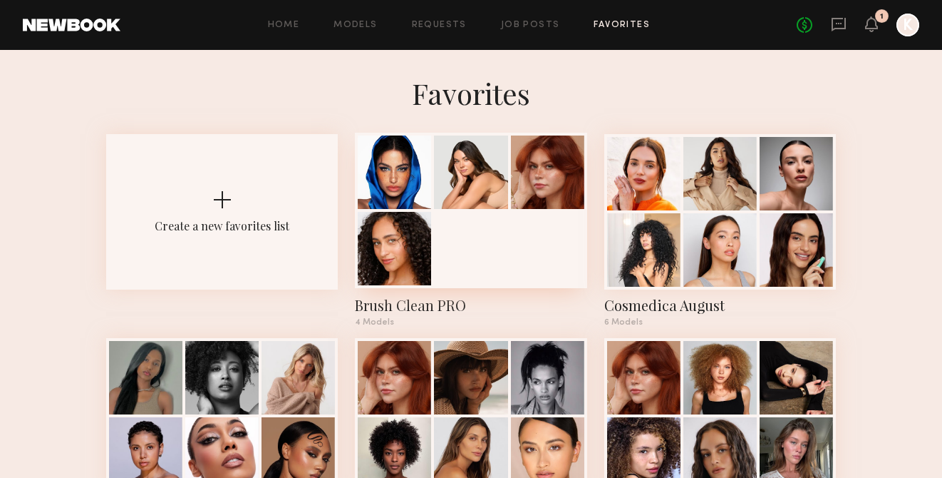
click at [455, 187] on div at bounding box center [470, 171] width 73 height 73
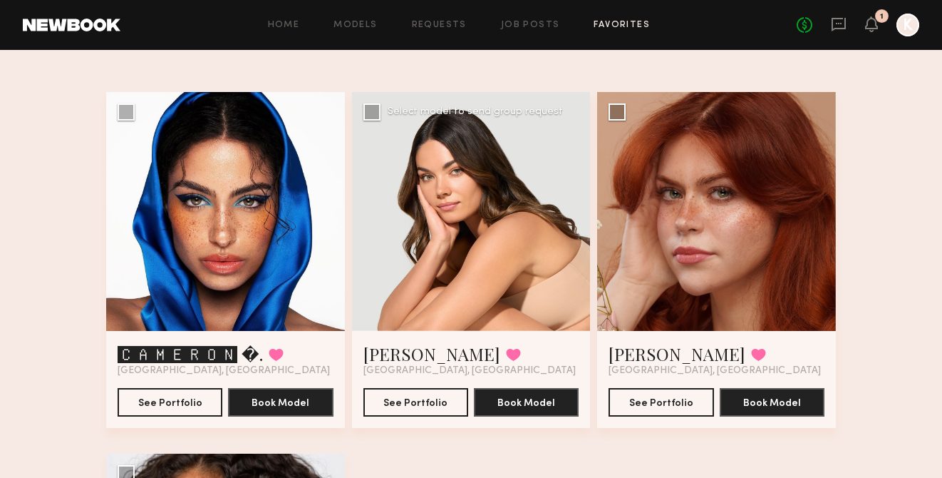
scroll to position [96, 0]
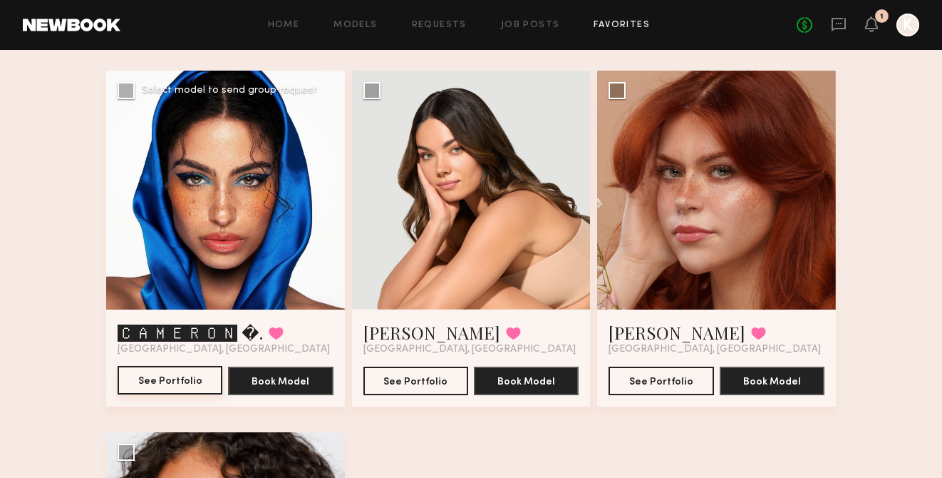
click at [173, 381] on button "See Portfolio" at bounding box center [170, 380] width 105 height 29
click at [660, 376] on button "See Portfolio" at bounding box center [661, 380] width 105 height 29
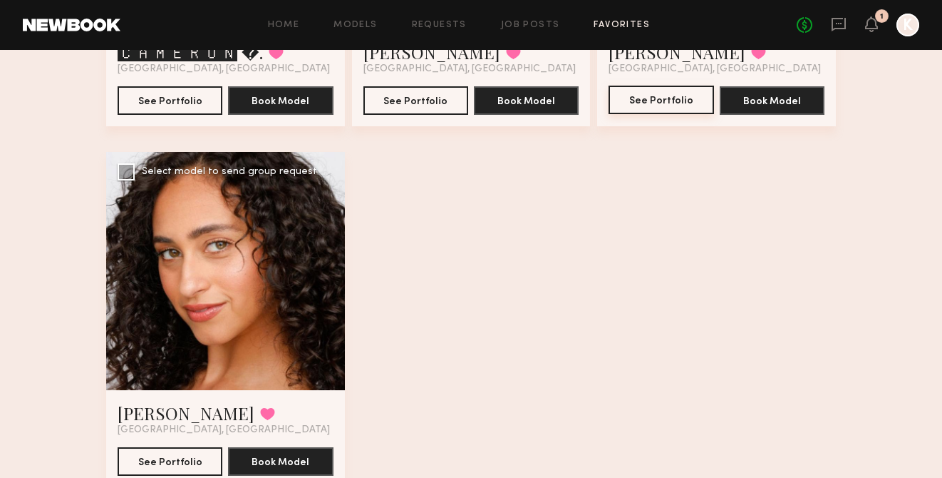
scroll to position [389, 0]
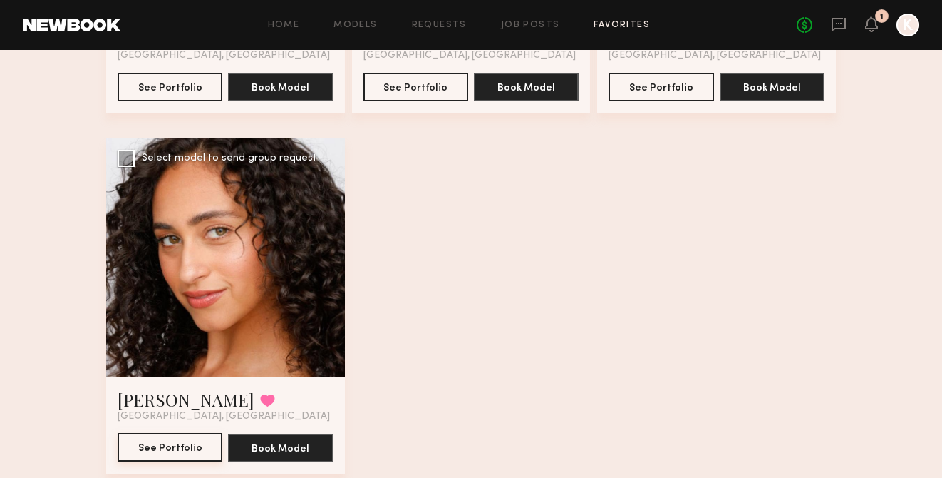
click at [140, 453] on button "See Portfolio" at bounding box center [170, 447] width 105 height 29
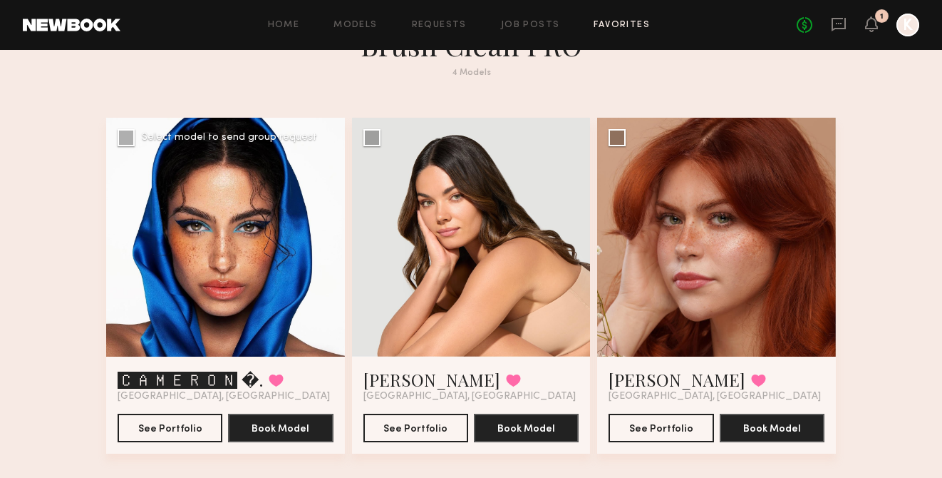
scroll to position [0, 0]
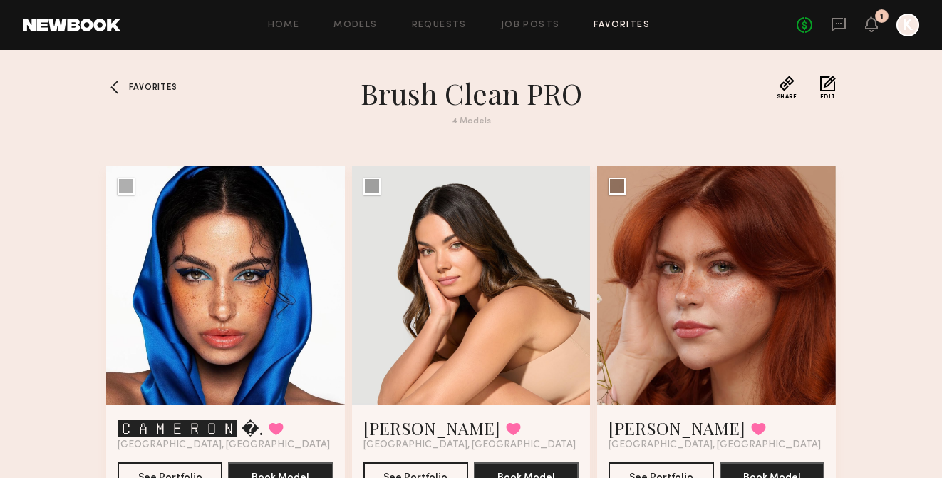
click at [150, 84] on span "Favorites" at bounding box center [153, 87] width 48 height 9
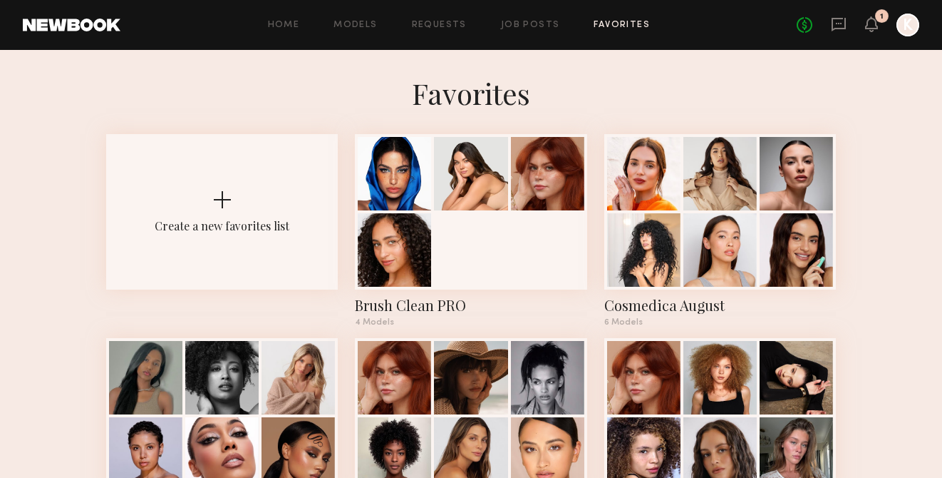
click at [879, 21] on div "1" at bounding box center [882, 16] width 14 height 14
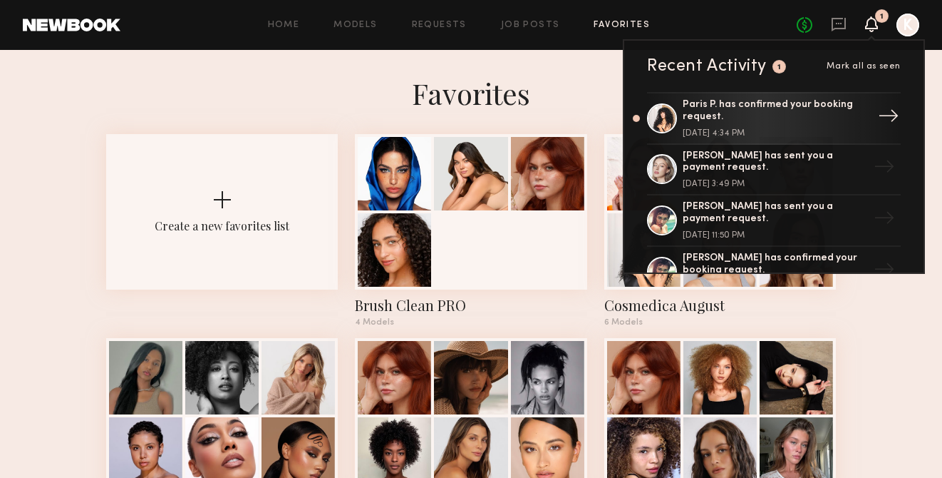
click at [793, 130] on div "[DATE] 4:34 PM" at bounding box center [775, 133] width 185 height 9
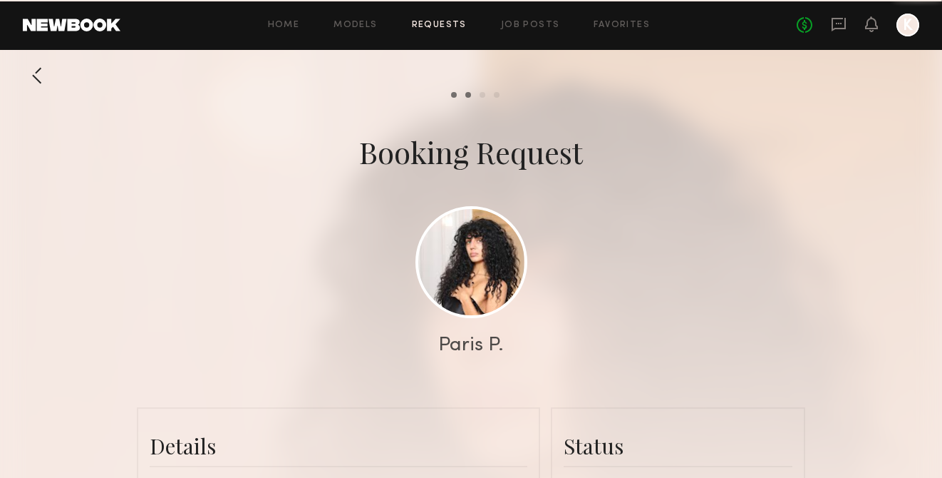
scroll to position [655, 0]
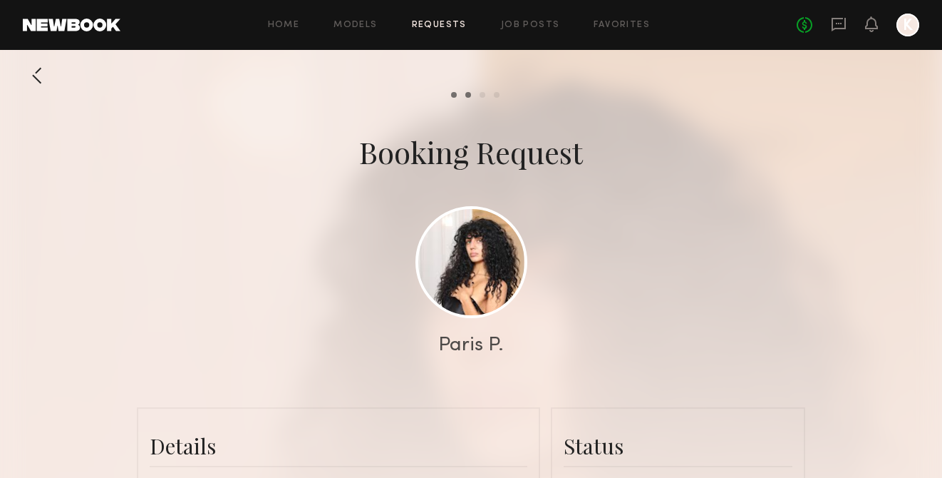
click at [36, 79] on div at bounding box center [37, 75] width 29 height 29
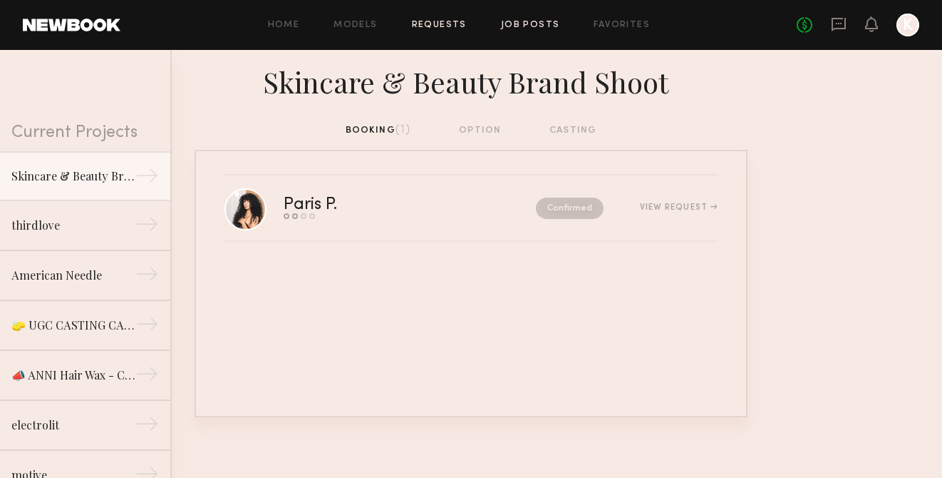
click at [526, 23] on link "Job Posts" at bounding box center [530, 25] width 59 height 9
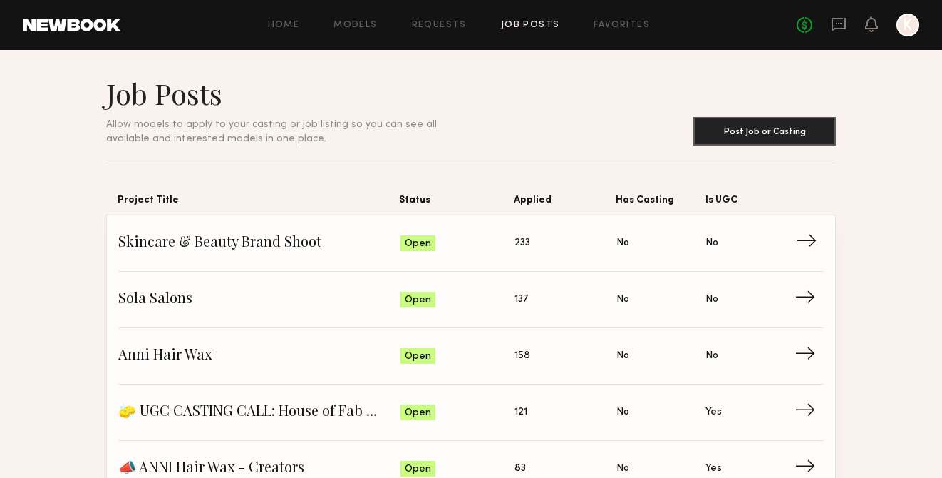
click at [745, 250] on span "Is UGC: No" at bounding box center [750, 242] width 89 height 21
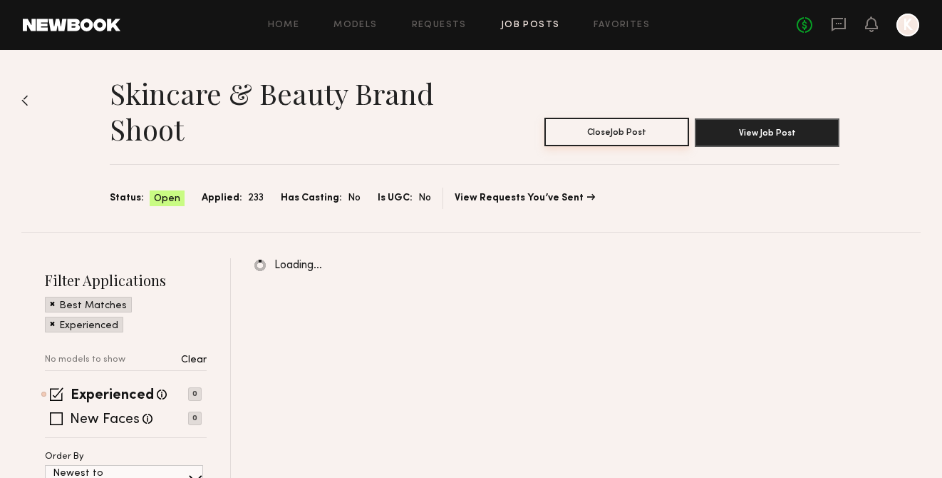
click at [649, 133] on button "Close Job Post" at bounding box center [617, 132] width 145 height 29
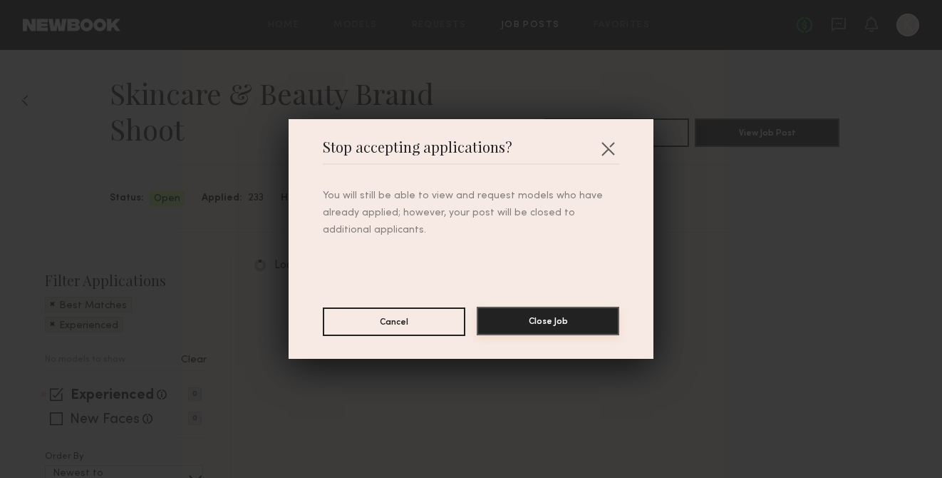
click at [575, 327] on button "Close Job" at bounding box center [548, 320] width 143 height 29
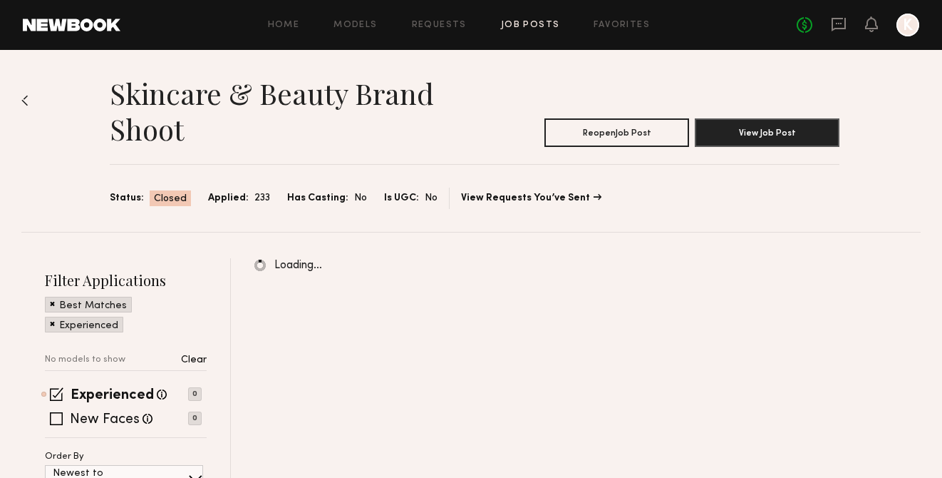
click at [525, 26] on link "Job Posts" at bounding box center [530, 25] width 59 height 9
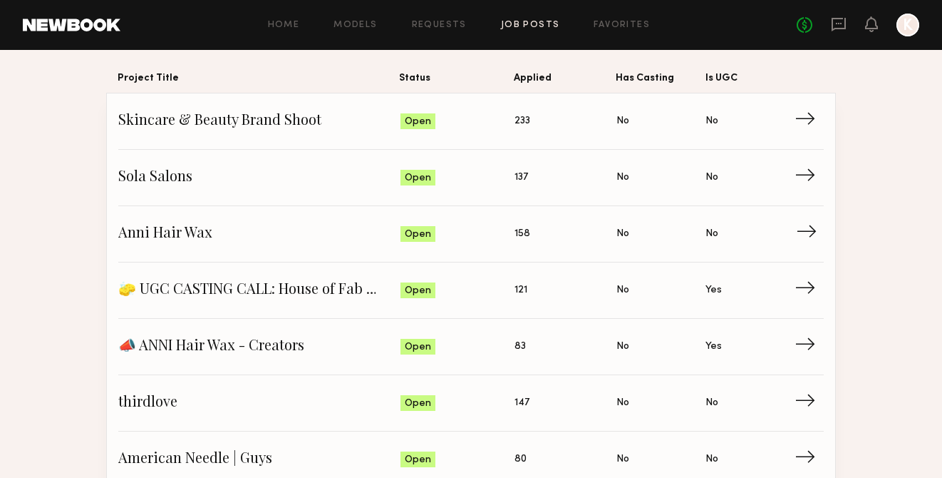
scroll to position [126, 0]
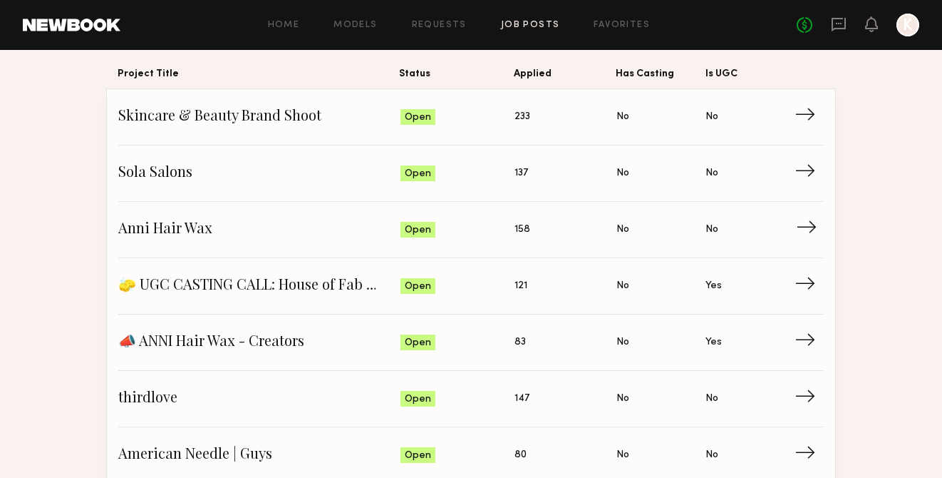
click at [668, 230] on span "Has Casting: No" at bounding box center [661, 229] width 89 height 21
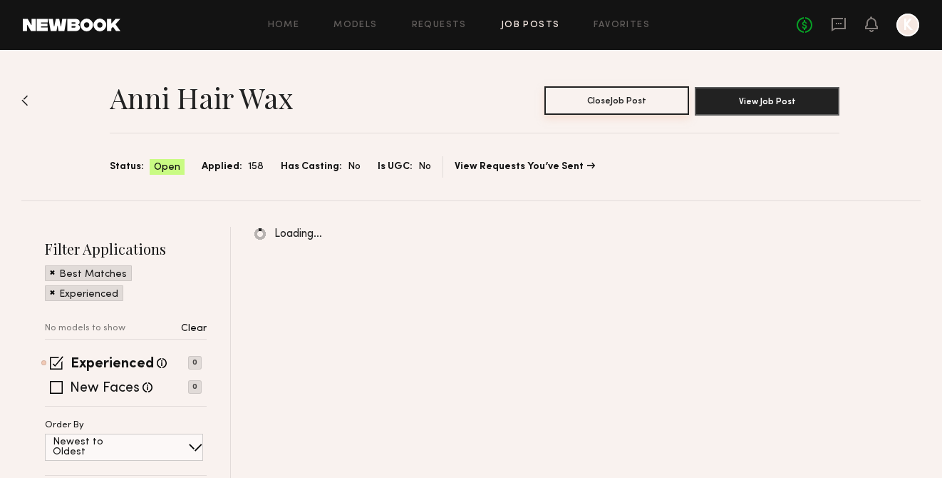
click at [633, 103] on button "Close Job Post" at bounding box center [617, 100] width 145 height 29
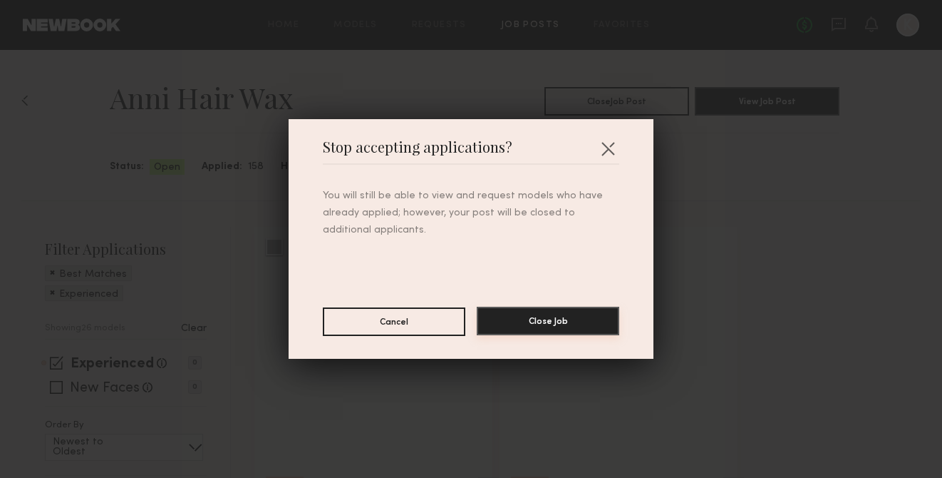
click at [582, 327] on button "Close Job" at bounding box center [548, 320] width 143 height 29
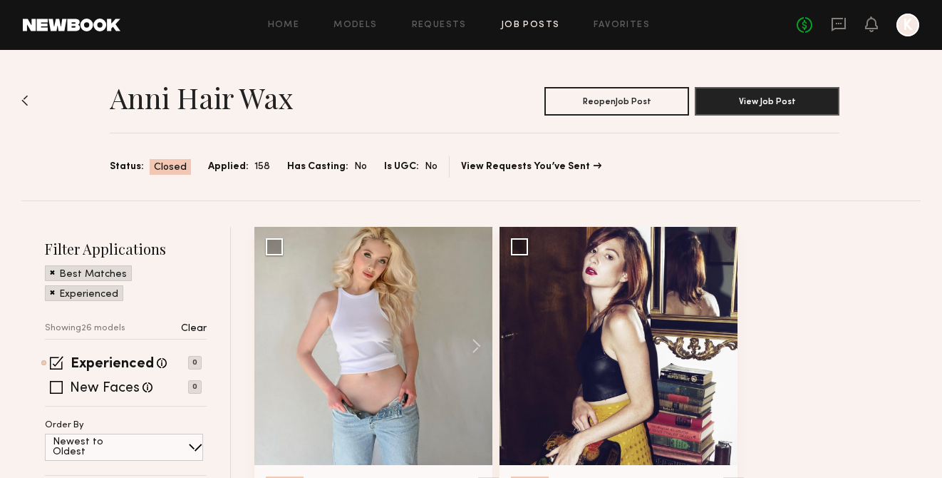
click at [543, 22] on link "Job Posts" at bounding box center [530, 25] width 59 height 9
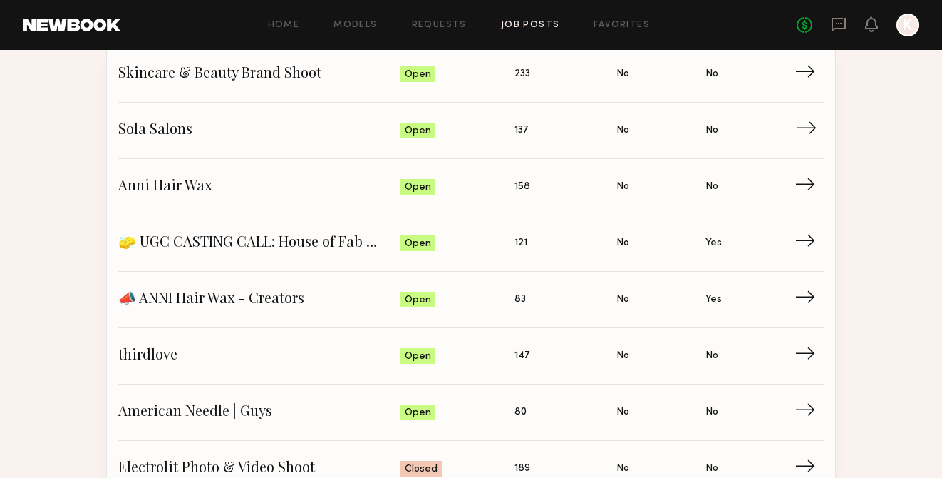
scroll to position [190, 0]
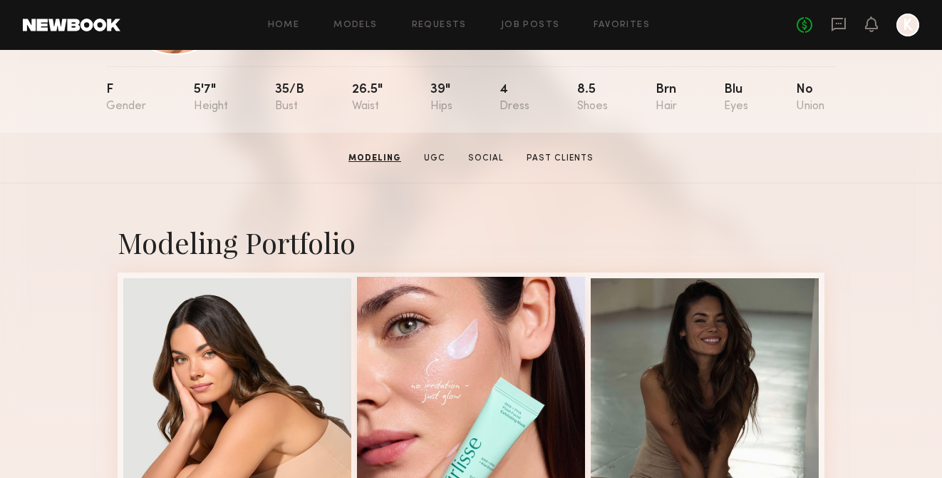
scroll to position [21, 0]
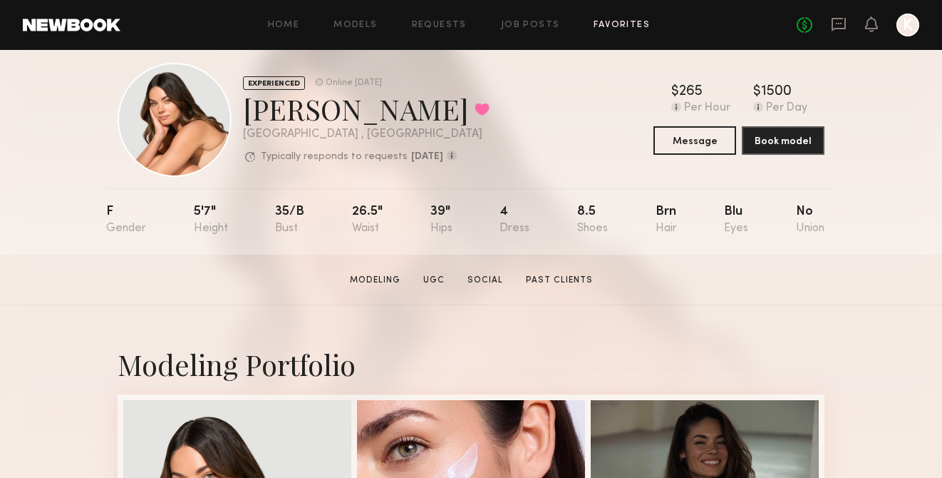
click at [602, 25] on link "Favorites" at bounding box center [622, 25] width 56 height 9
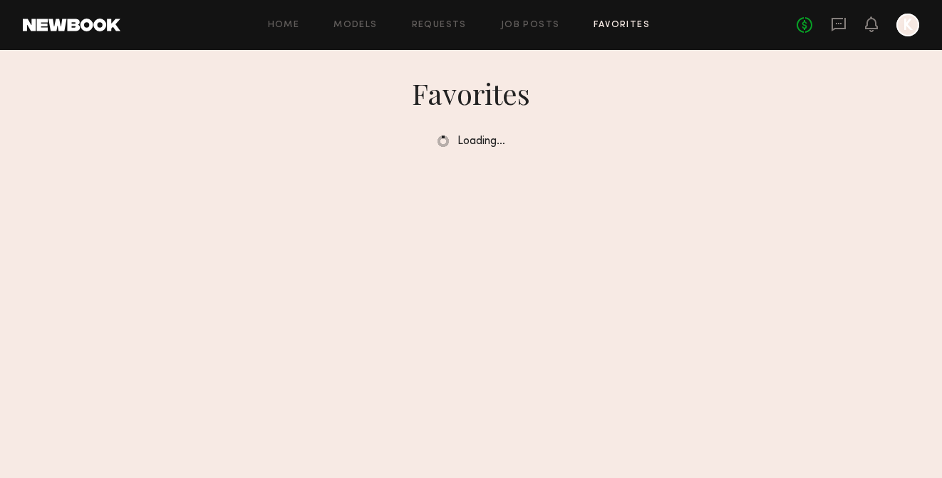
click at [641, 21] on link "Favorites" at bounding box center [622, 25] width 56 height 9
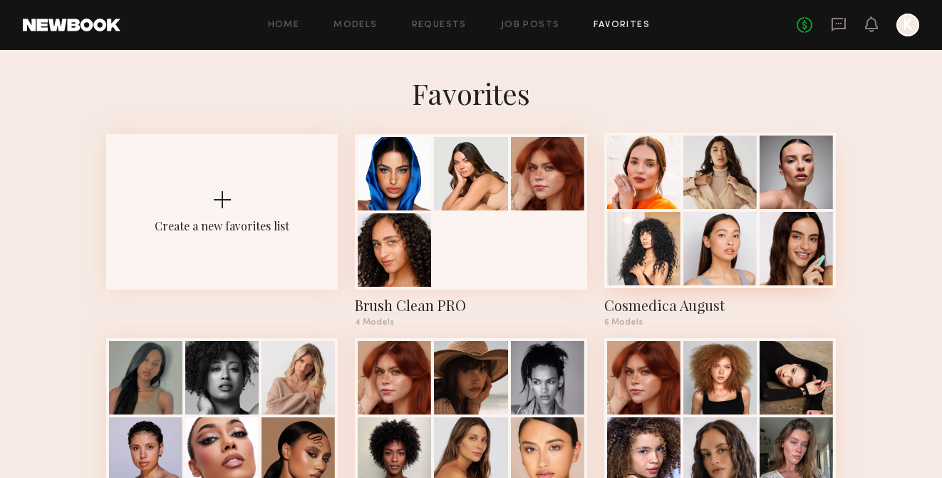
click at [644, 274] on div at bounding box center [643, 248] width 73 height 73
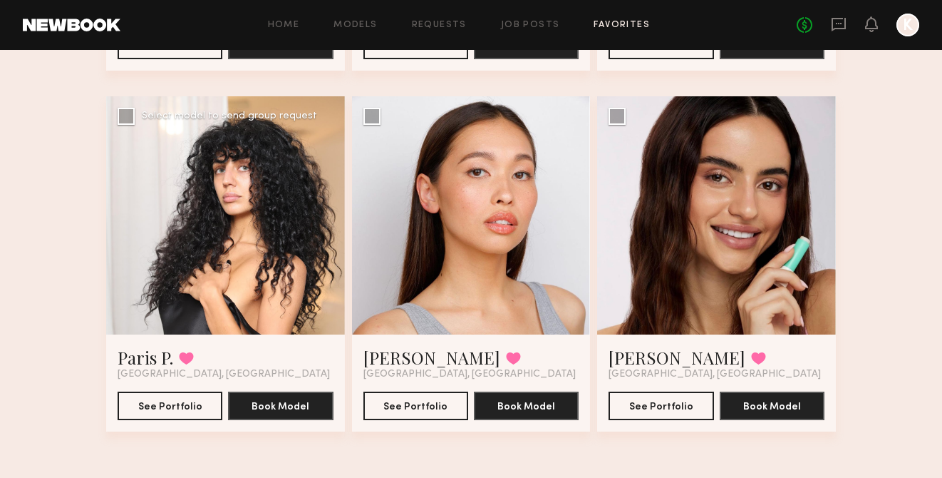
scroll to position [433, 0]
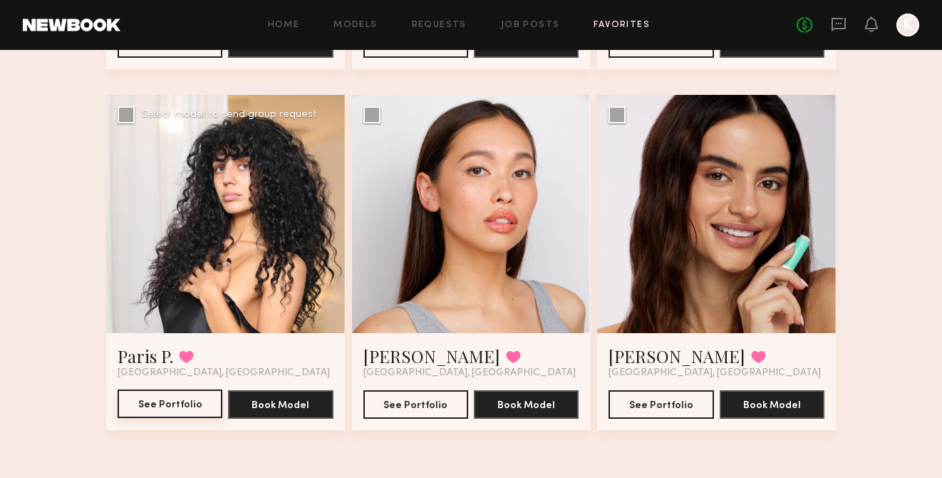
click at [195, 404] on button "See Portfolio" at bounding box center [170, 403] width 105 height 29
click at [525, 26] on link "Job Posts" at bounding box center [530, 25] width 59 height 9
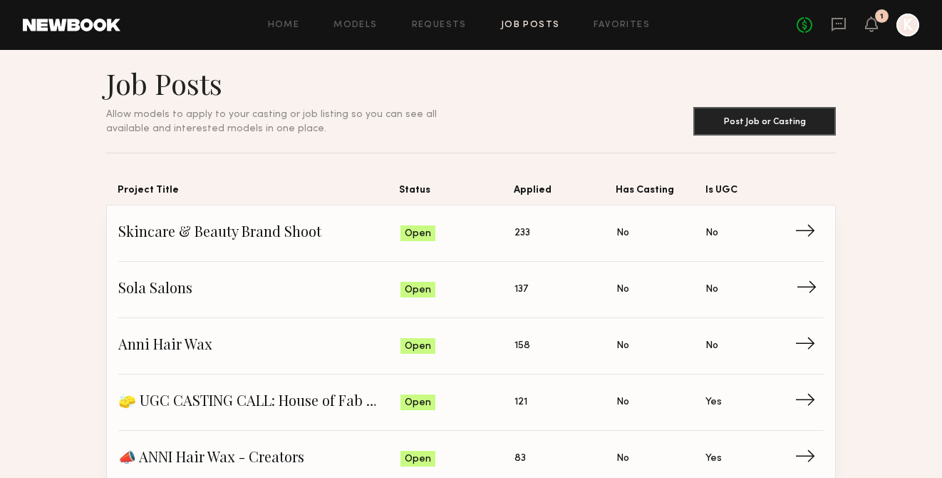
scroll to position [11, 0]
click at [520, 238] on span "233" at bounding box center [523, 233] width 16 height 16
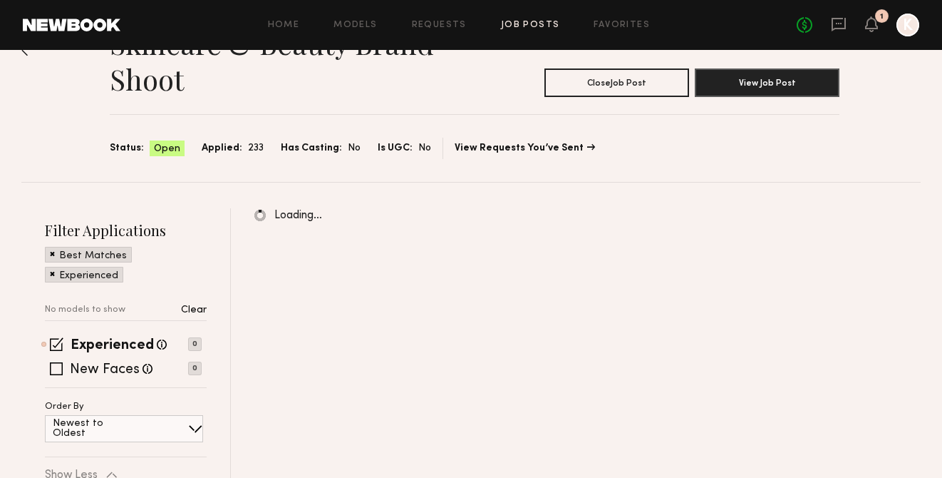
scroll to position [49, 0]
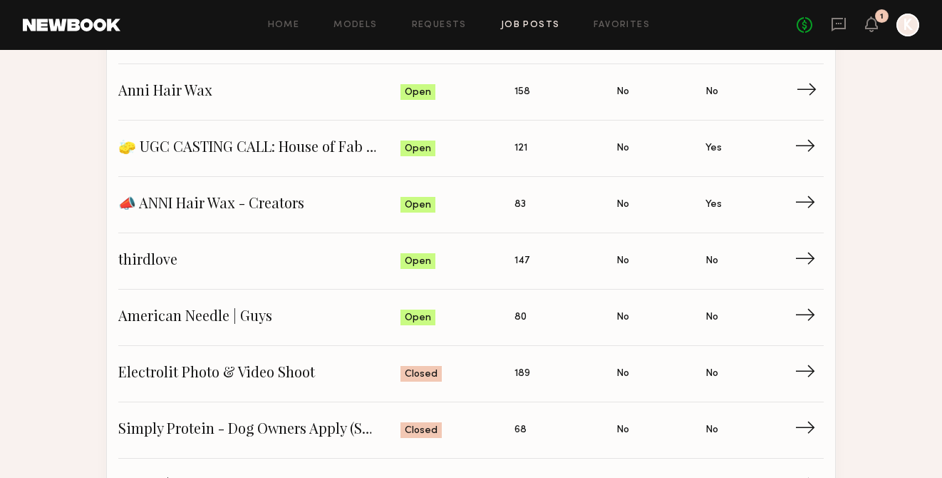
scroll to position [324, 0]
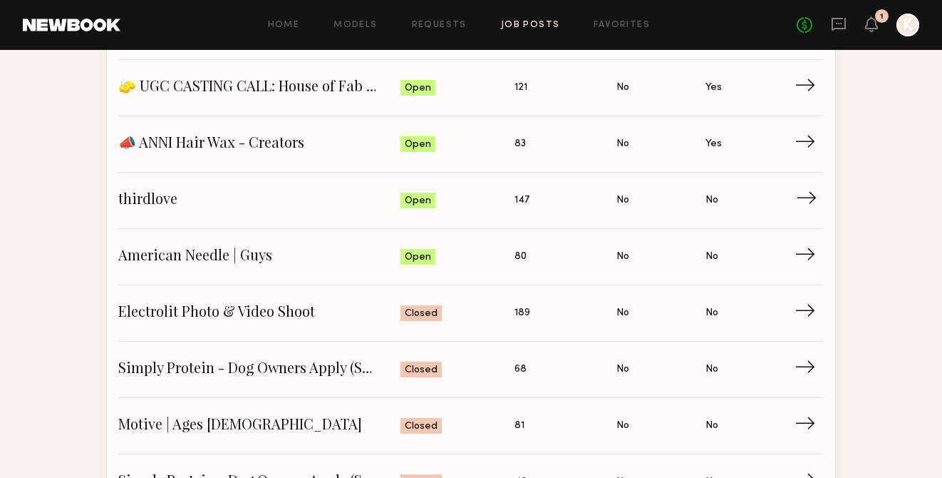
click at [522, 200] on span "147" at bounding box center [522, 200] width 15 height 16
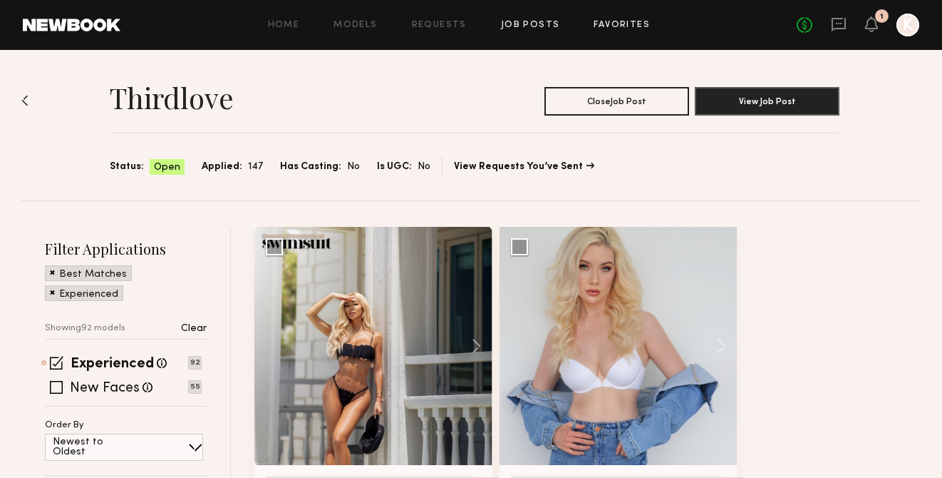
click at [612, 27] on link "Favorites" at bounding box center [622, 25] width 56 height 9
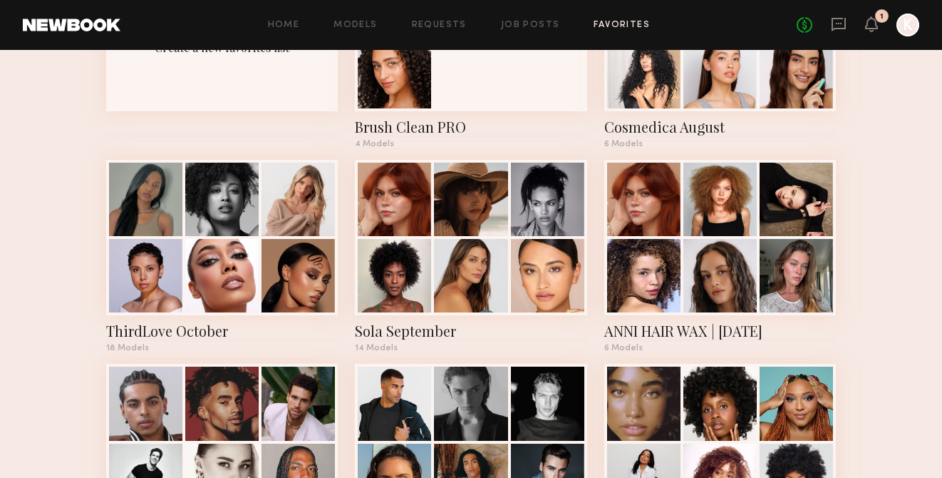
scroll to position [183, 0]
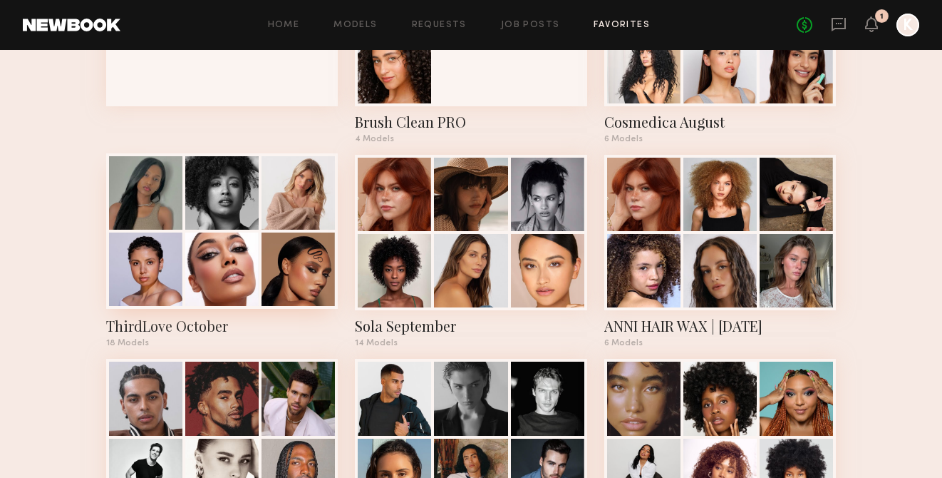
click at [195, 250] on div at bounding box center [221, 268] width 73 height 73
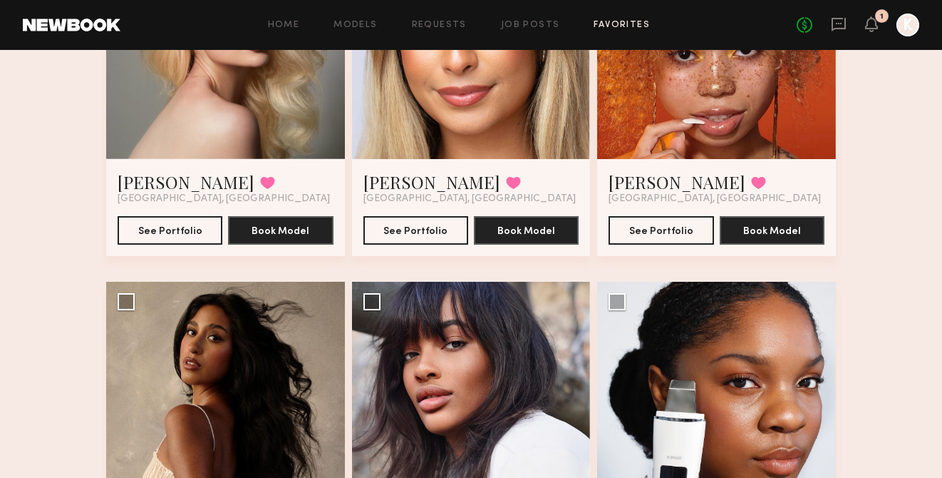
scroll to position [1877, 0]
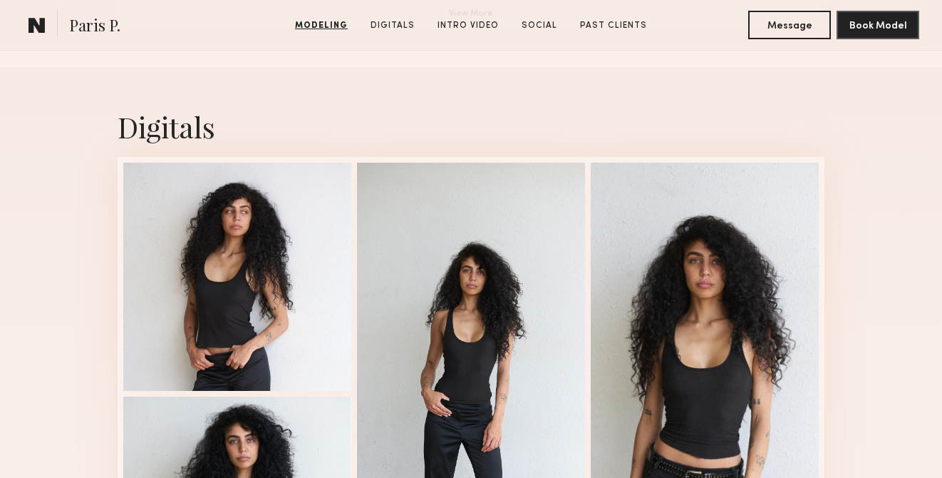
scroll to position [1373, 0]
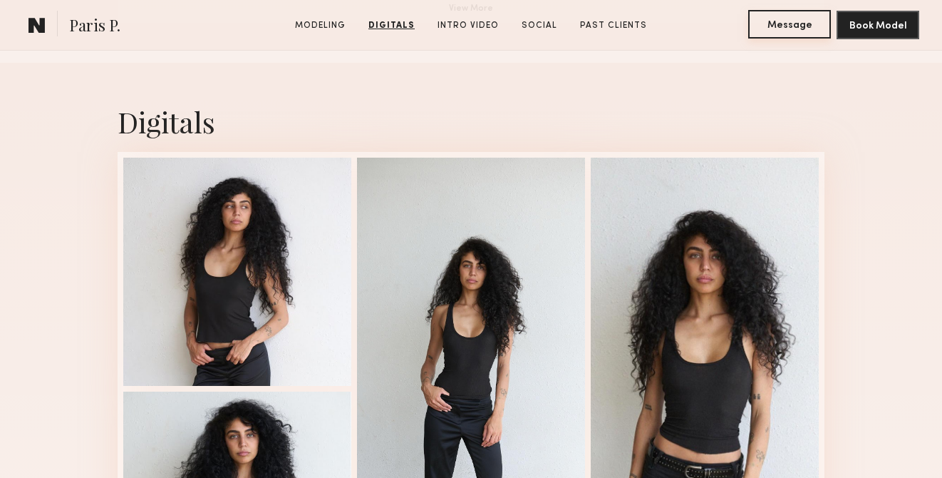
click at [796, 11] on button "Message" at bounding box center [789, 24] width 83 height 29
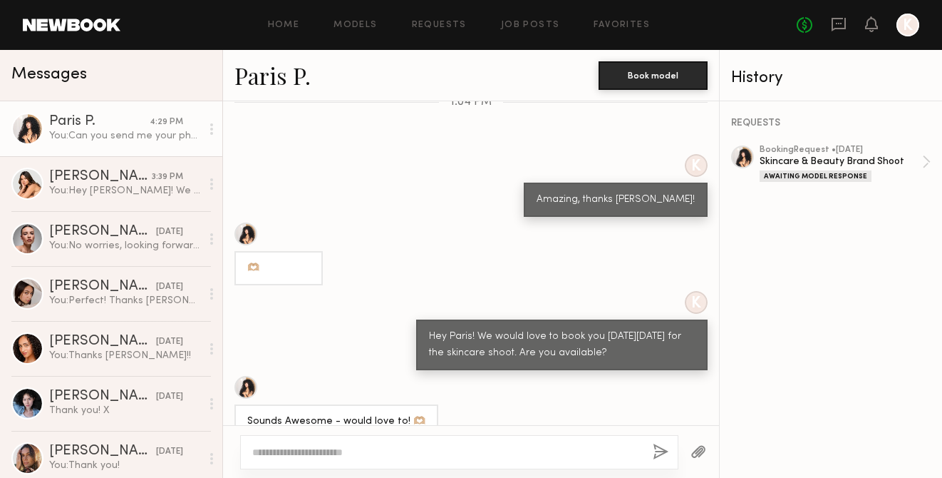
scroll to position [597, 0]
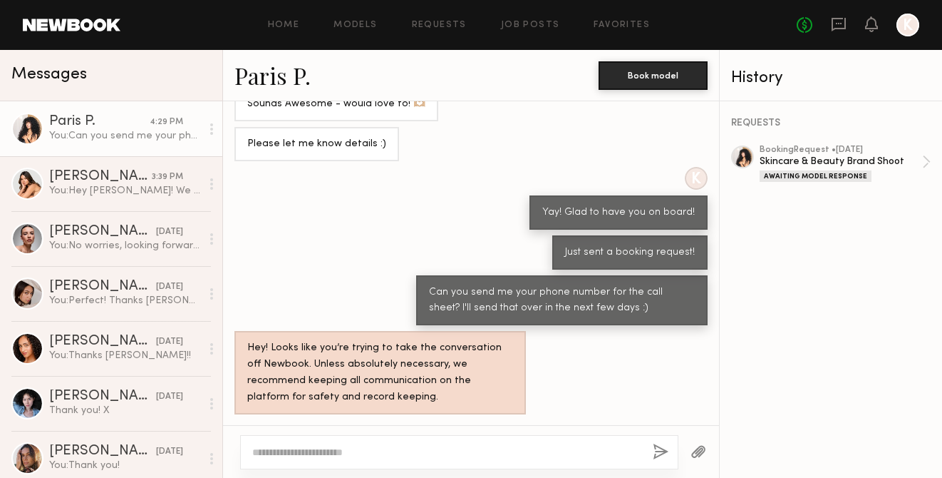
click at [271, 85] on link "Paris P." at bounding box center [272, 75] width 76 height 31
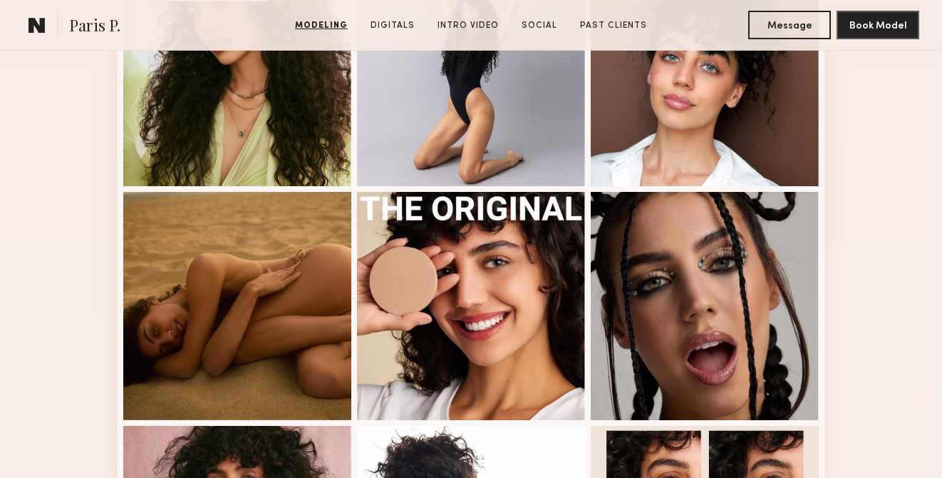
scroll to position [597, 0]
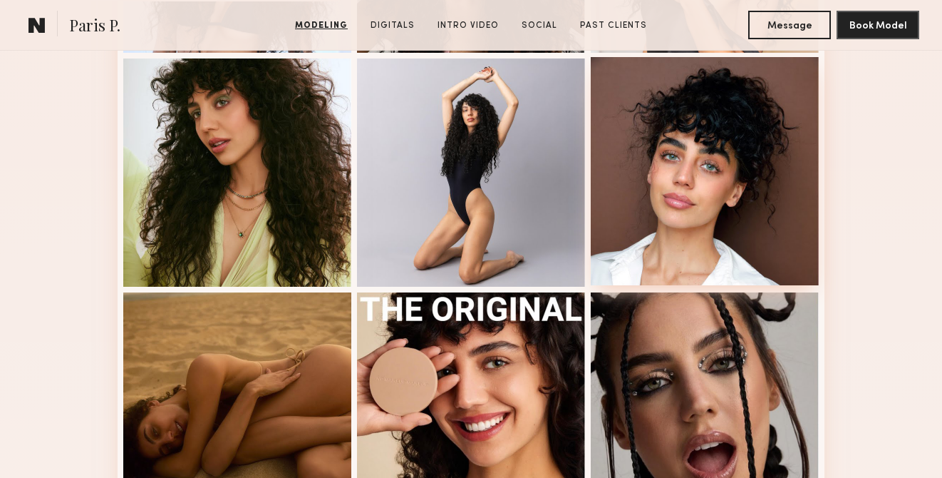
click at [686, 165] on div at bounding box center [705, 171] width 228 height 228
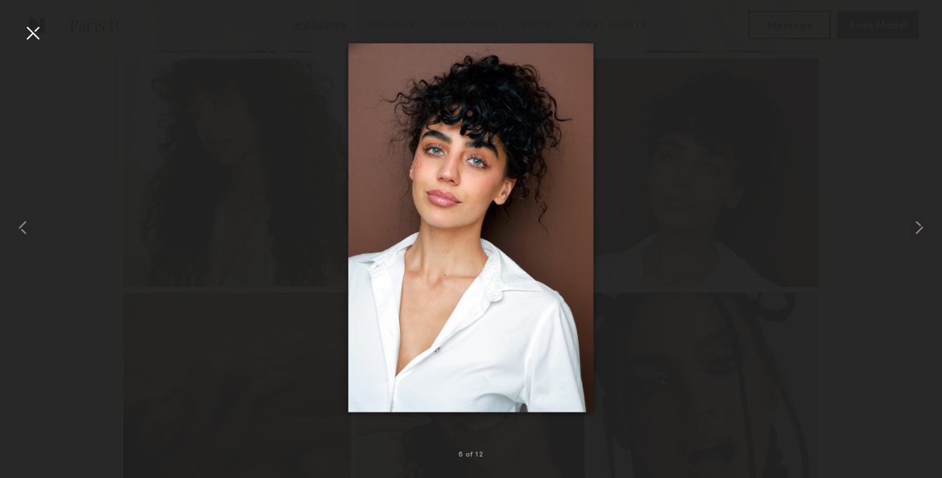
click at [36, 11] on nb-gallery-light "6 of 12" at bounding box center [471, 239] width 942 height 478
click at [36, 41] on div at bounding box center [32, 32] width 23 height 23
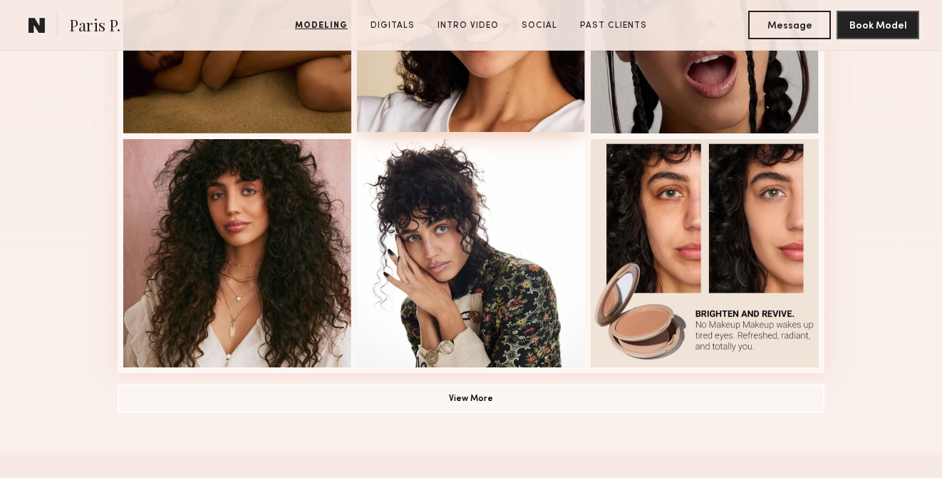
scroll to position [984, 0]
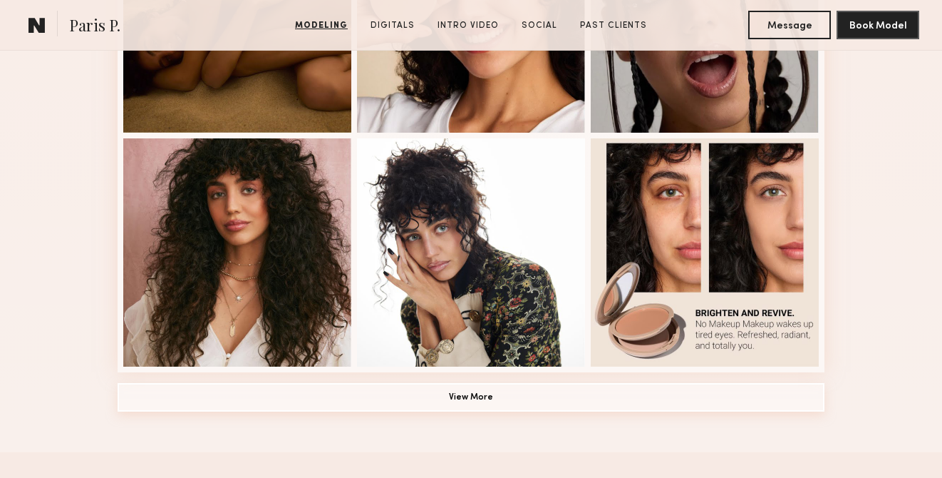
click at [501, 403] on button "View More" at bounding box center [471, 397] width 707 height 29
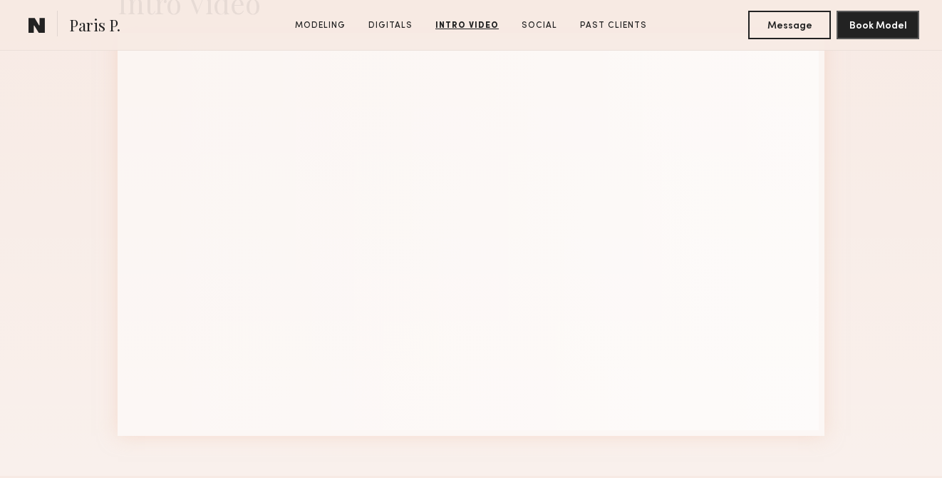
scroll to position [2775, 0]
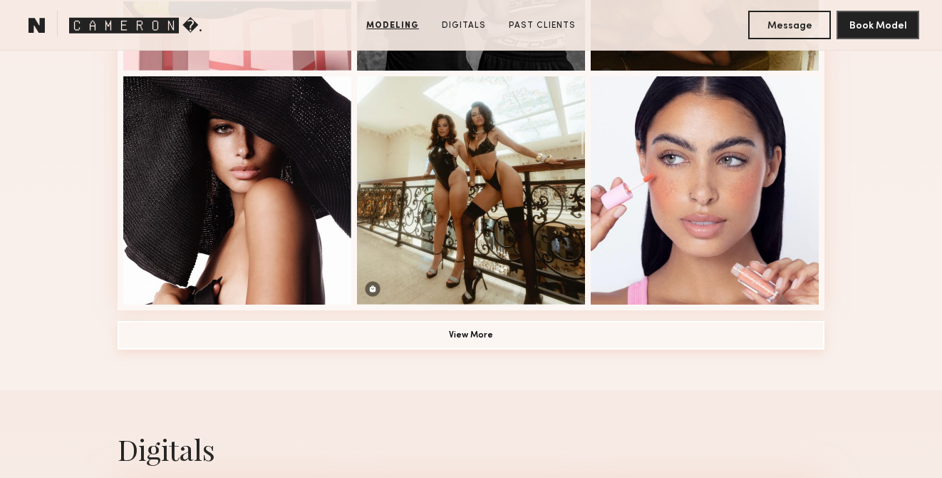
scroll to position [1043, 0]
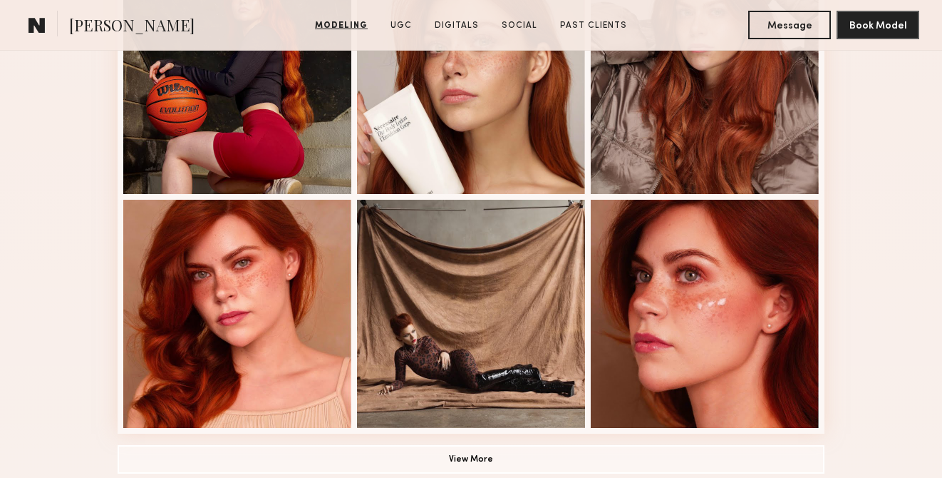
scroll to position [971, 0]
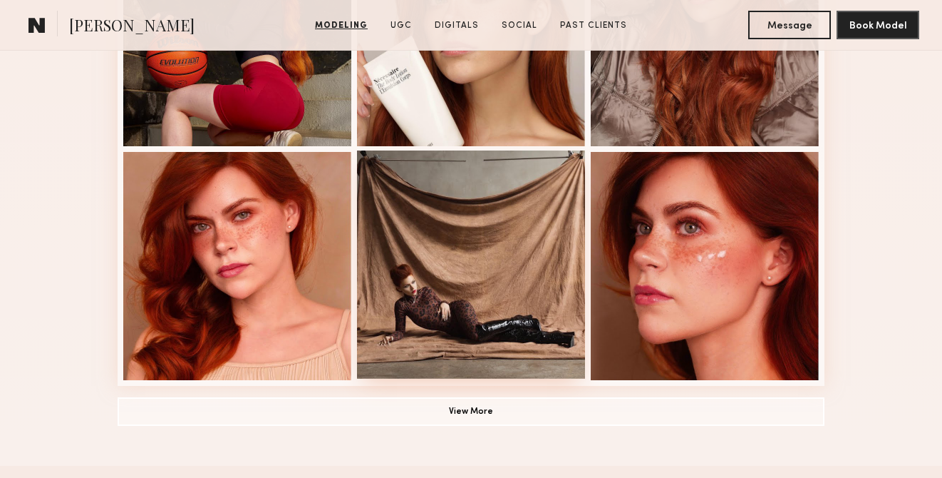
click at [486, 277] on div at bounding box center [471, 264] width 228 height 228
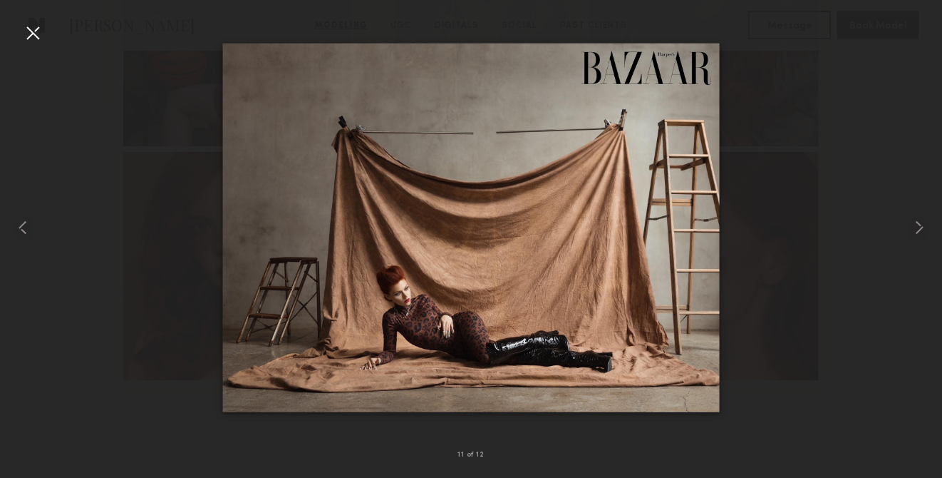
click at [28, 38] on div at bounding box center [32, 32] width 23 height 23
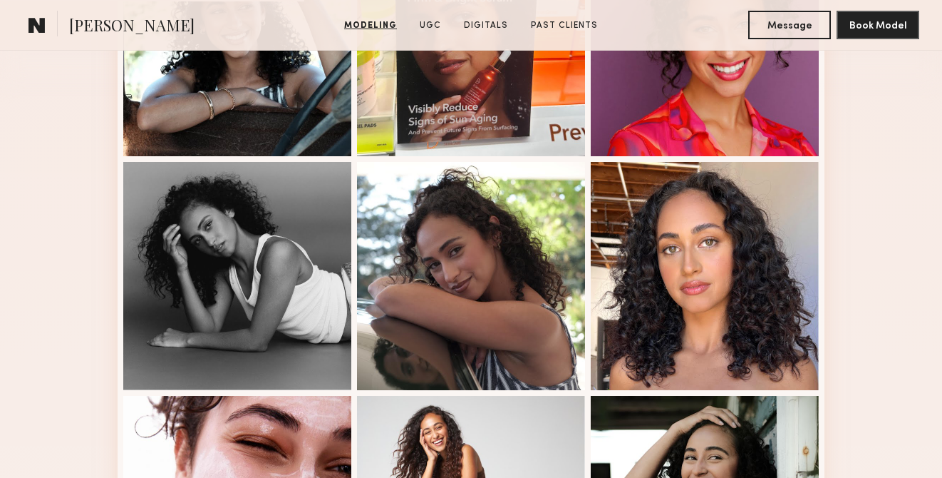
scroll to position [617, 0]
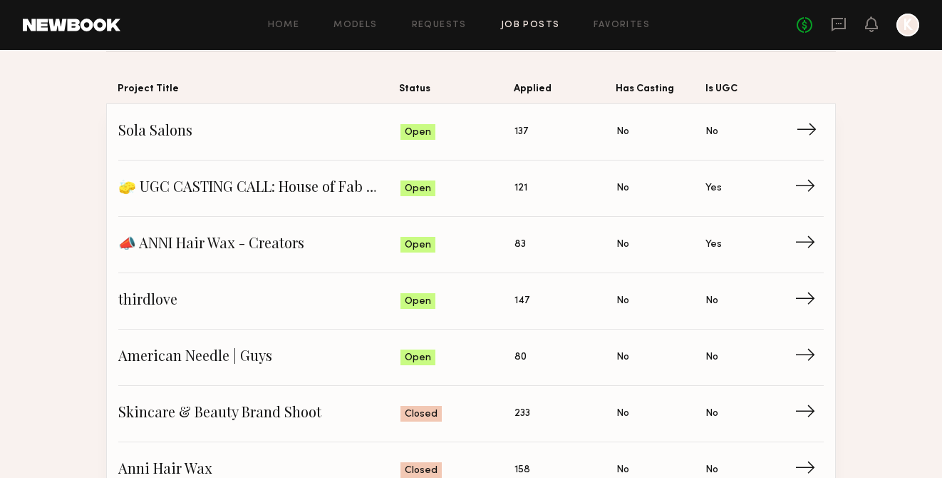
scroll to position [138, 0]
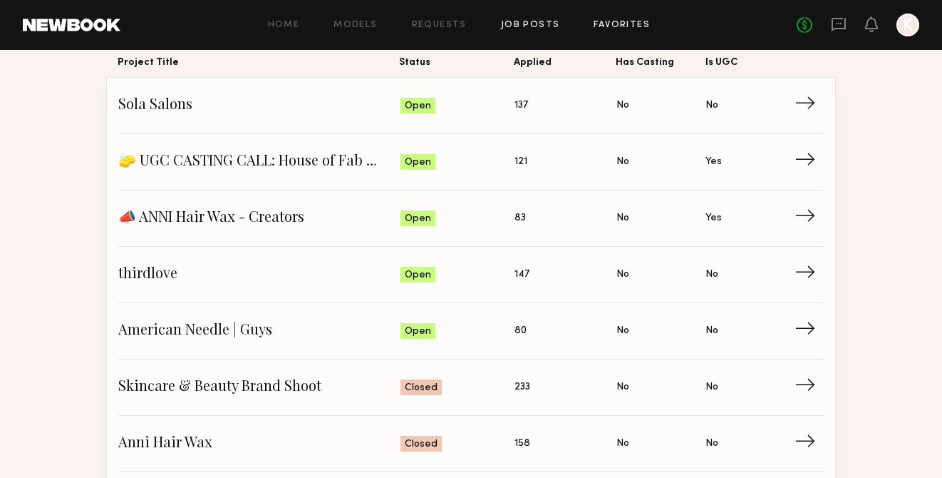
click at [612, 28] on link "Favorites" at bounding box center [622, 25] width 56 height 9
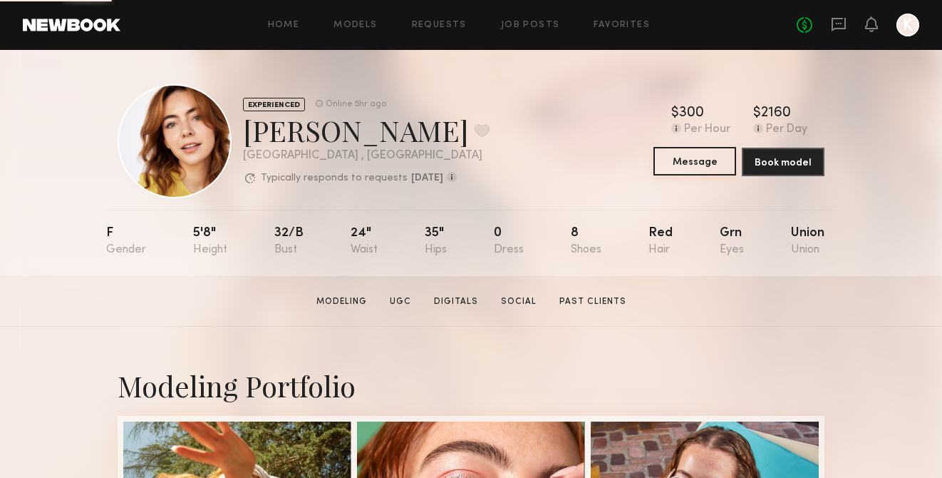
click at [701, 167] on button "Message" at bounding box center [695, 161] width 83 height 29
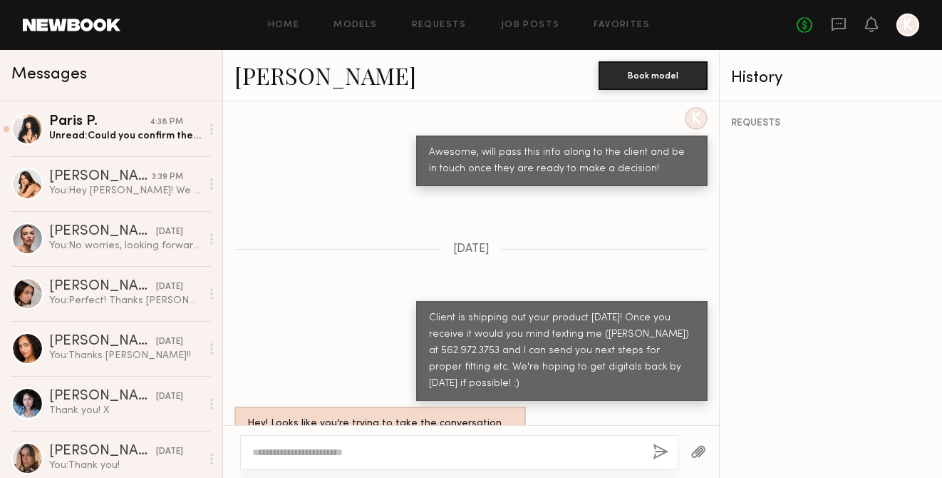
scroll to position [934, 0]
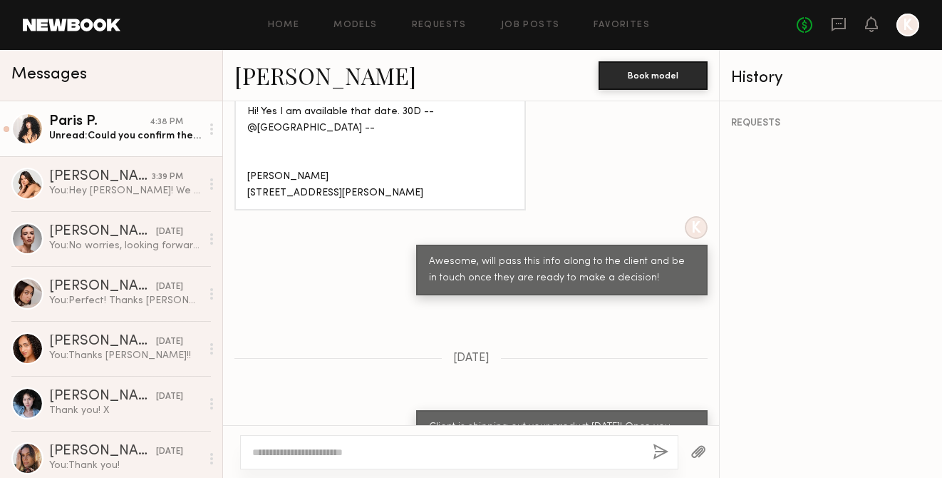
click at [118, 140] on div "Unread: Could you confirm the brands website or Instagram with me? I can’t seem…" at bounding box center [125, 136] width 152 height 14
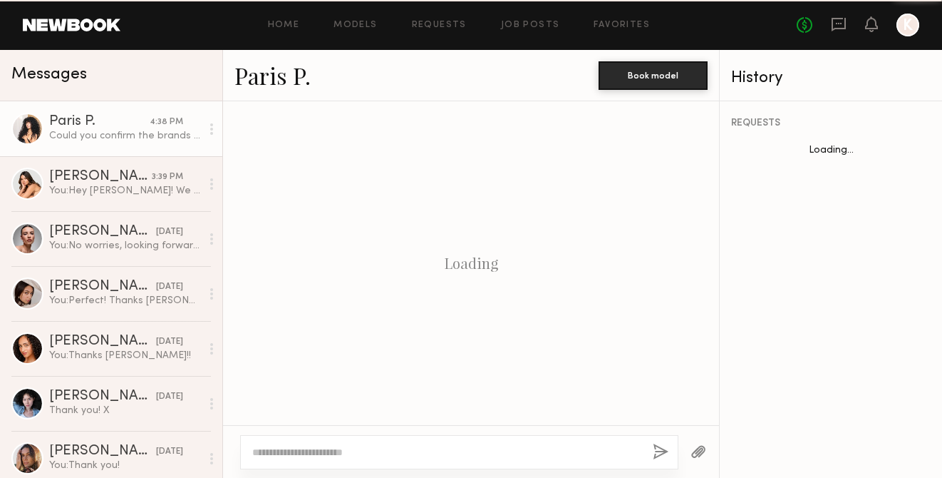
scroll to position [537, 0]
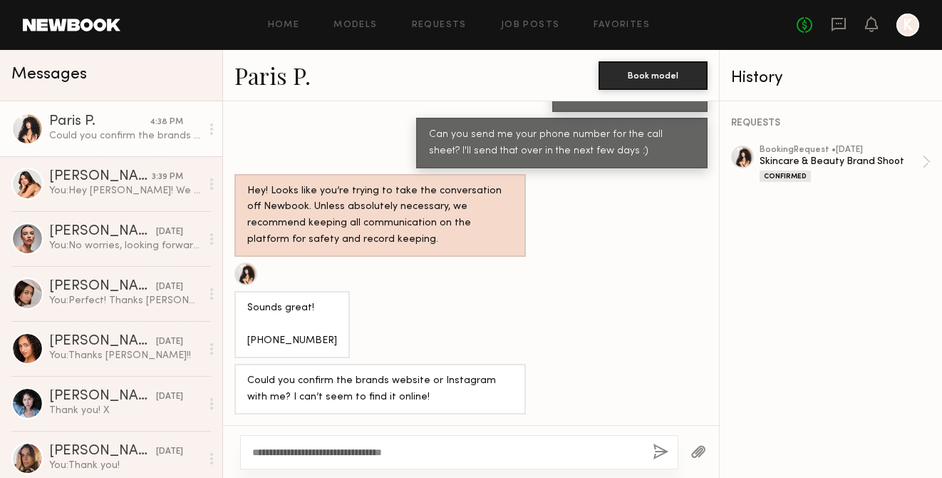
type textarea "**********"
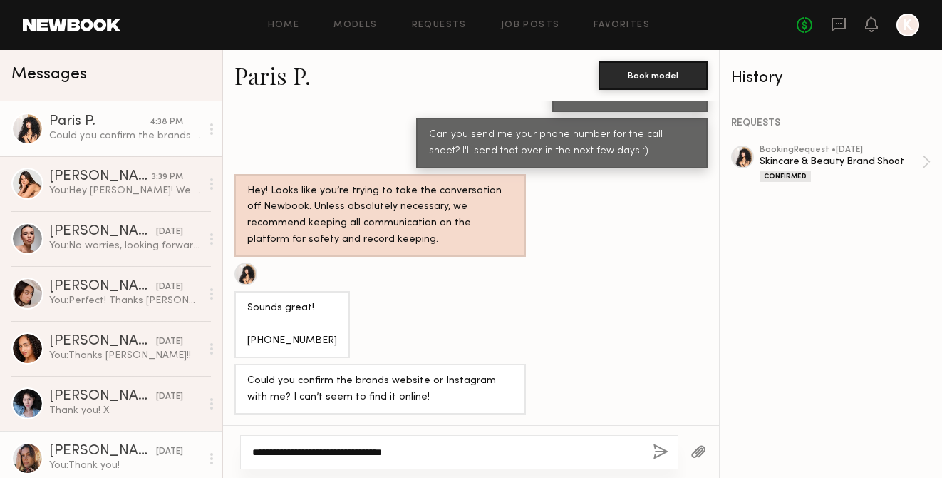
drag, startPoint x: 425, startPoint y: 458, endPoint x: 193, endPoint y: 457, distance: 231.6
click at [193, 457] on div "Messages Paris P. 4:38 PM Could you confirm the brands website or Instagram wit…" at bounding box center [471, 264] width 942 height 428
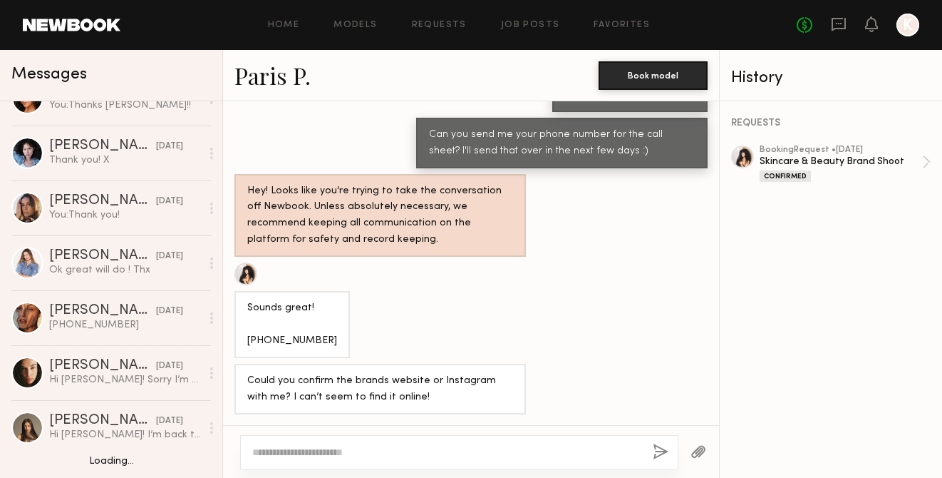
scroll to position [416, 0]
